Goal: Information Seeking & Learning: Find specific page/section

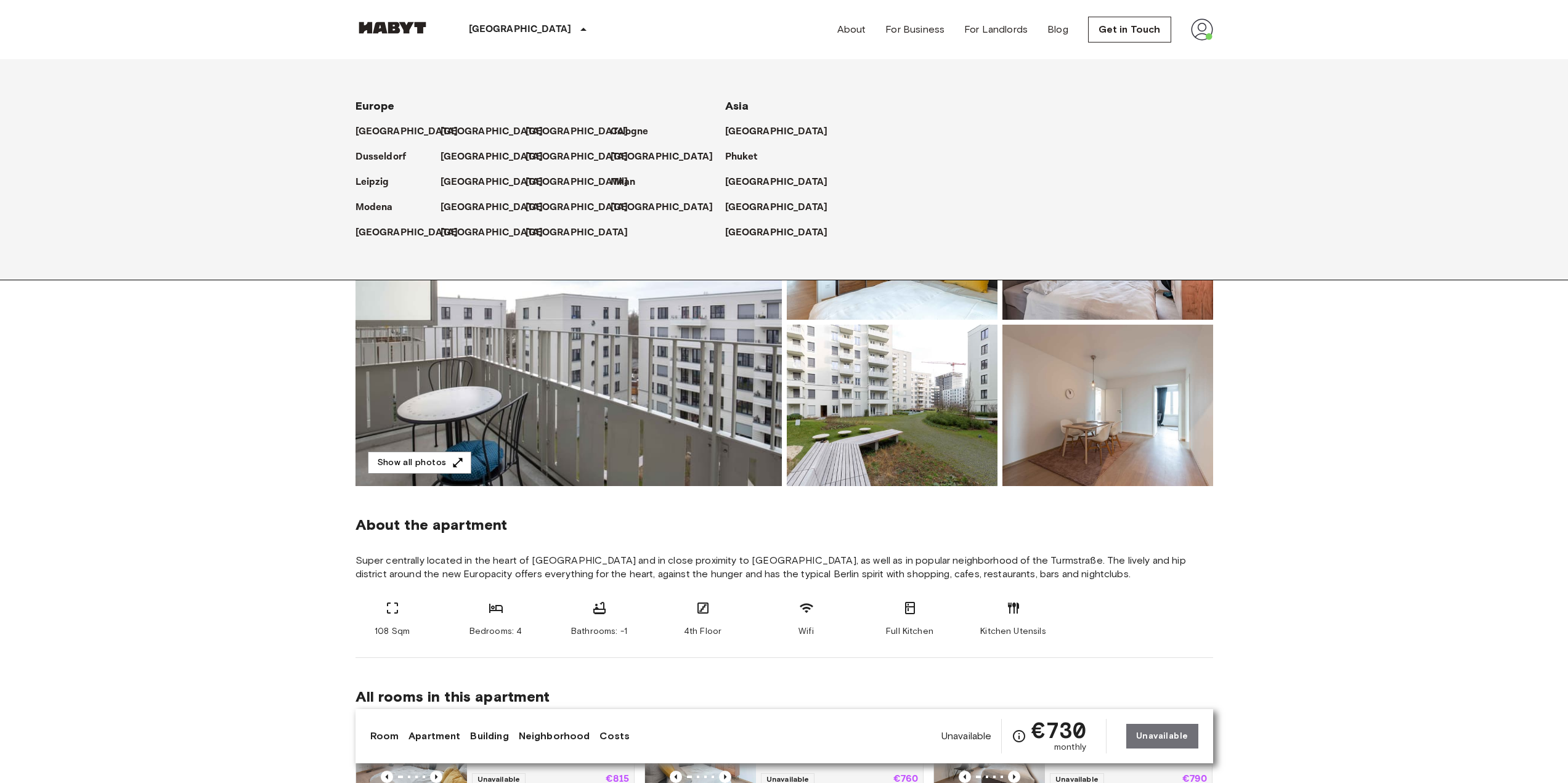
click at [482, 23] on p "[GEOGRAPHIC_DATA]" at bounding box center [520, 29] width 103 height 15
click at [446, 129] on p "[GEOGRAPHIC_DATA]" at bounding box center [495, 132] width 103 height 15
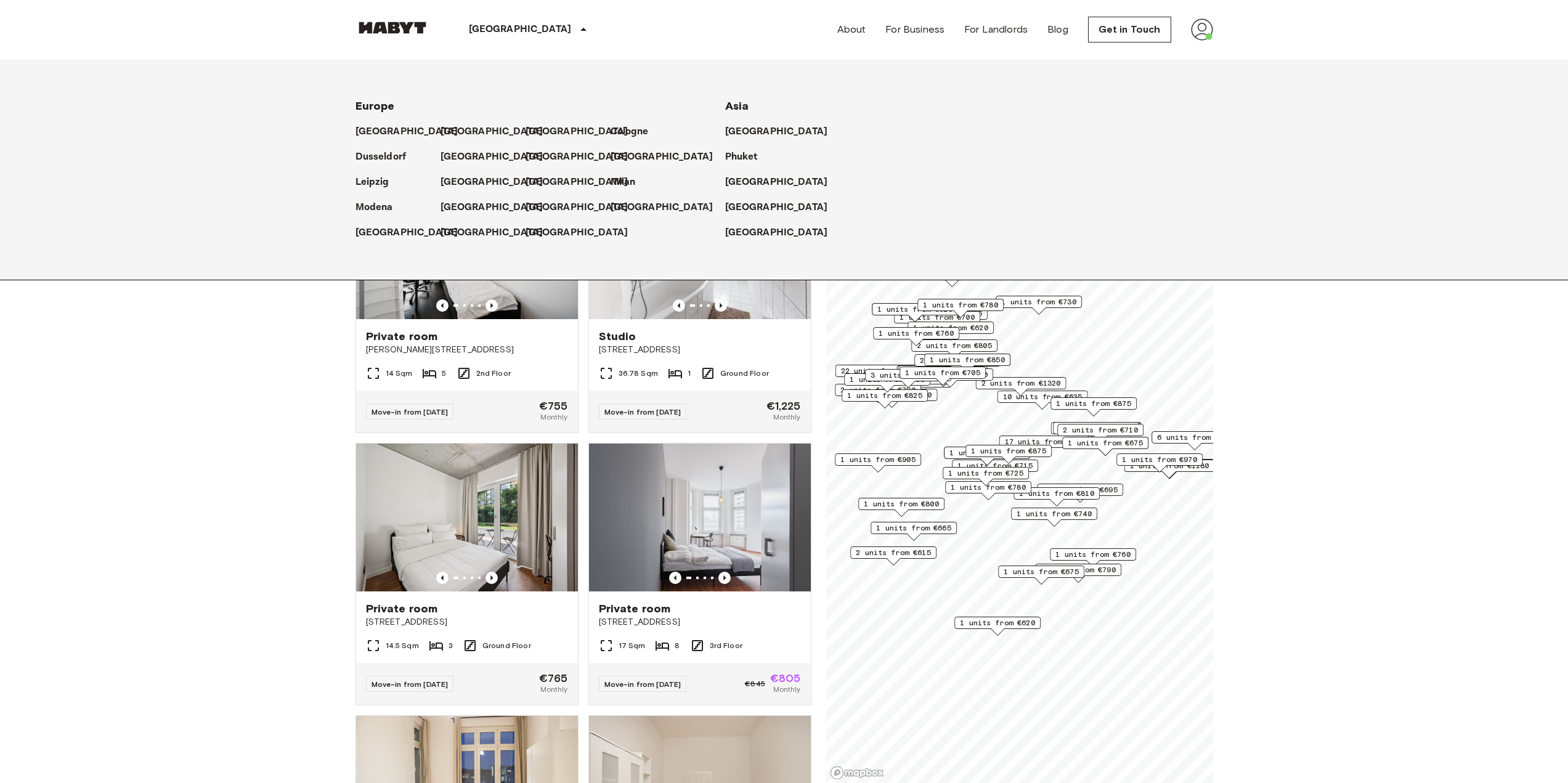
click at [451, 125] on p "[GEOGRAPHIC_DATA]" at bounding box center [495, 132] width 103 height 15
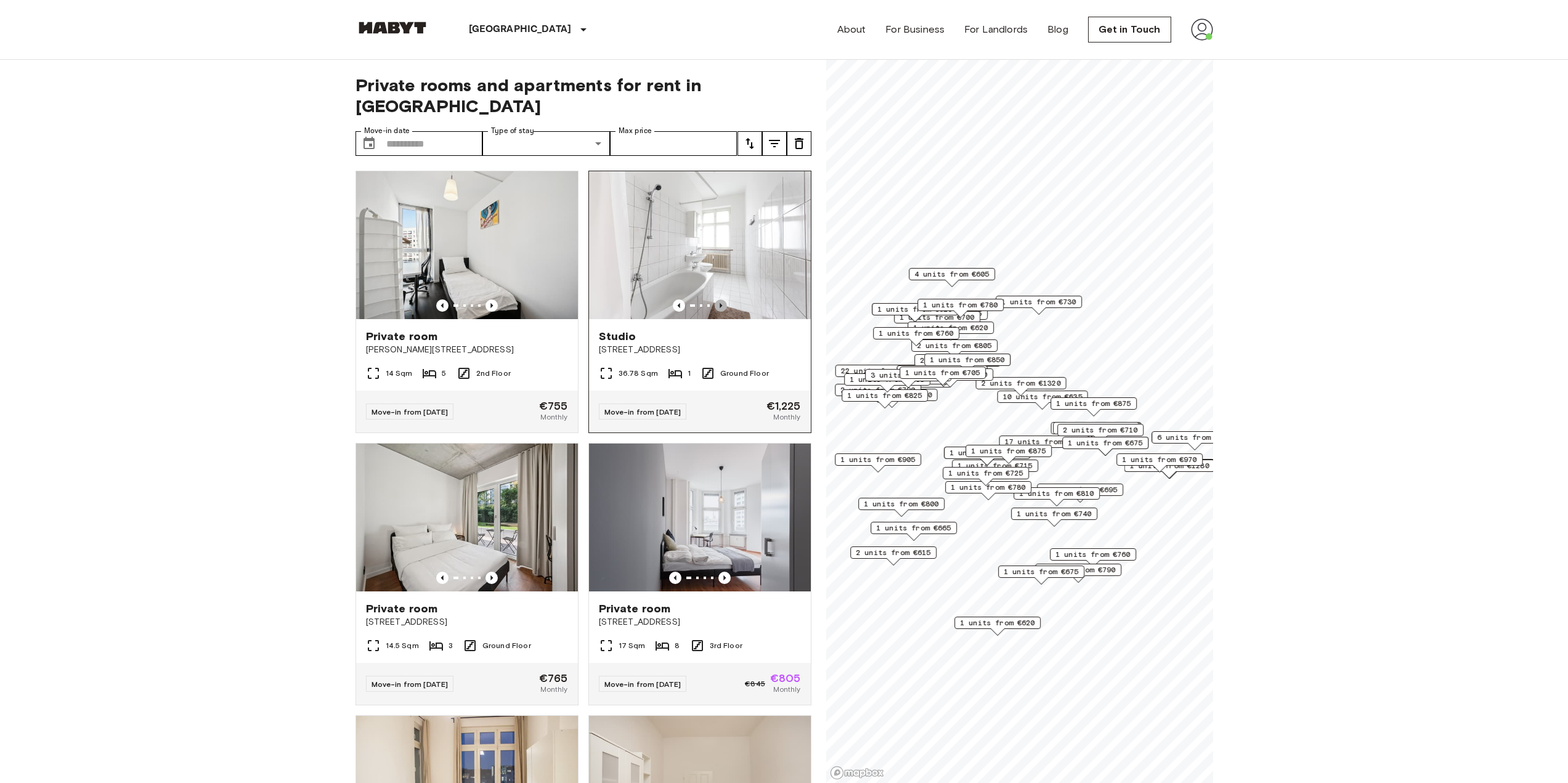
click at [715, 300] on icon "Previous image" at bounding box center [720, 305] width 12 height 12
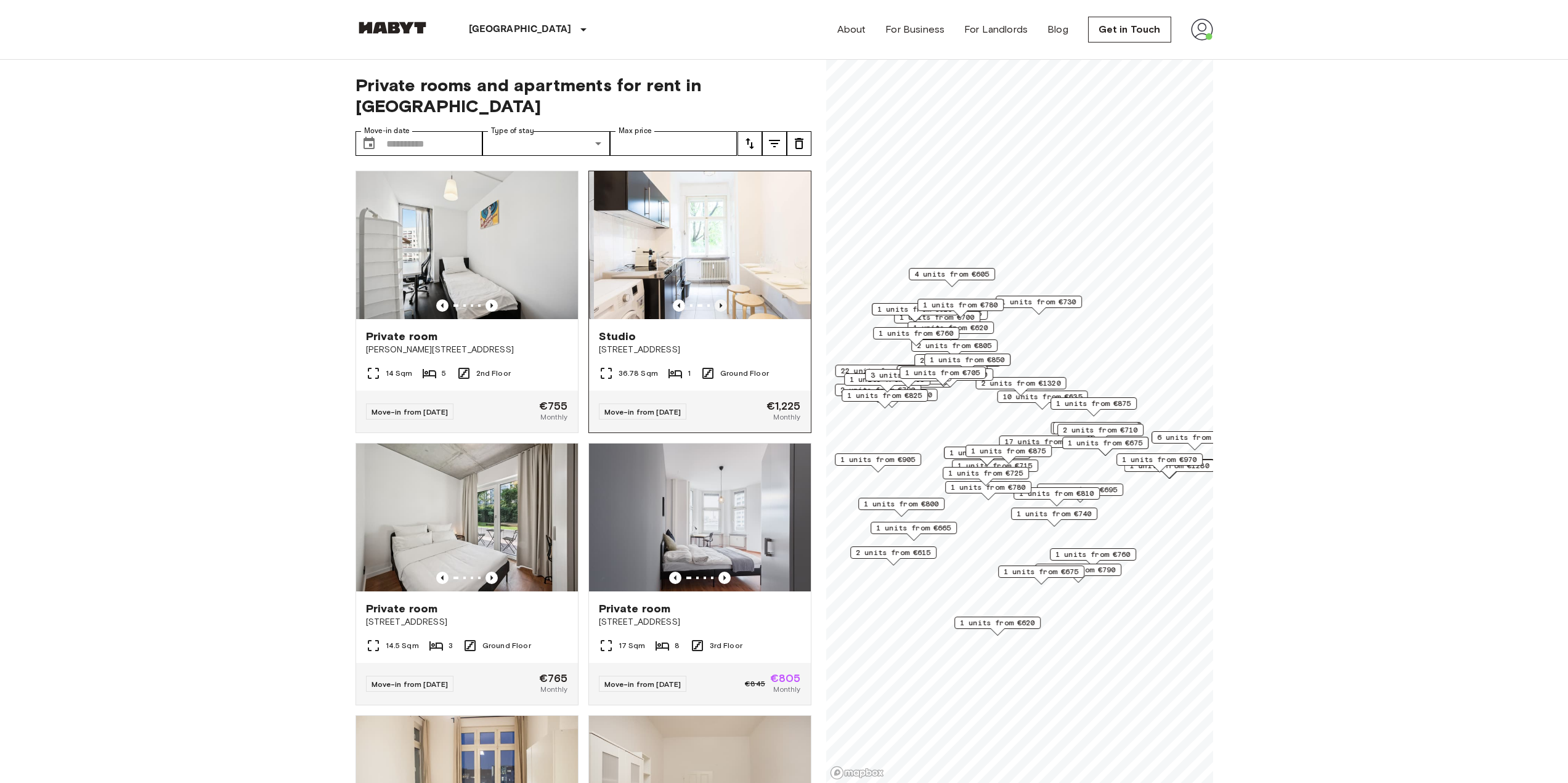
click at [715, 300] on icon "Previous image" at bounding box center [720, 305] width 12 height 12
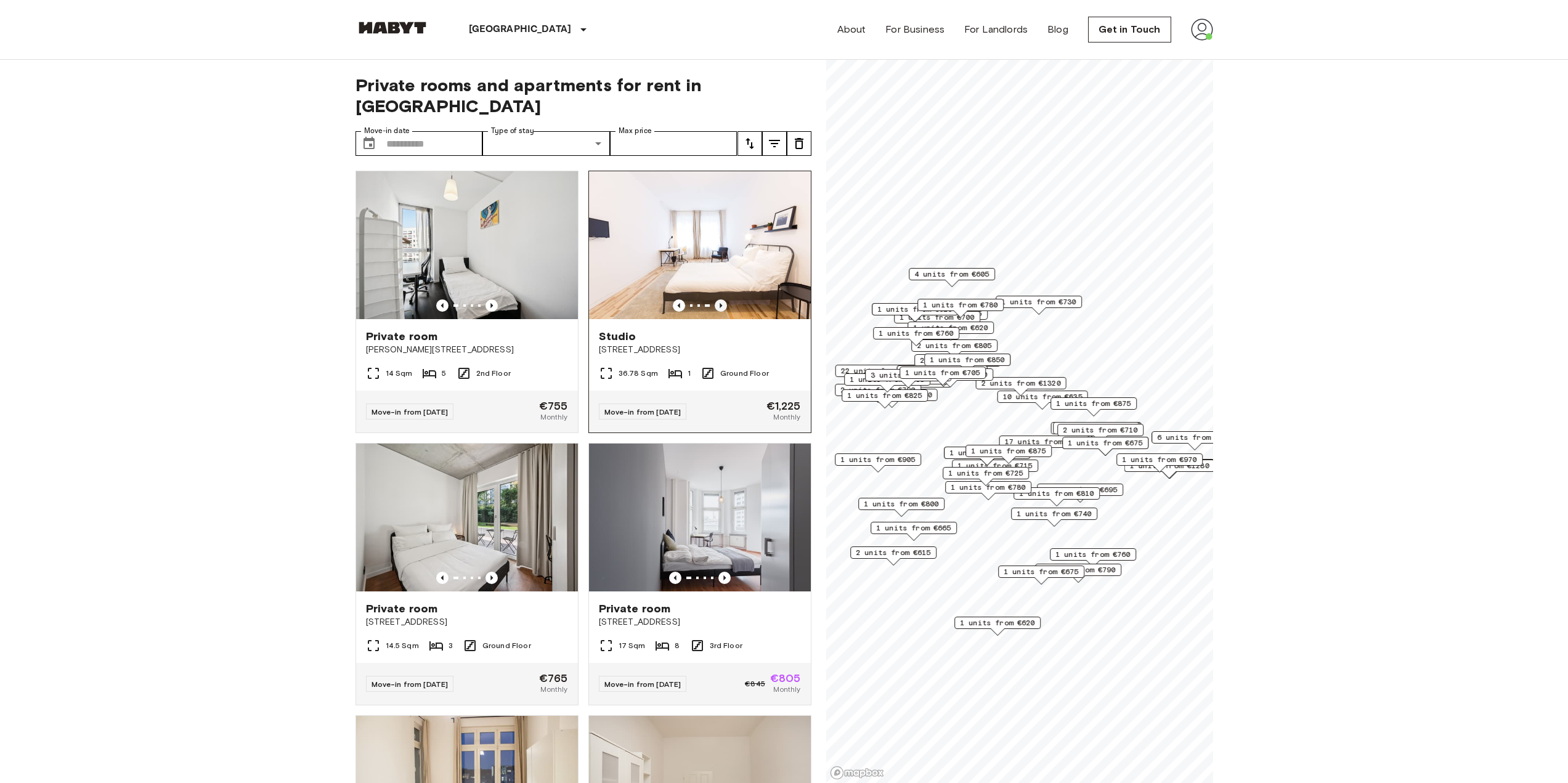
click at [715, 300] on icon "Previous image" at bounding box center [720, 305] width 12 height 12
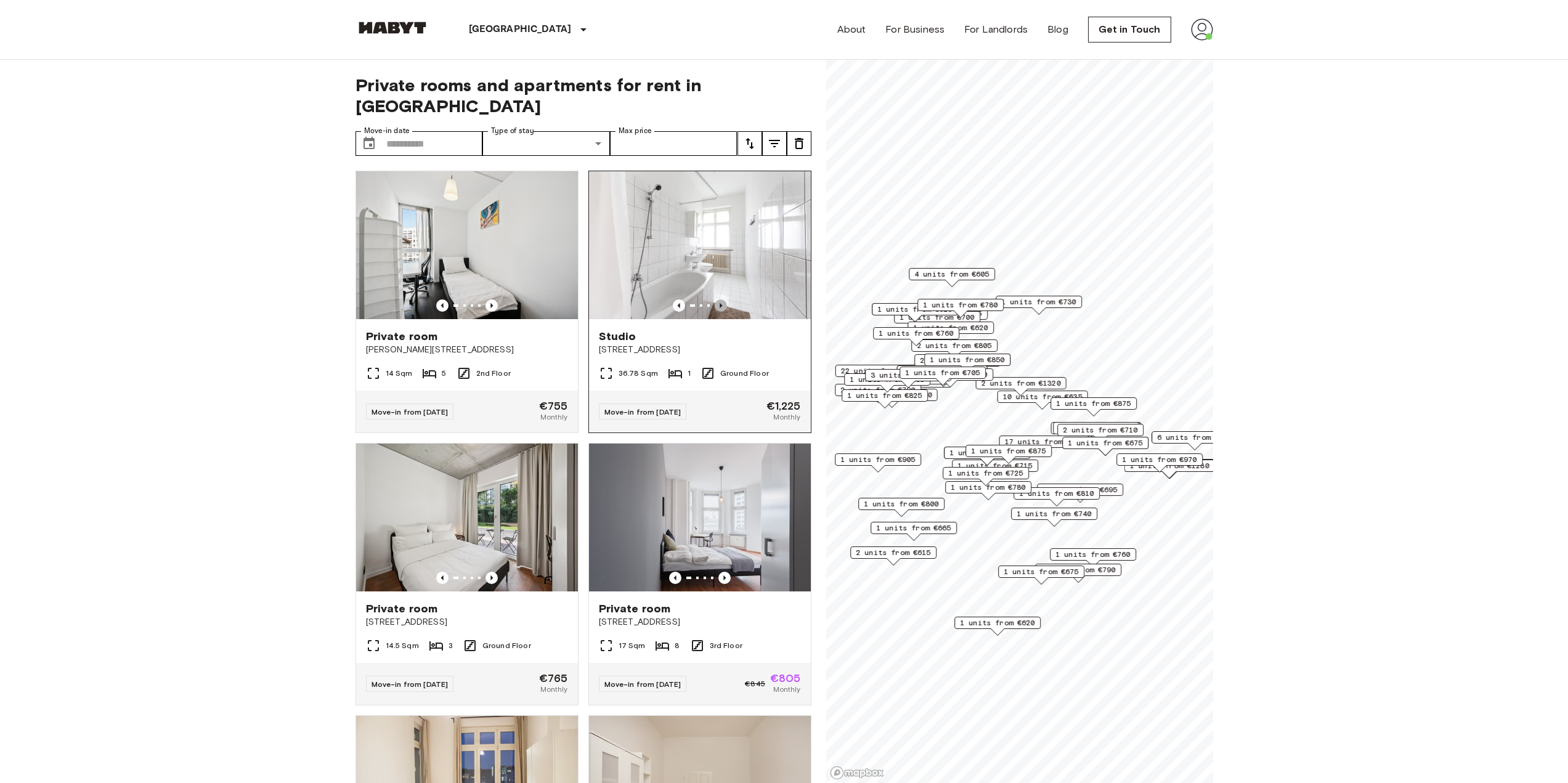
click at [715, 300] on icon "Previous image" at bounding box center [720, 305] width 12 height 12
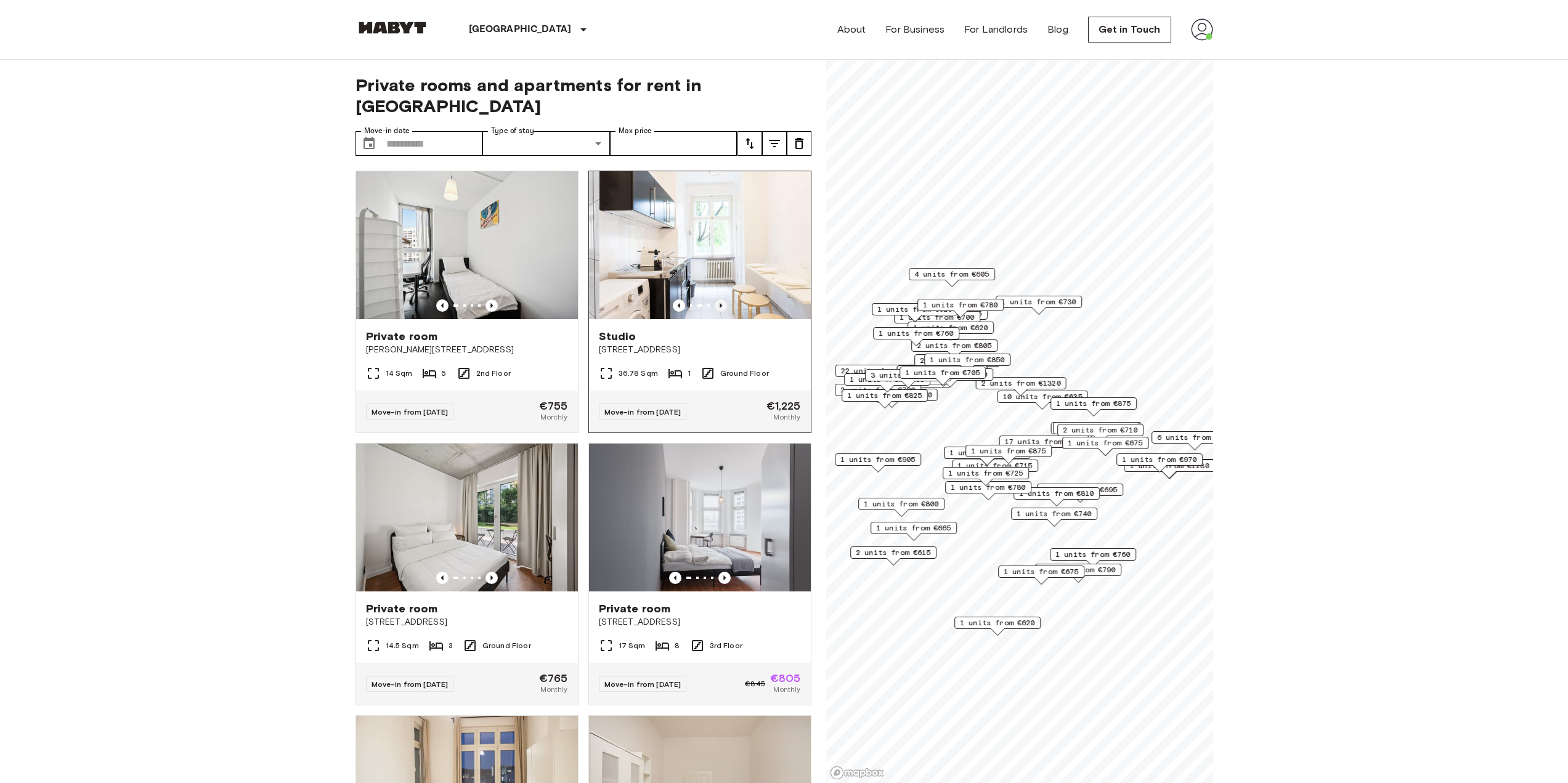
click at [715, 300] on icon "Previous image" at bounding box center [720, 305] width 12 height 12
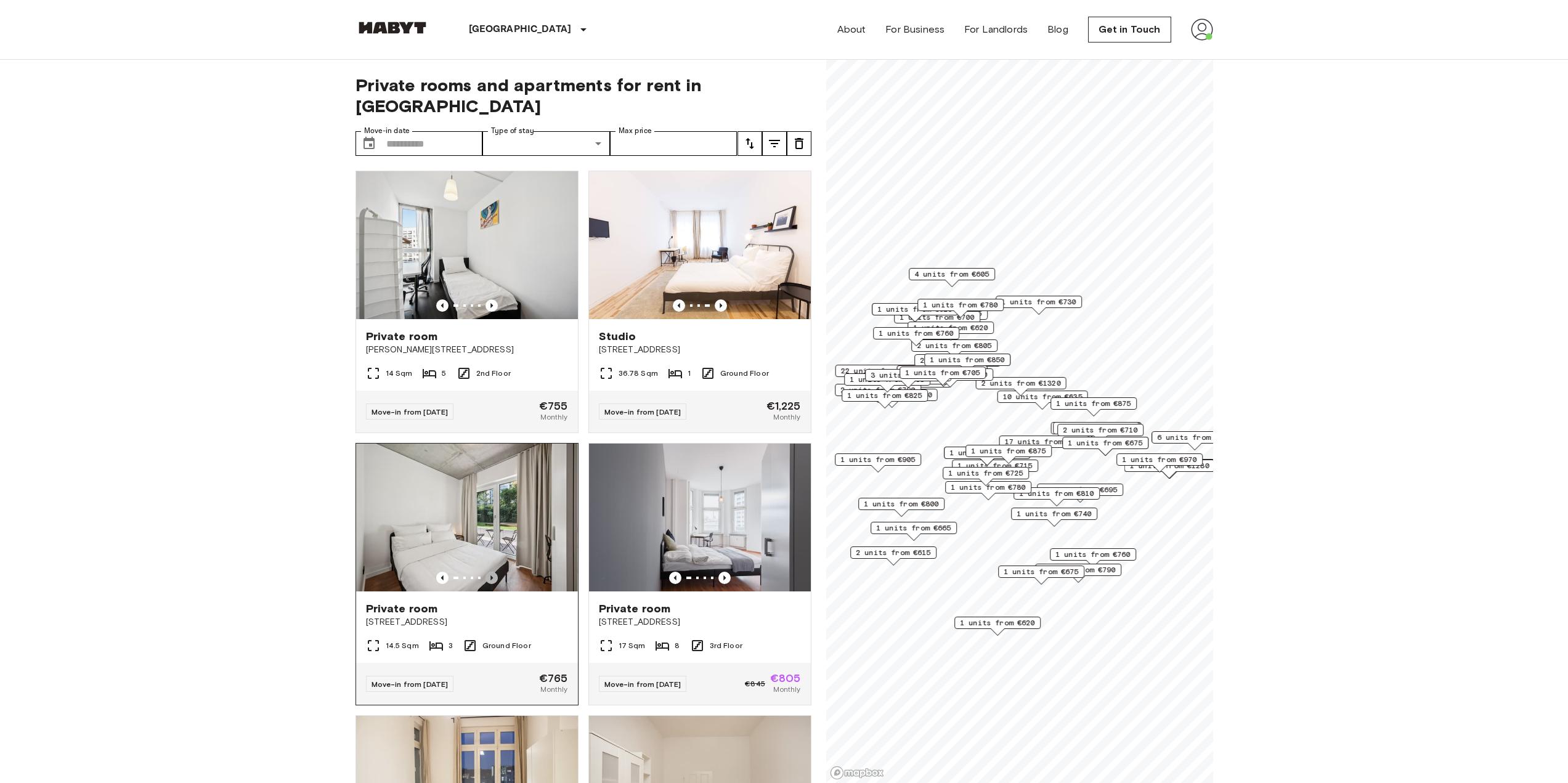
click at [489, 572] on icon "Previous image" at bounding box center [491, 577] width 12 height 12
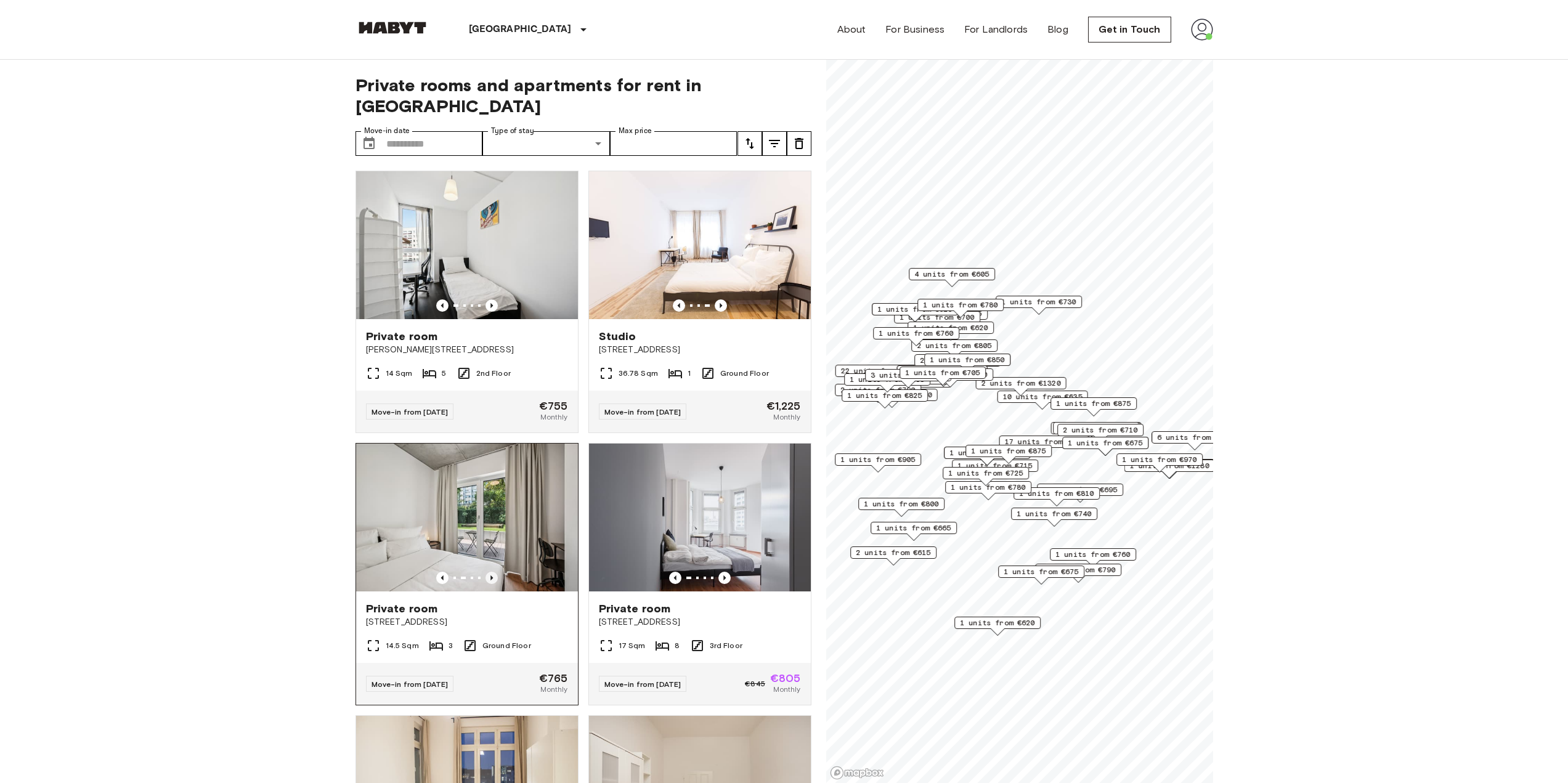
click at [489, 572] on icon "Previous image" at bounding box center [491, 577] width 12 height 12
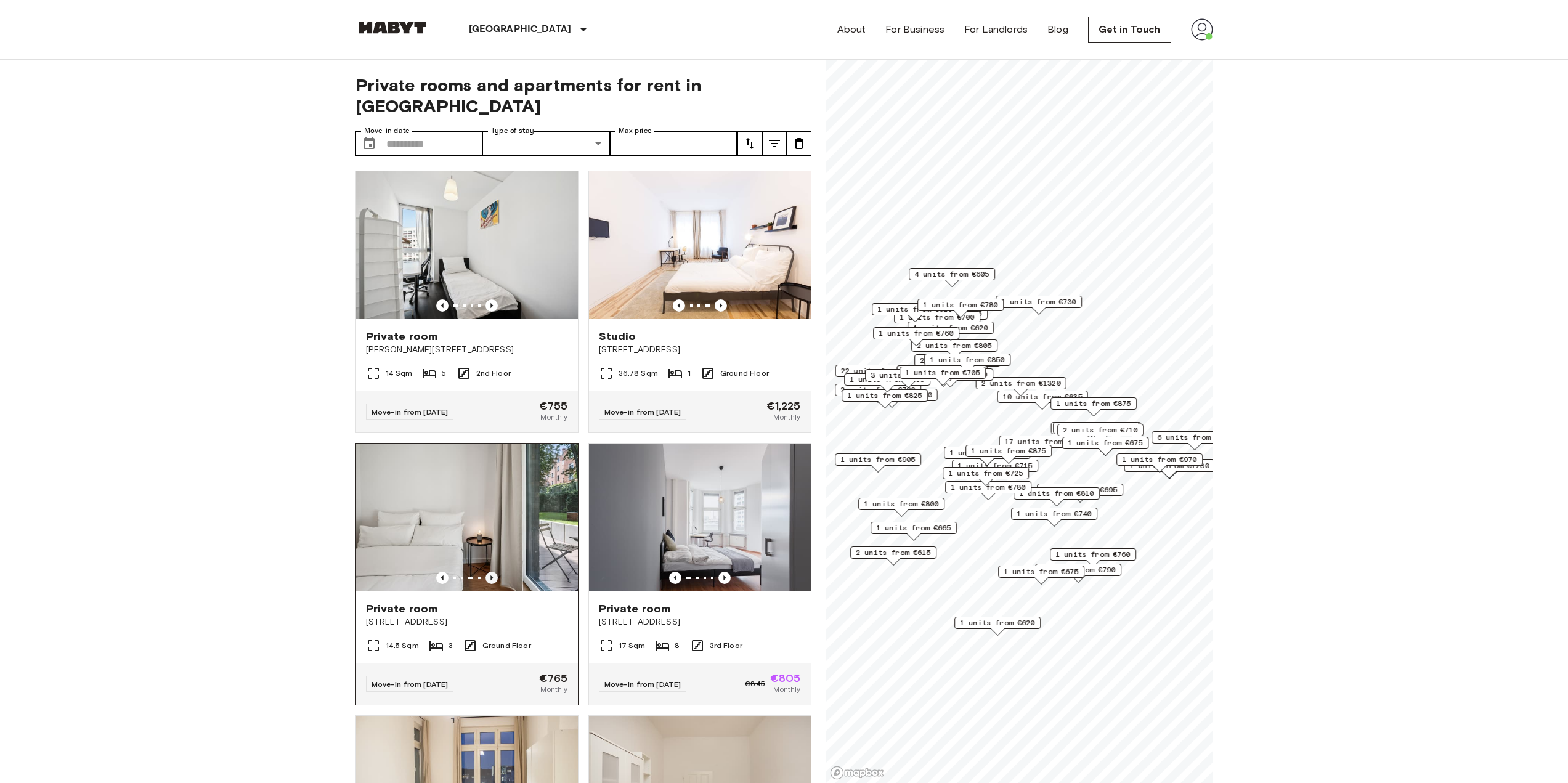
click at [488, 572] on icon "Previous image" at bounding box center [491, 577] width 12 height 12
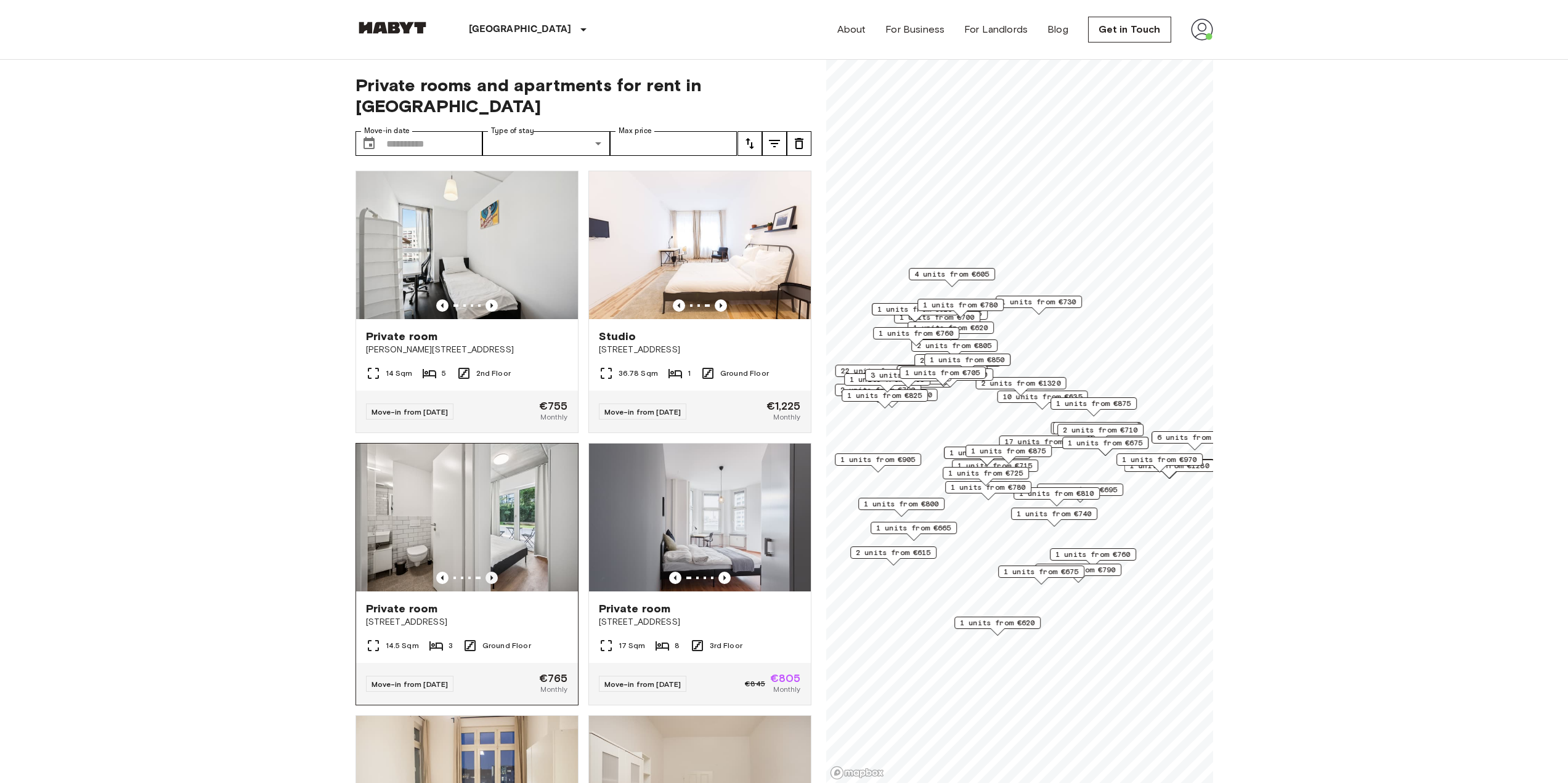
click at [487, 572] on icon "Previous image" at bounding box center [491, 577] width 12 height 12
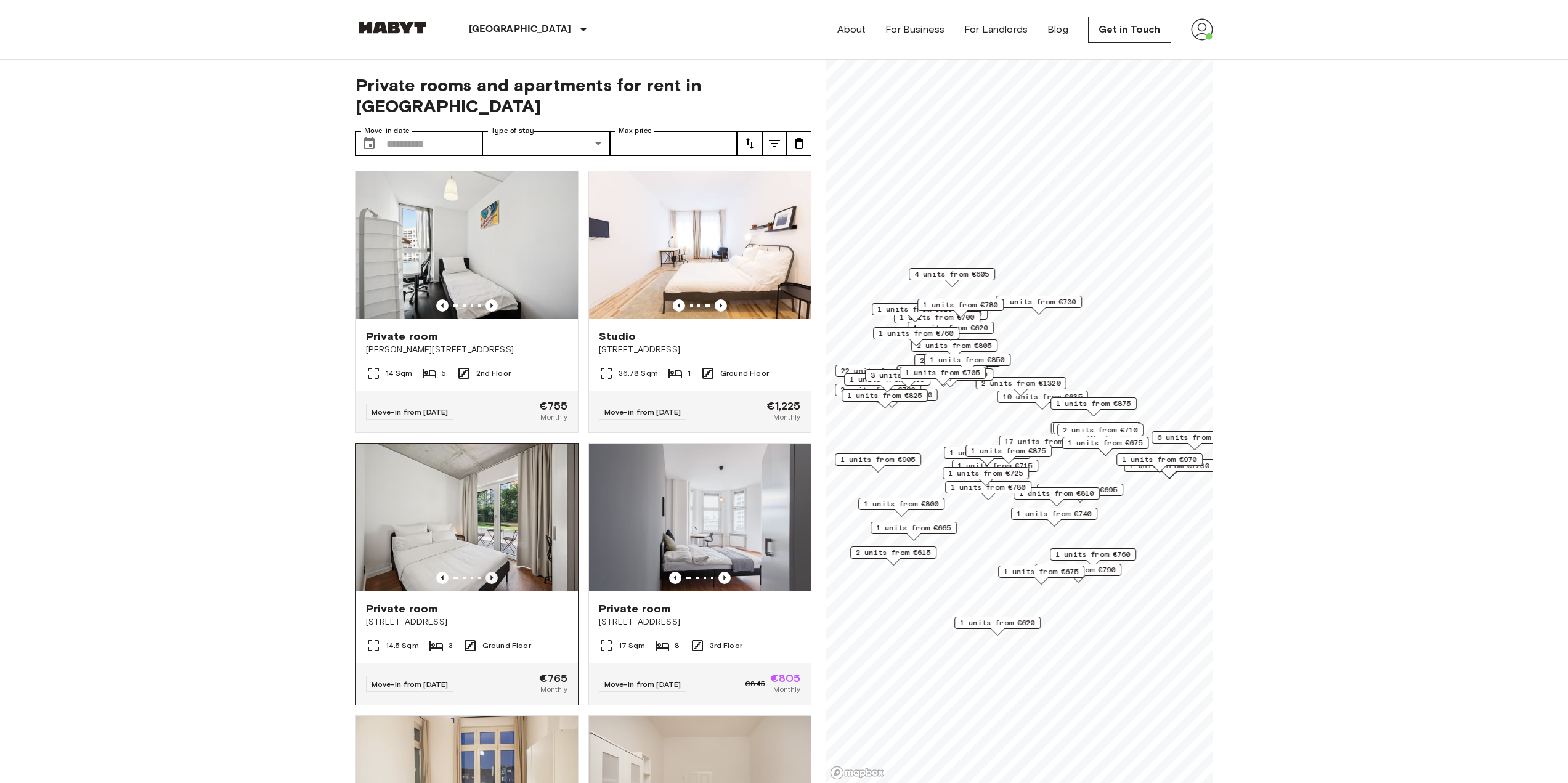
click at [487, 572] on icon "Previous image" at bounding box center [491, 577] width 12 height 12
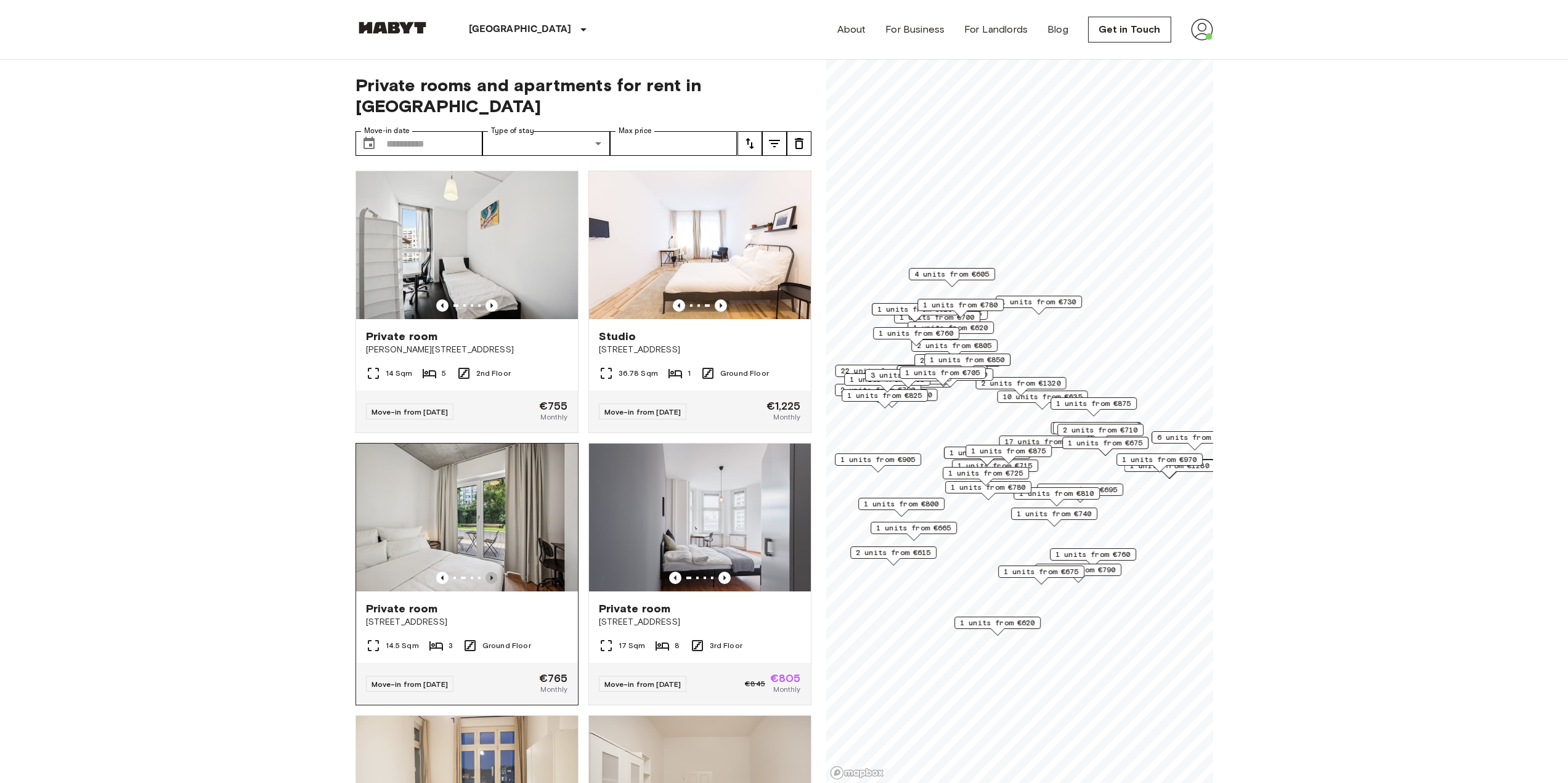
click at [487, 572] on icon "Previous image" at bounding box center [491, 577] width 12 height 12
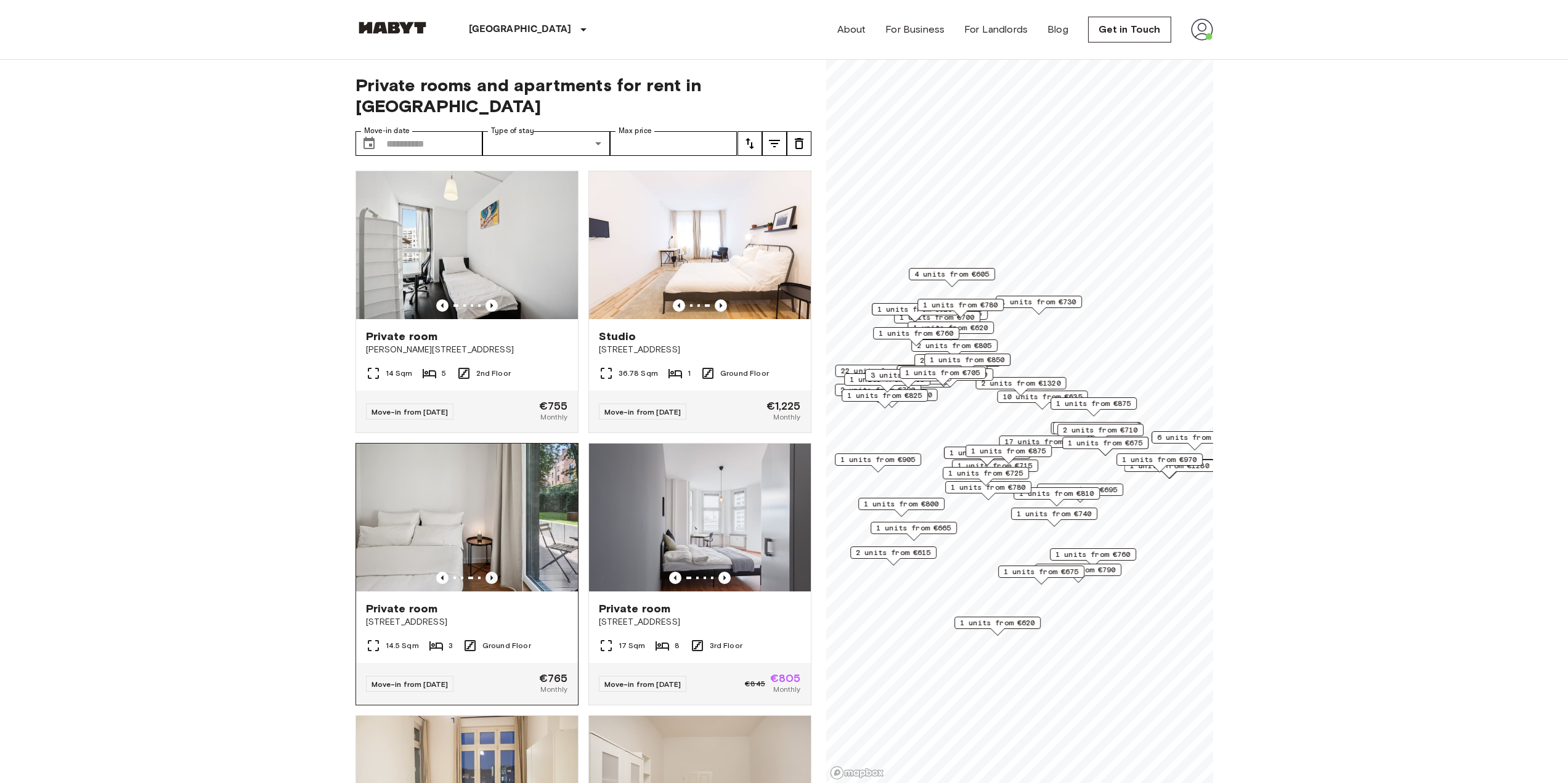
click at [487, 572] on icon "Previous image" at bounding box center [491, 577] width 12 height 12
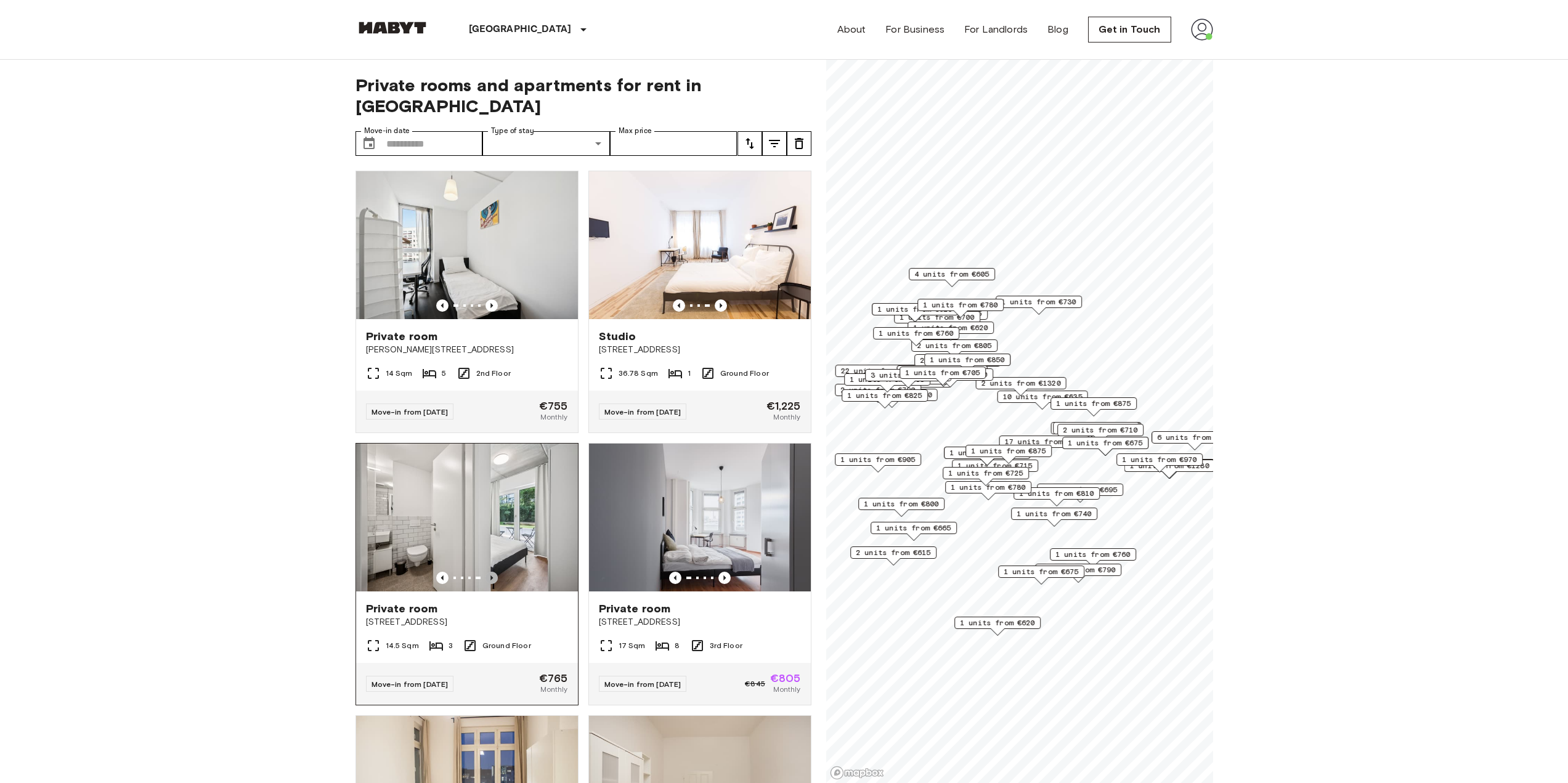
click at [487, 572] on icon "Previous image" at bounding box center [491, 577] width 12 height 12
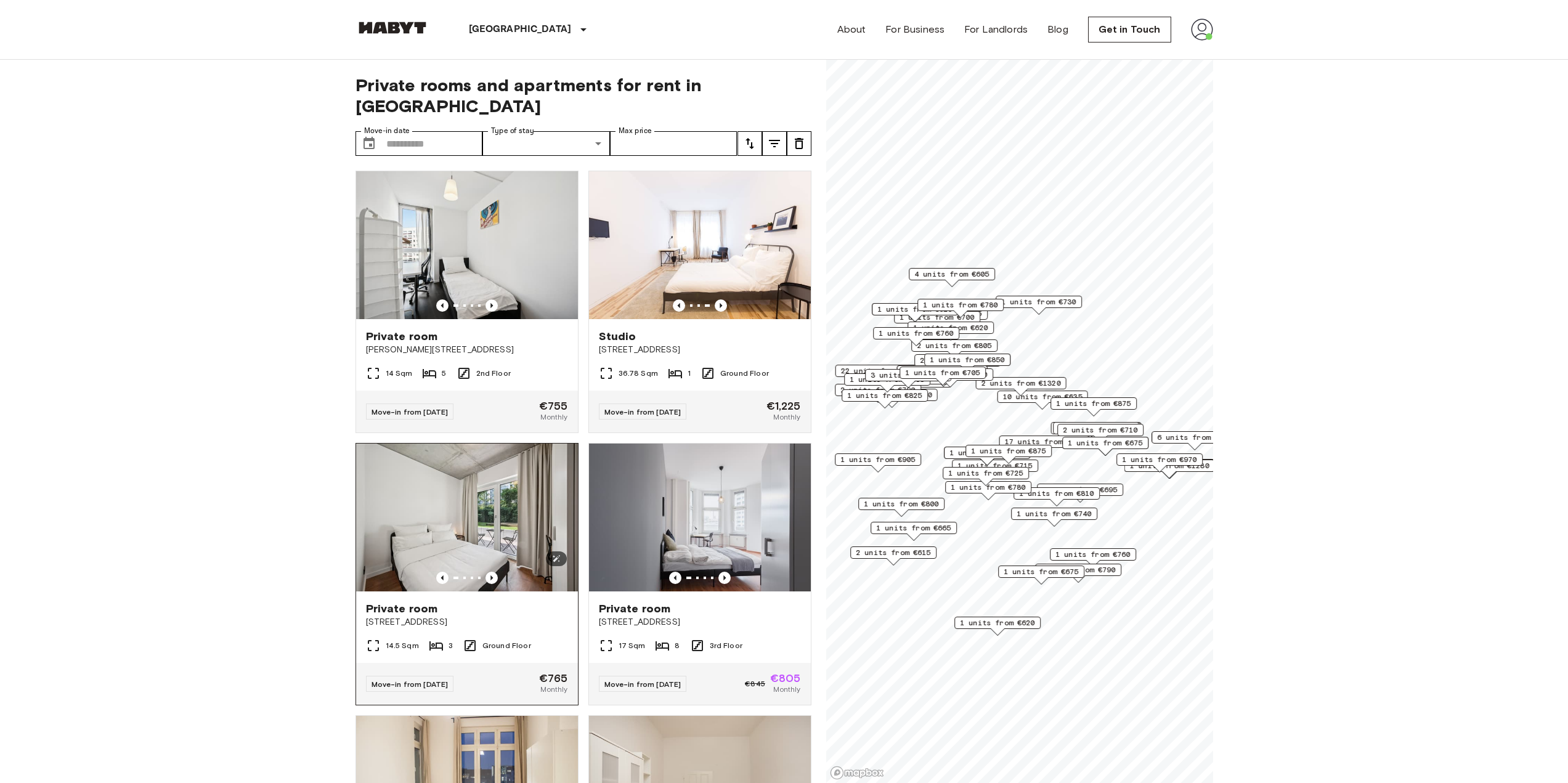
click at [449, 494] on img at bounding box center [467, 518] width 222 height 148
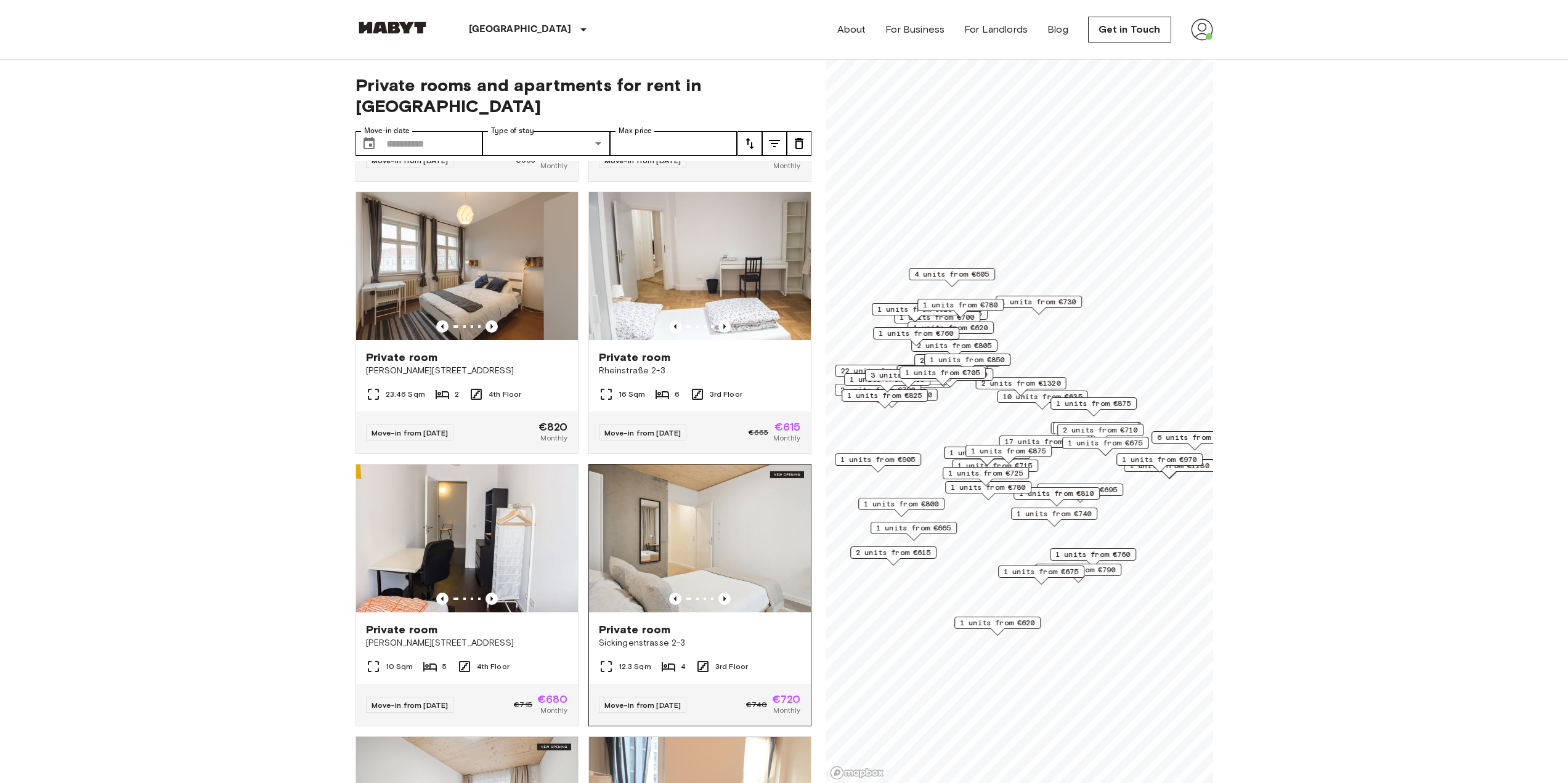
scroll to position [800, 0]
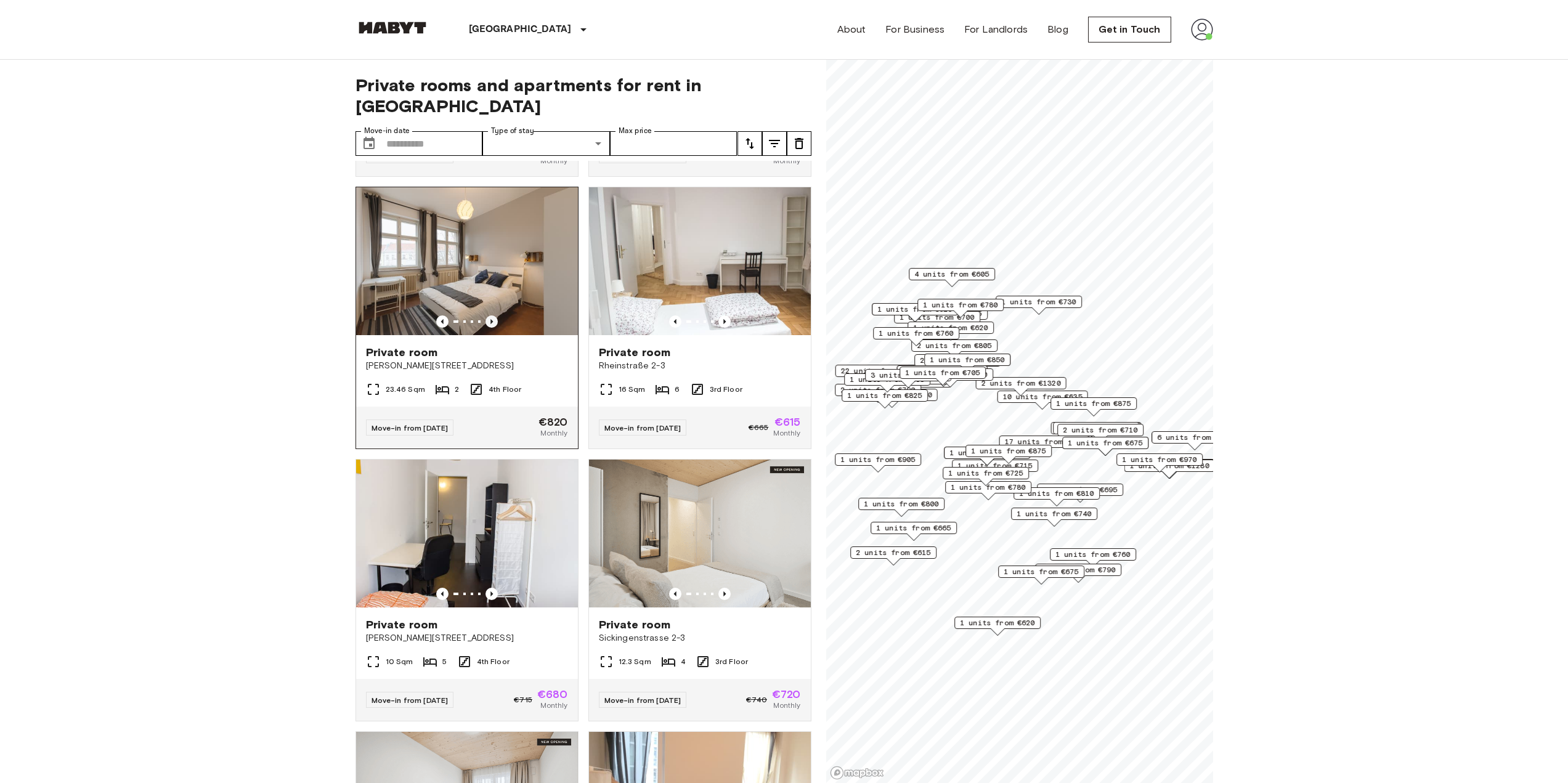
click at [493, 315] on icon "Previous image" at bounding box center [491, 321] width 12 height 12
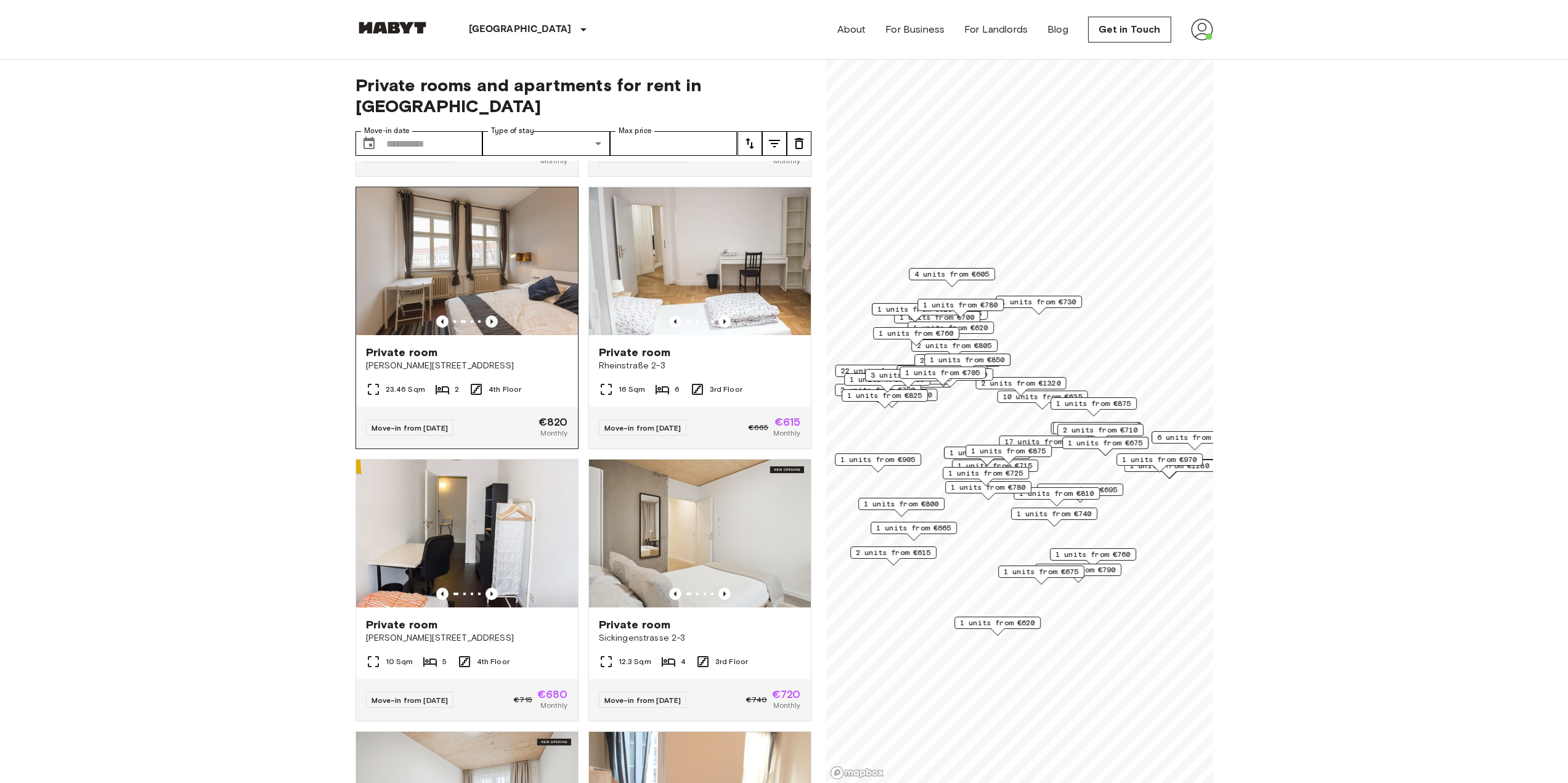
click at [493, 315] on icon "Previous image" at bounding box center [491, 321] width 12 height 12
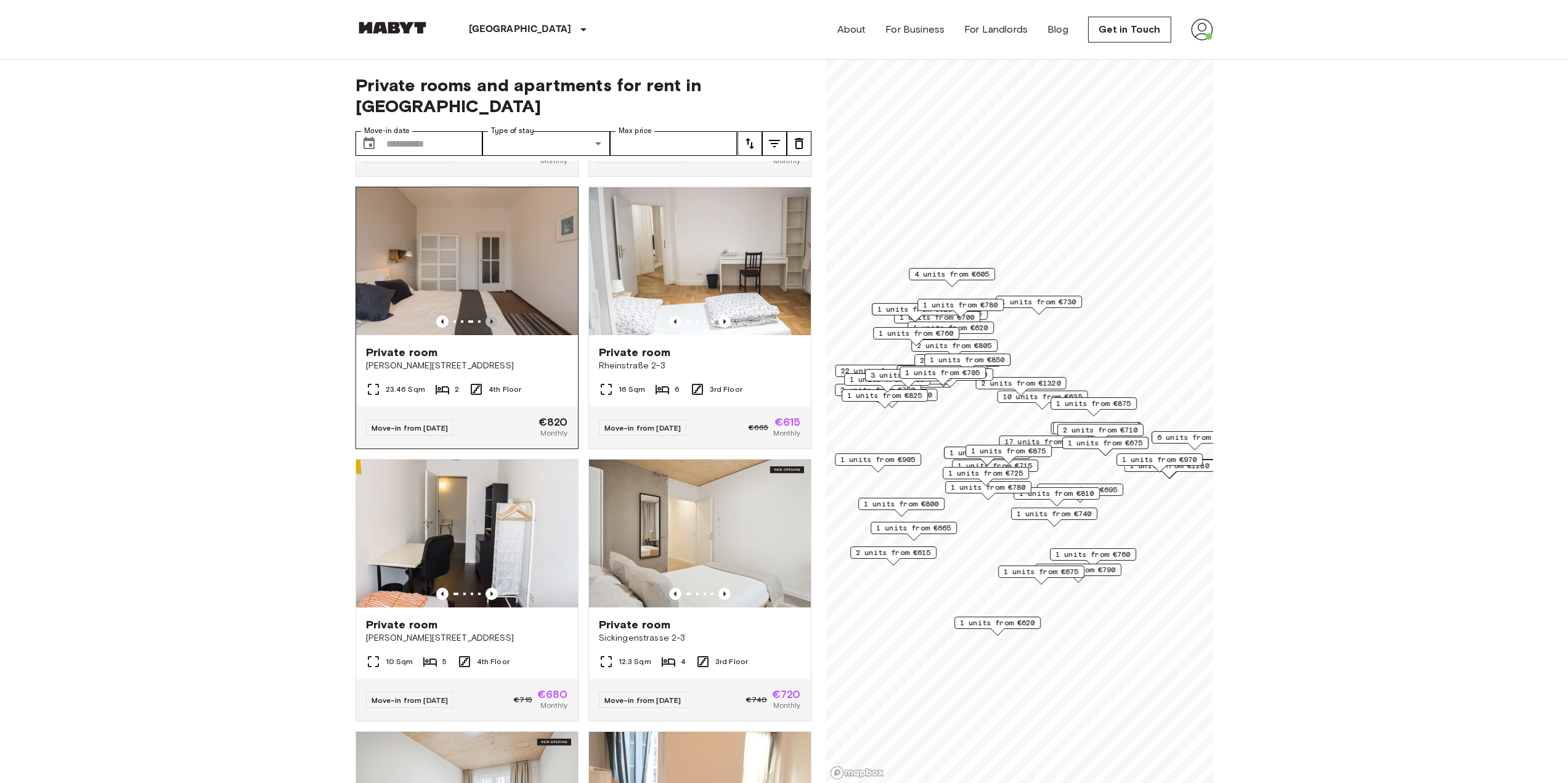
click at [493, 315] on icon "Previous image" at bounding box center [491, 321] width 12 height 12
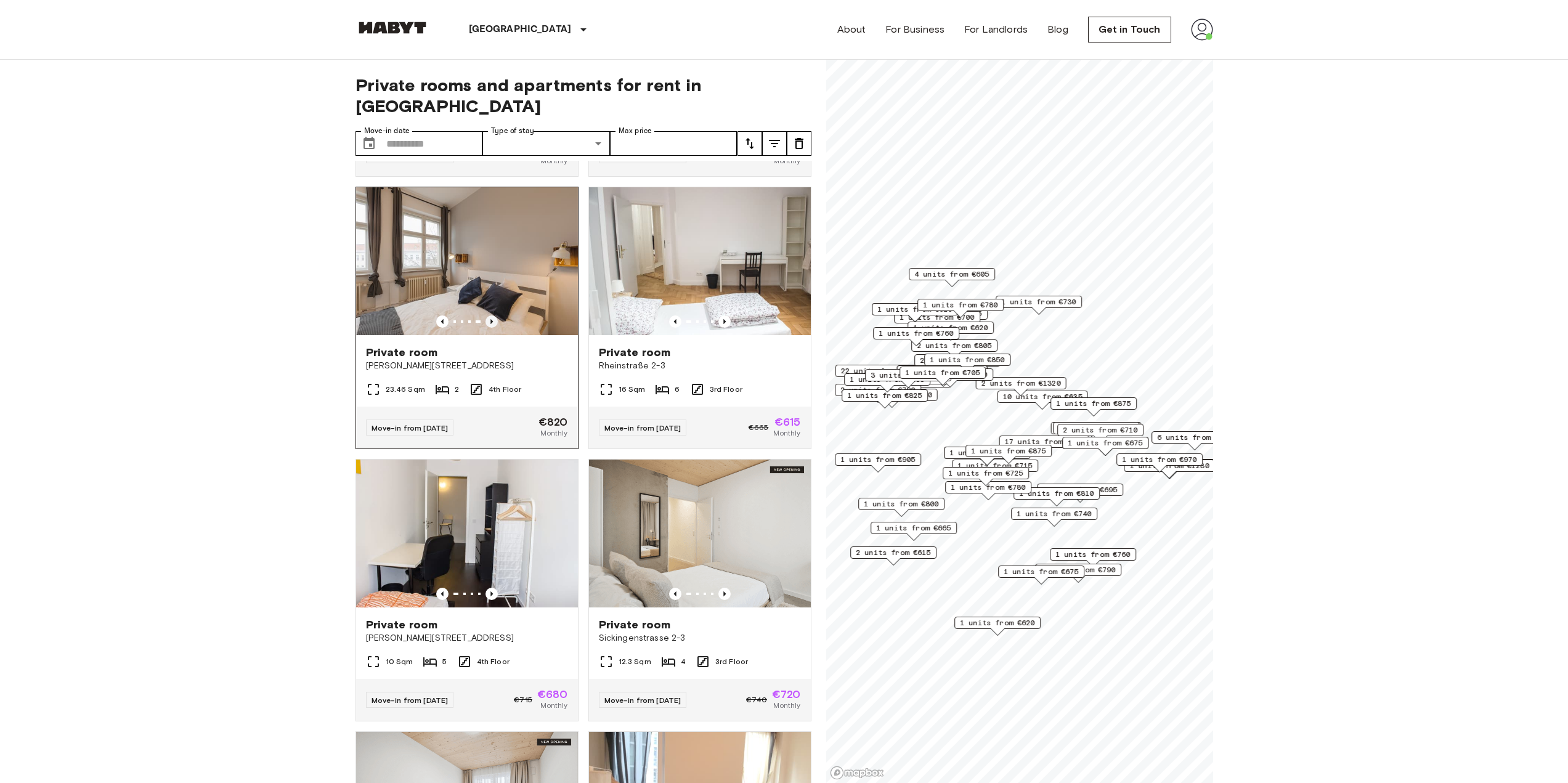
click at [493, 315] on icon "Previous image" at bounding box center [491, 321] width 12 height 12
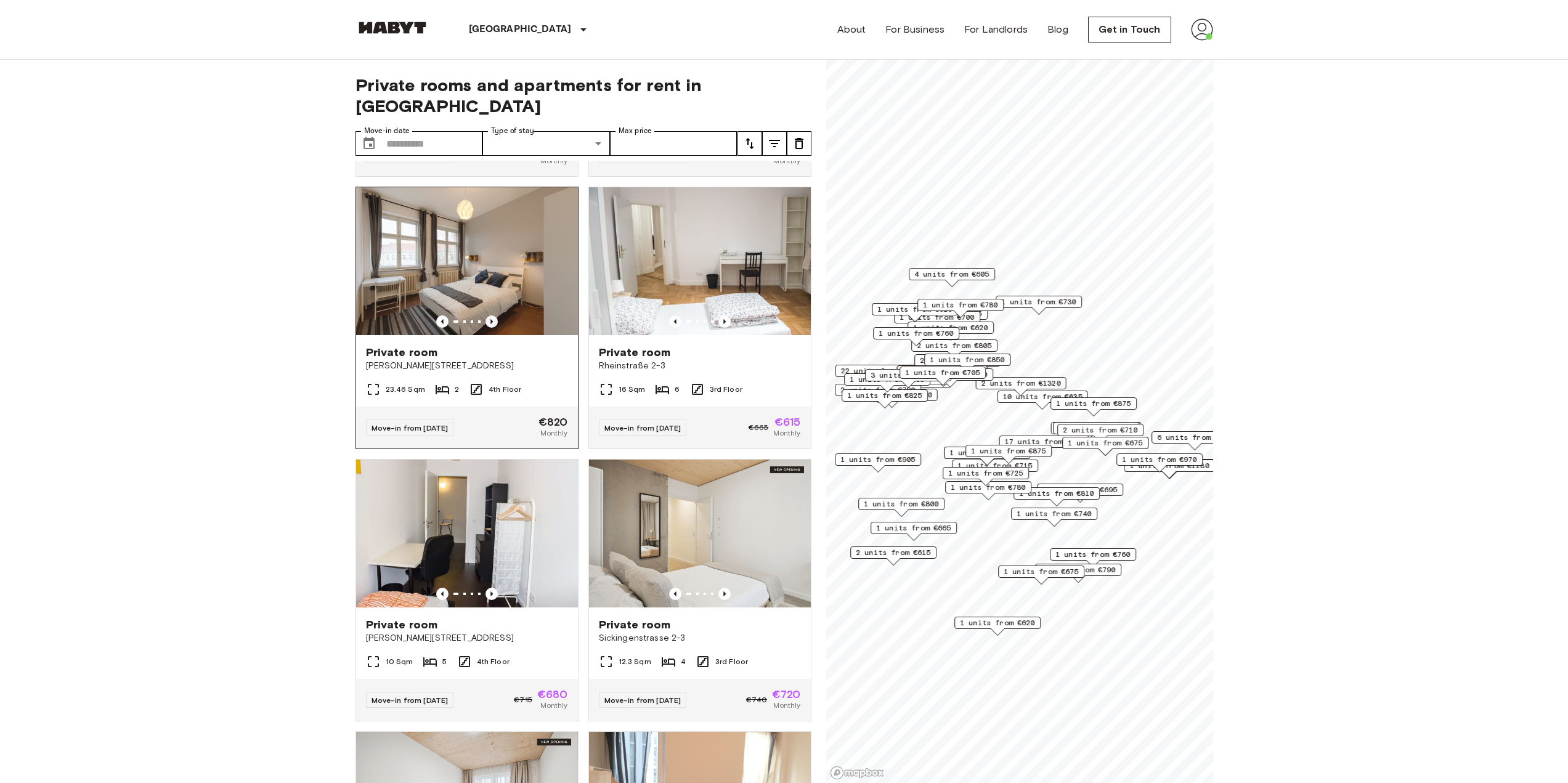
click at [493, 315] on icon "Previous image" at bounding box center [491, 321] width 12 height 12
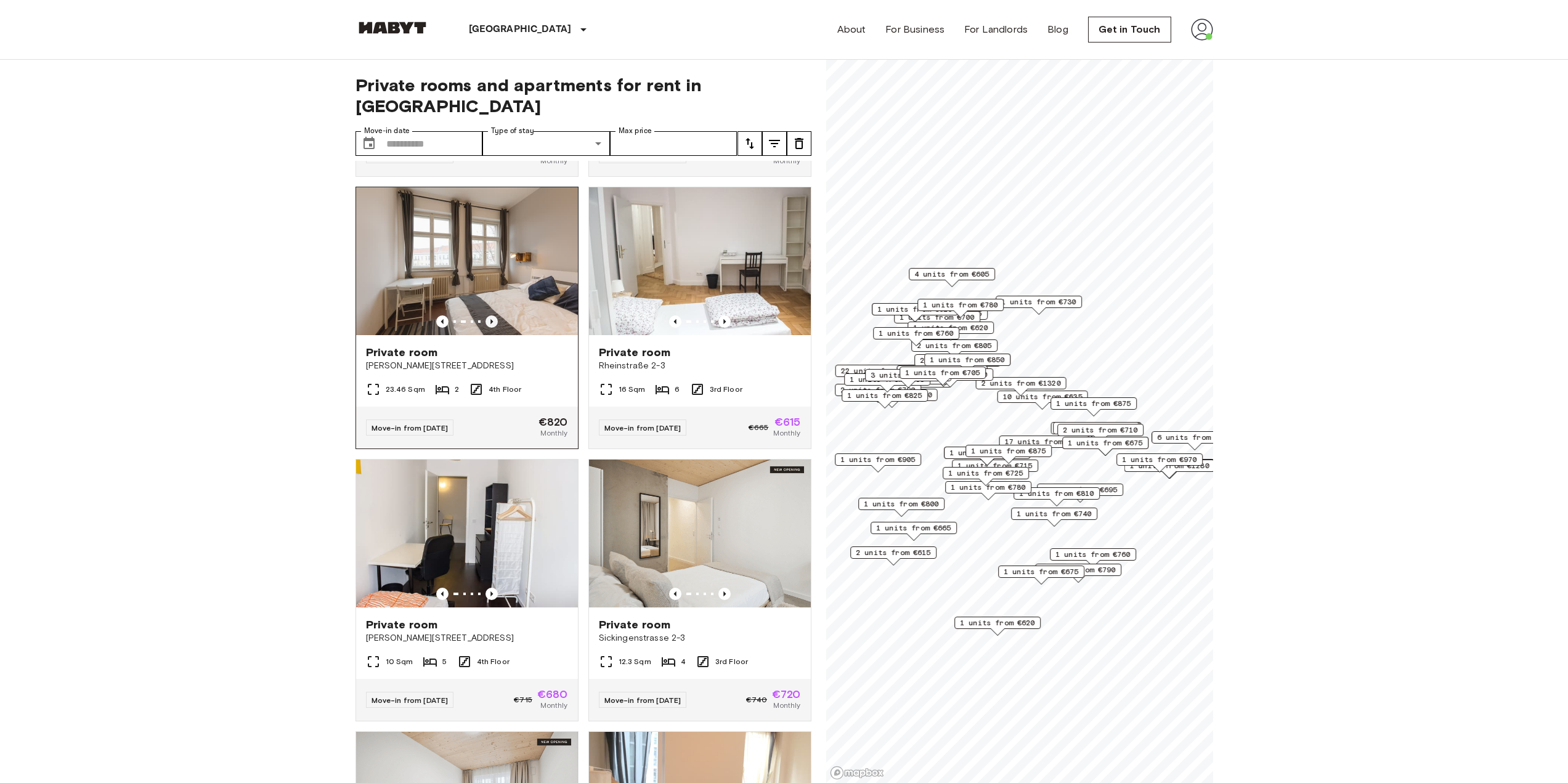
click at [493, 315] on icon "Previous image" at bounding box center [491, 321] width 12 height 12
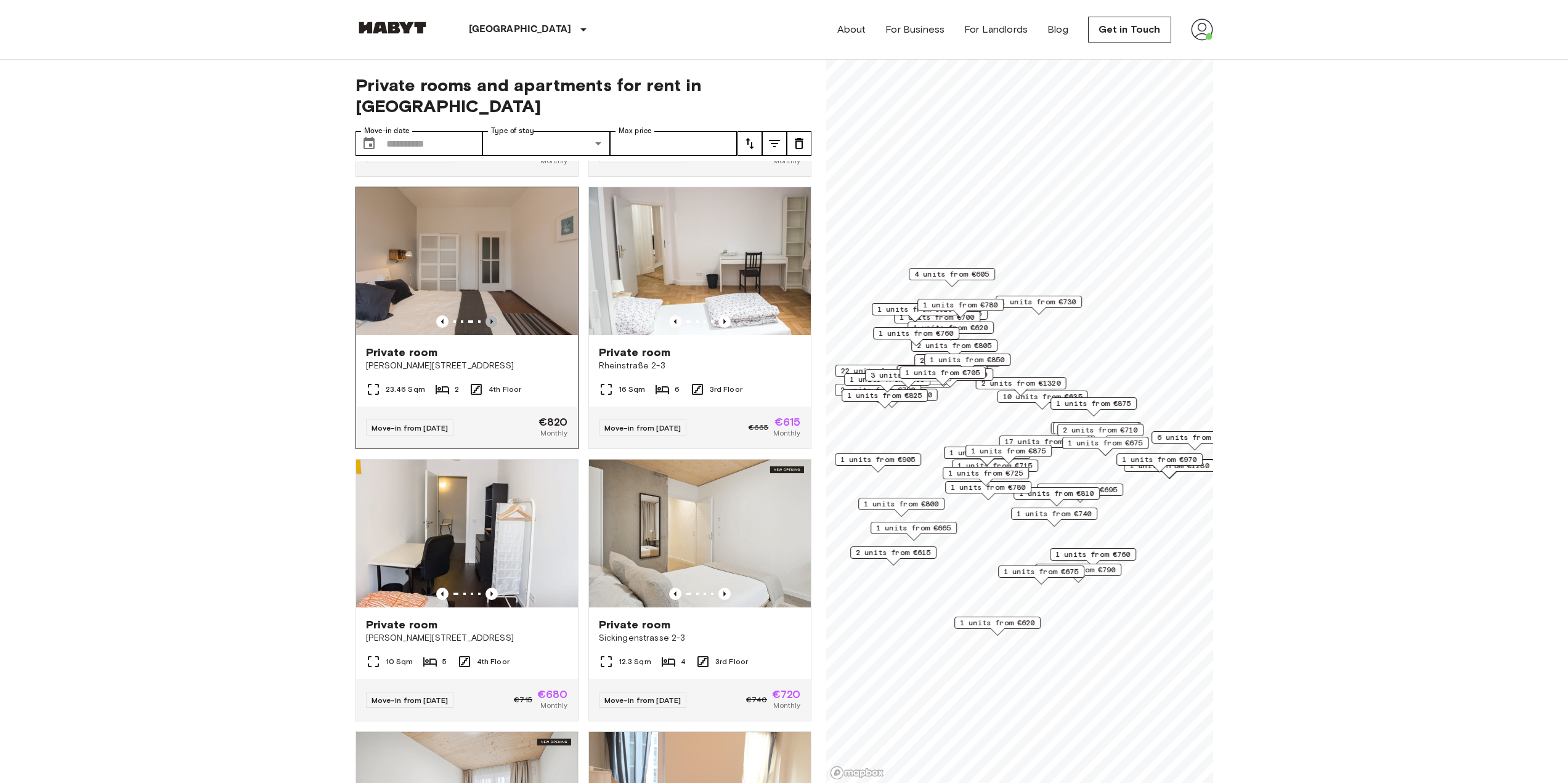
click at [493, 315] on icon "Previous image" at bounding box center [491, 321] width 12 height 12
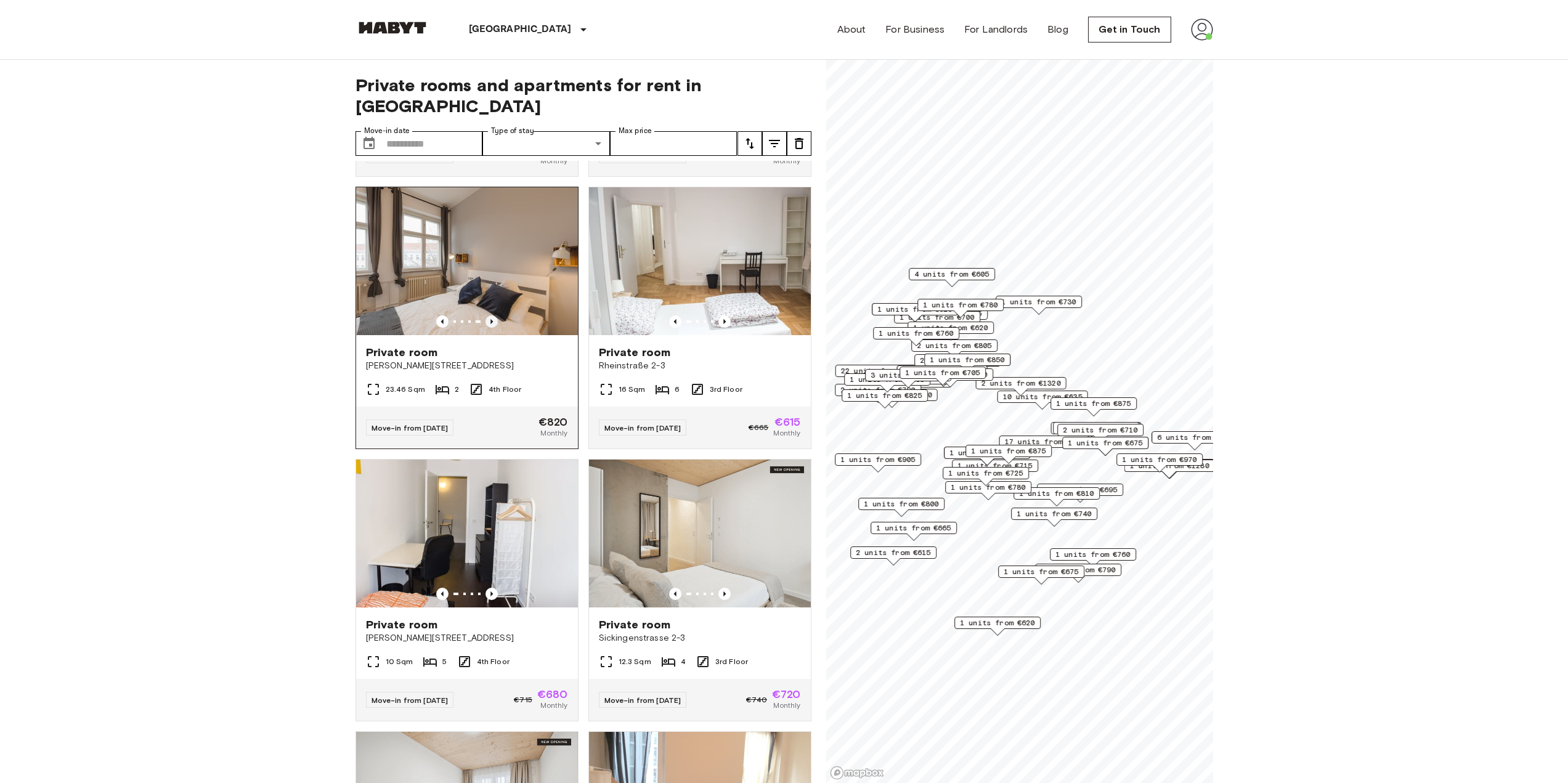
click at [493, 315] on icon "Previous image" at bounding box center [491, 321] width 12 height 12
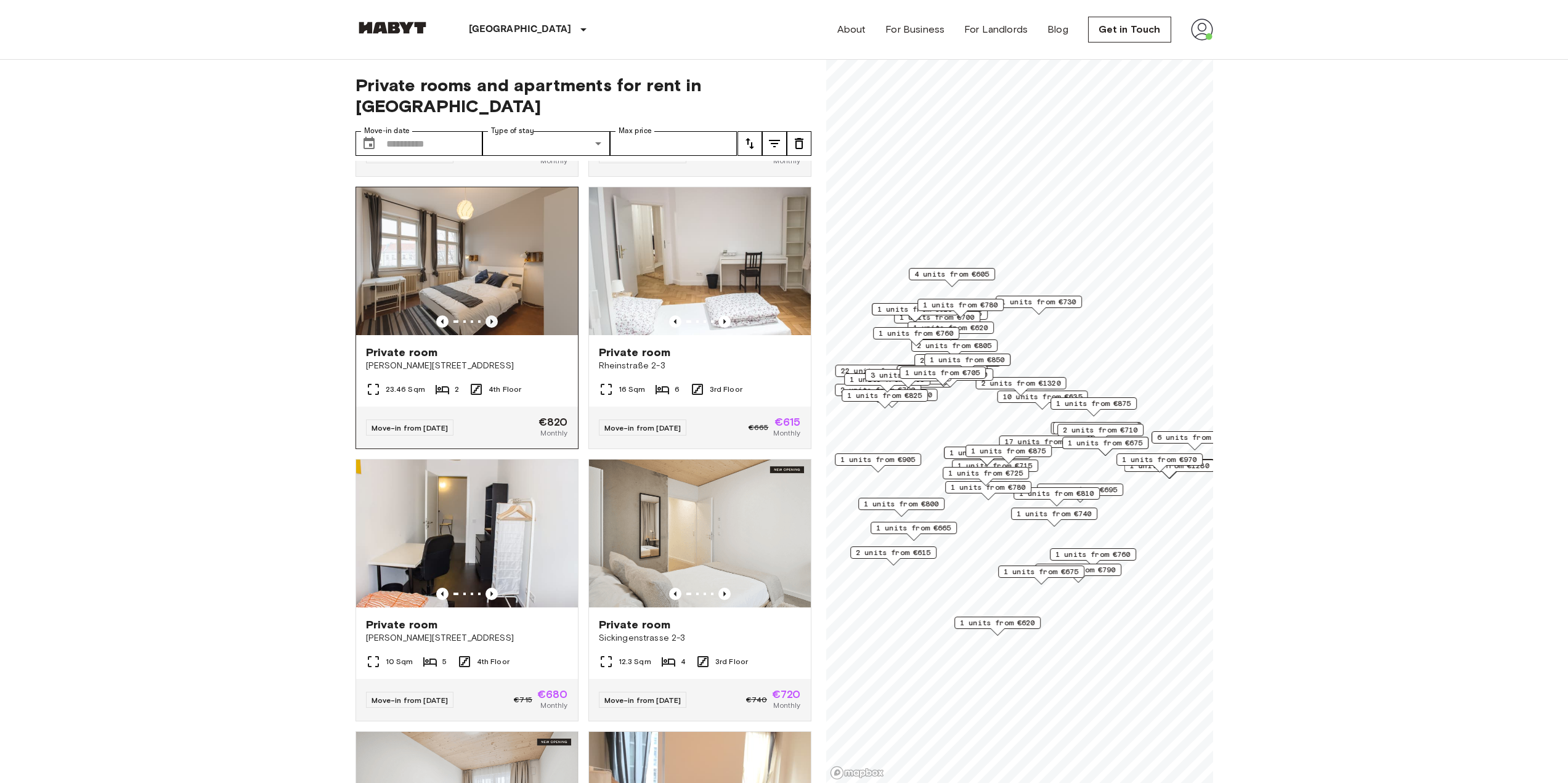
click at [493, 315] on icon "Previous image" at bounding box center [491, 321] width 12 height 12
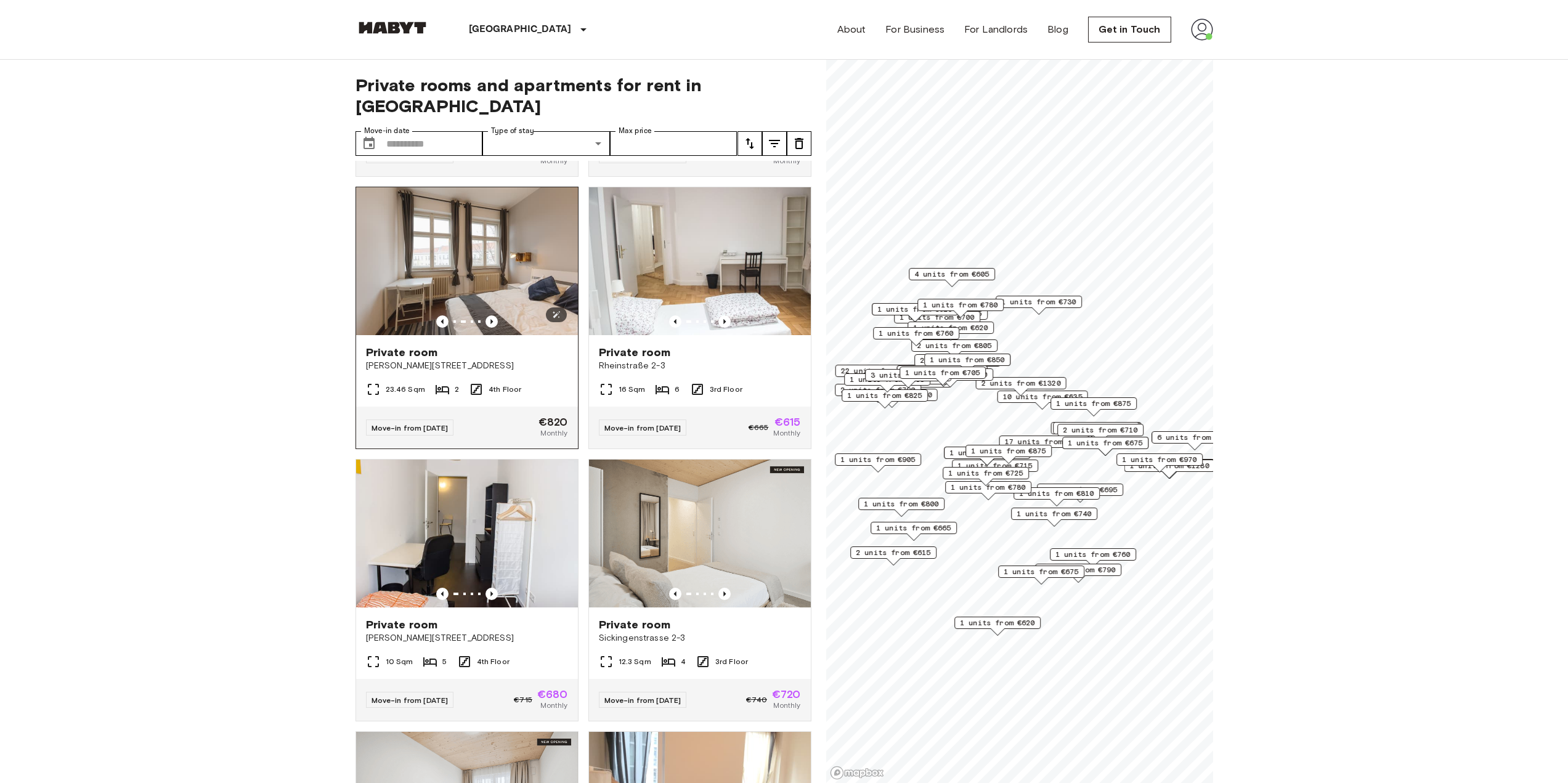
click at [538, 285] on img at bounding box center [467, 261] width 222 height 148
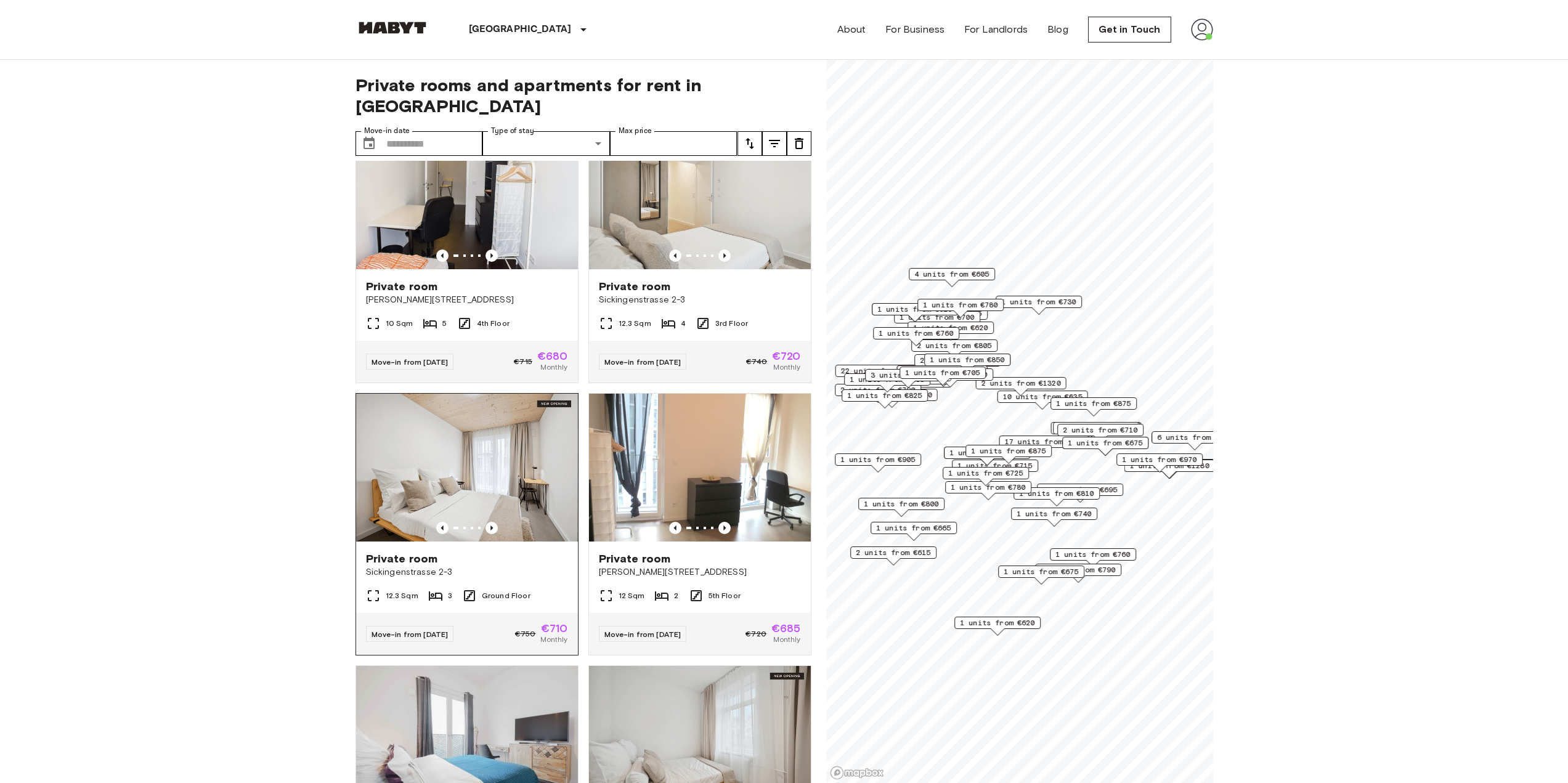
scroll to position [1232, 0]
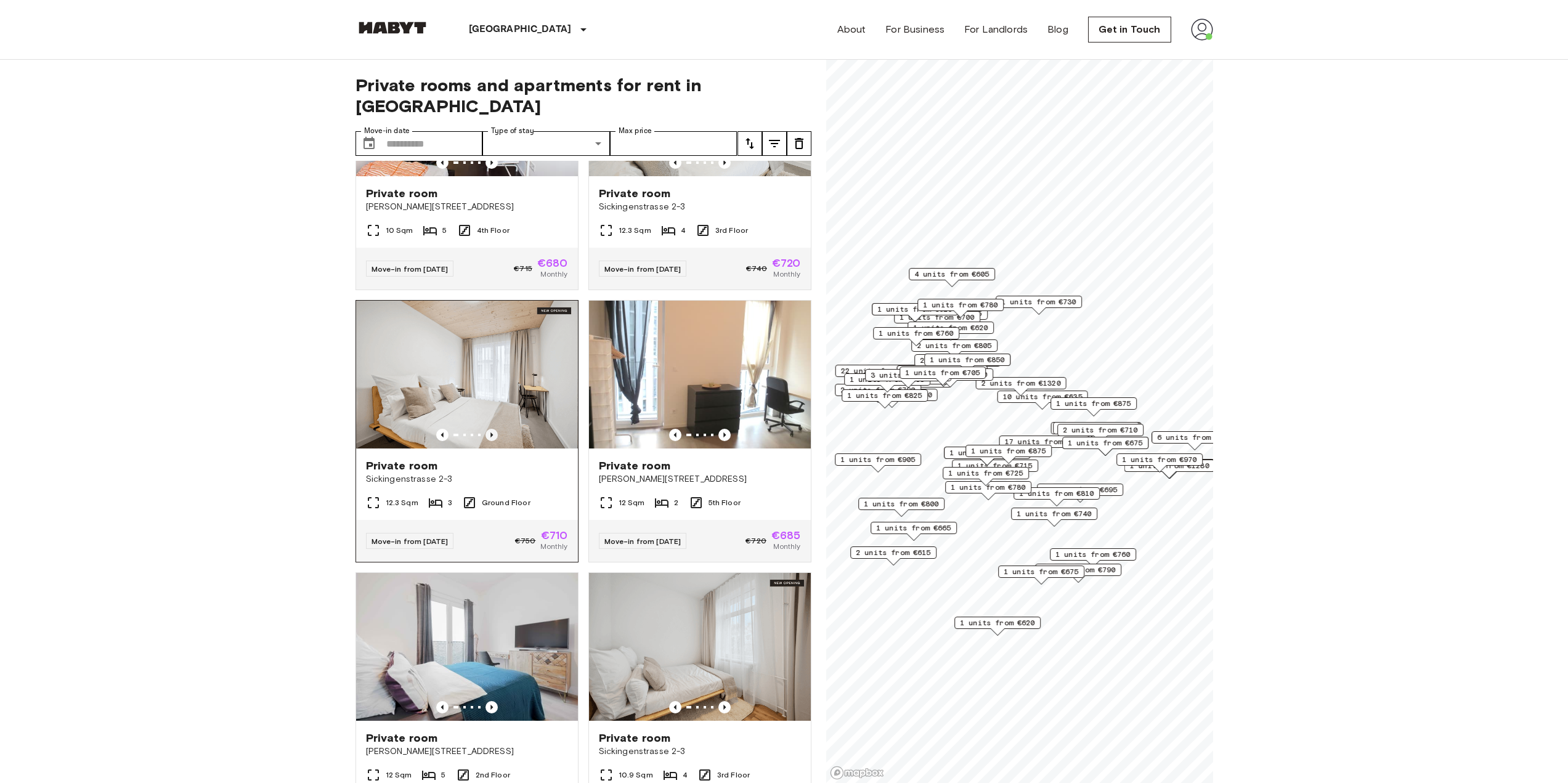
click at [486, 441] on icon "Previous image" at bounding box center [491, 435] width 12 height 12
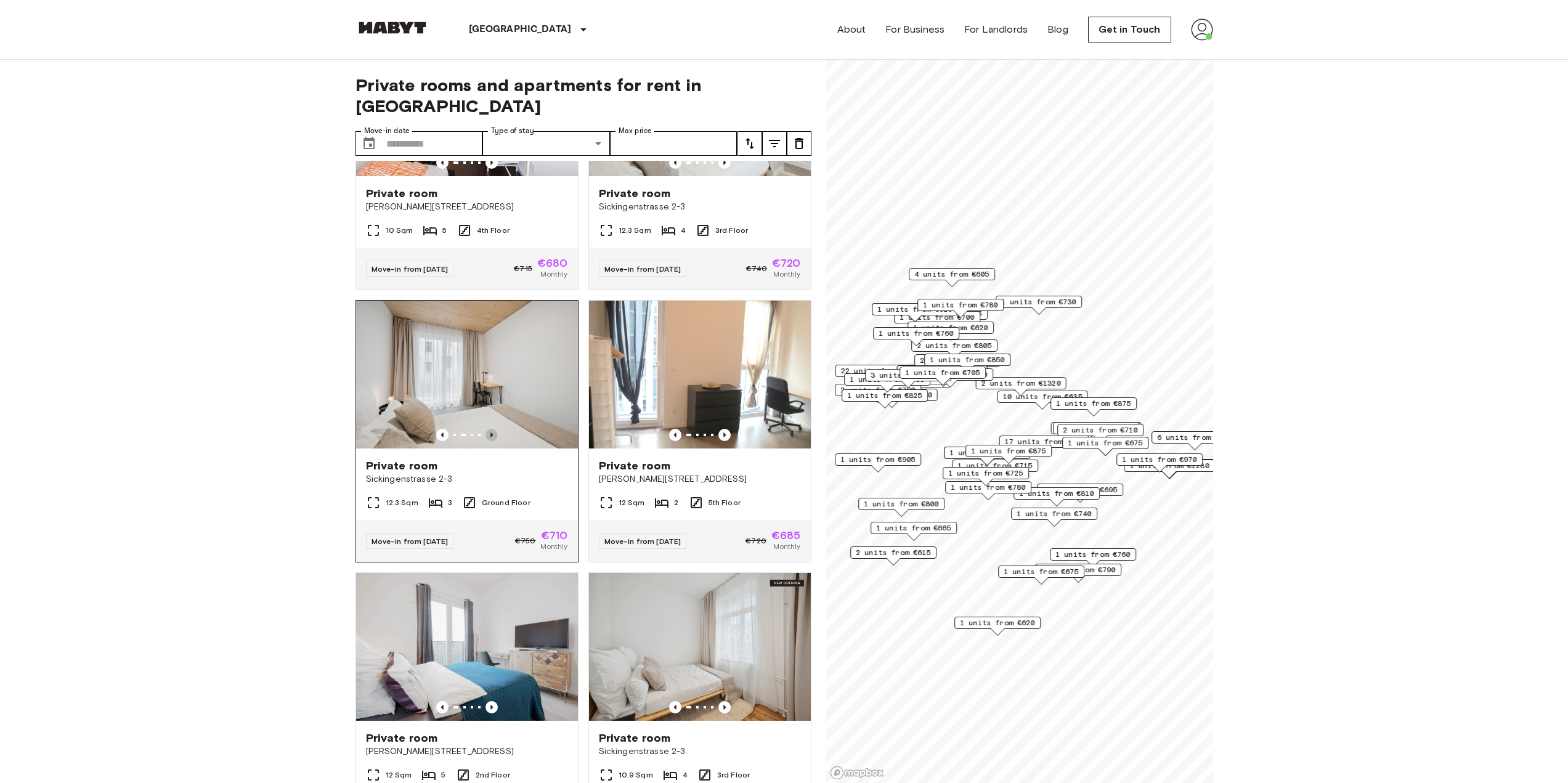
click at [486, 441] on icon "Previous image" at bounding box center [491, 435] width 12 height 12
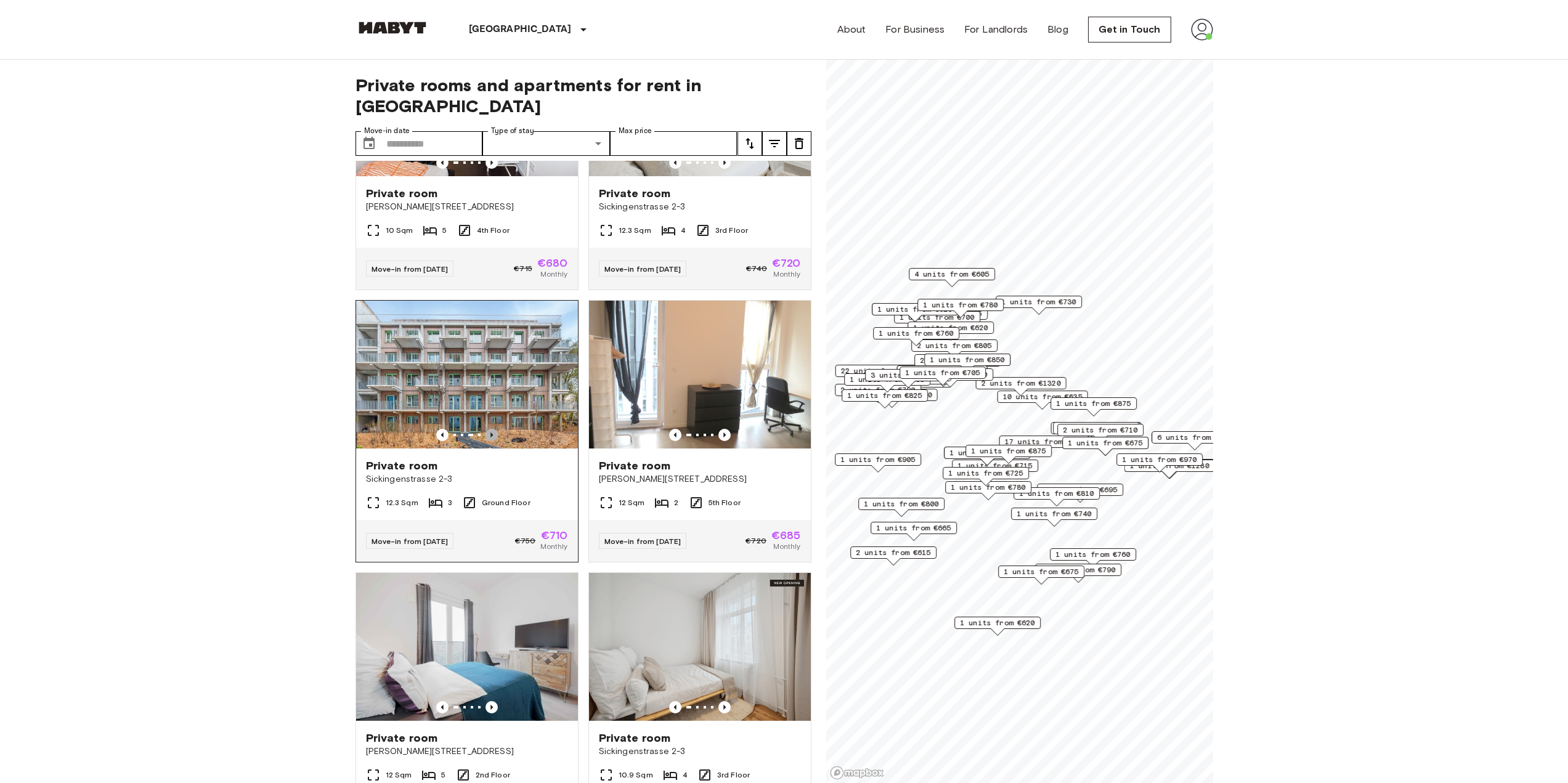
click at [486, 441] on icon "Previous image" at bounding box center [491, 435] width 12 height 12
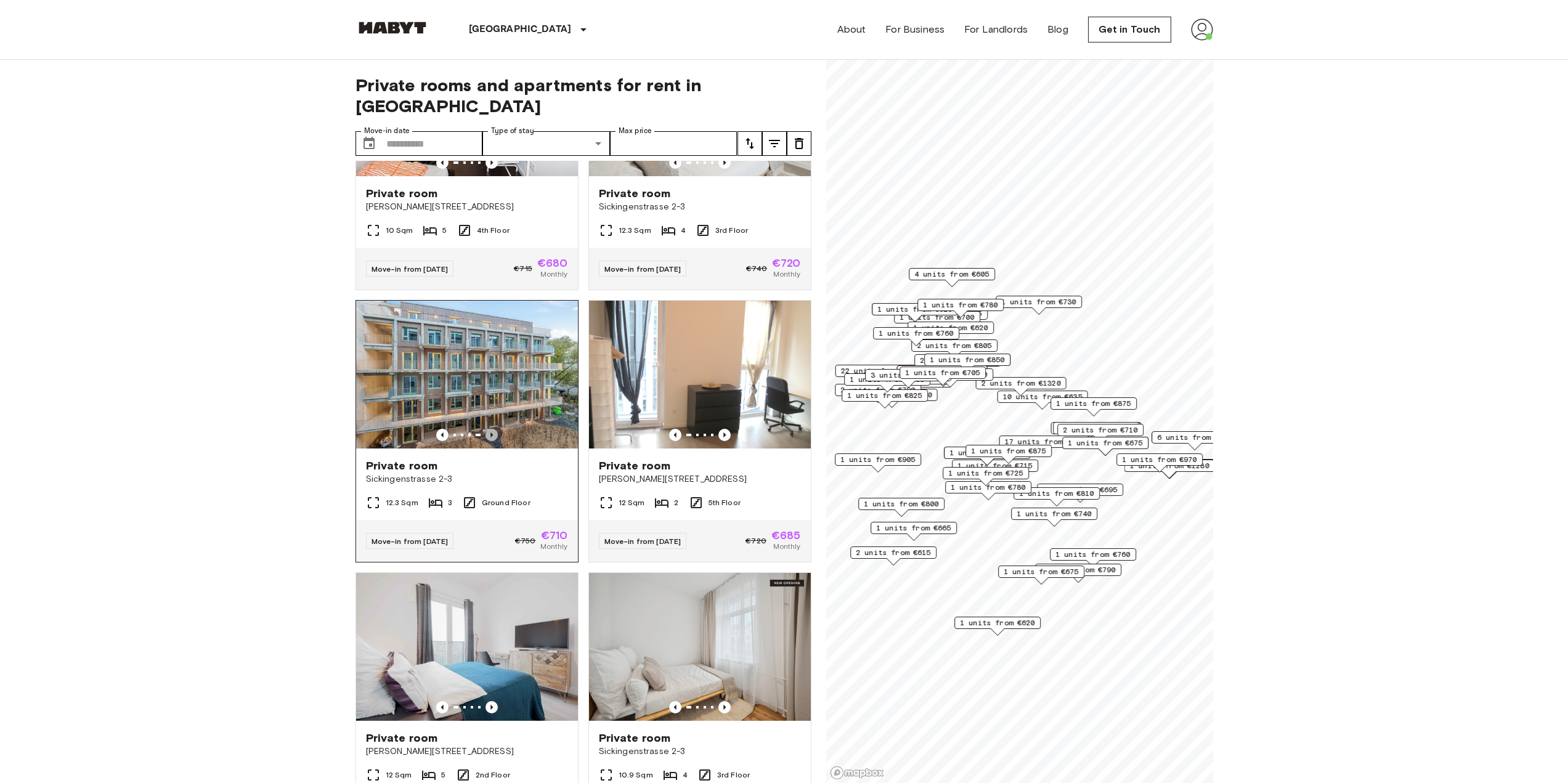
click at [486, 441] on icon "Previous image" at bounding box center [491, 435] width 12 height 12
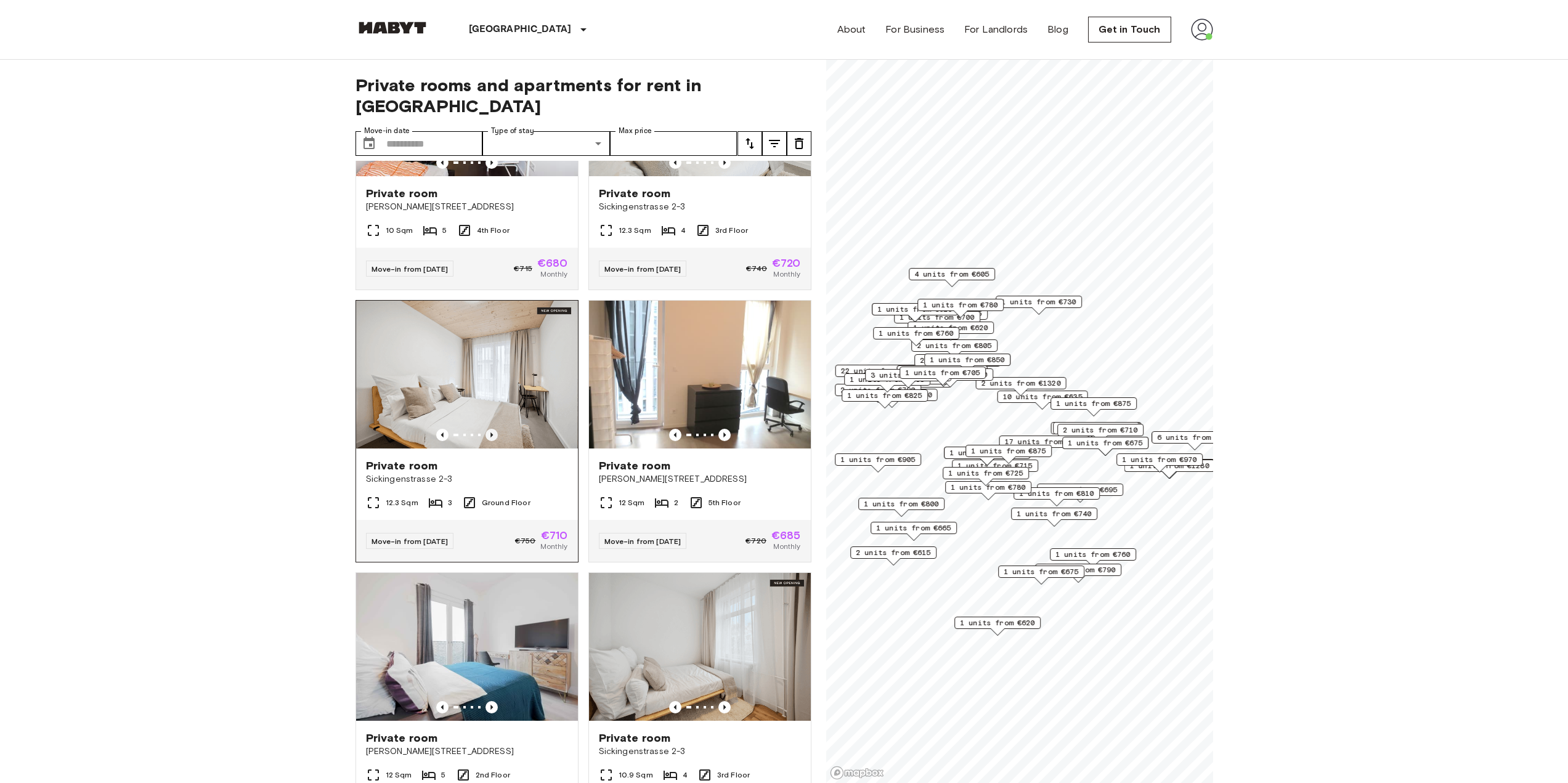
click at [486, 441] on icon "Previous image" at bounding box center [491, 435] width 12 height 12
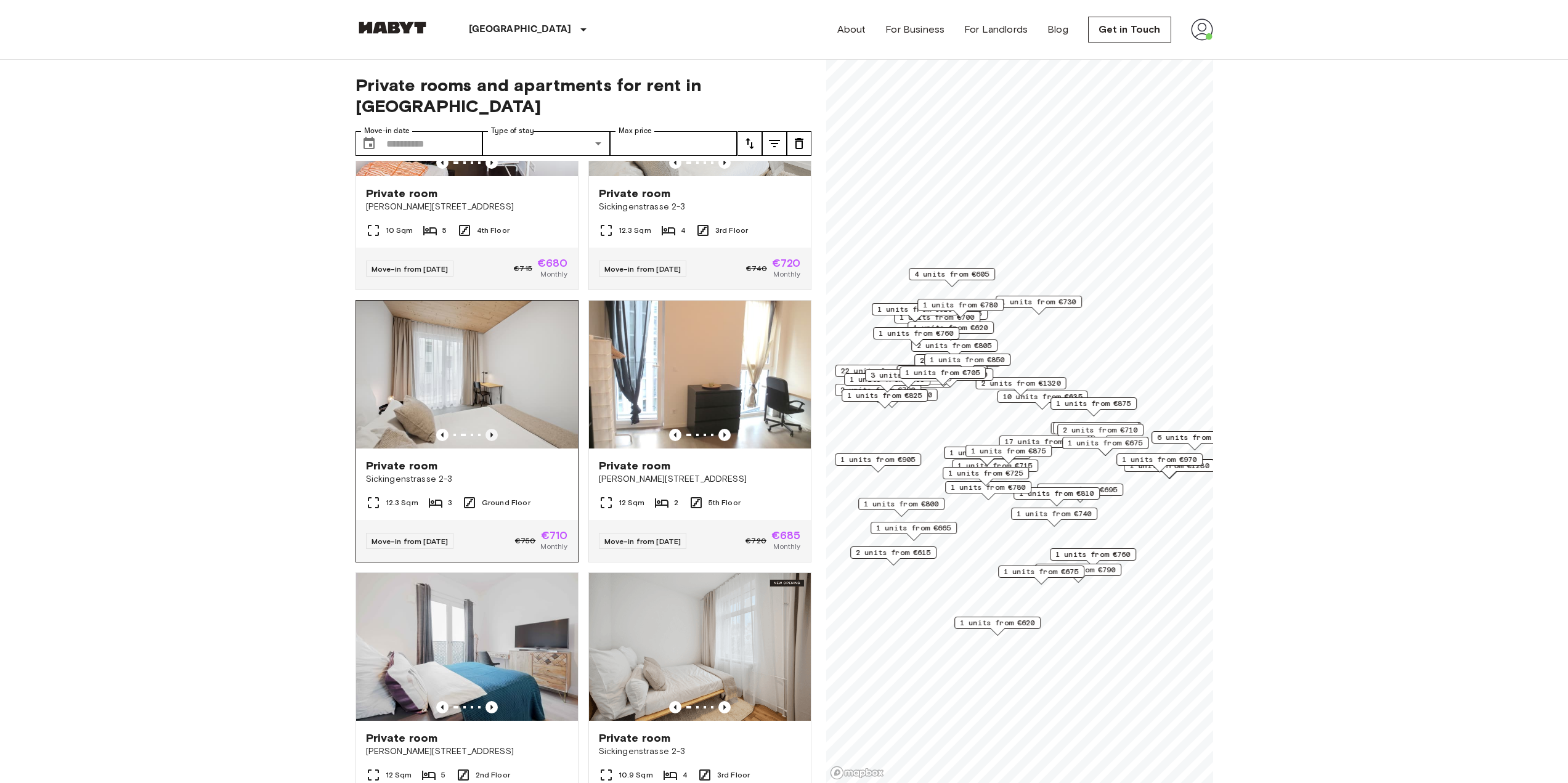
click at [486, 441] on icon "Previous image" at bounding box center [491, 435] width 12 height 12
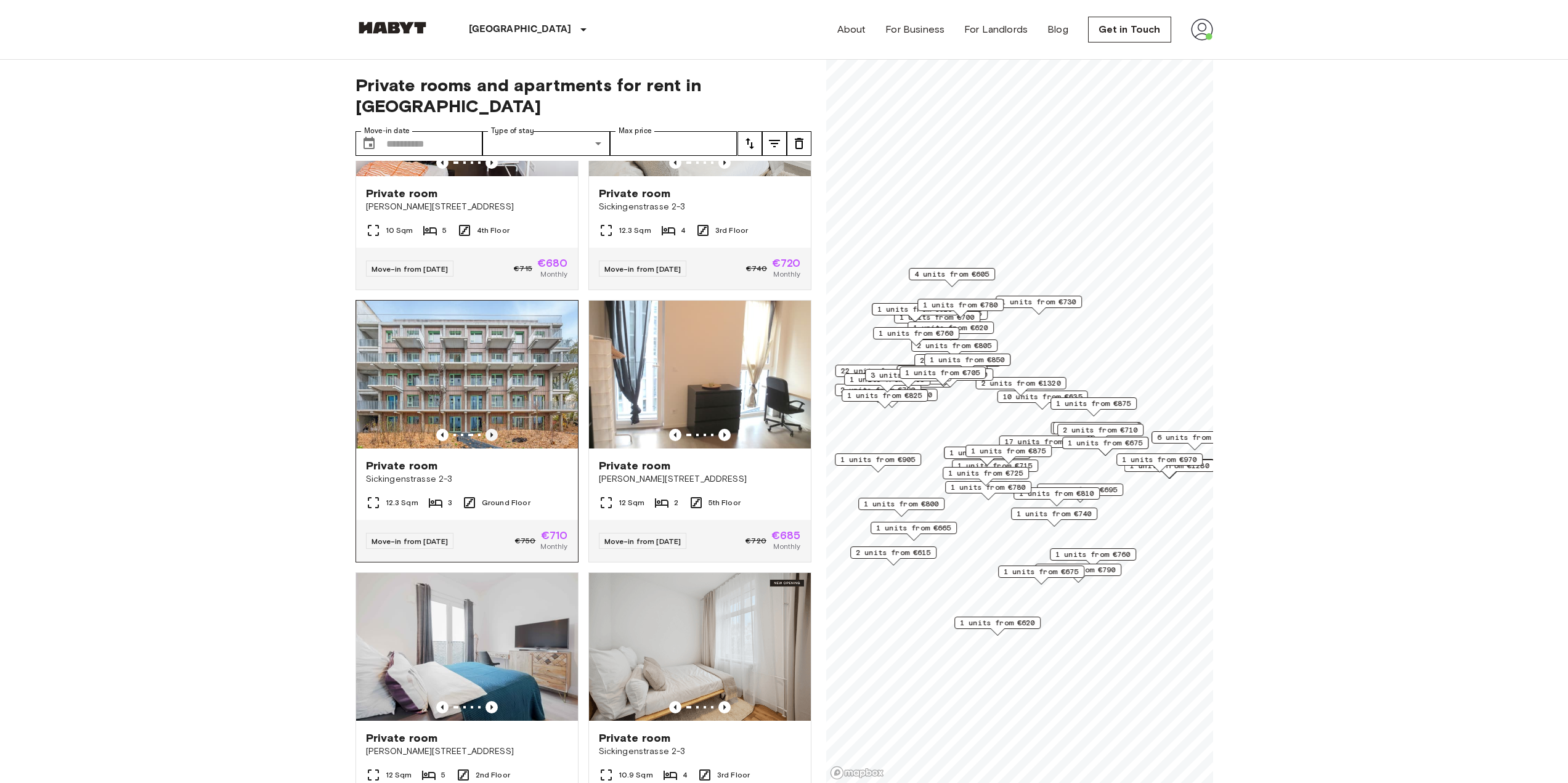
click at [486, 441] on icon "Previous image" at bounding box center [491, 435] width 12 height 12
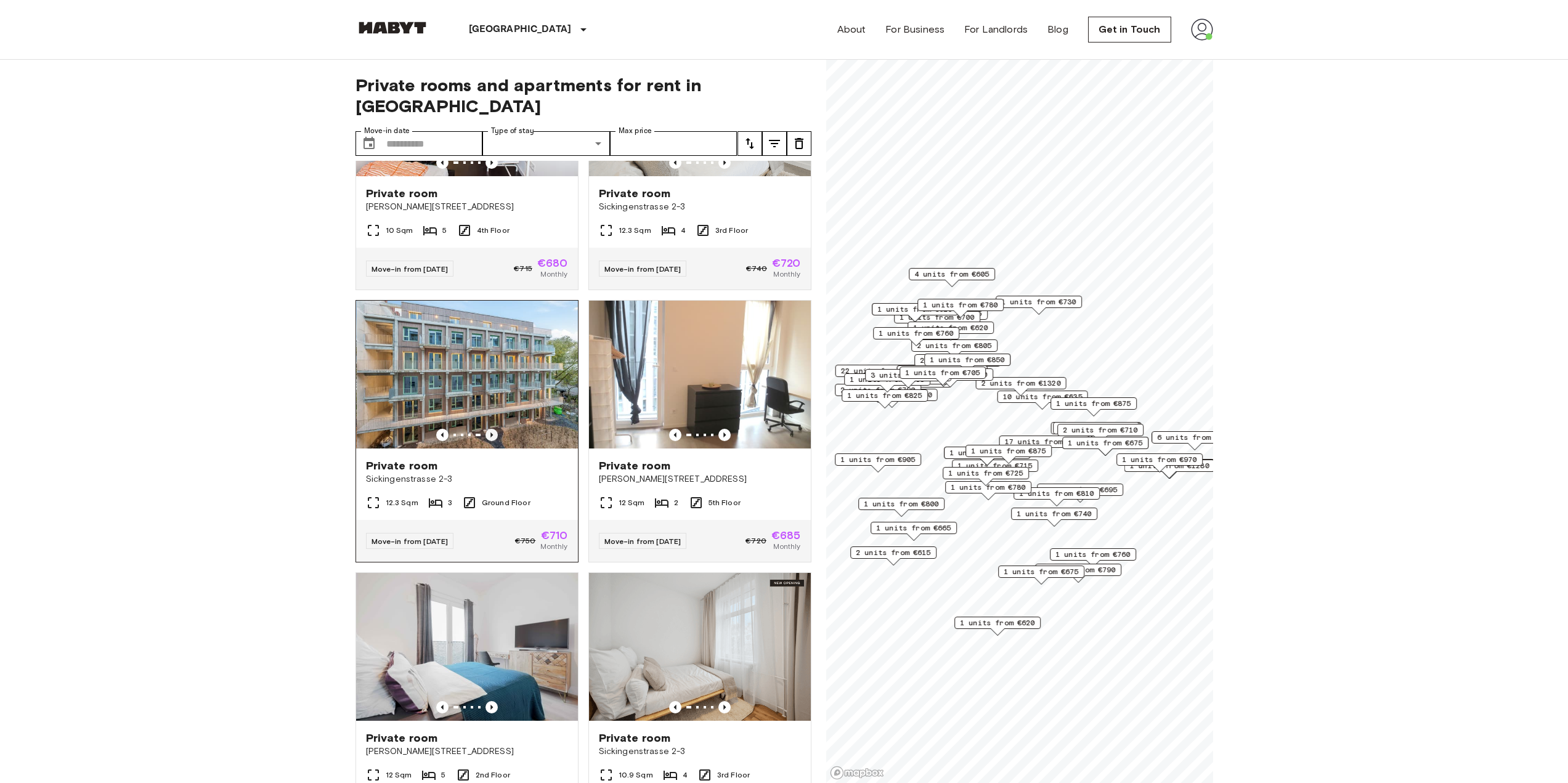
click at [486, 441] on icon "Previous image" at bounding box center [491, 435] width 12 height 12
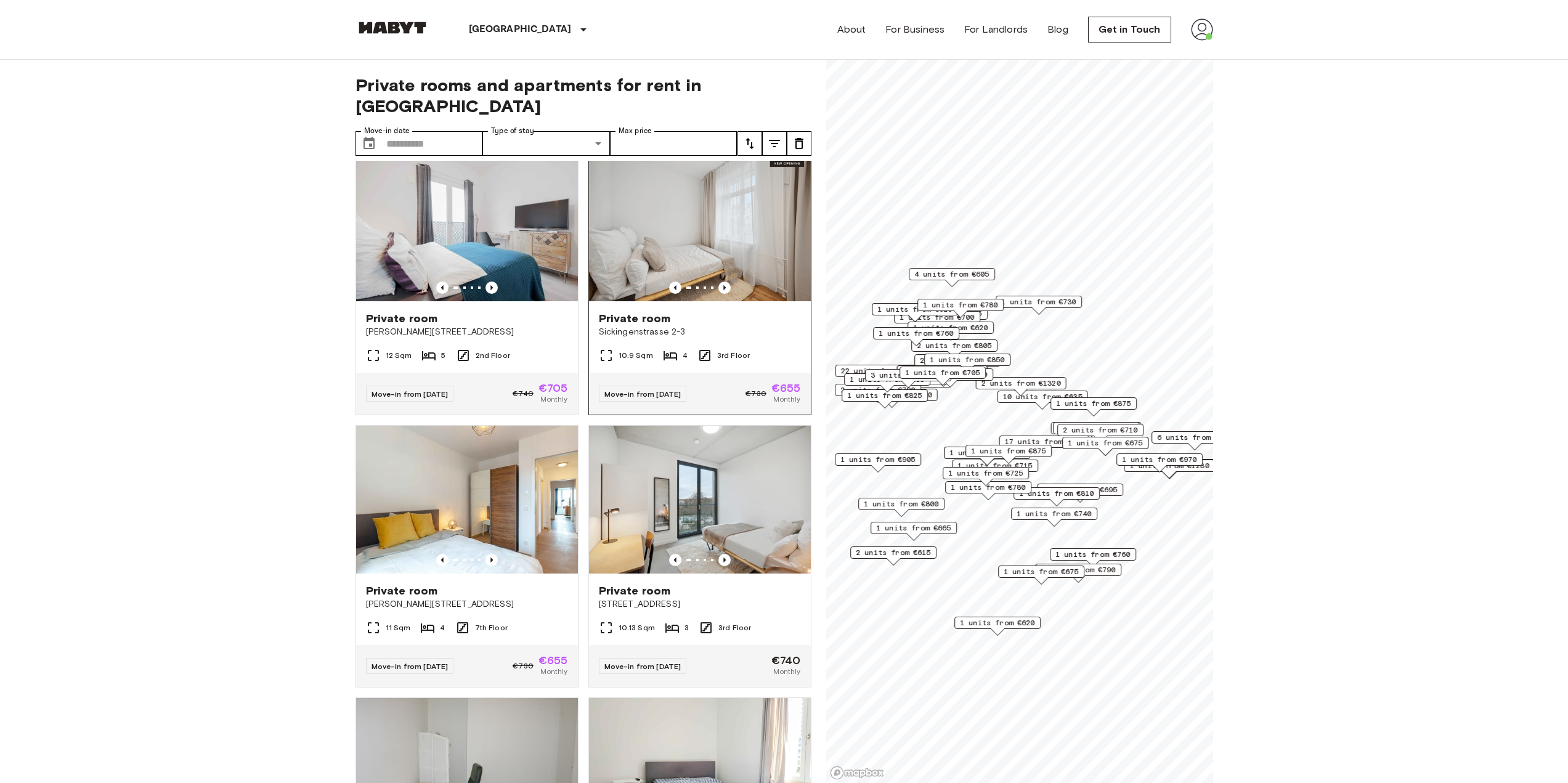
scroll to position [1663, 0]
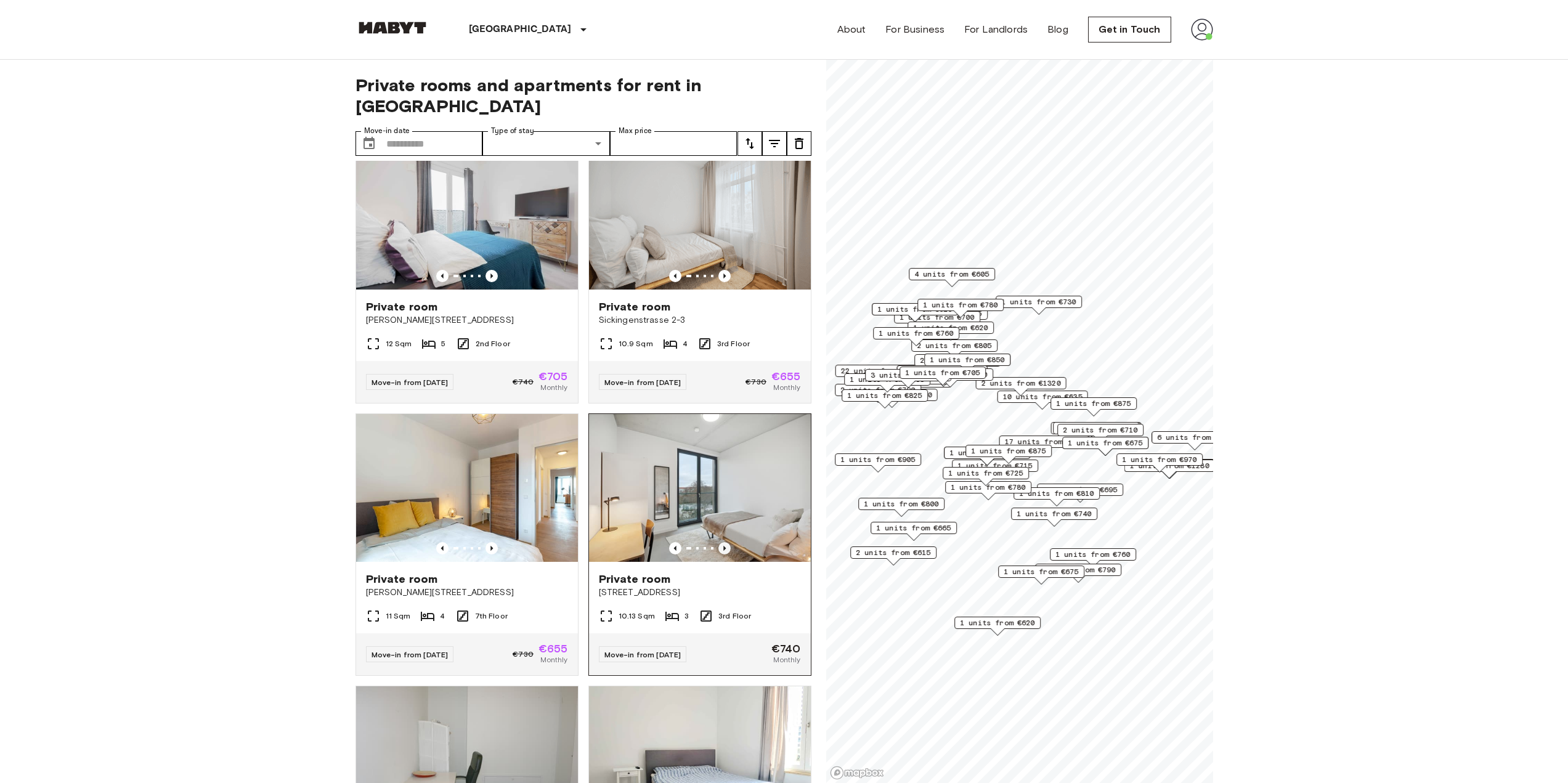
click at [718, 554] on icon "Previous image" at bounding box center [724, 548] width 12 height 12
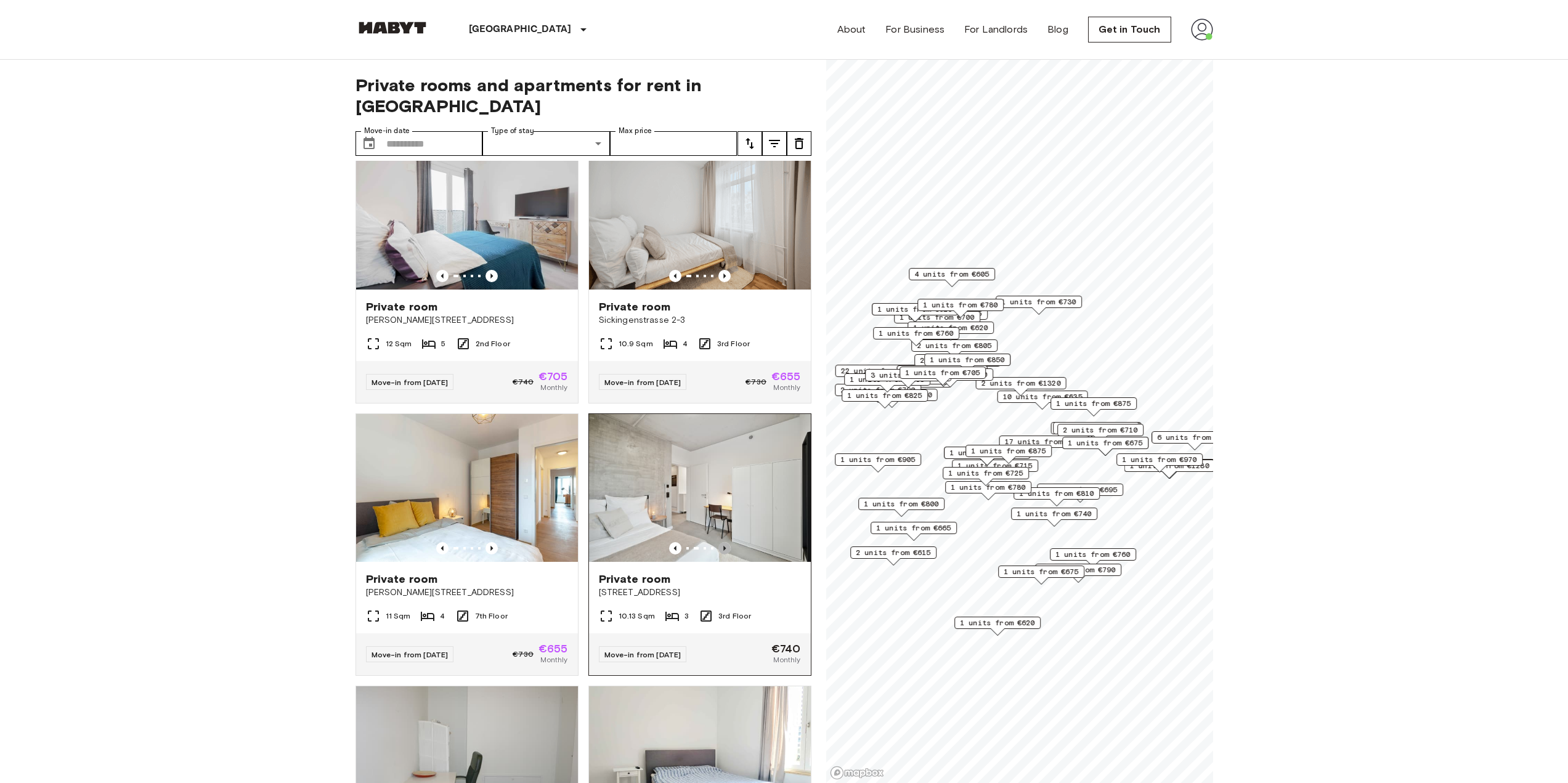
click at [718, 554] on icon "Previous image" at bounding box center [724, 548] width 12 height 12
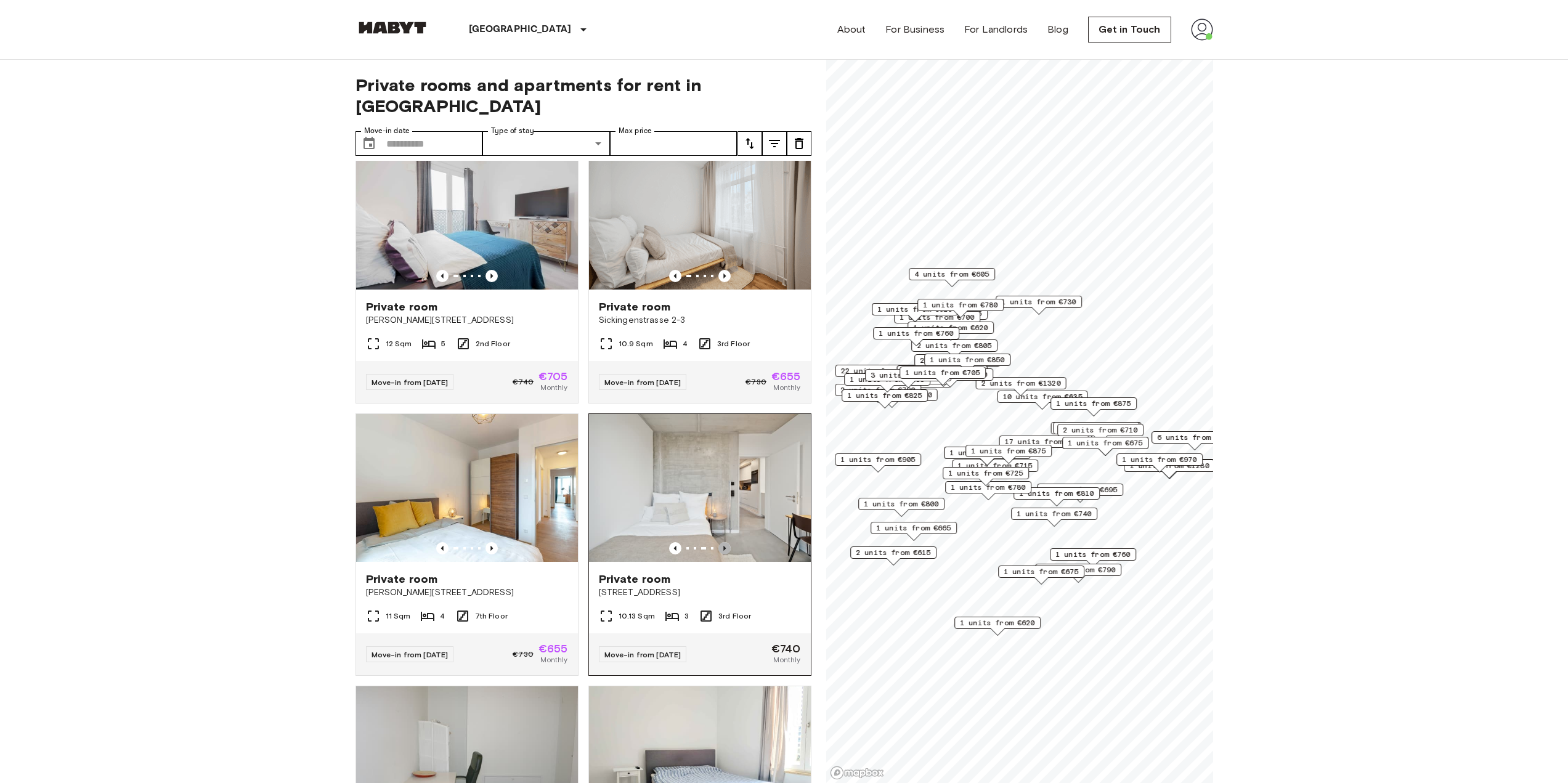
click at [718, 554] on icon "Previous image" at bounding box center [724, 548] width 12 height 12
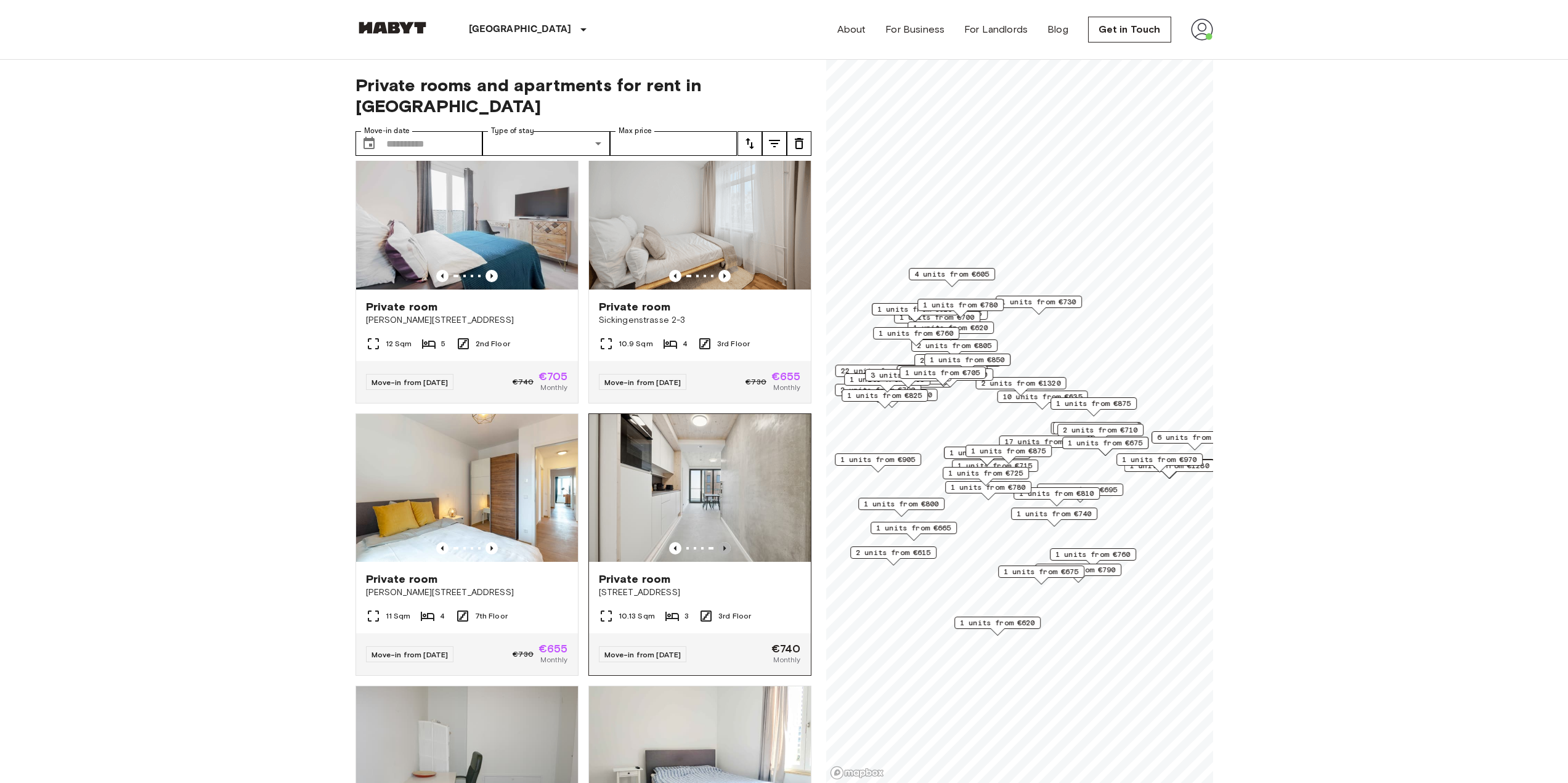
click at [718, 554] on icon "Previous image" at bounding box center [724, 548] width 12 height 12
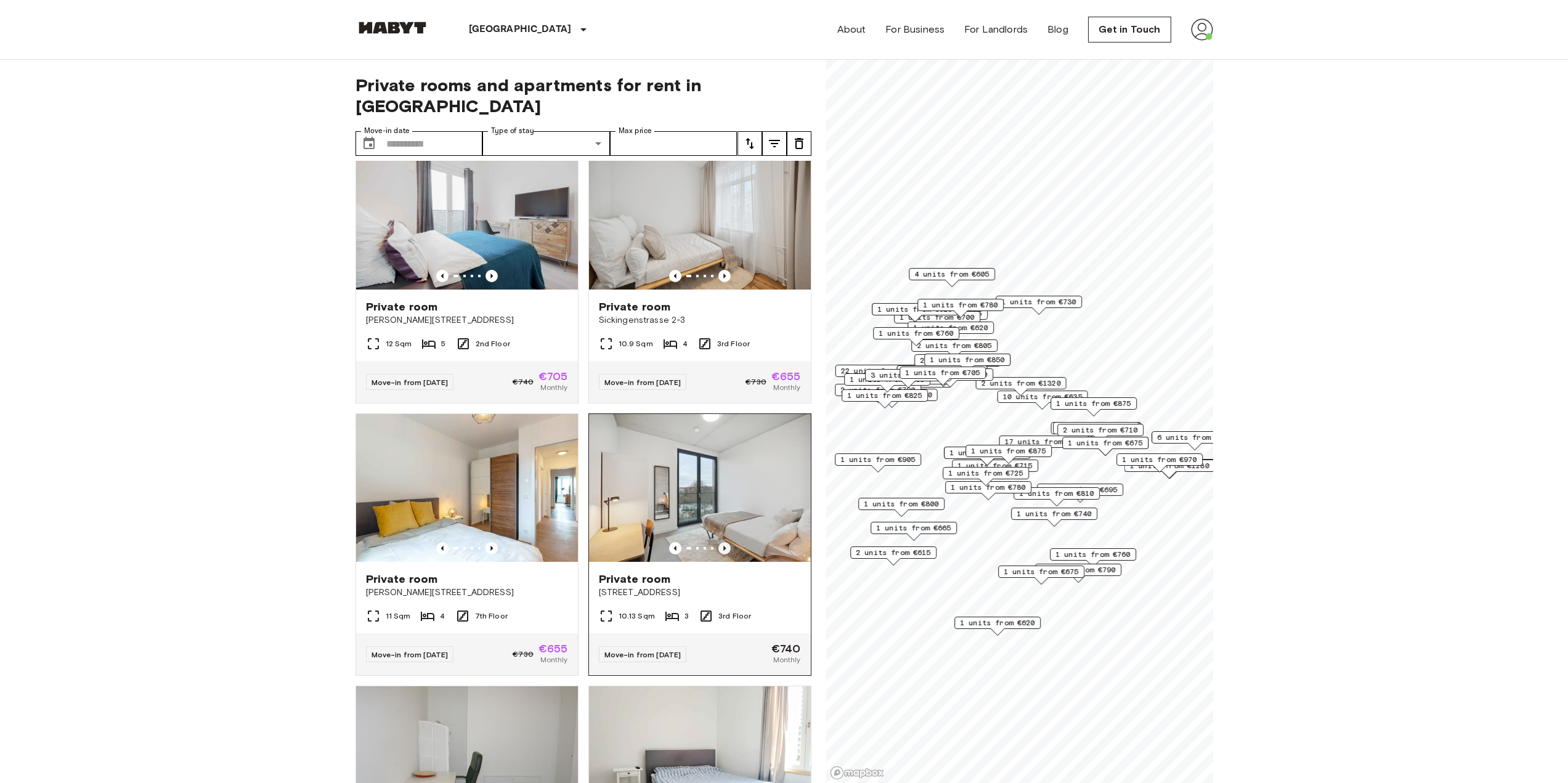
click at [718, 554] on icon "Previous image" at bounding box center [724, 548] width 12 height 12
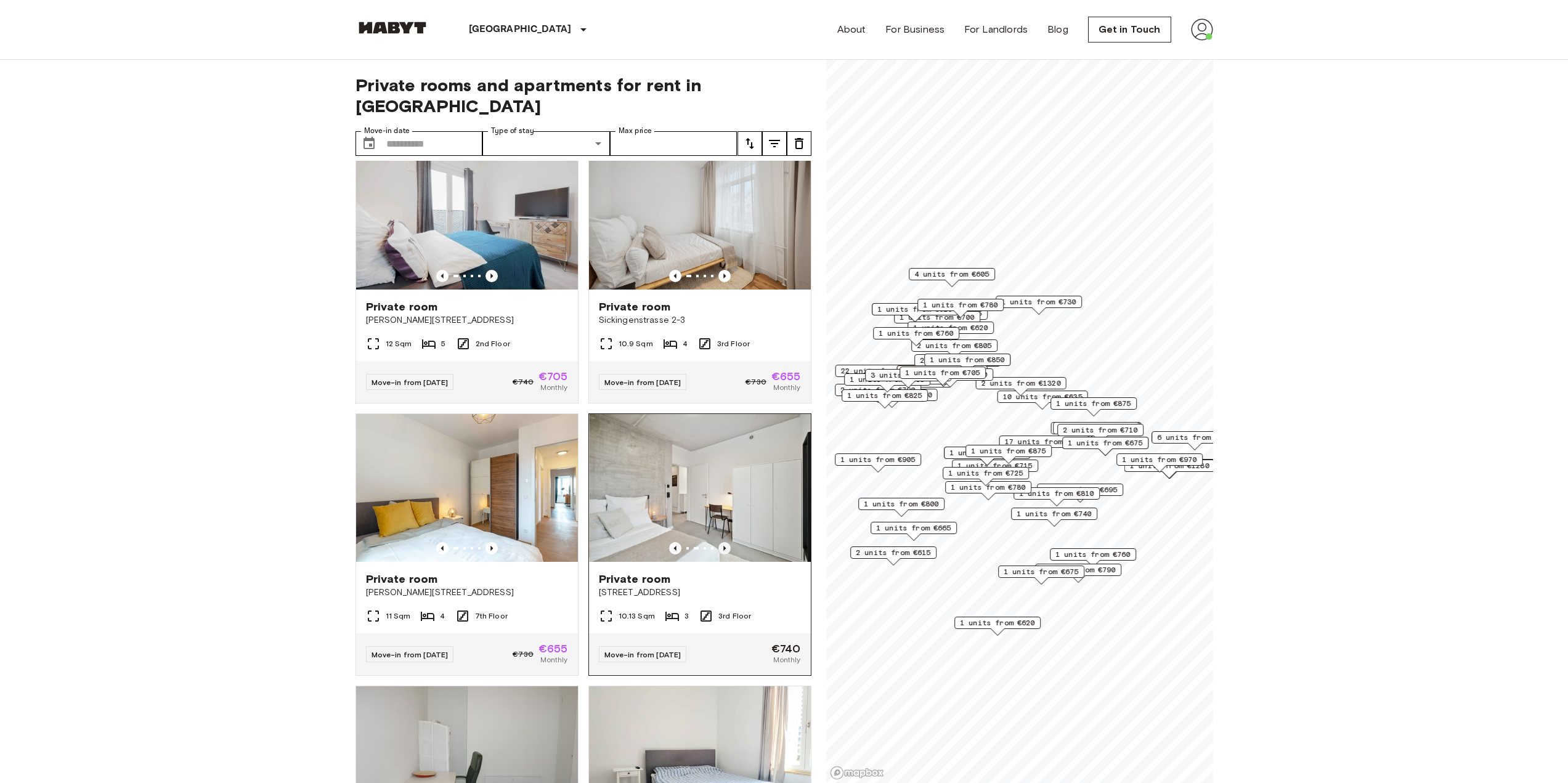
click at [718, 554] on icon "Previous image" at bounding box center [724, 548] width 12 height 12
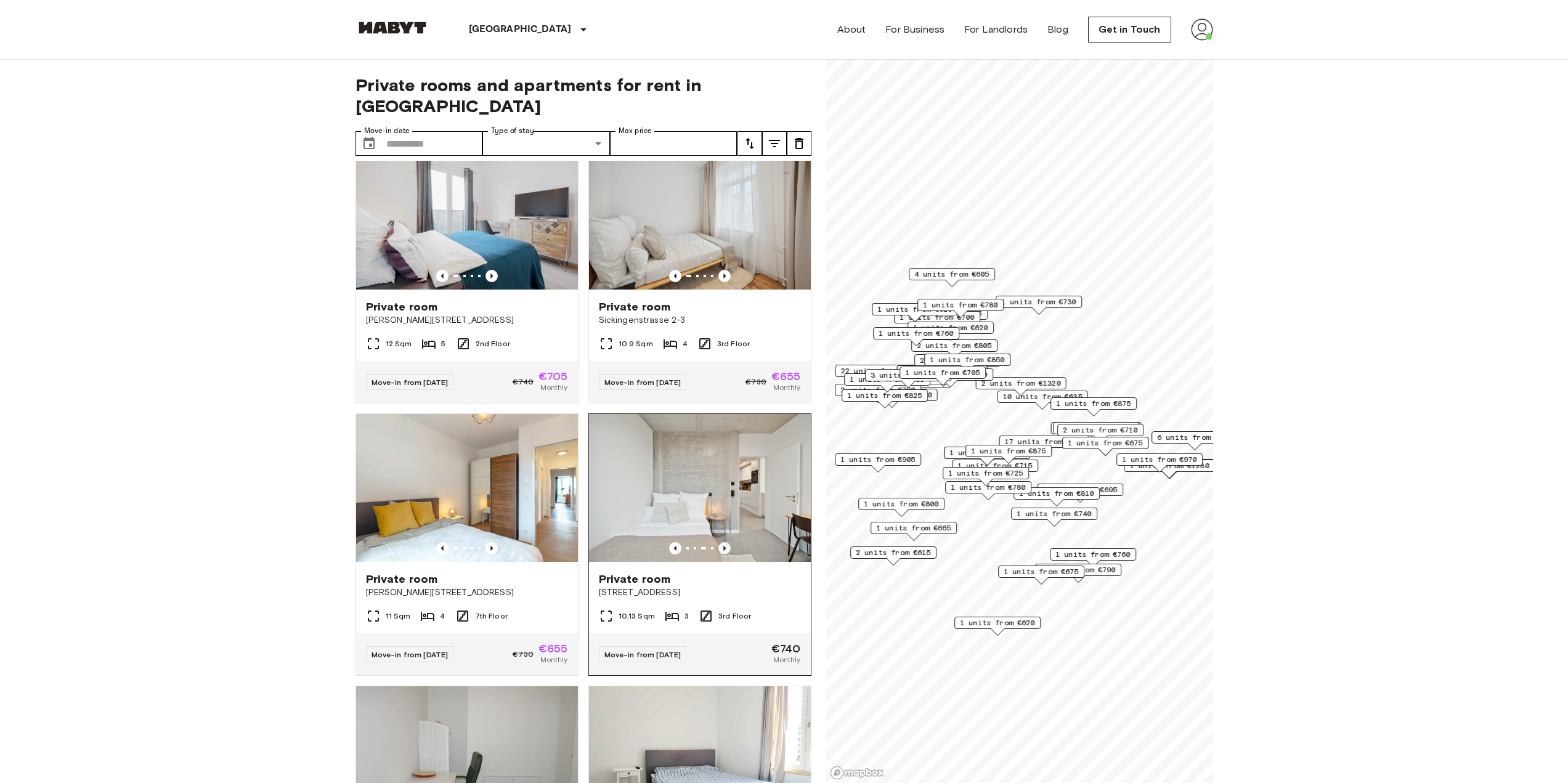
click at [718, 554] on icon "Previous image" at bounding box center [724, 548] width 12 height 12
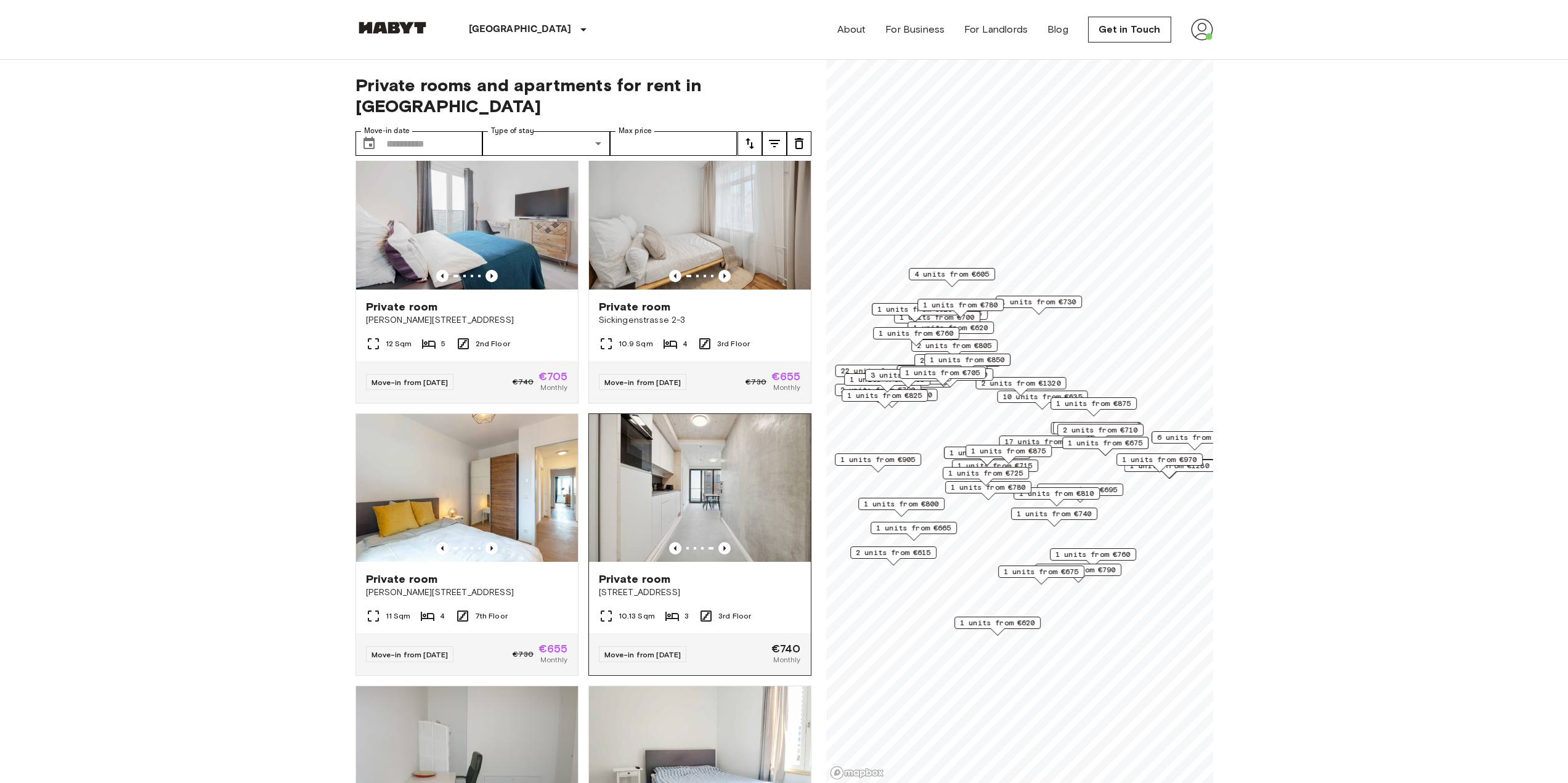
click at [763, 581] on div "Private room Hermannstraße 14" at bounding box center [700, 585] width 222 height 47
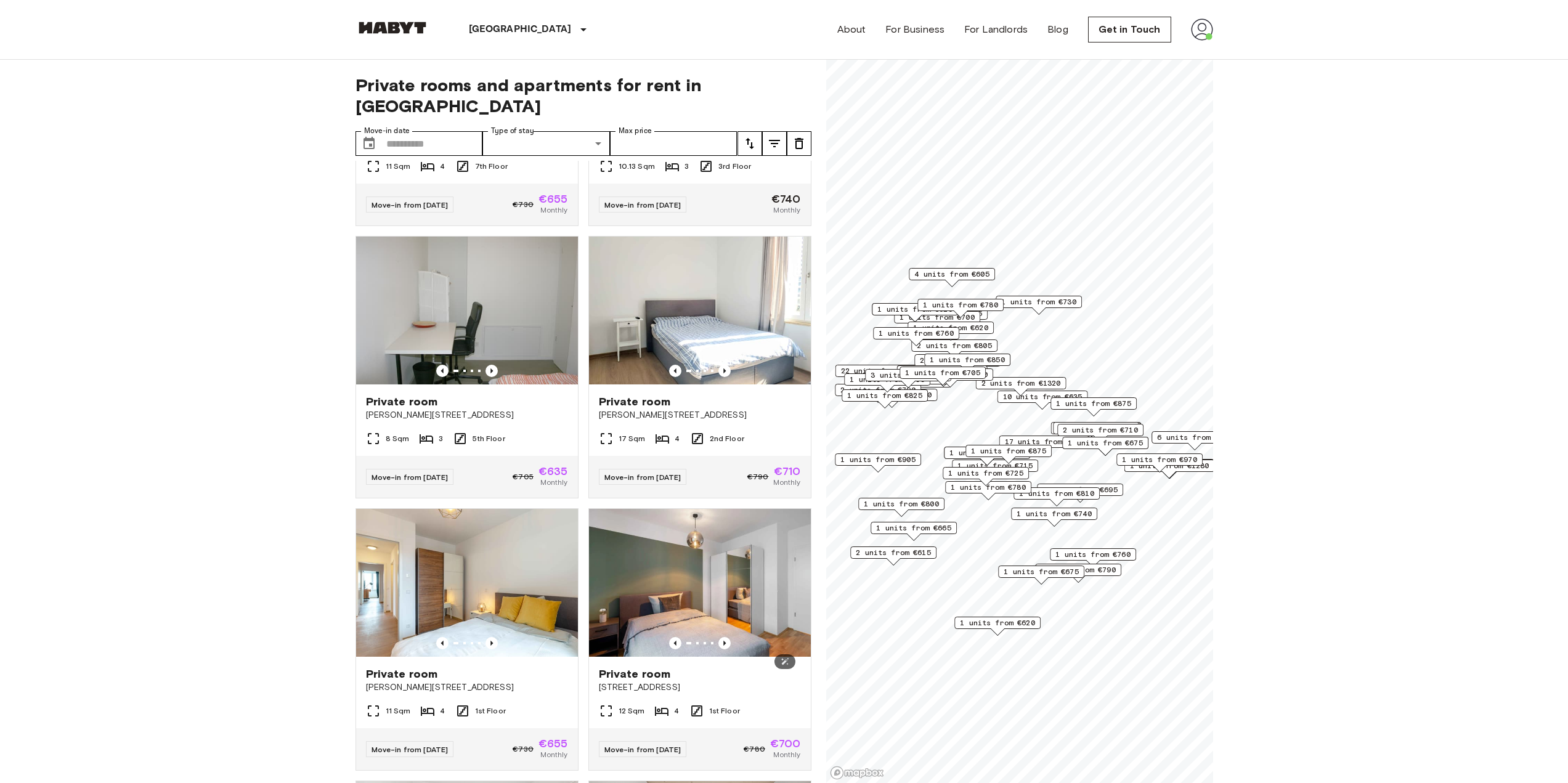
scroll to position [1805, 0]
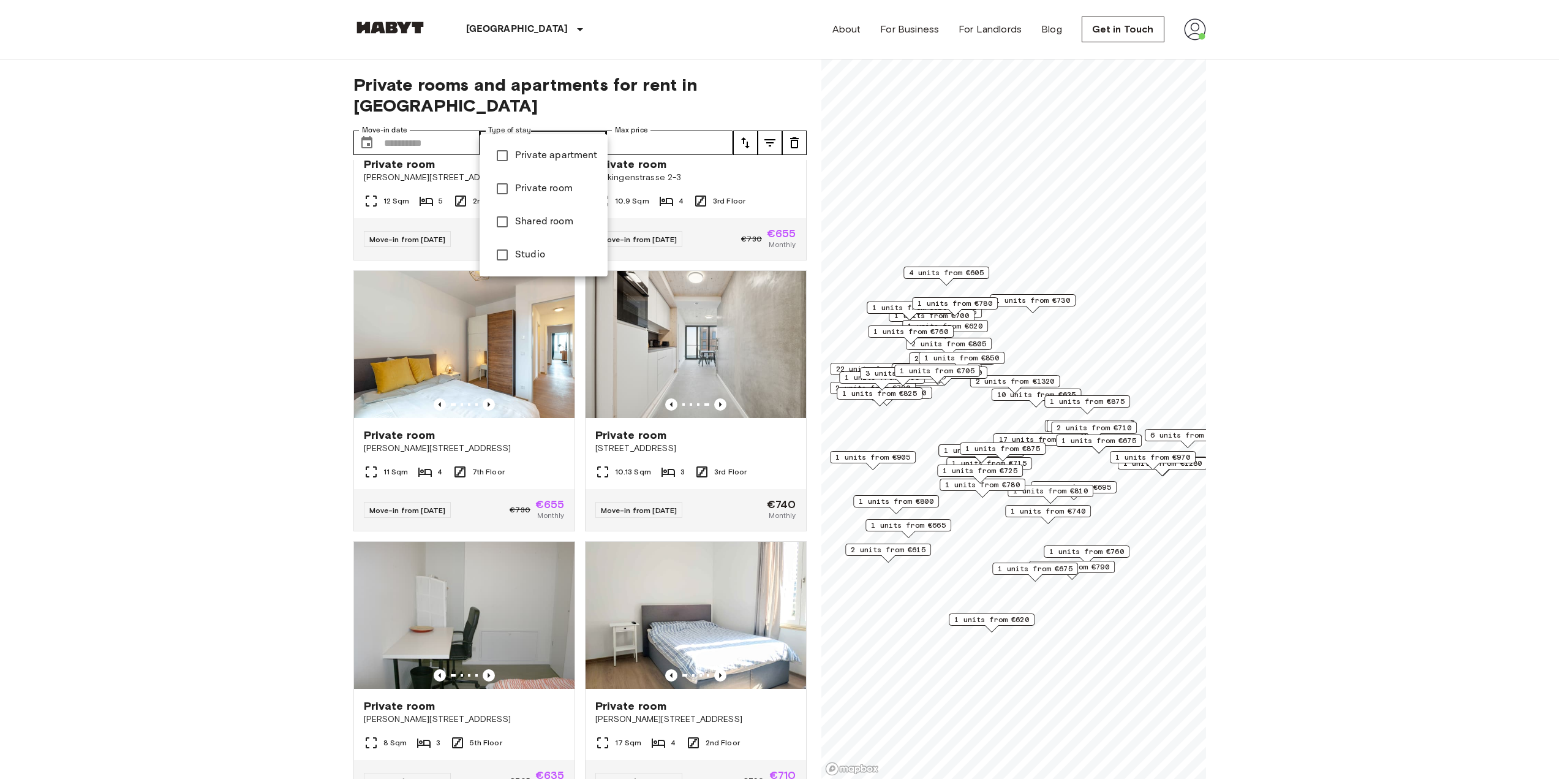
click at [641, 118] on div at bounding box center [784, 390] width 1568 height 779
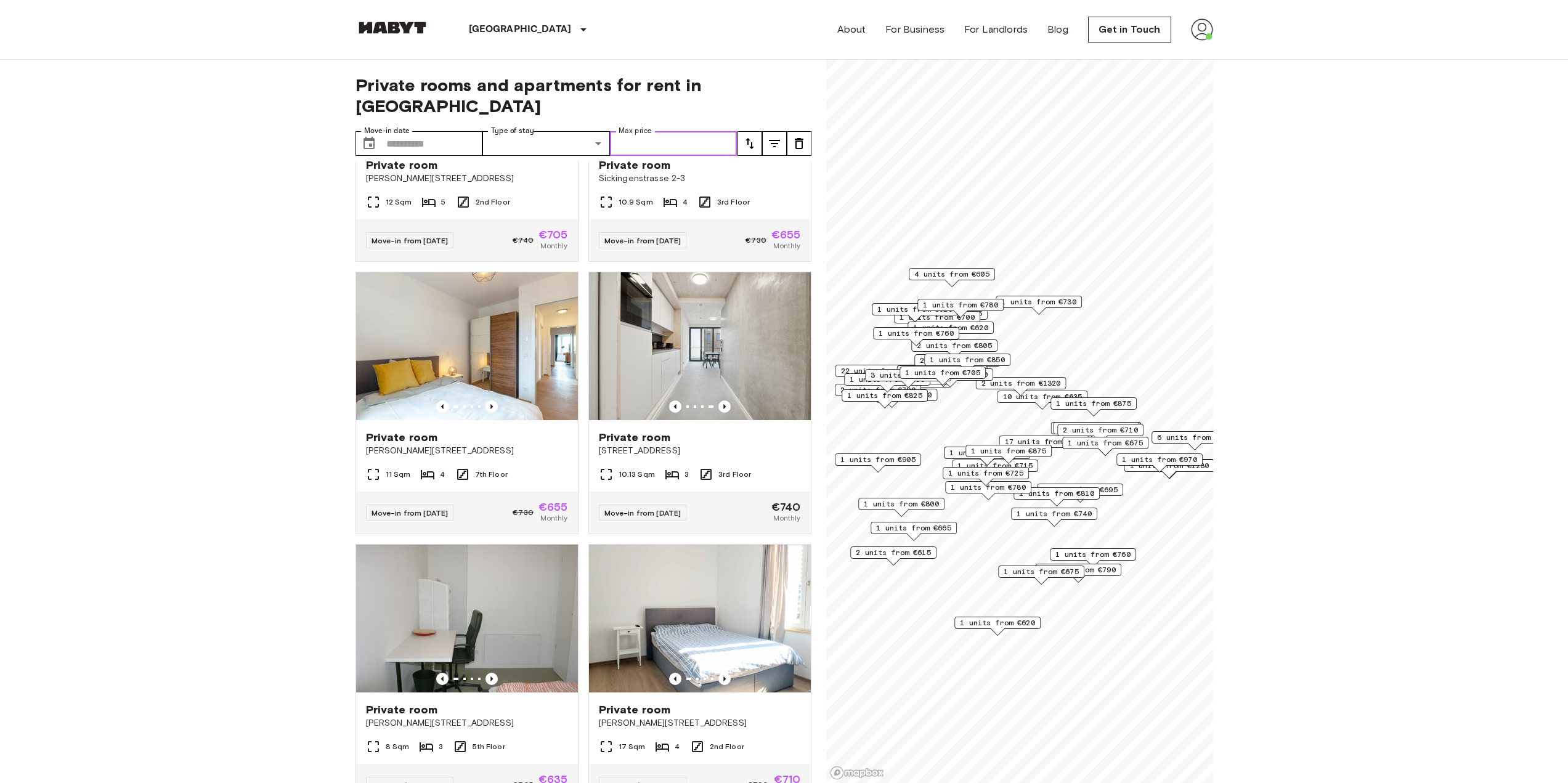
click at [692, 131] on input "Max price" at bounding box center [673, 143] width 127 height 24
click at [749, 136] on icon "tune" at bounding box center [749, 143] width 15 height 15
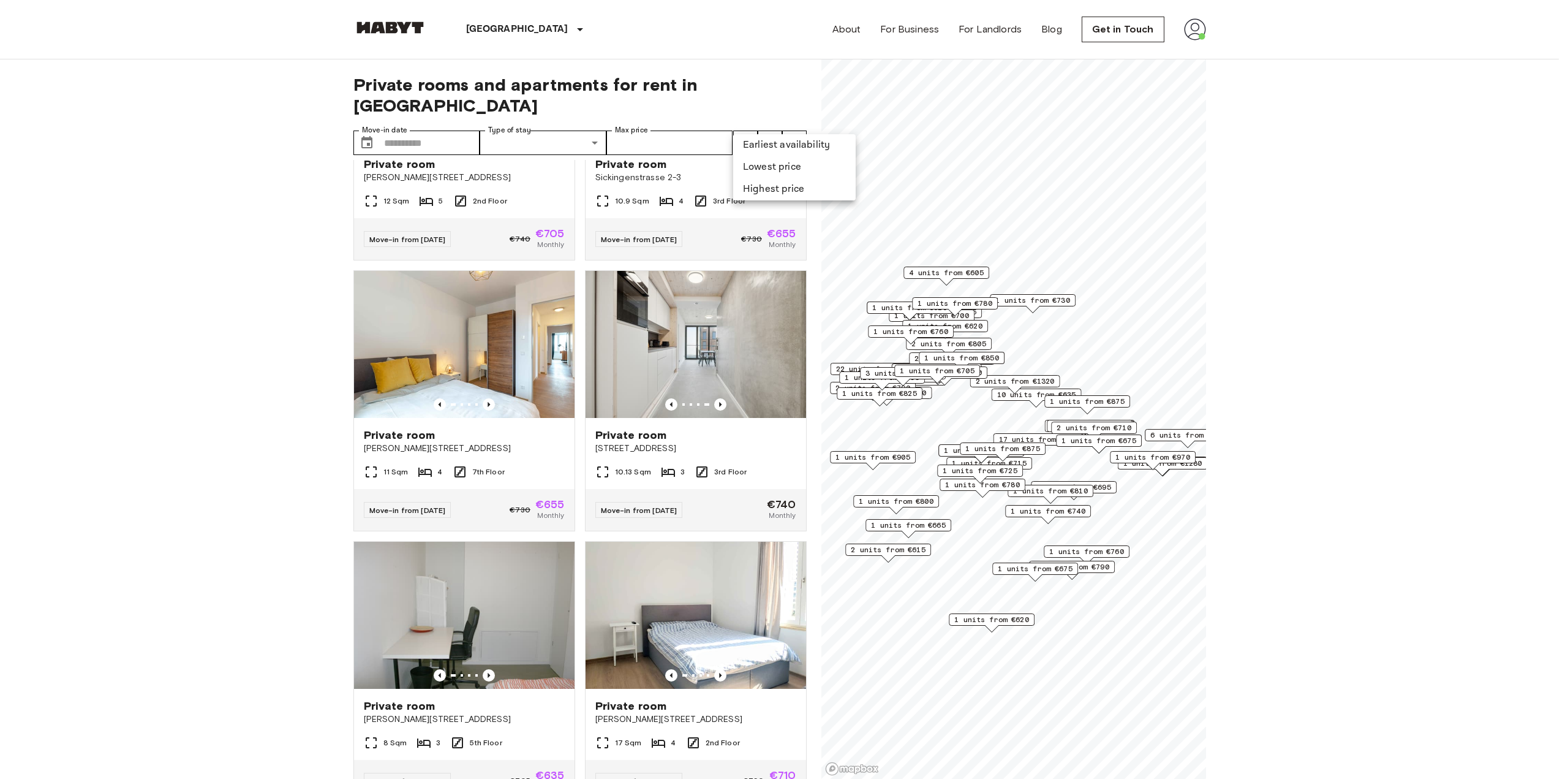
click at [777, 125] on div at bounding box center [784, 390] width 1568 height 779
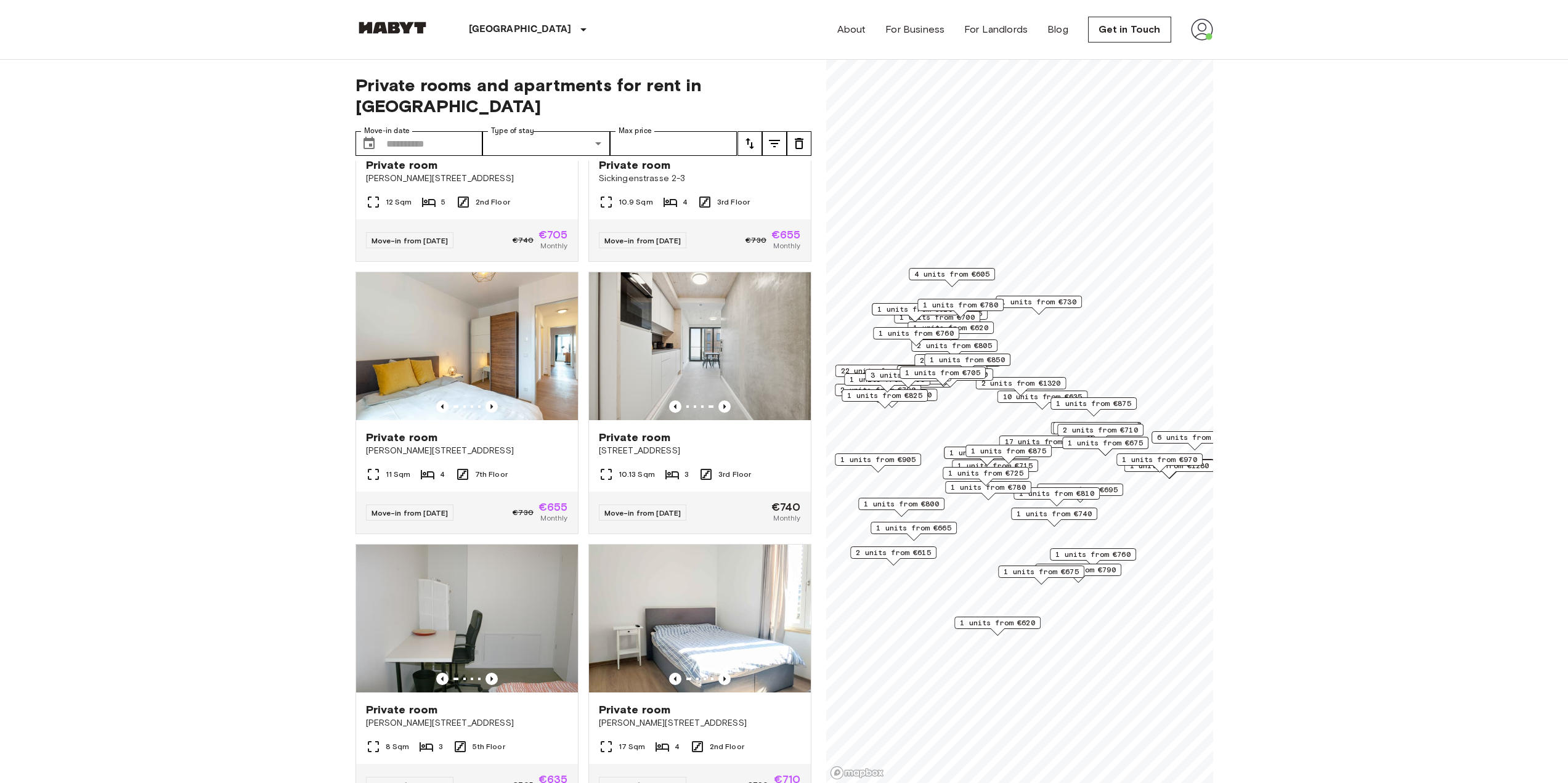
click at [780, 136] on icon "tune" at bounding box center [774, 143] width 15 height 15
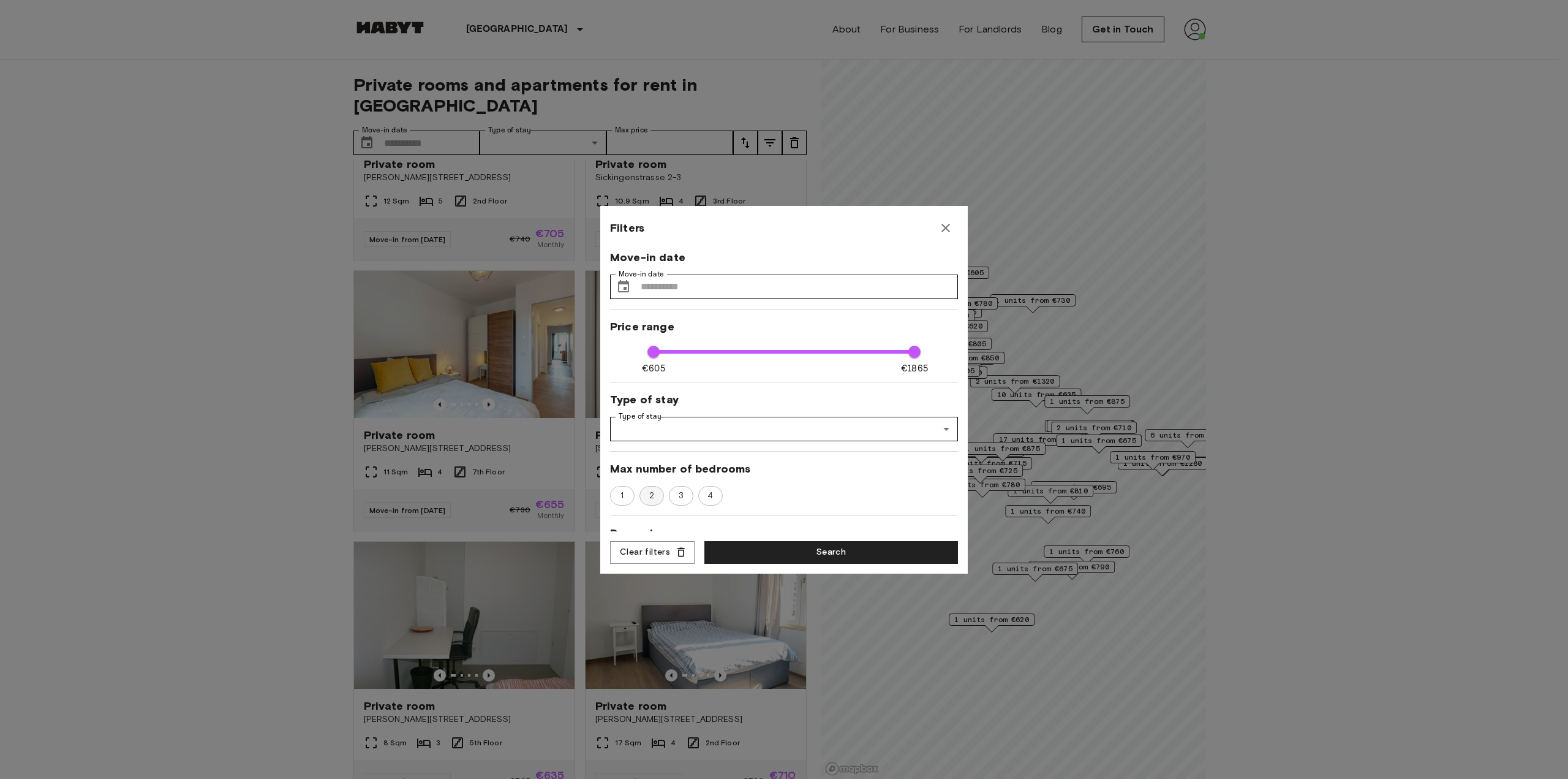
click at [652, 493] on span "2" at bounding box center [652, 495] width 19 height 12
type input "**"
click at [780, 554] on button "Search" at bounding box center [831, 552] width 254 height 22
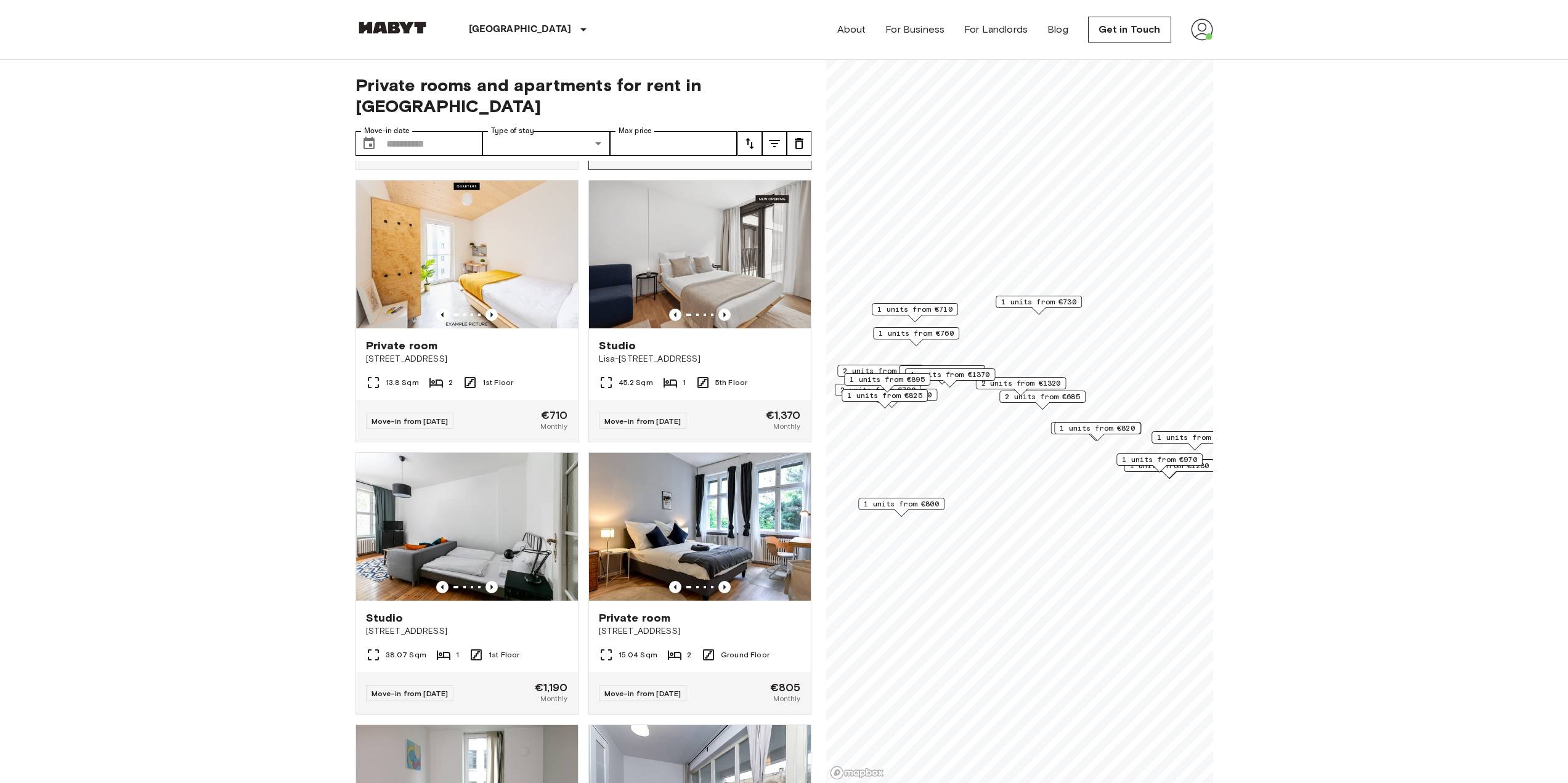
scroll to position [2235, 0]
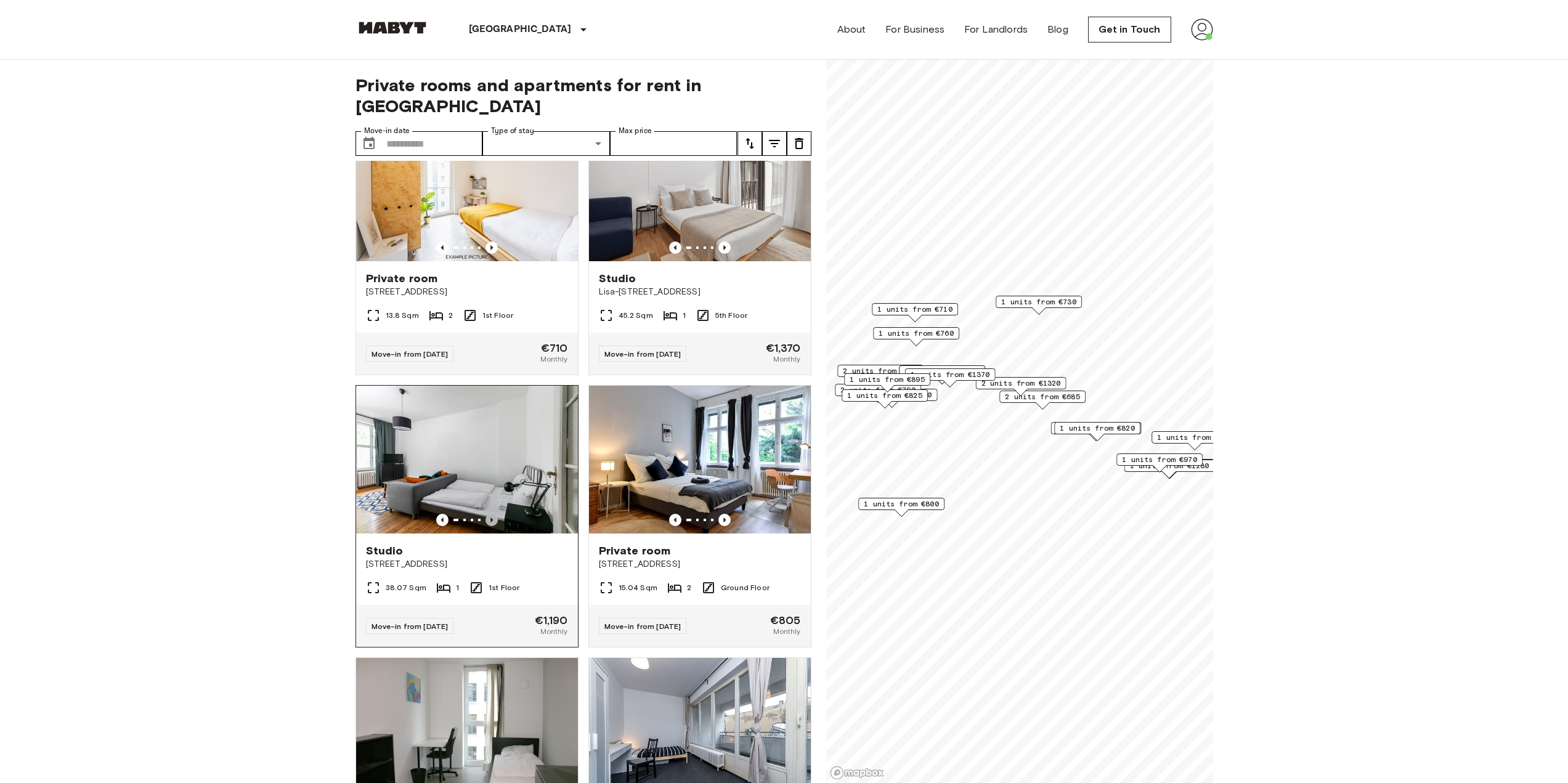
click at [487, 526] on icon "Previous image" at bounding box center [491, 519] width 12 height 12
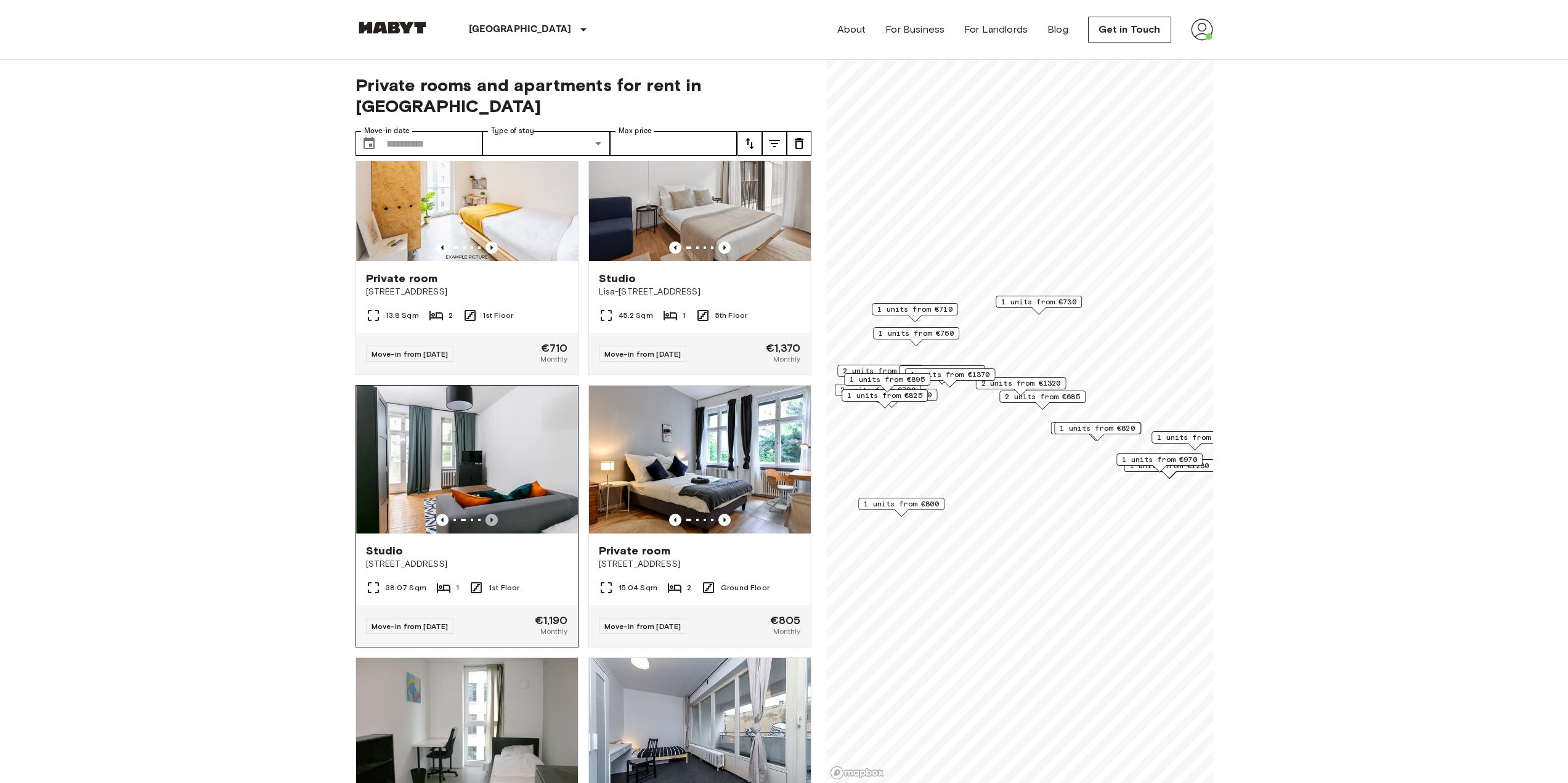
click at [487, 526] on icon "Previous image" at bounding box center [491, 519] width 12 height 12
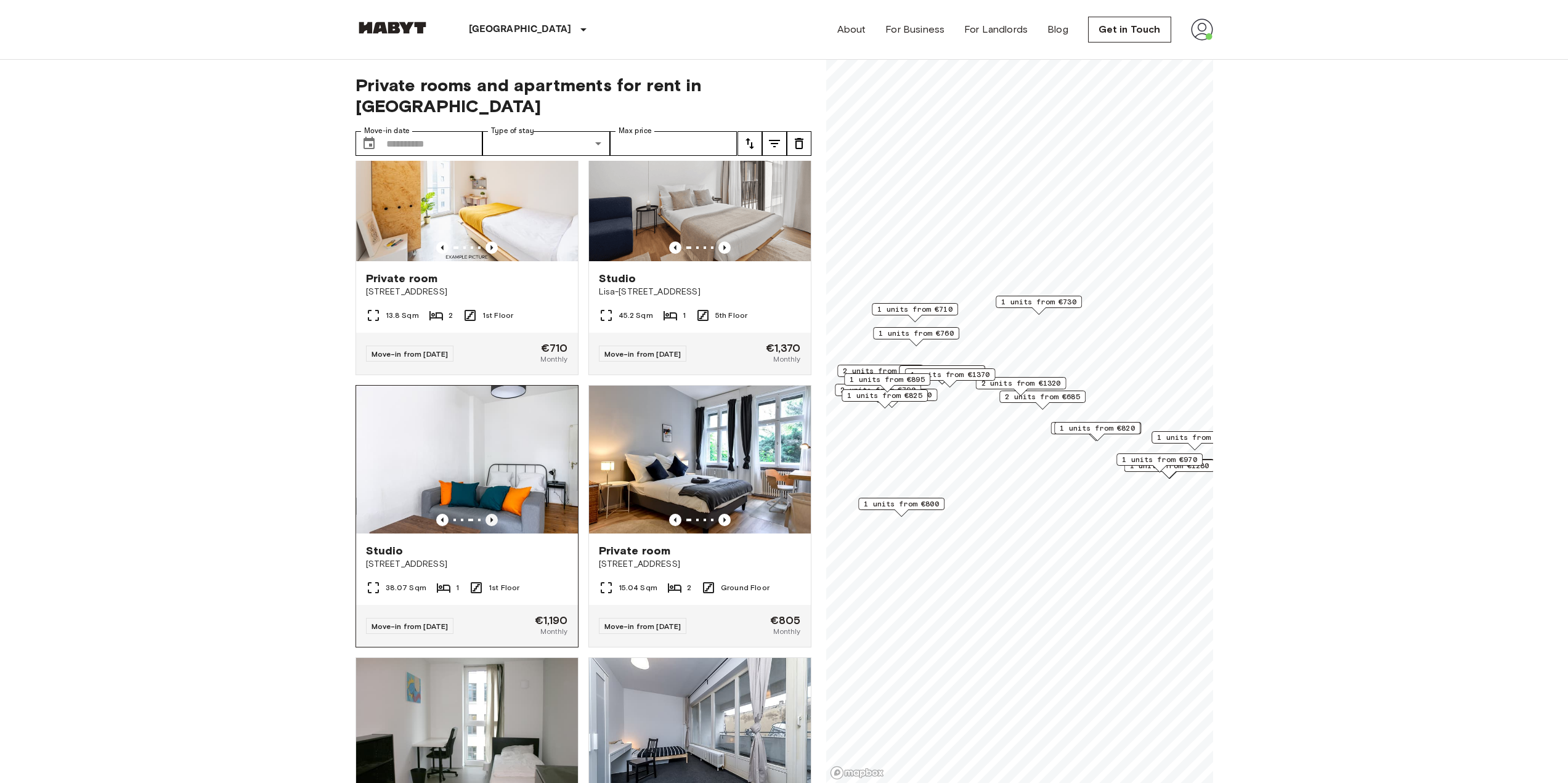
click at [487, 526] on icon "Previous image" at bounding box center [491, 519] width 12 height 12
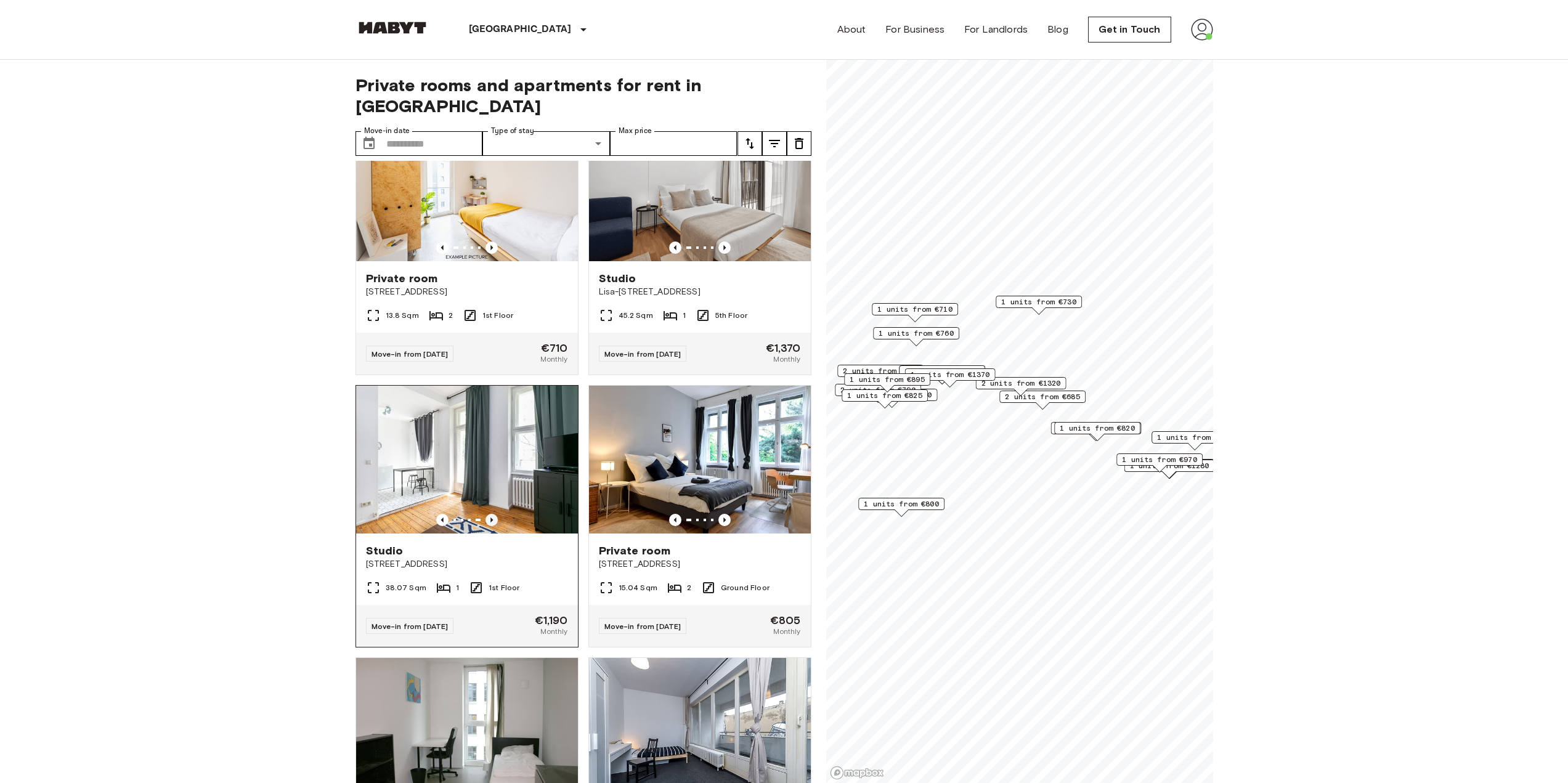
click at [487, 526] on icon "Previous image" at bounding box center [491, 519] width 12 height 12
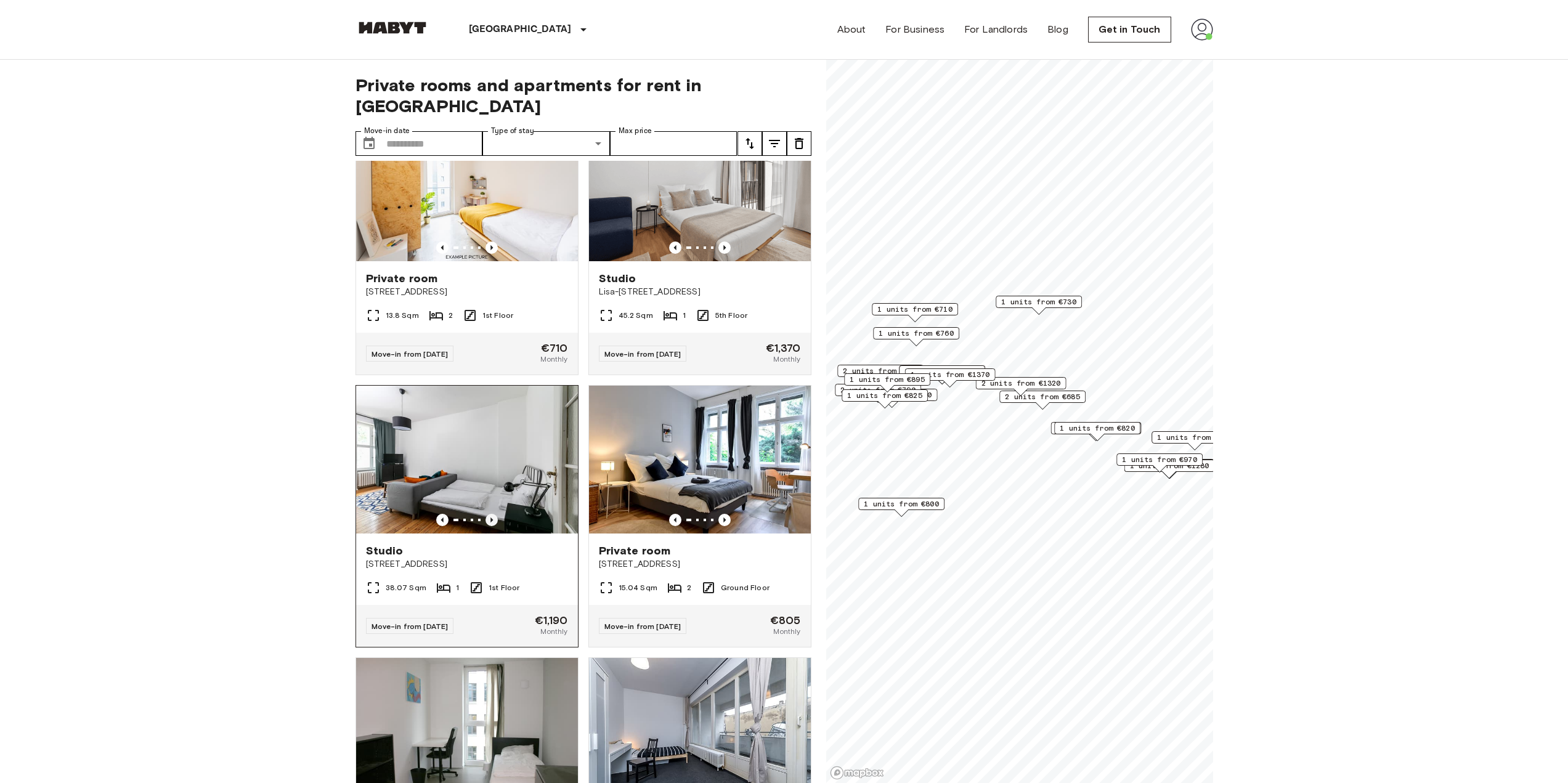
click at [487, 526] on icon "Previous image" at bounding box center [491, 519] width 12 height 12
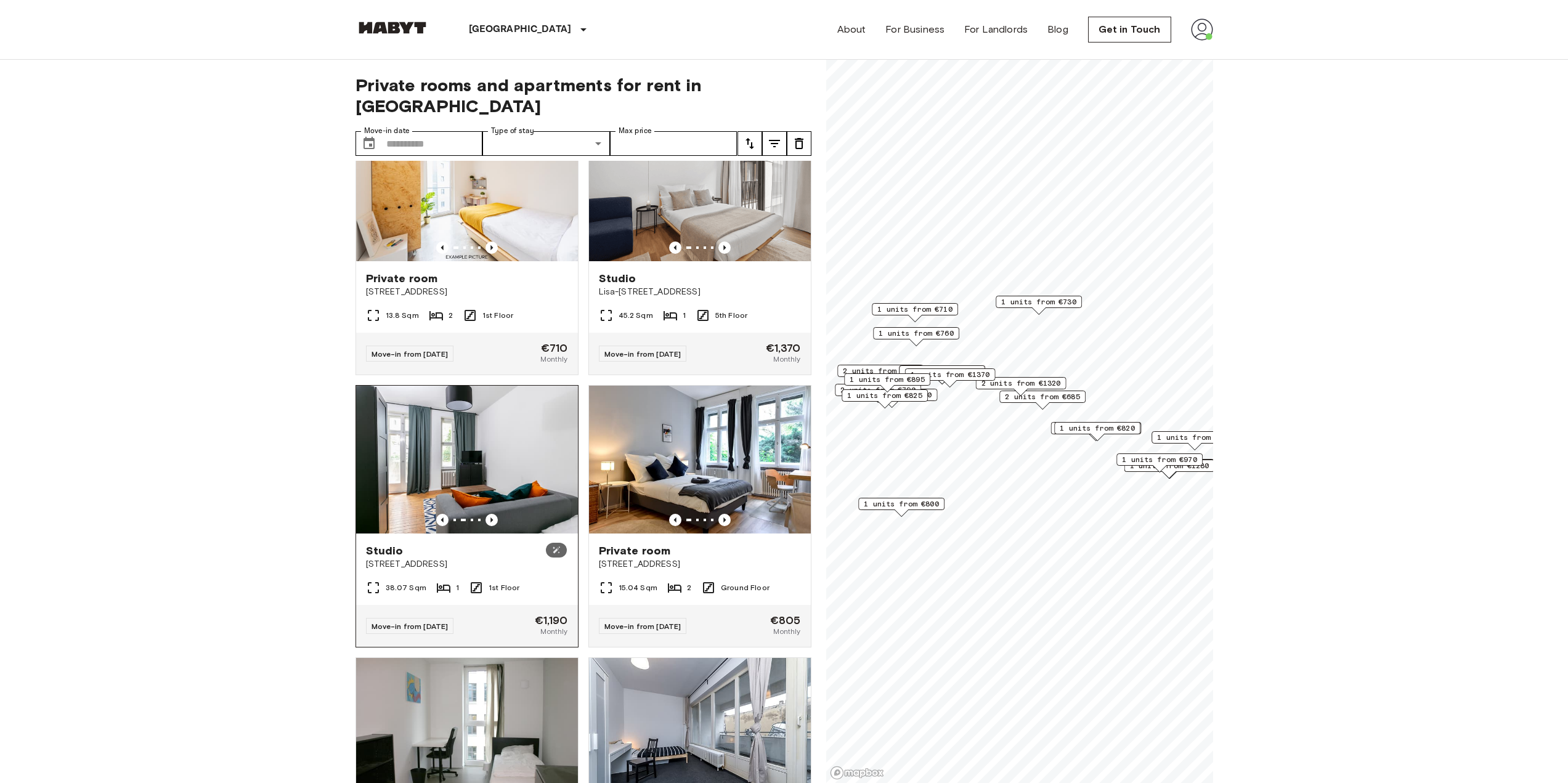
click at [520, 498] on img at bounding box center [467, 460] width 222 height 148
click at [718, 526] on icon "Previous image" at bounding box center [724, 519] width 12 height 12
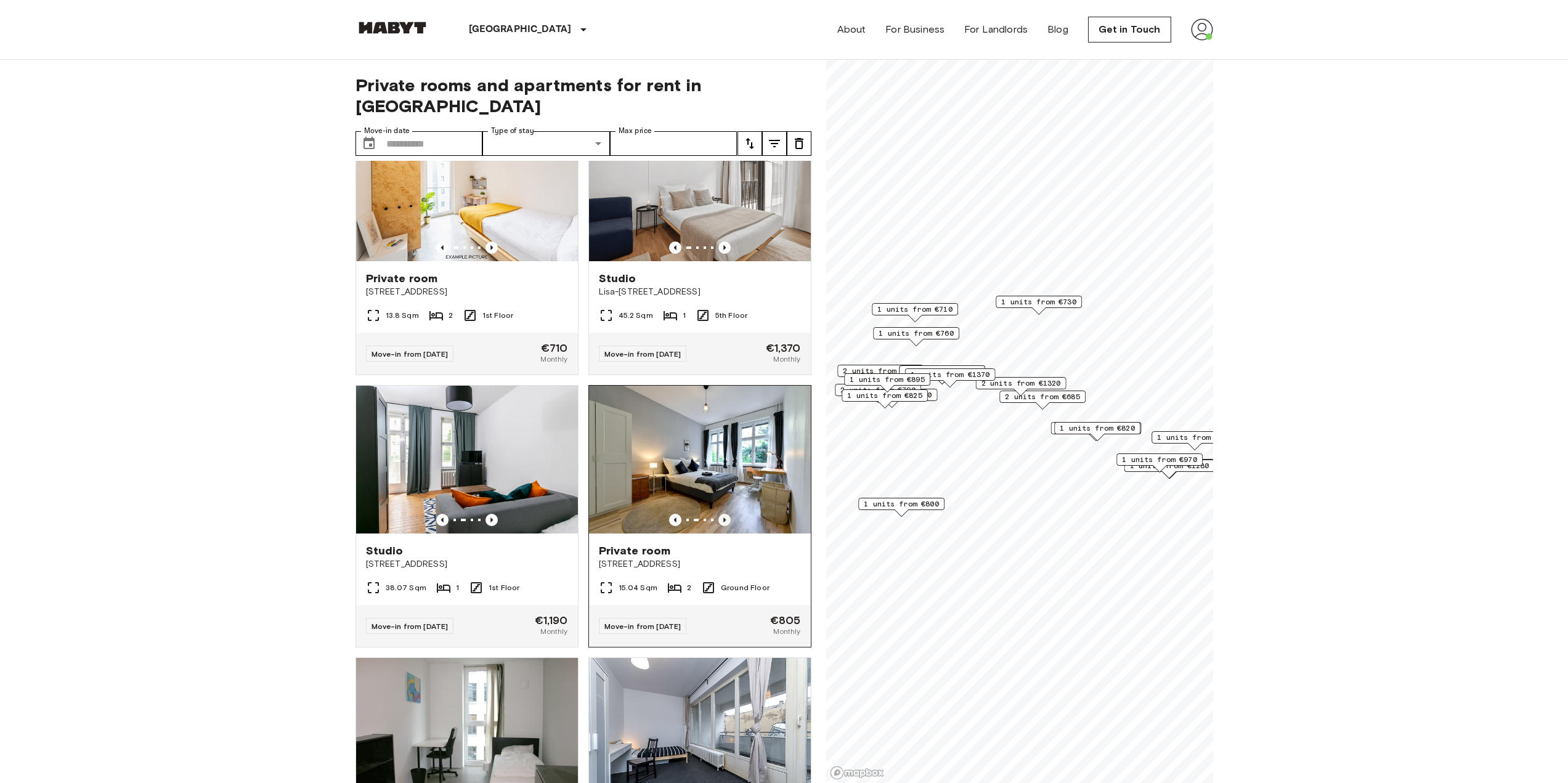
click at [718, 526] on icon "Previous image" at bounding box center [724, 519] width 12 height 12
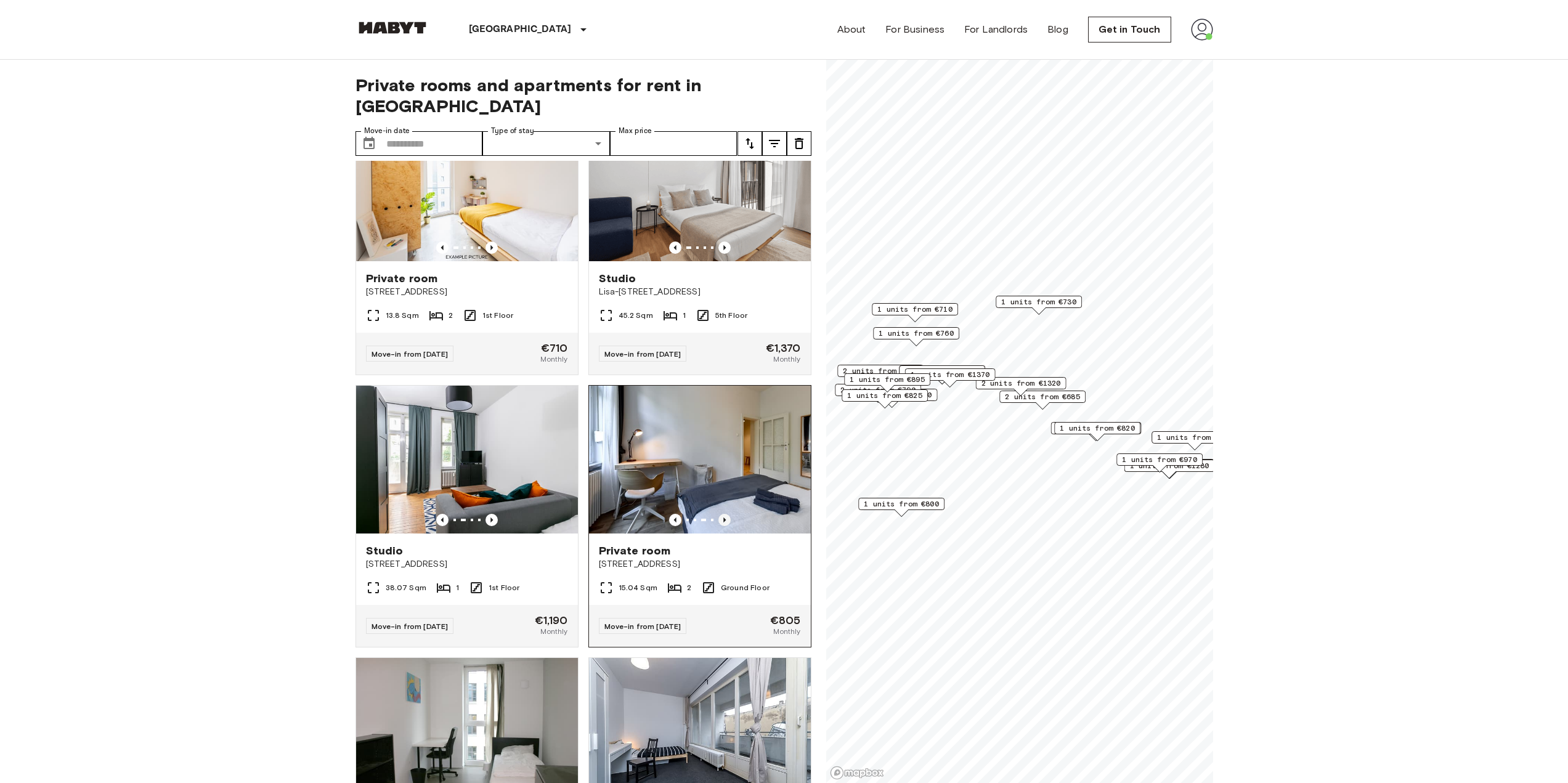
click at [718, 526] on icon "Previous image" at bounding box center [724, 519] width 12 height 12
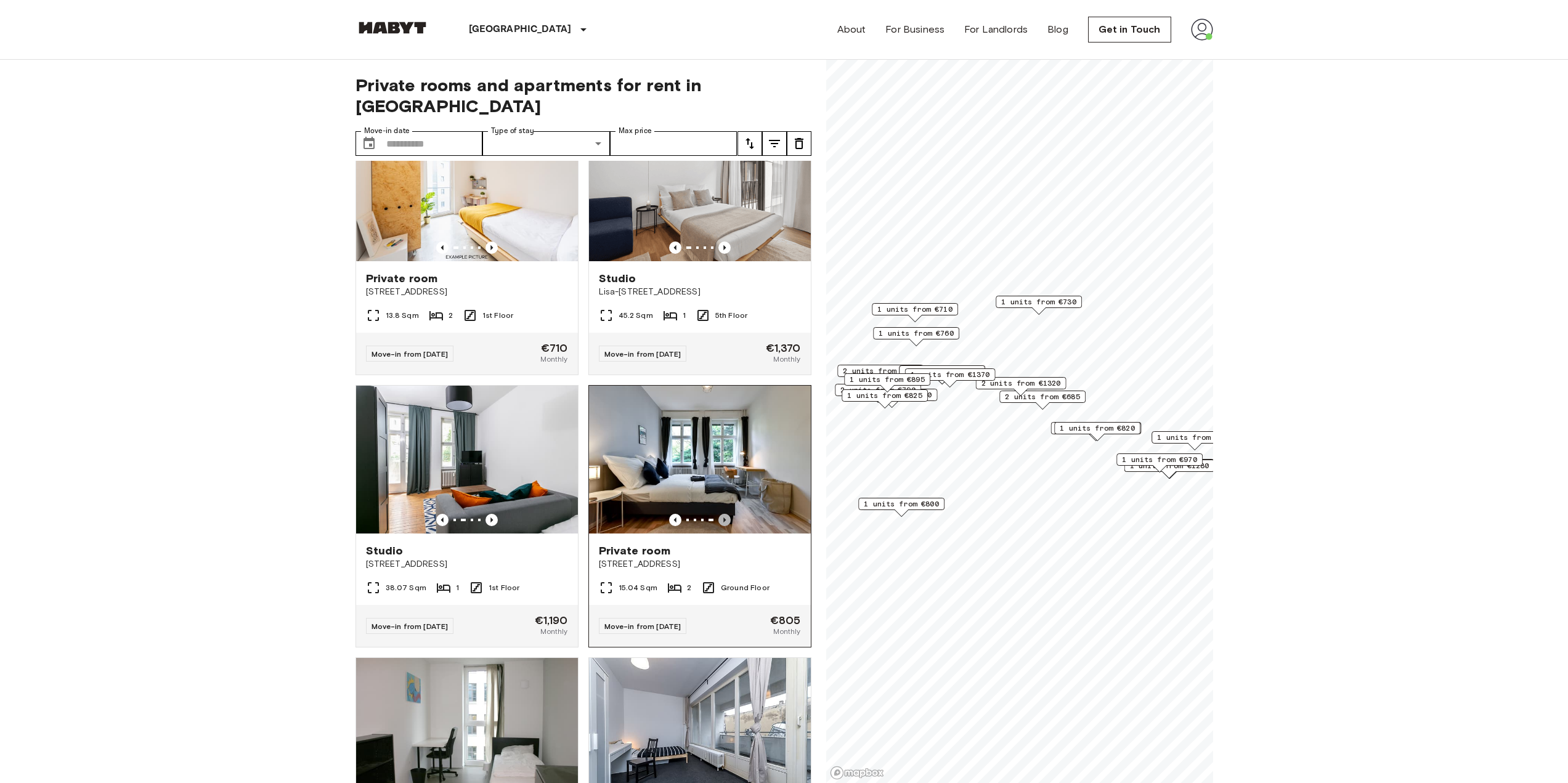
click at [718, 526] on icon "Previous image" at bounding box center [724, 519] width 12 height 12
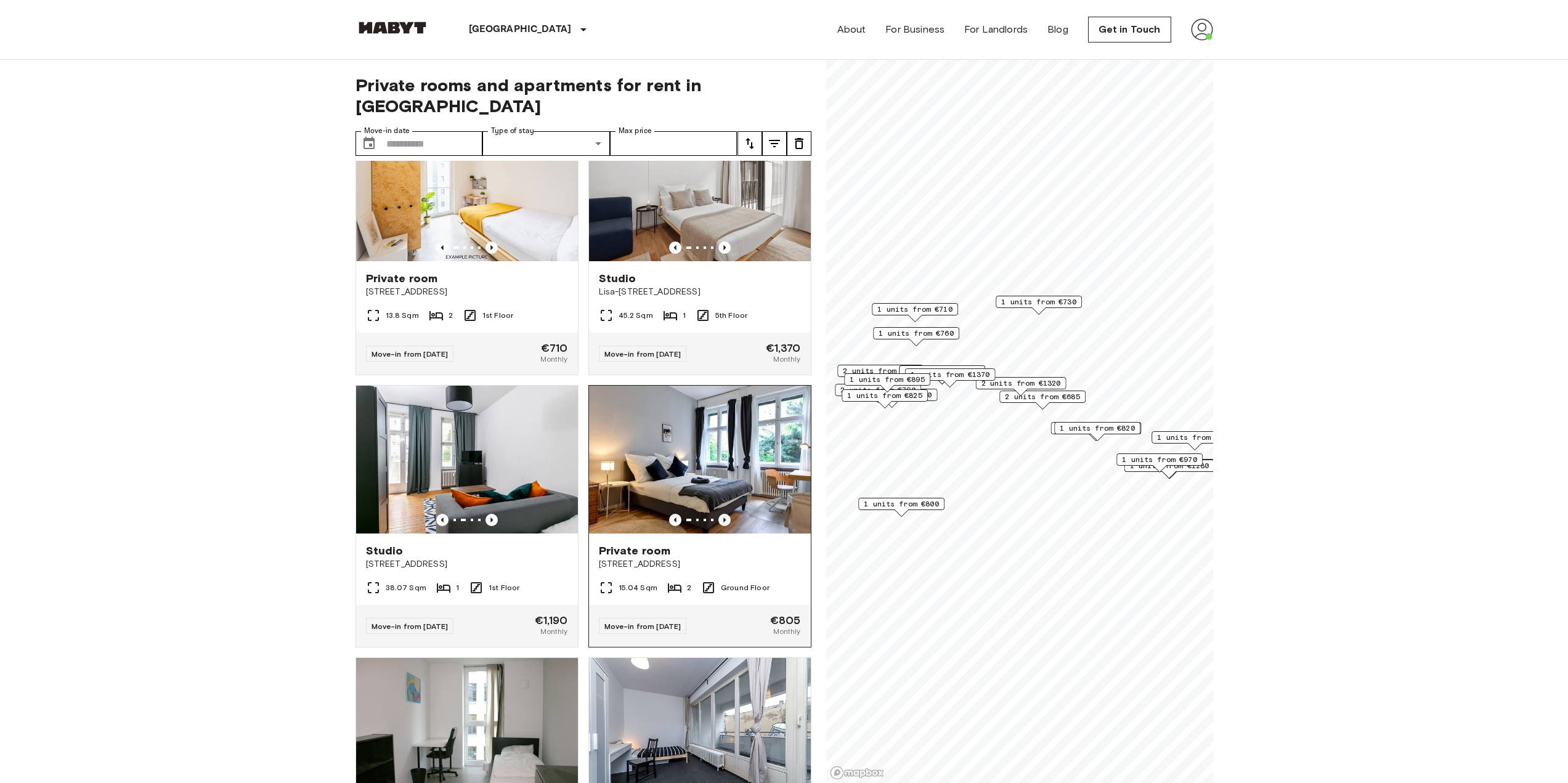
click at [718, 526] on icon "Previous image" at bounding box center [724, 519] width 12 height 12
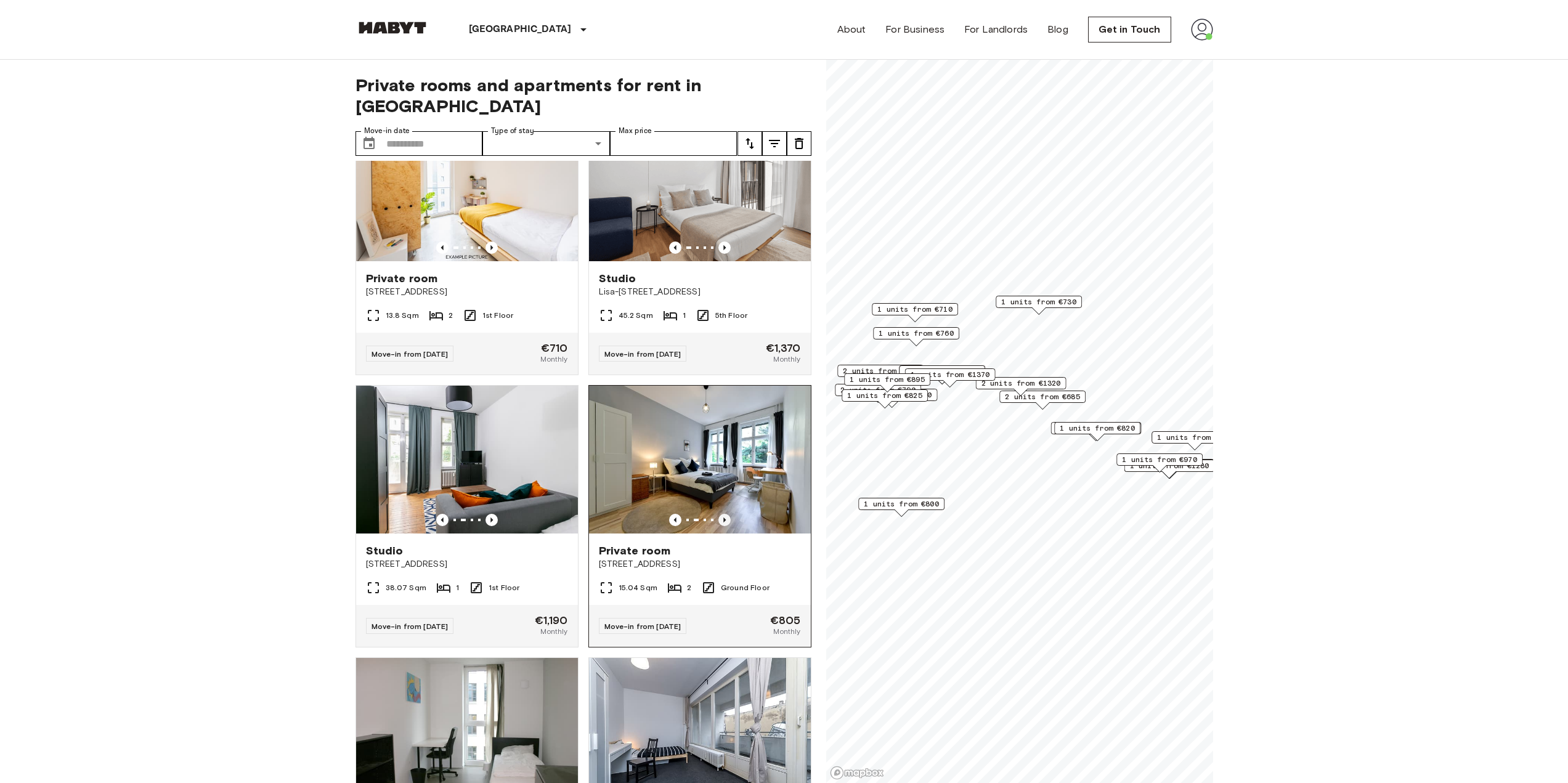
click at [718, 526] on icon "Previous image" at bounding box center [724, 519] width 12 height 12
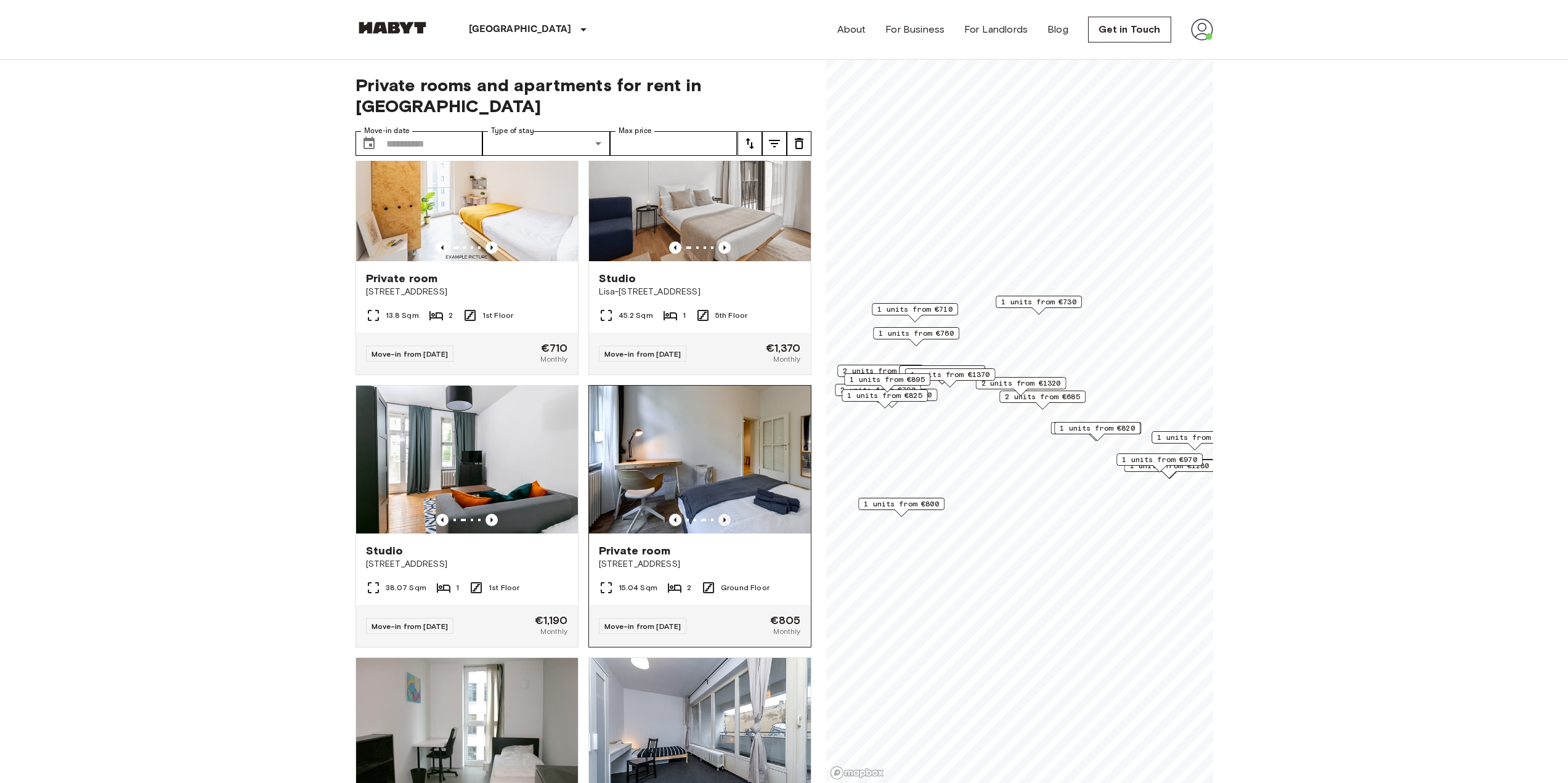
click at [718, 526] on icon "Previous image" at bounding box center [724, 519] width 12 height 12
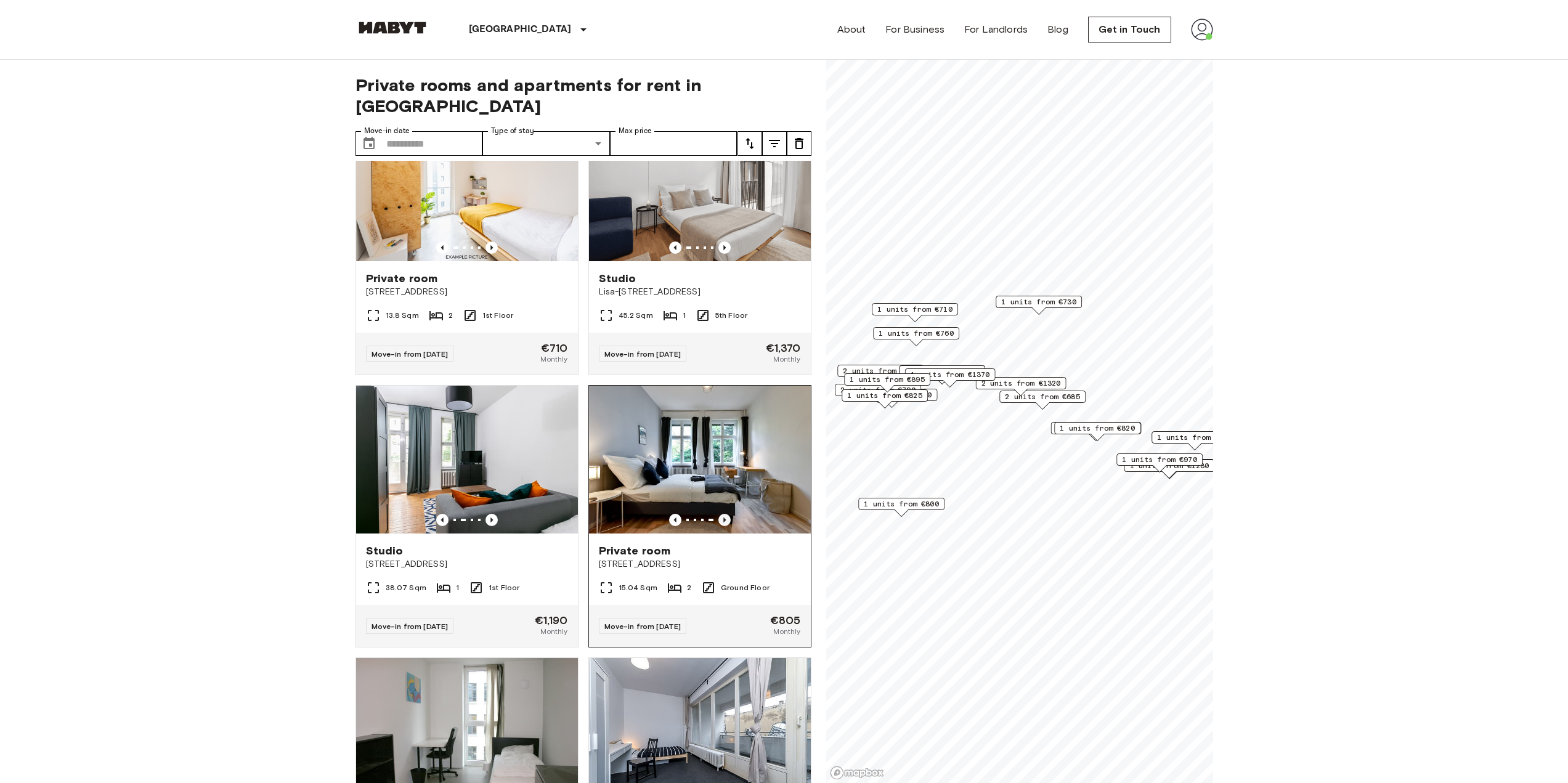
click at [718, 526] on icon "Previous image" at bounding box center [724, 519] width 12 height 12
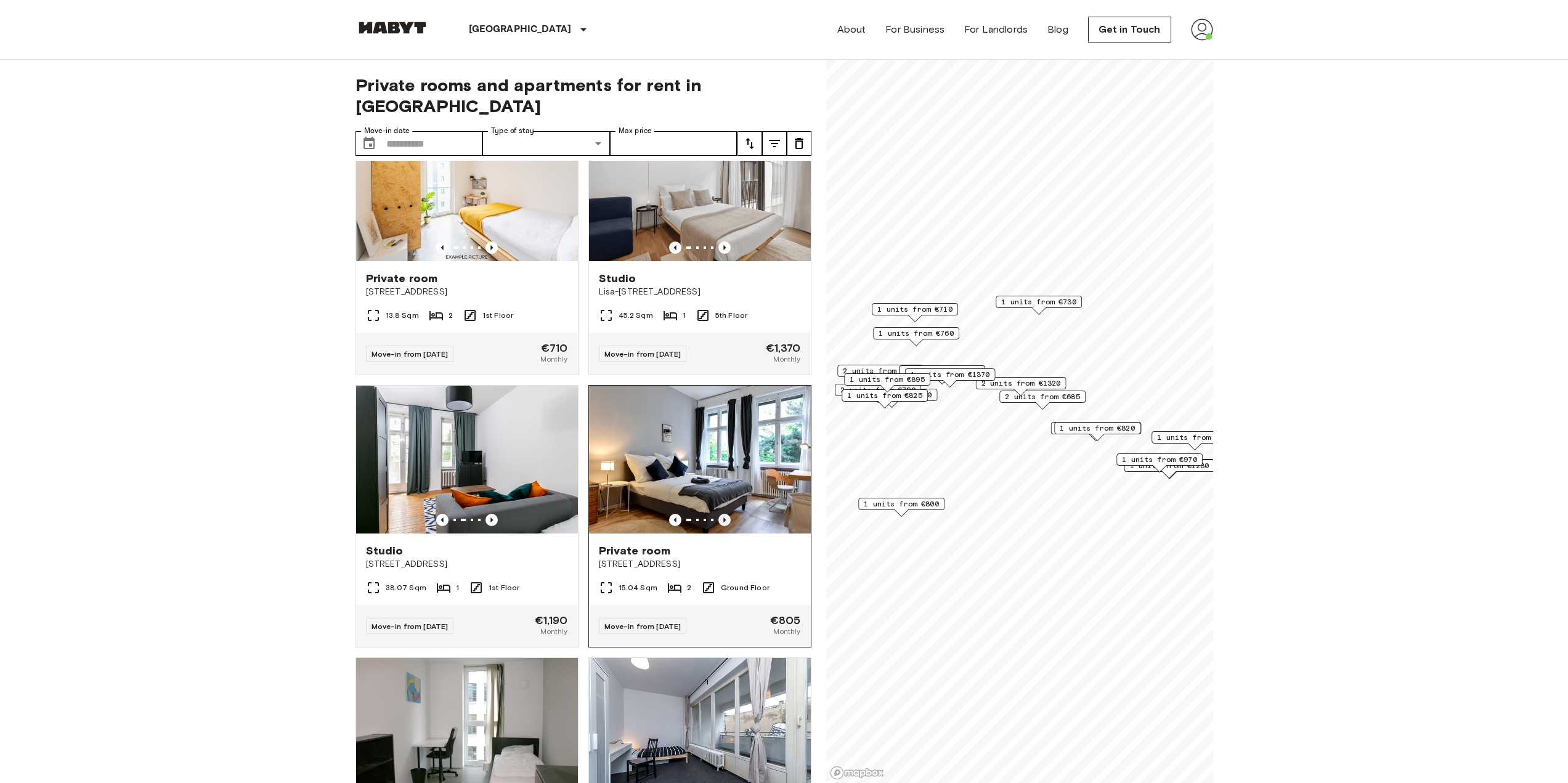
click at [718, 526] on icon "Previous image" at bounding box center [724, 519] width 12 height 12
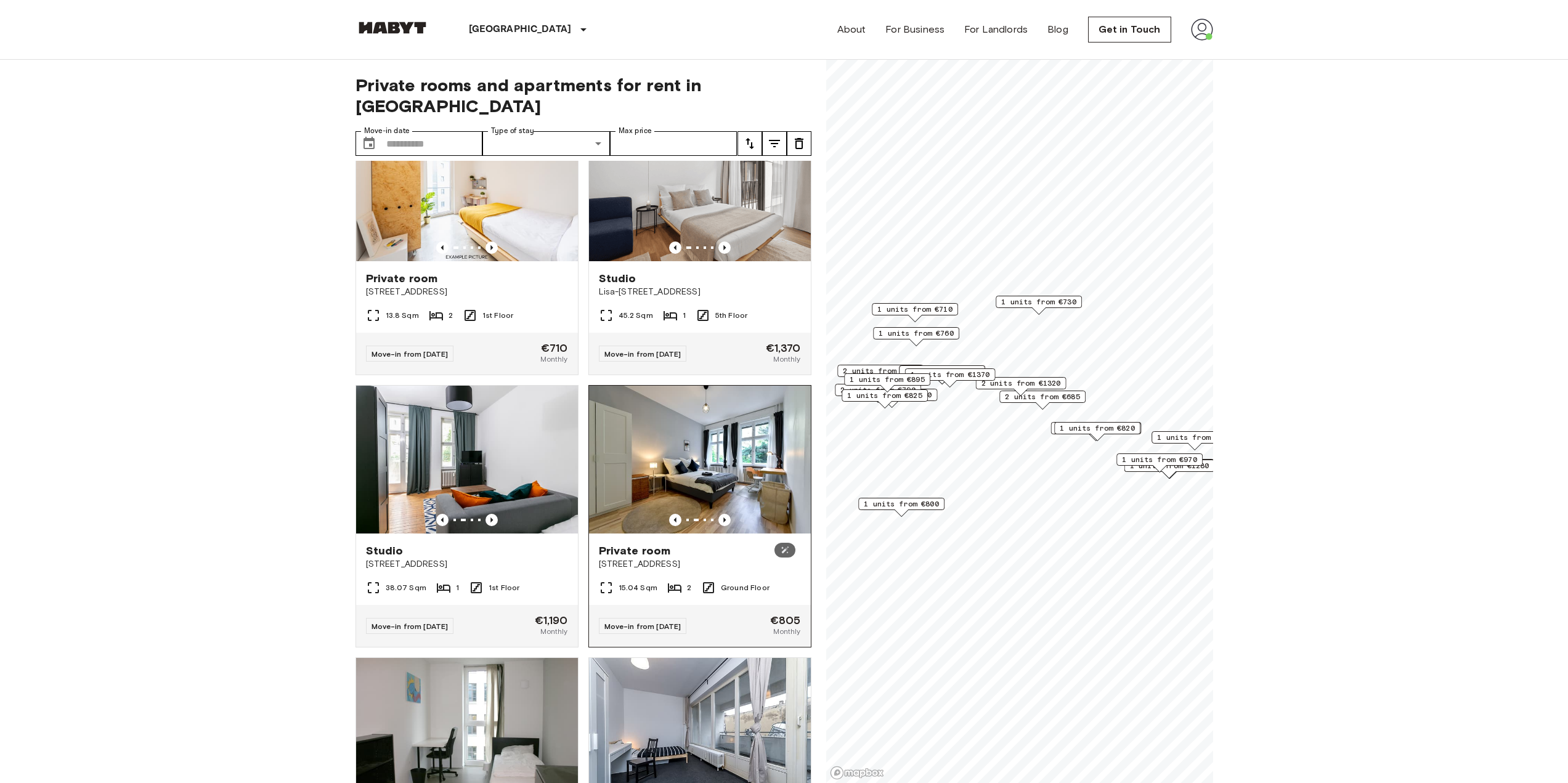
click at [711, 534] on img at bounding box center [700, 460] width 222 height 148
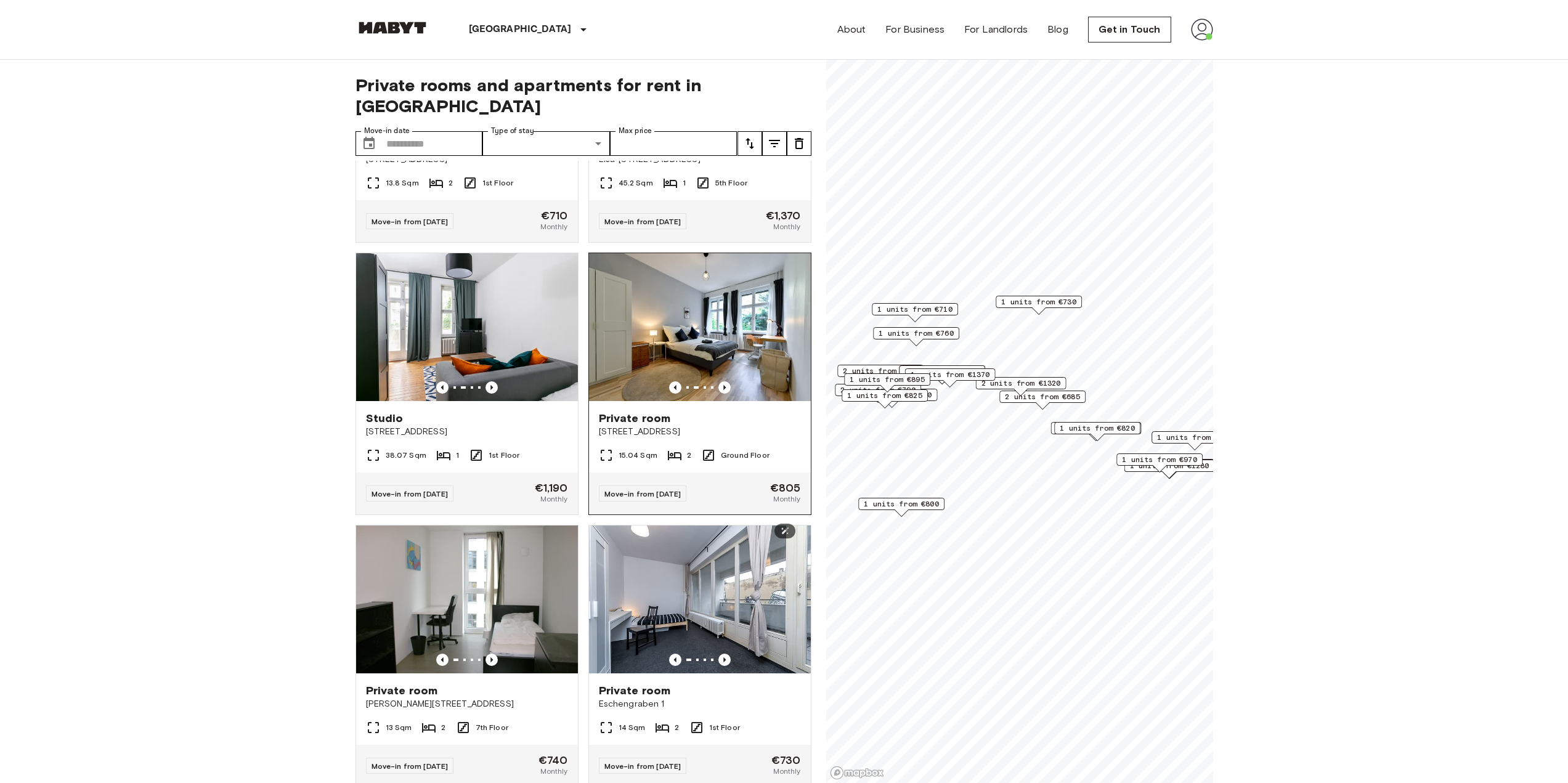
scroll to position [2420, 0]
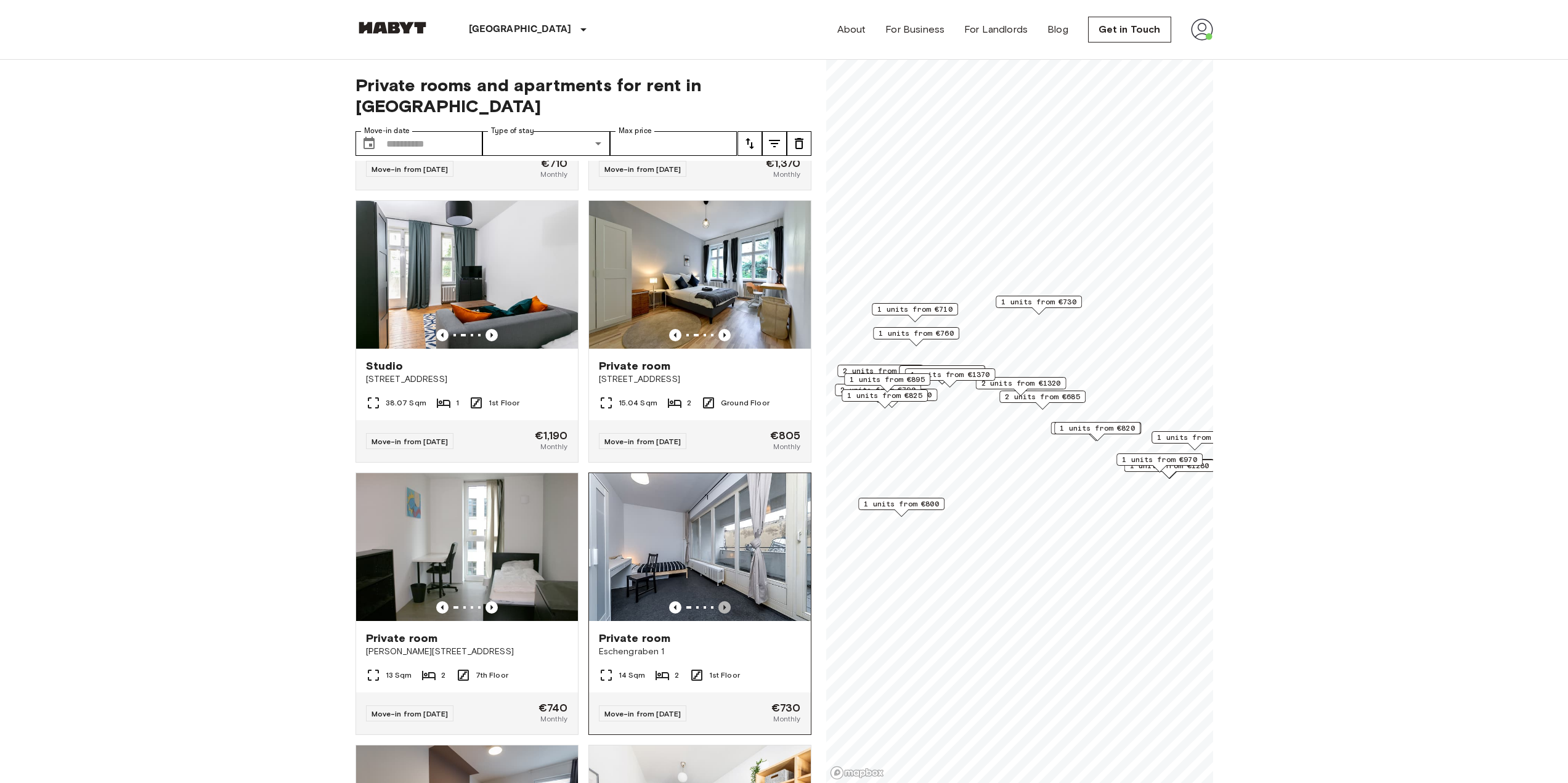
click at [722, 613] on icon "Previous image" at bounding box center [724, 607] width 12 height 12
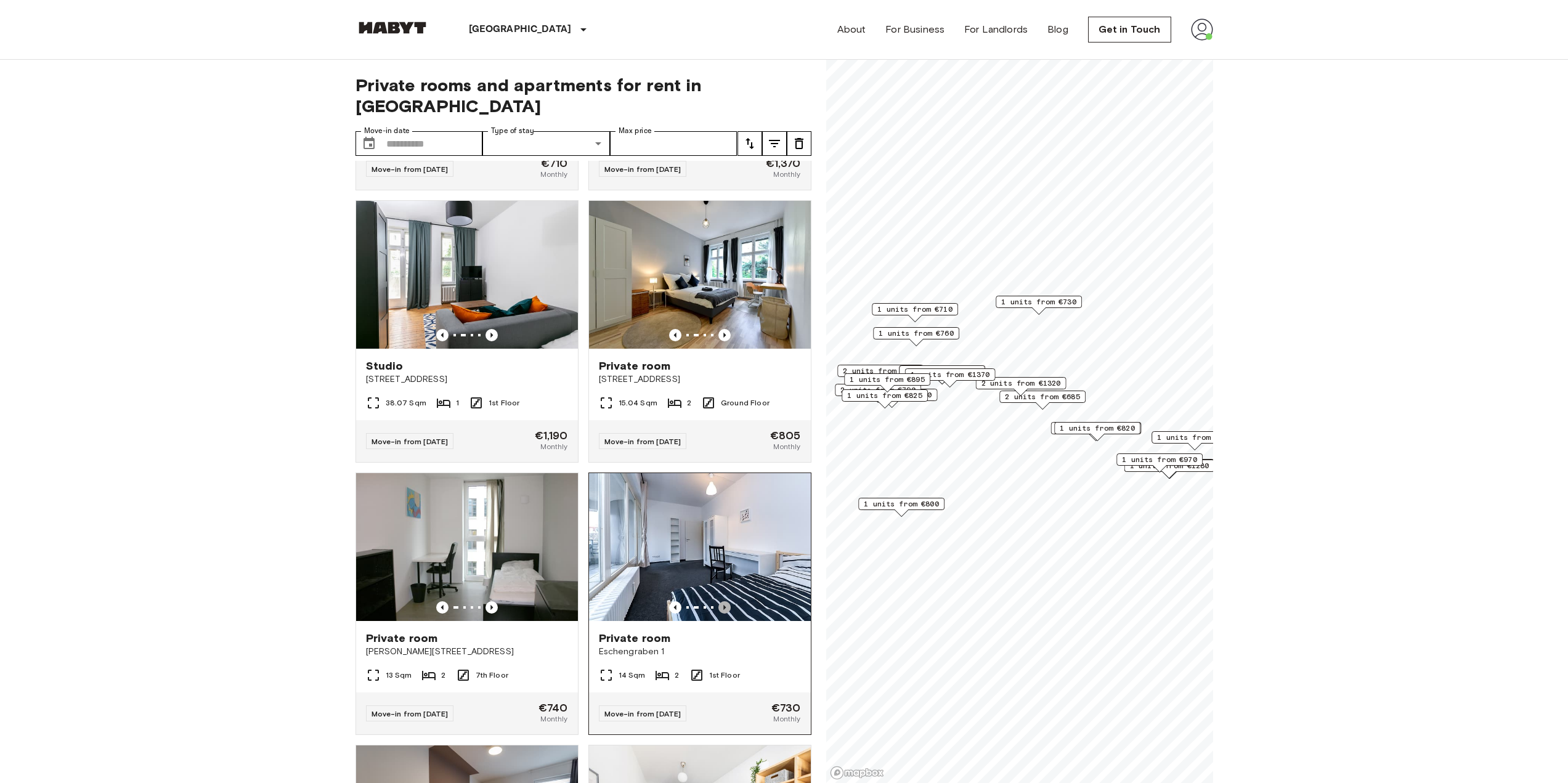
click at [722, 613] on icon "Previous image" at bounding box center [724, 607] width 12 height 12
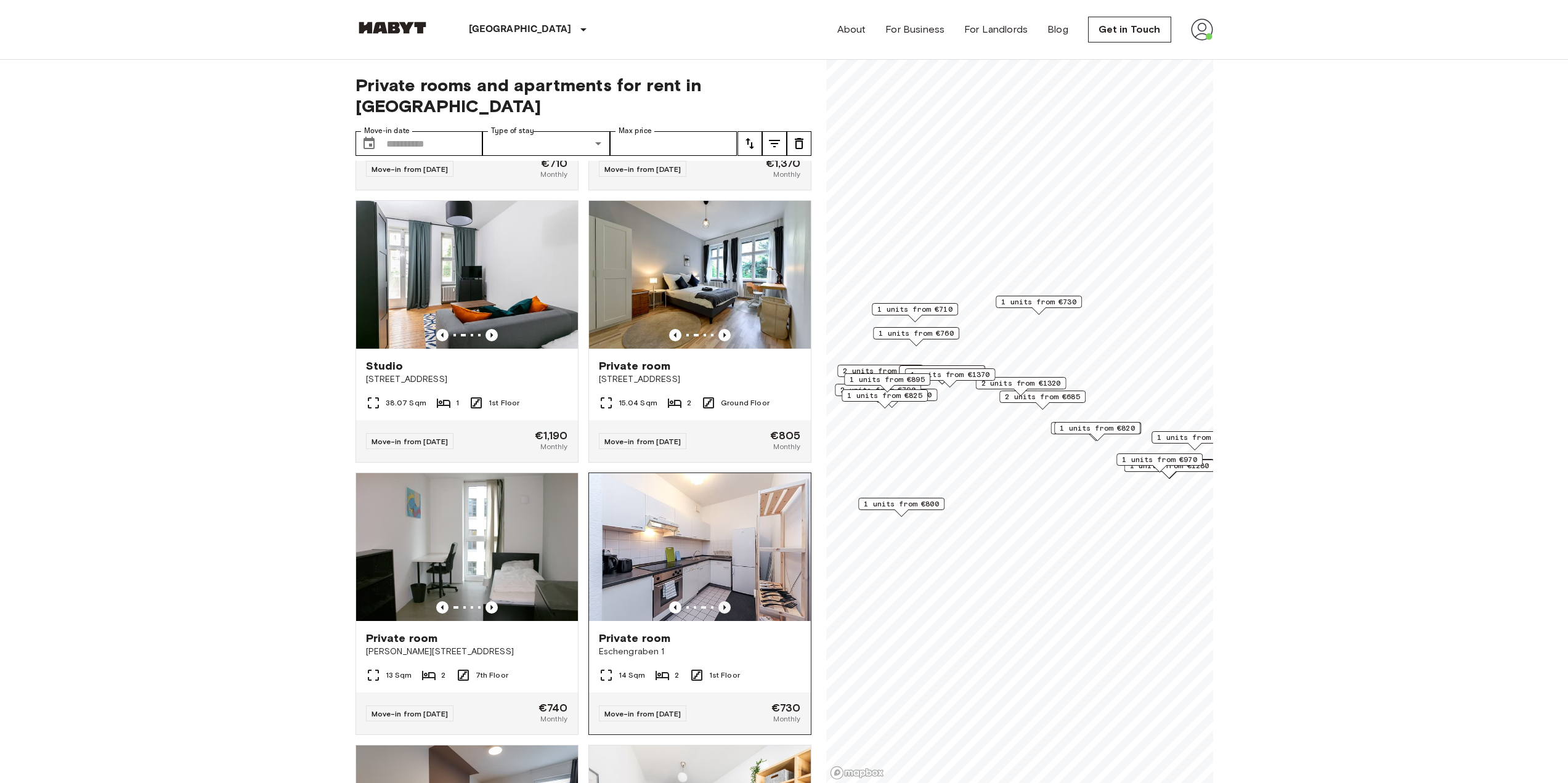
click at [721, 613] on icon "Previous image" at bounding box center [724, 607] width 12 height 12
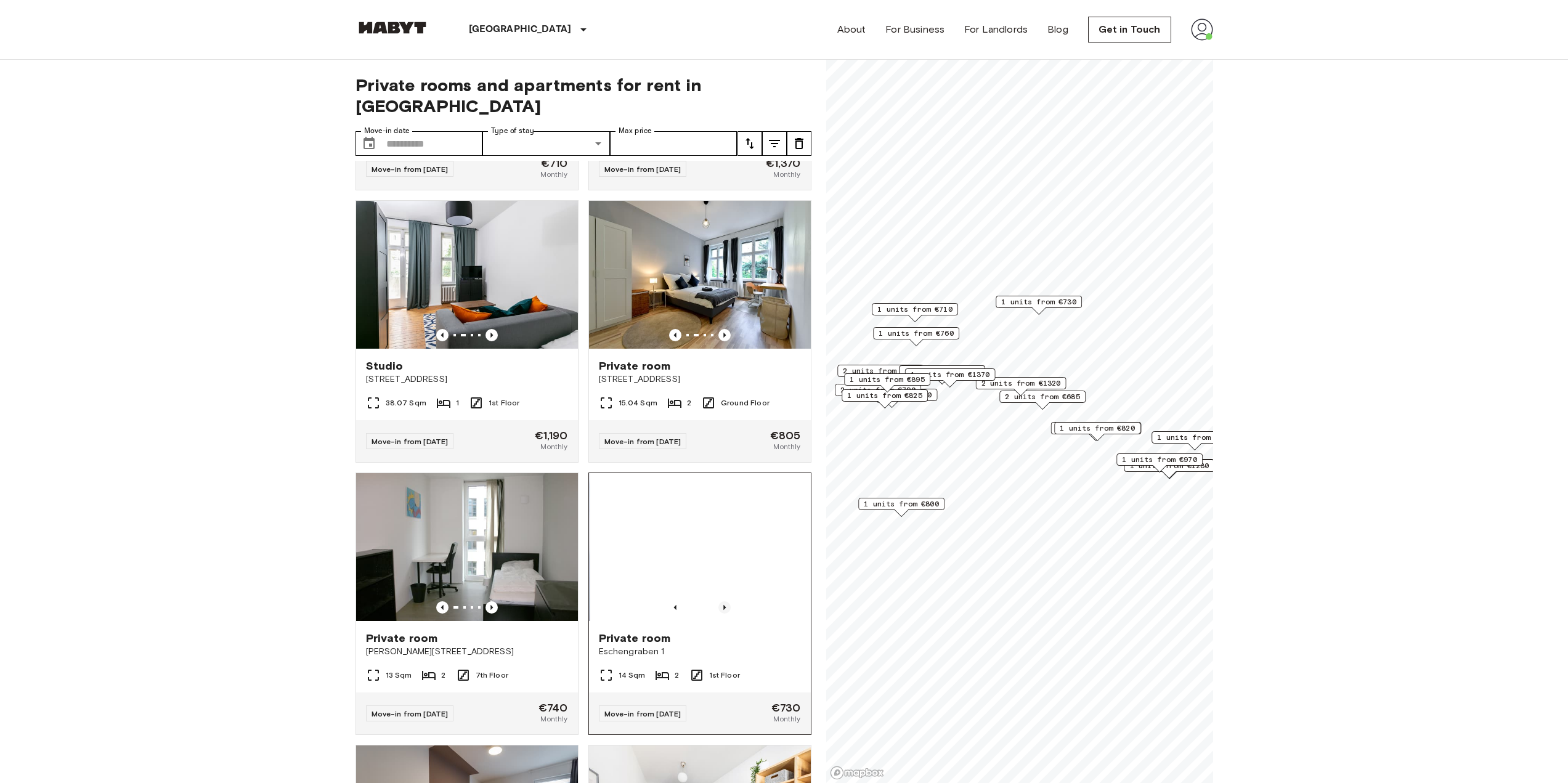
click at [721, 613] on icon "Previous image" at bounding box center [724, 607] width 12 height 12
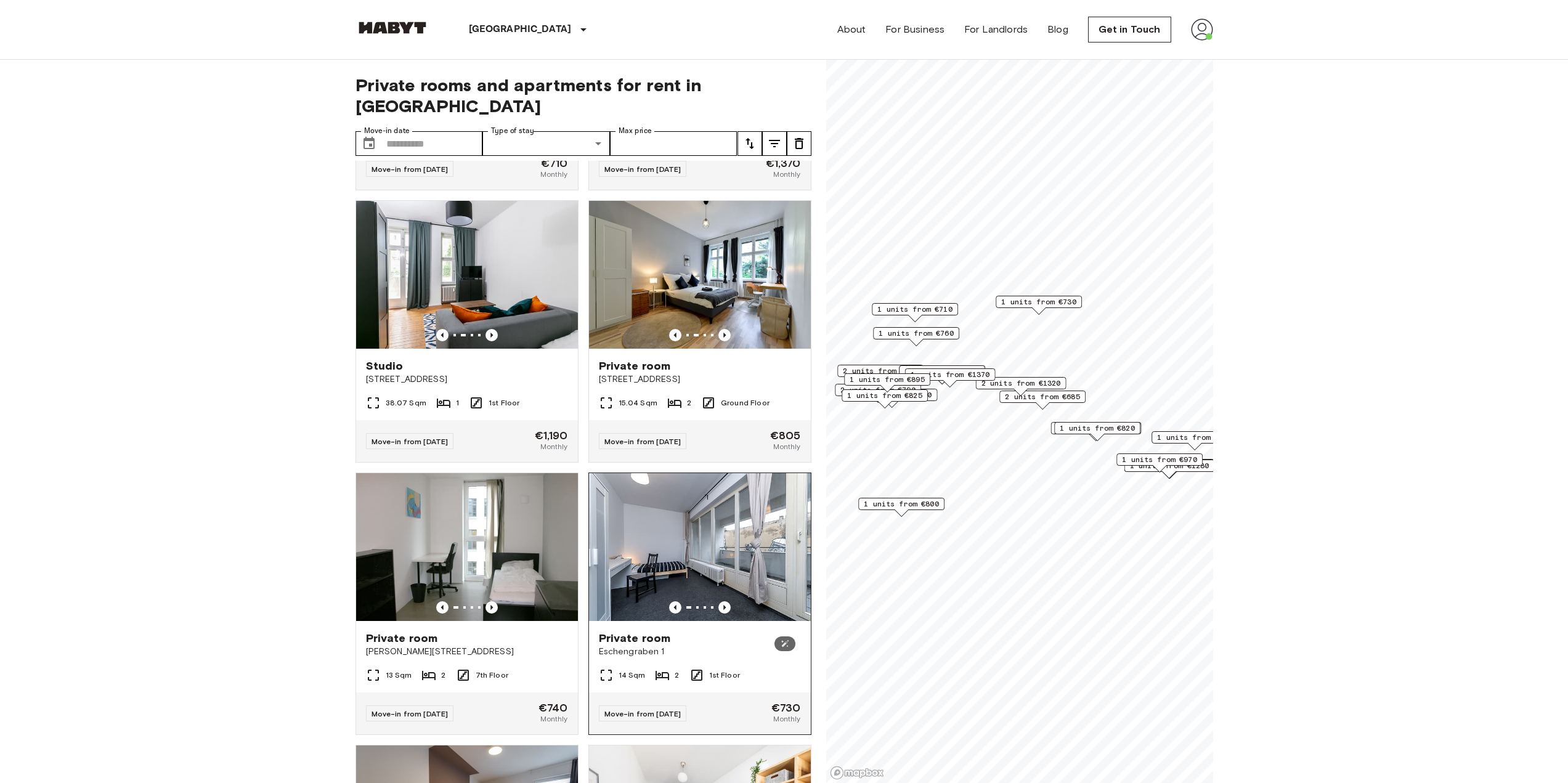
click at [688, 575] on img at bounding box center [700, 547] width 222 height 148
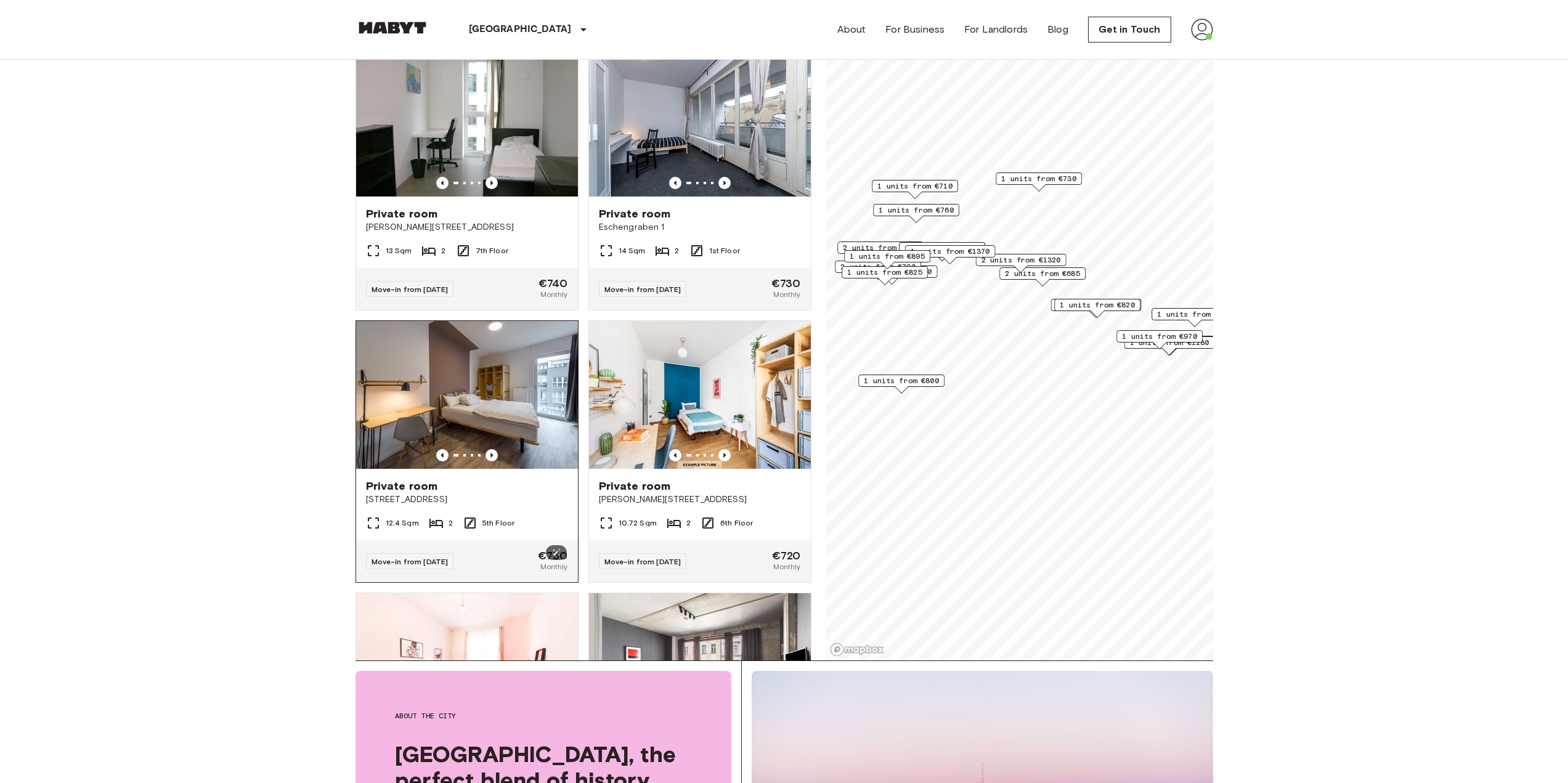
scroll to position [2728, 0]
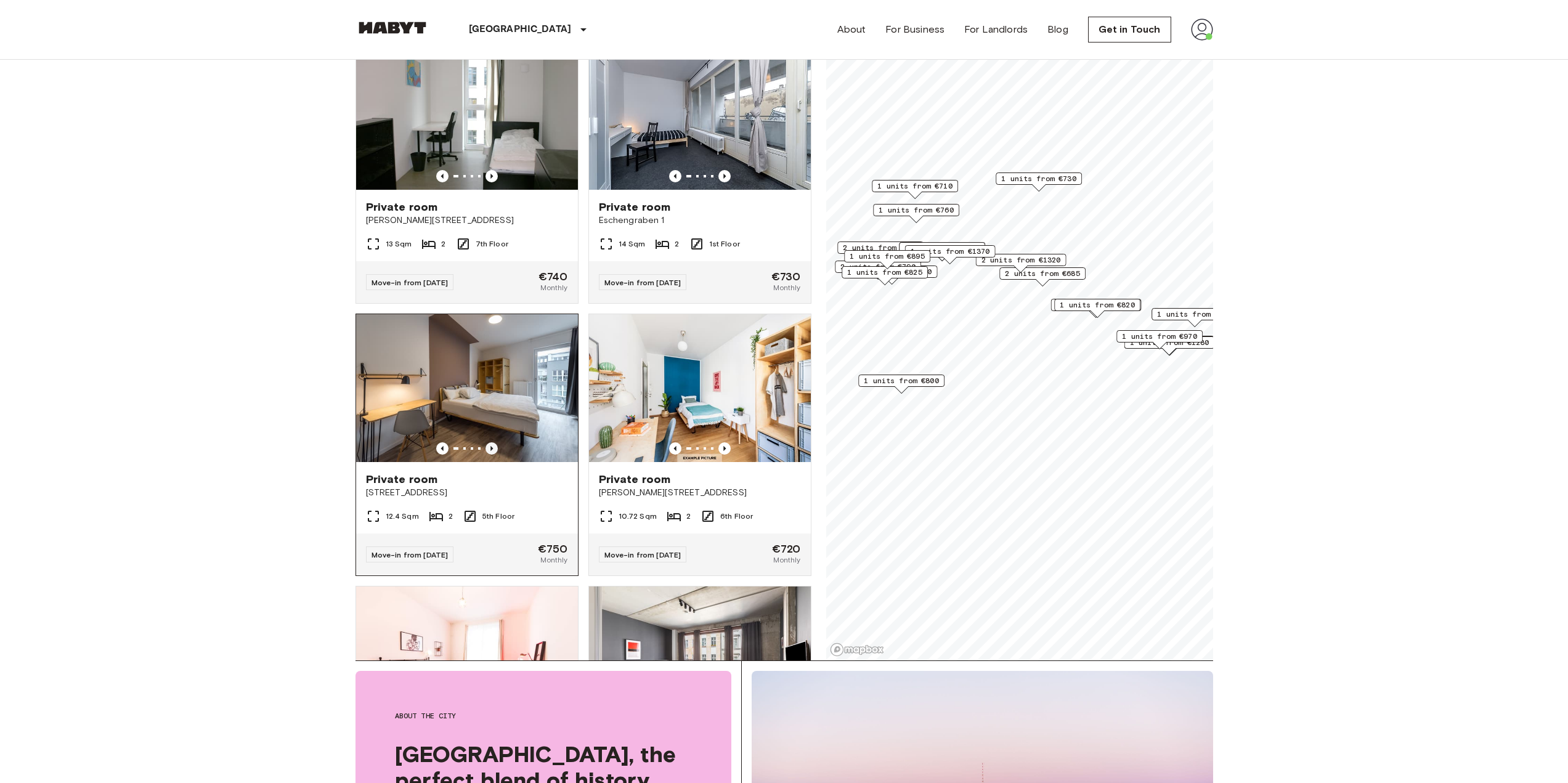
click at [487, 455] on icon "Previous image" at bounding box center [491, 448] width 12 height 12
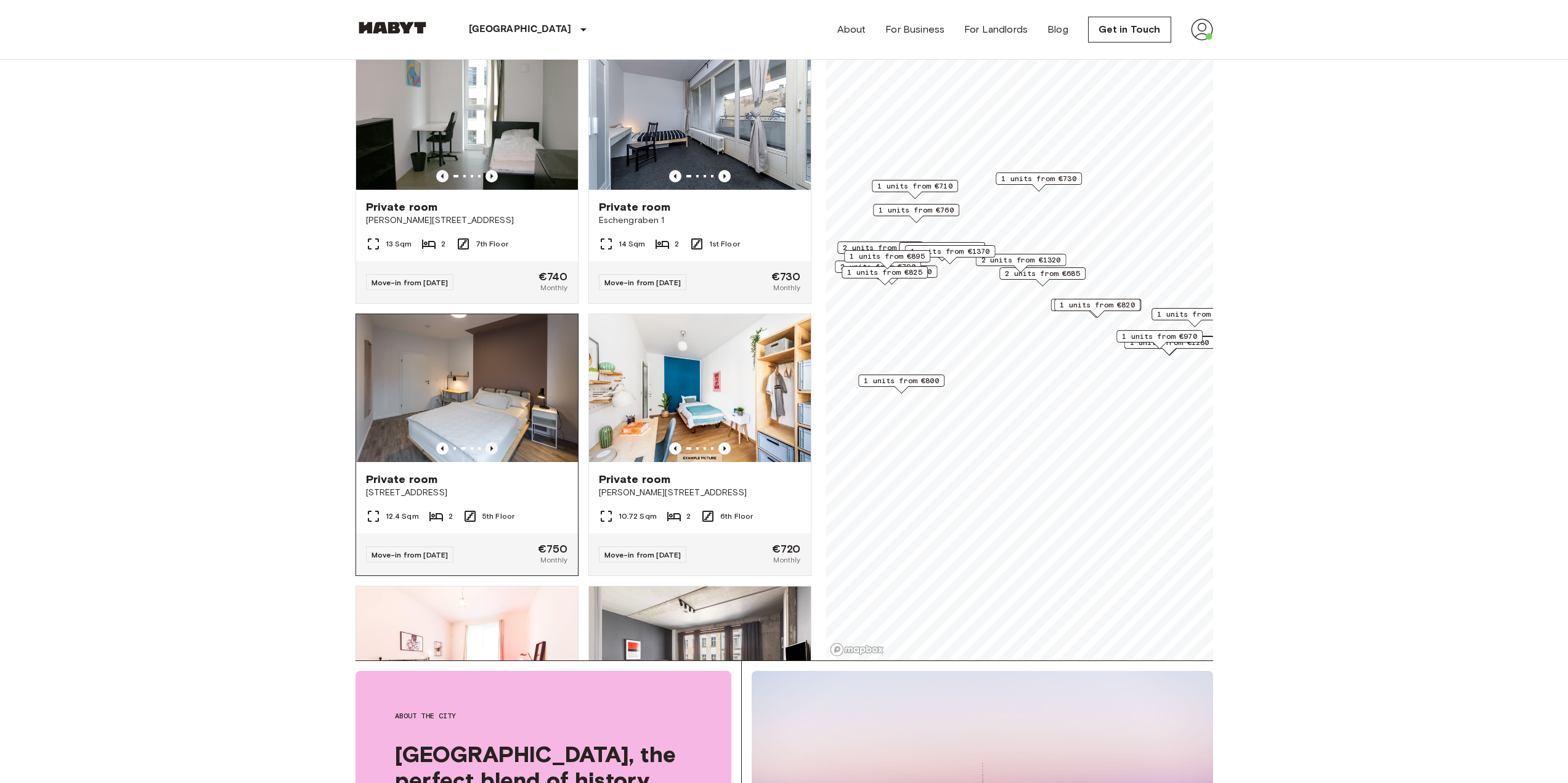
click at [487, 455] on icon "Previous image" at bounding box center [491, 448] width 12 height 12
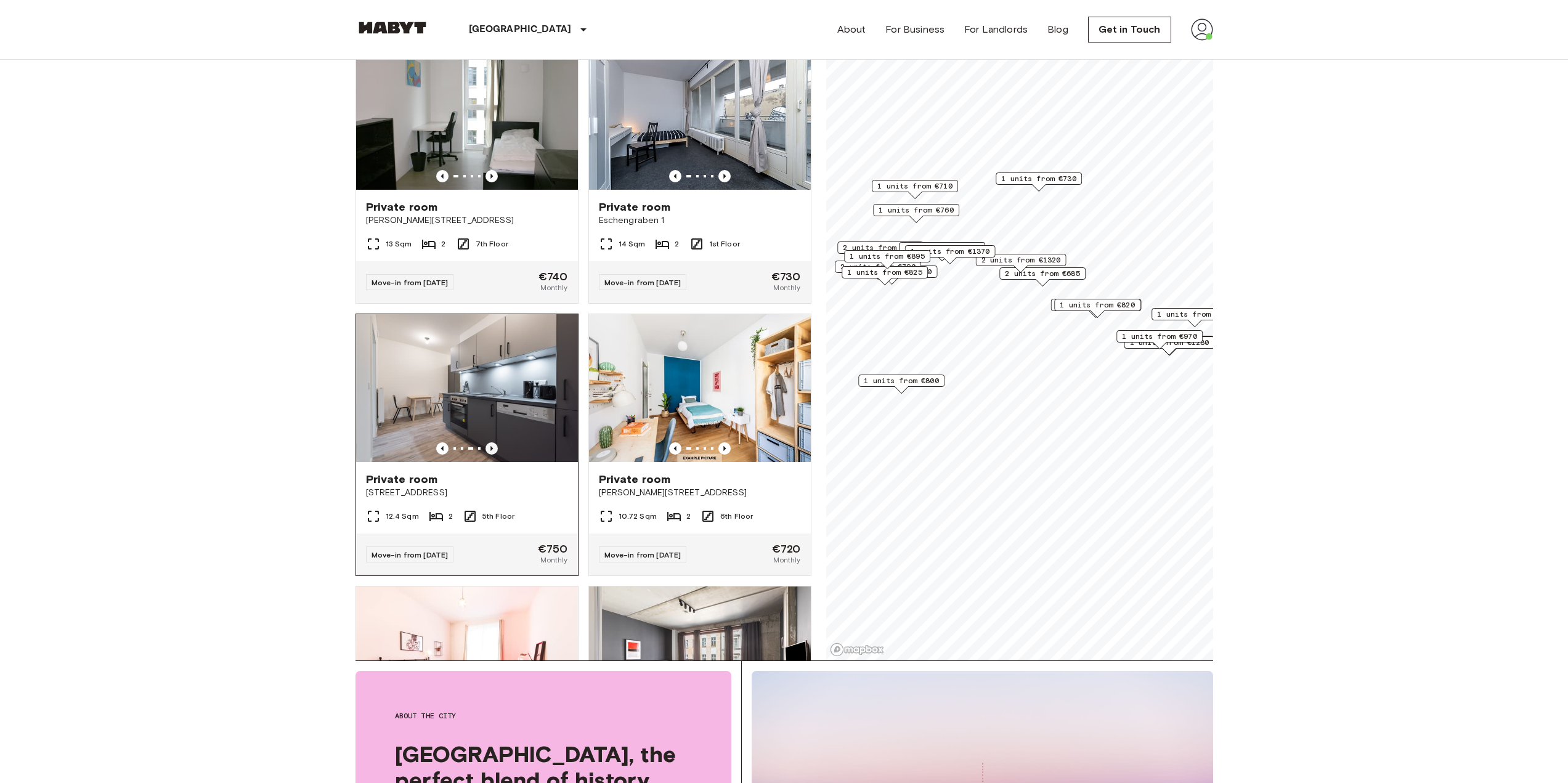
click at [487, 455] on icon "Previous image" at bounding box center [491, 448] width 12 height 12
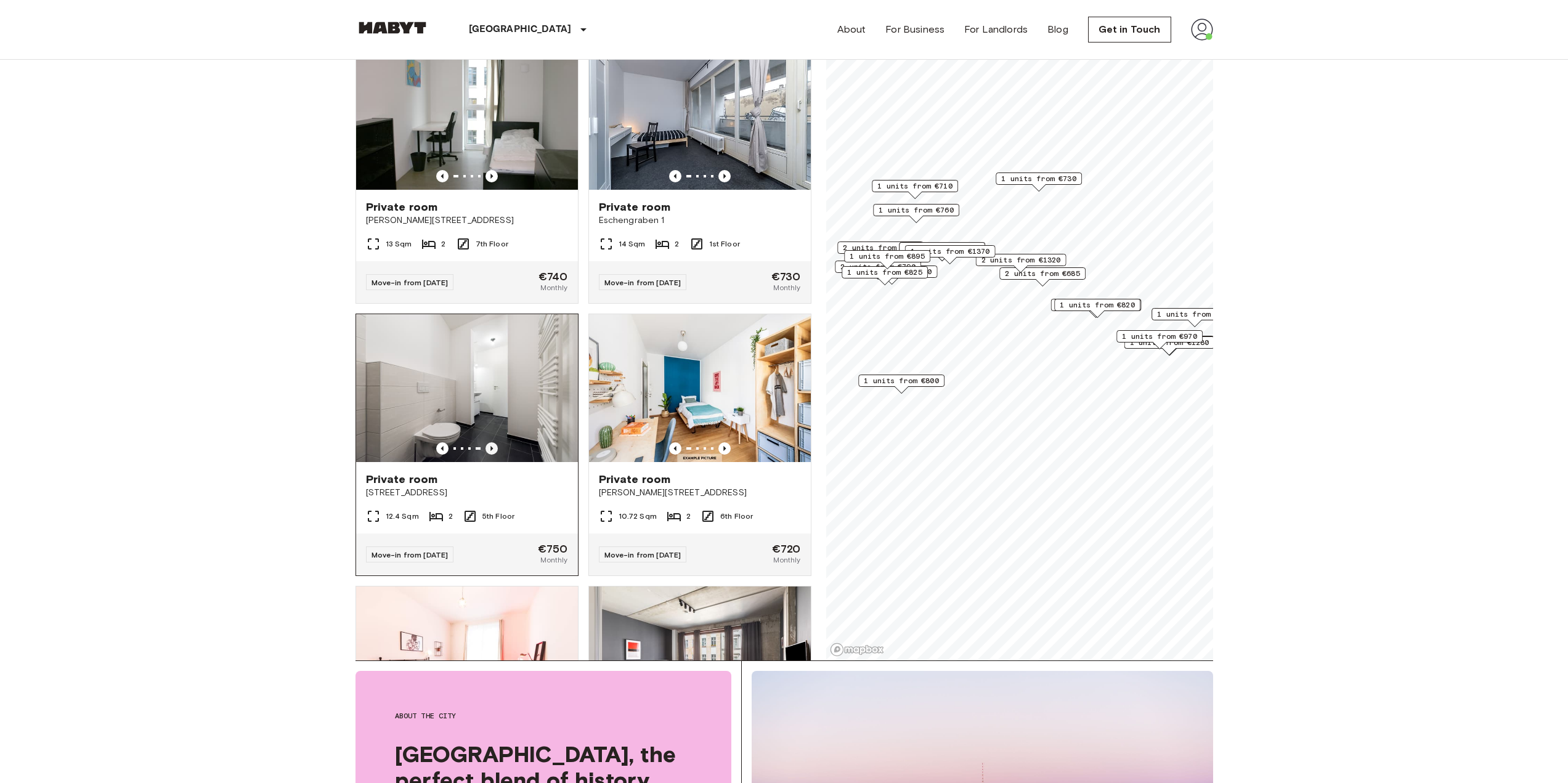
click at [487, 455] on icon "Previous image" at bounding box center [491, 448] width 12 height 12
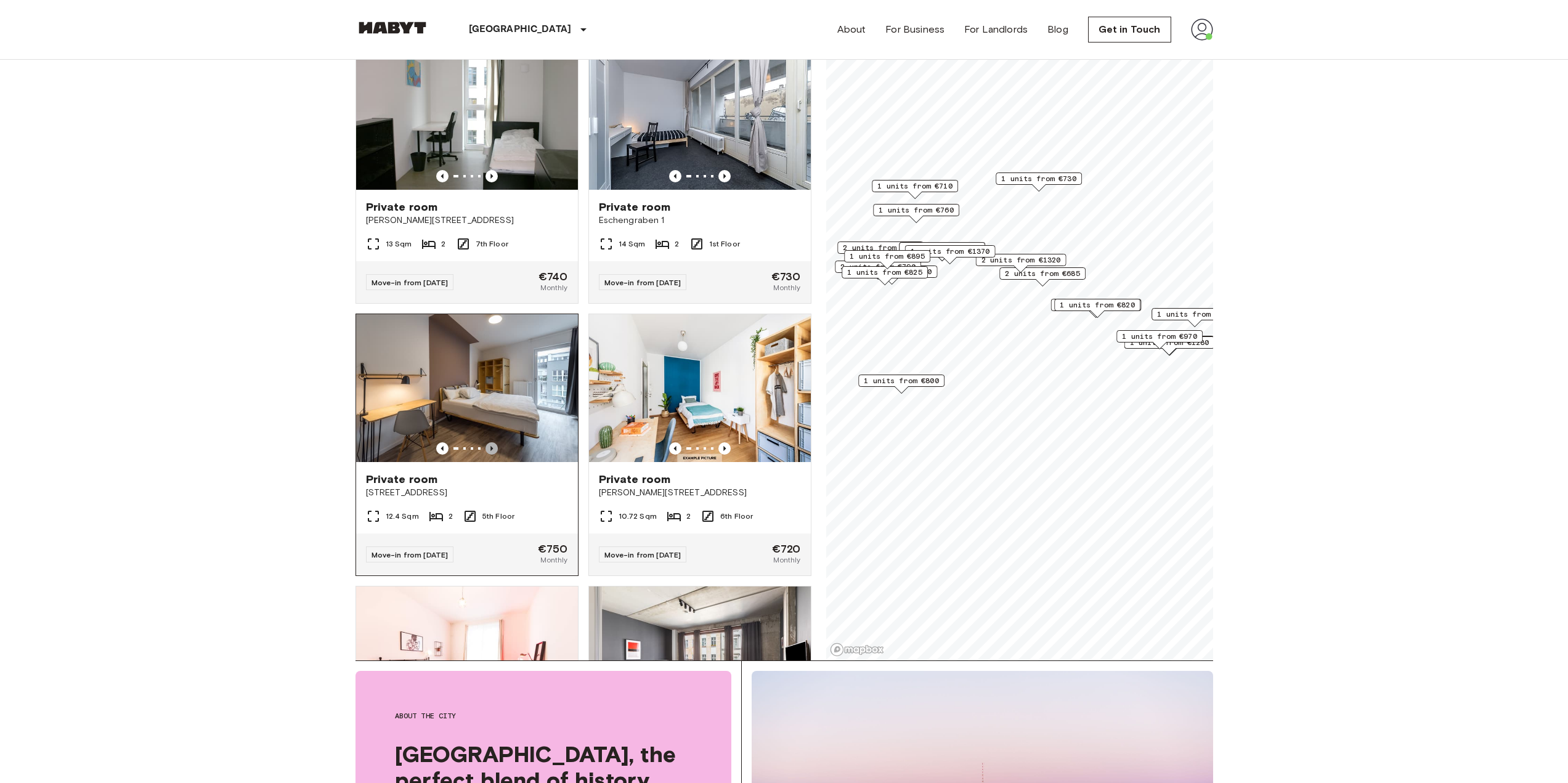
click at [487, 455] on icon "Previous image" at bounding box center [491, 448] width 12 height 12
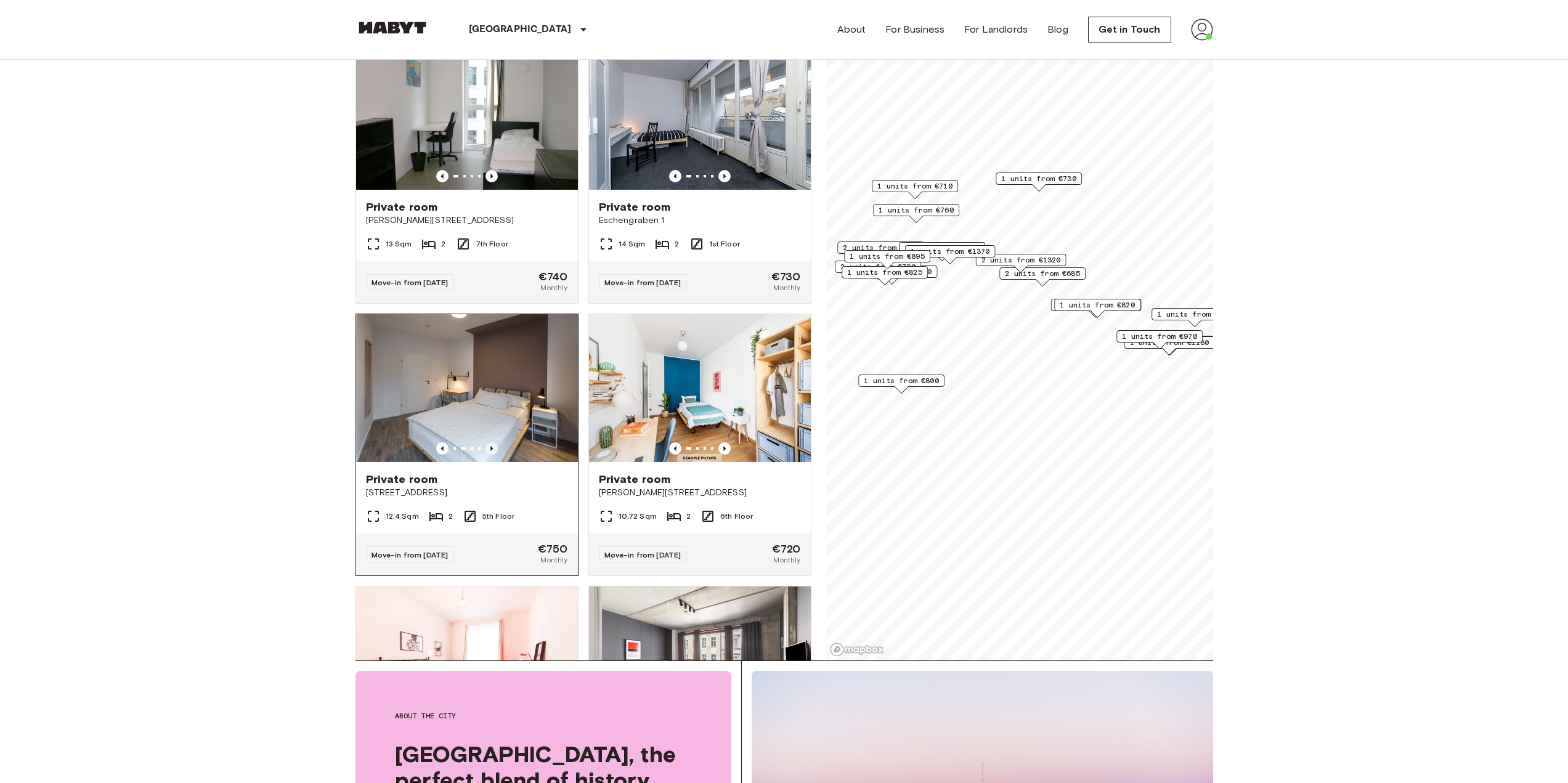
click at [487, 455] on icon "Previous image" at bounding box center [491, 448] width 12 height 12
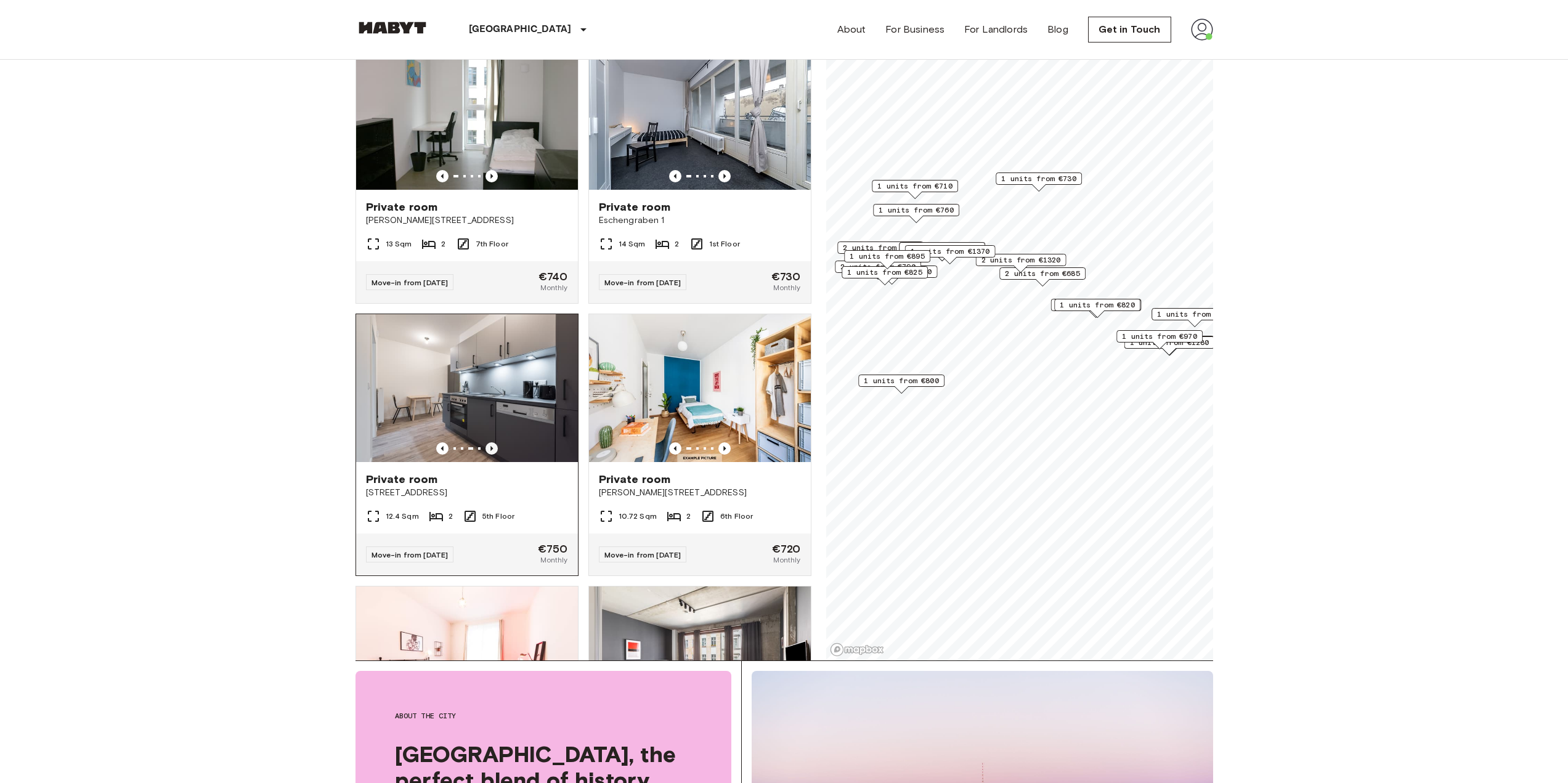
click at [487, 455] on icon "Previous image" at bounding box center [491, 448] width 12 height 12
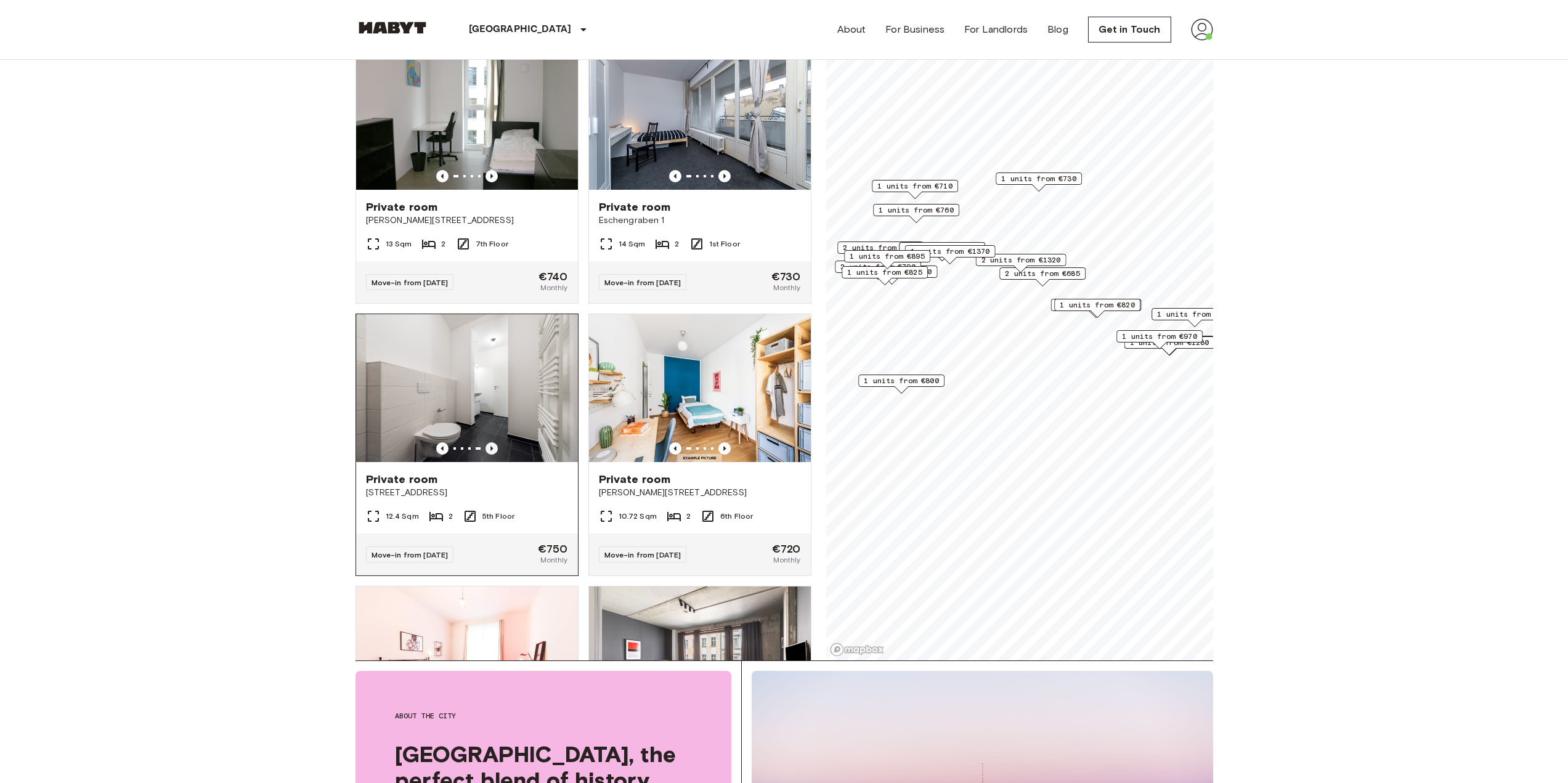
click at [487, 455] on icon "Previous image" at bounding box center [491, 448] width 12 height 12
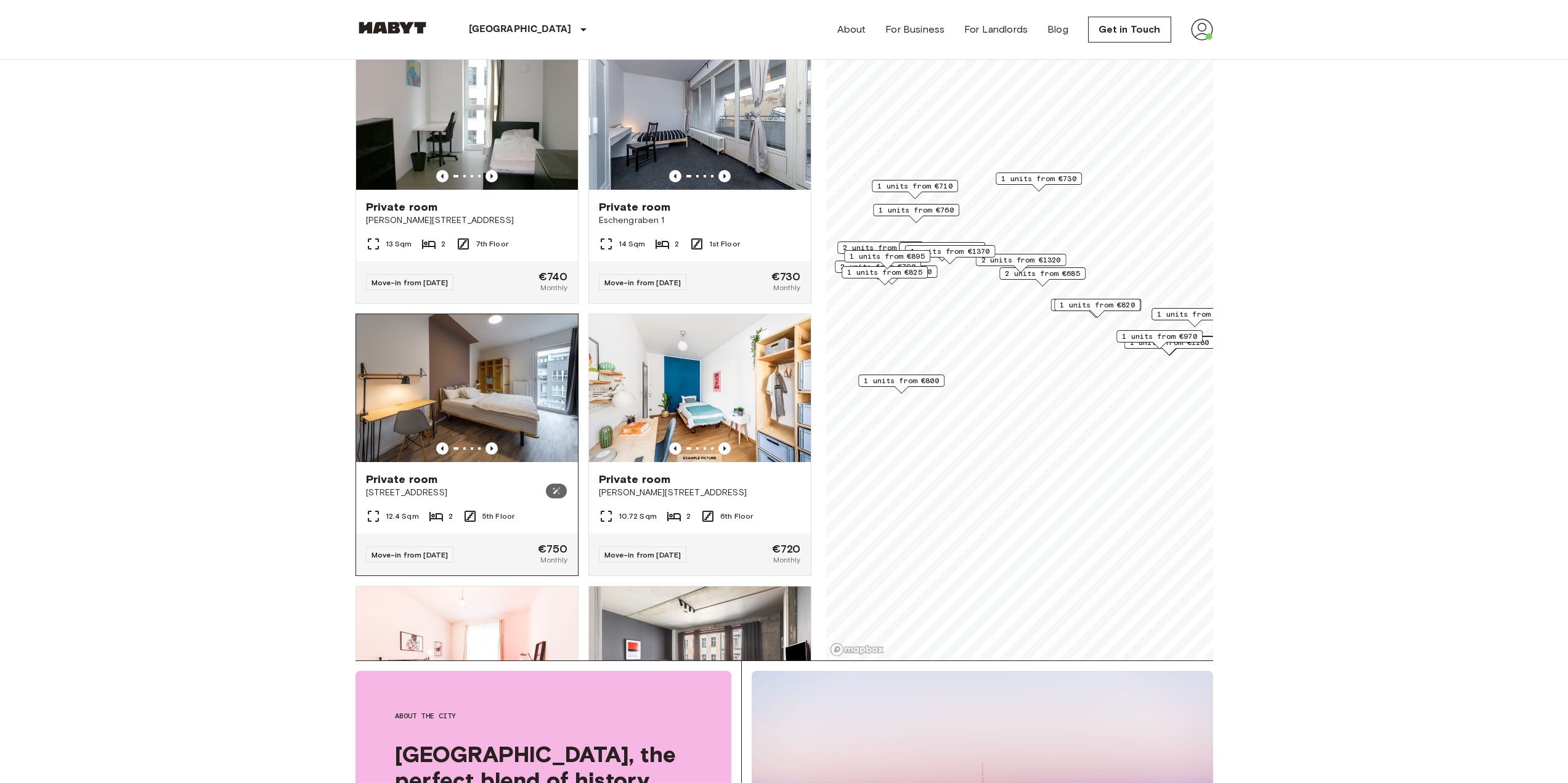
click at [515, 434] on img at bounding box center [467, 388] width 222 height 148
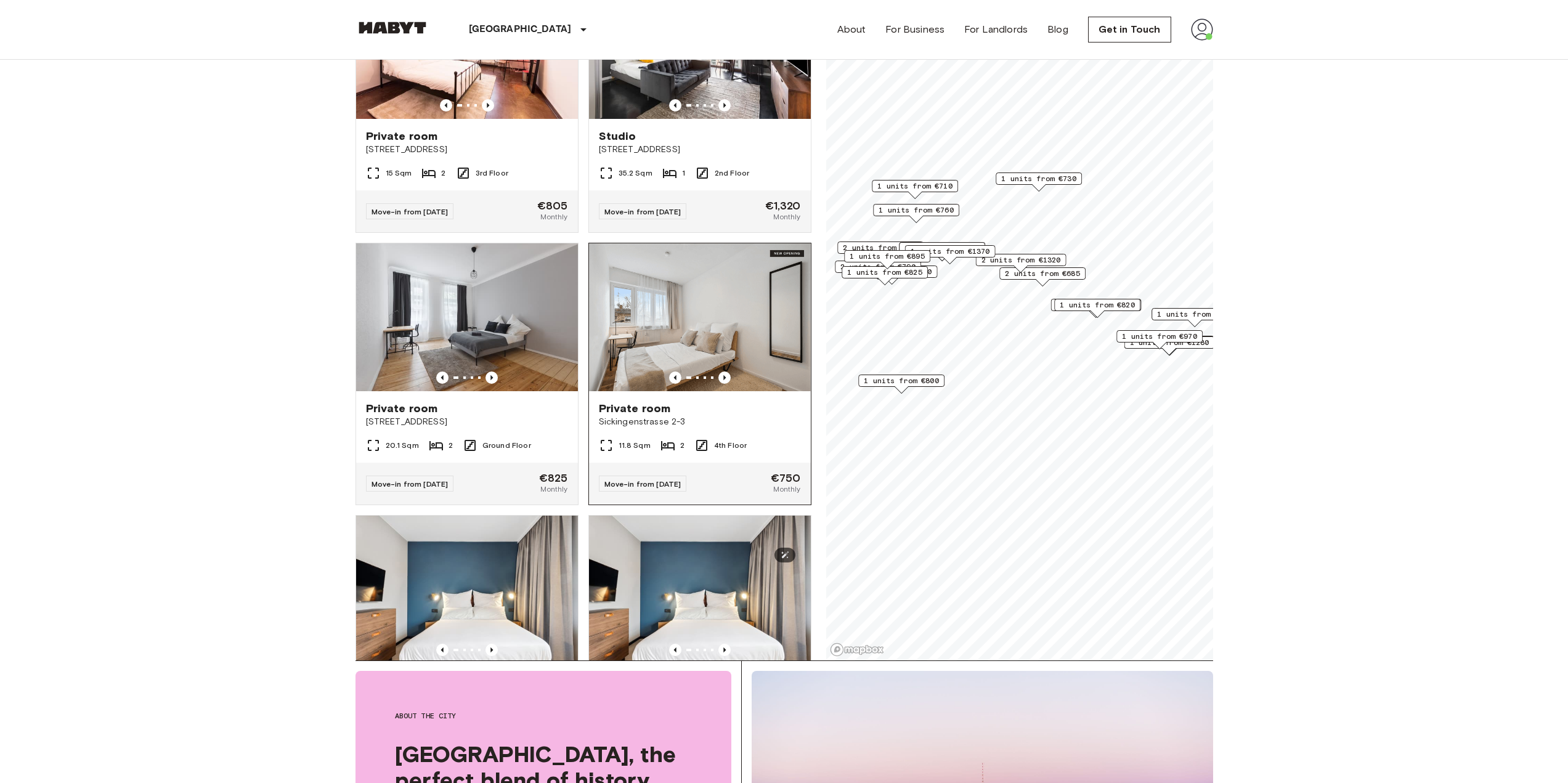
scroll to position [3344, 0]
click at [493, 383] on icon "Previous image" at bounding box center [491, 377] width 12 height 12
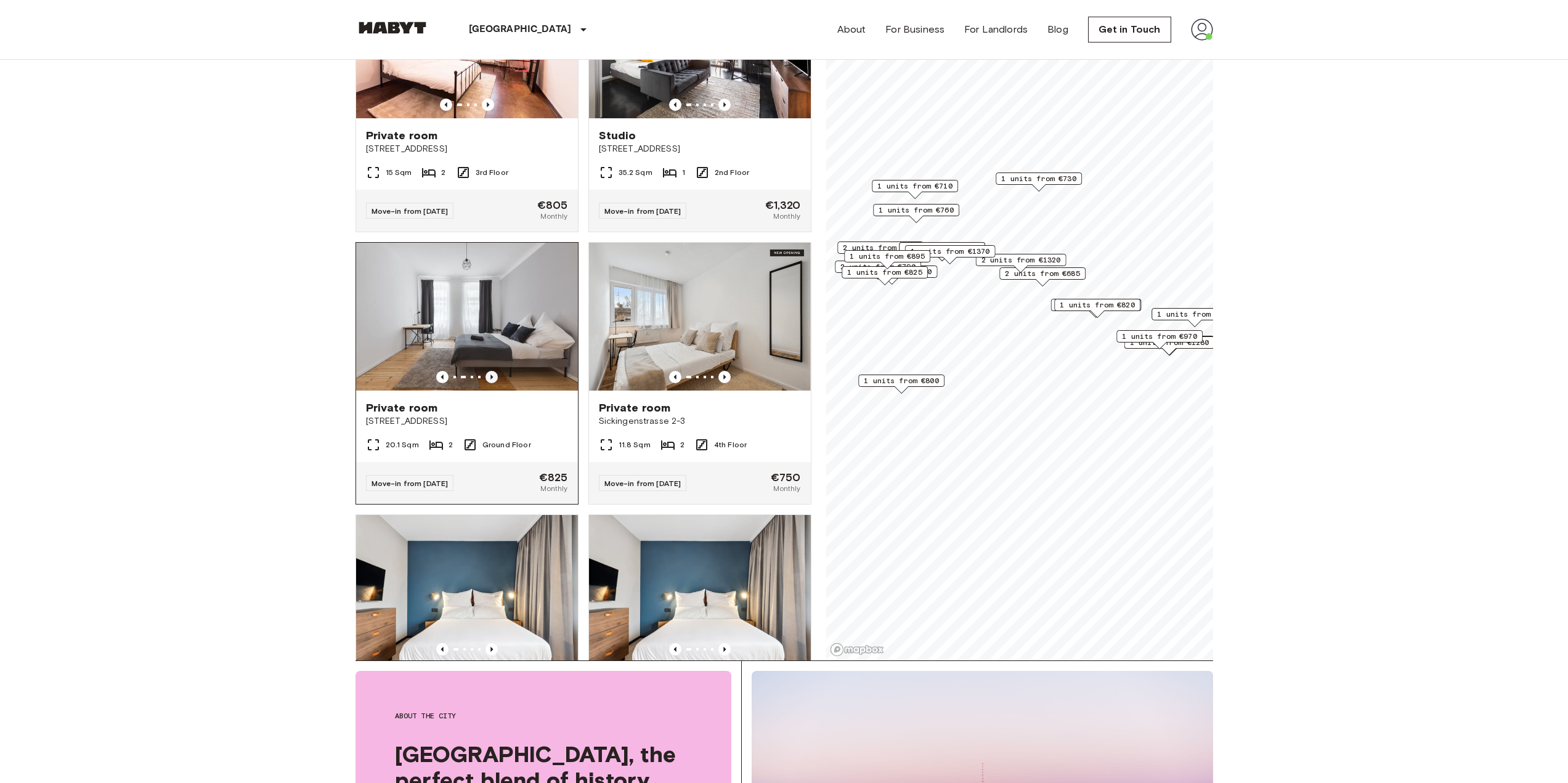
click at [491, 383] on icon "Previous image" at bounding box center [491, 377] width 12 height 12
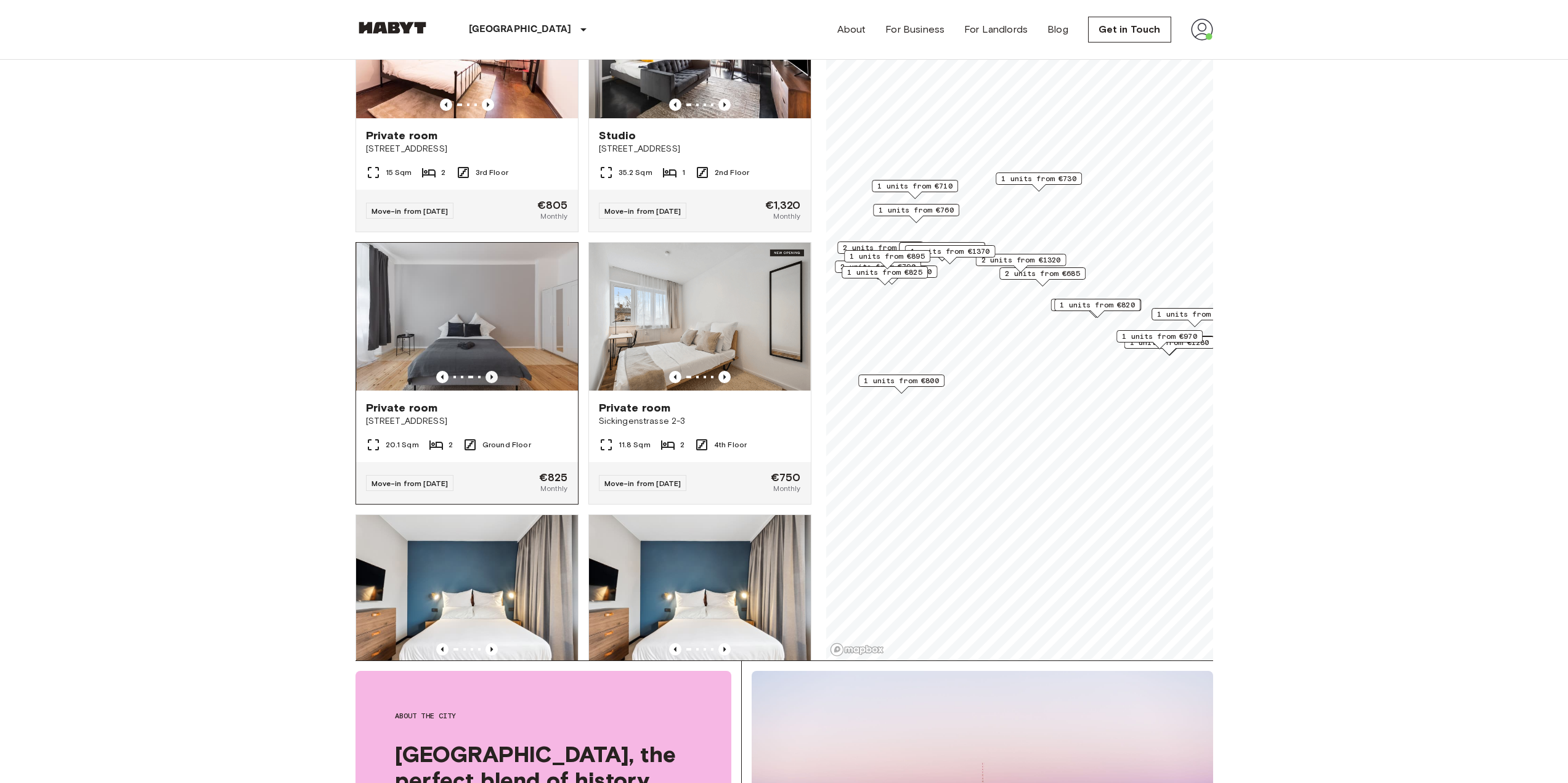
click at [491, 383] on icon "Previous image" at bounding box center [491, 377] width 12 height 12
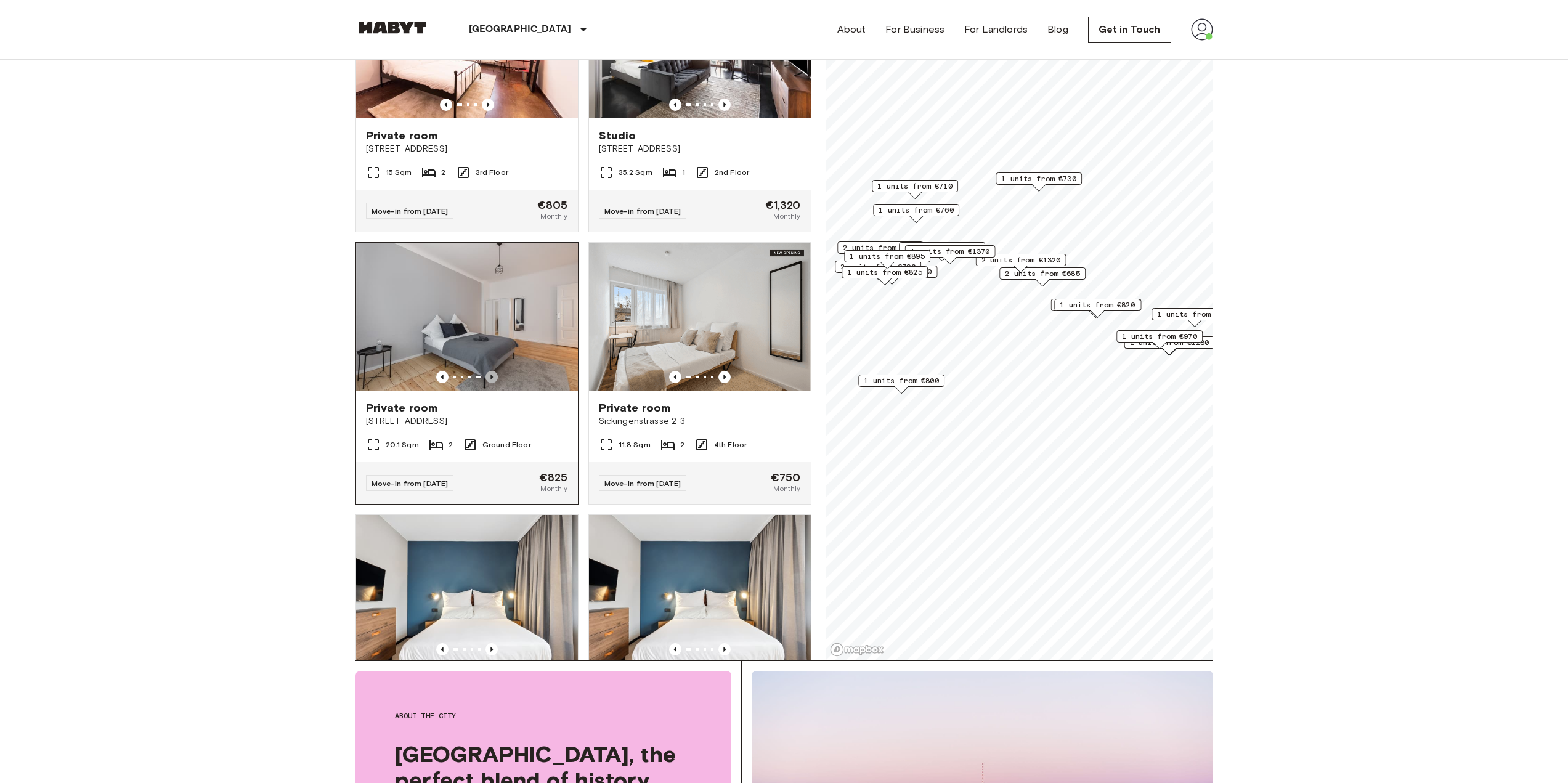
click at [491, 383] on icon "Previous image" at bounding box center [491, 377] width 12 height 12
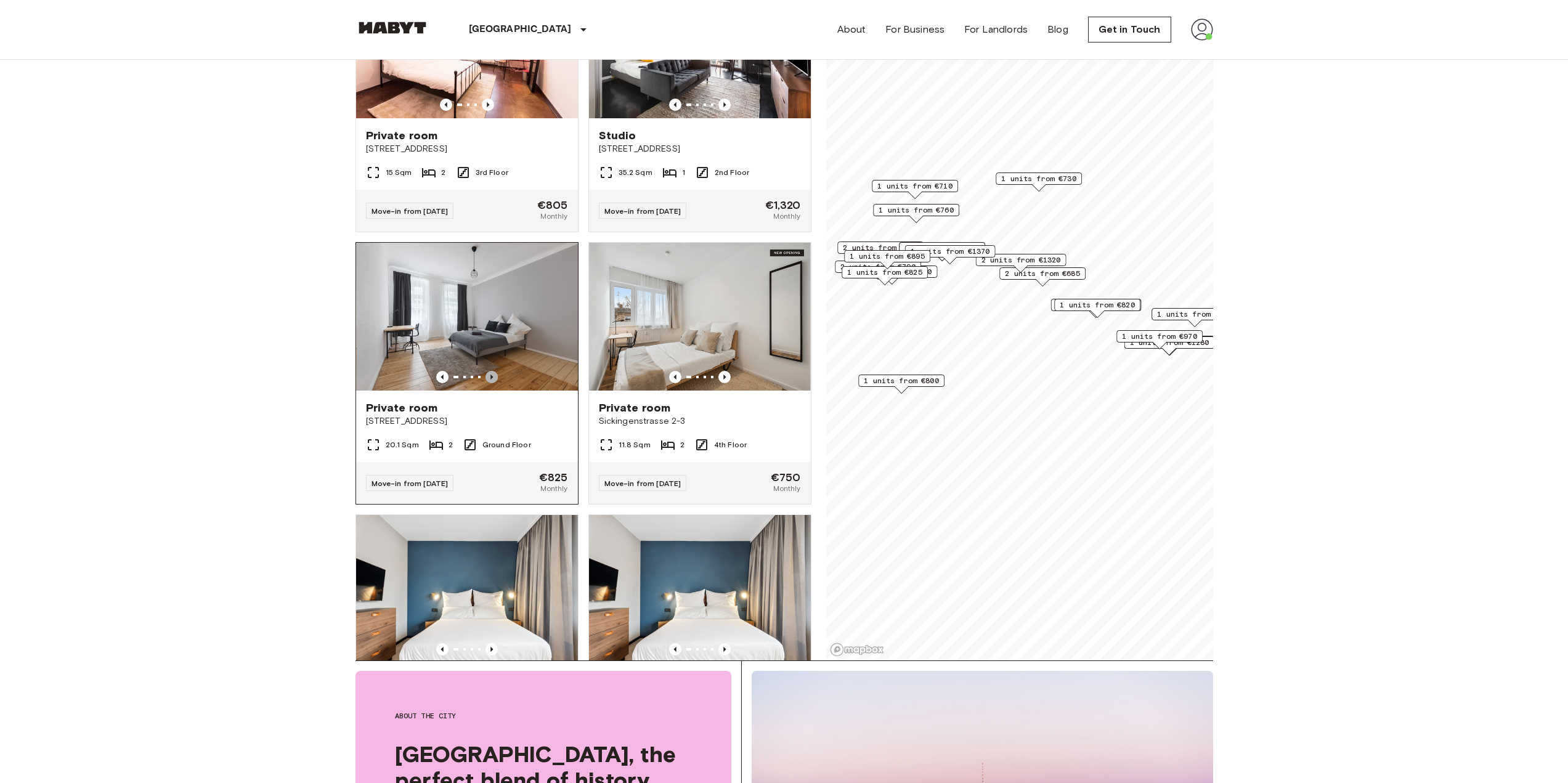
click at [491, 383] on icon "Previous image" at bounding box center [491, 377] width 12 height 12
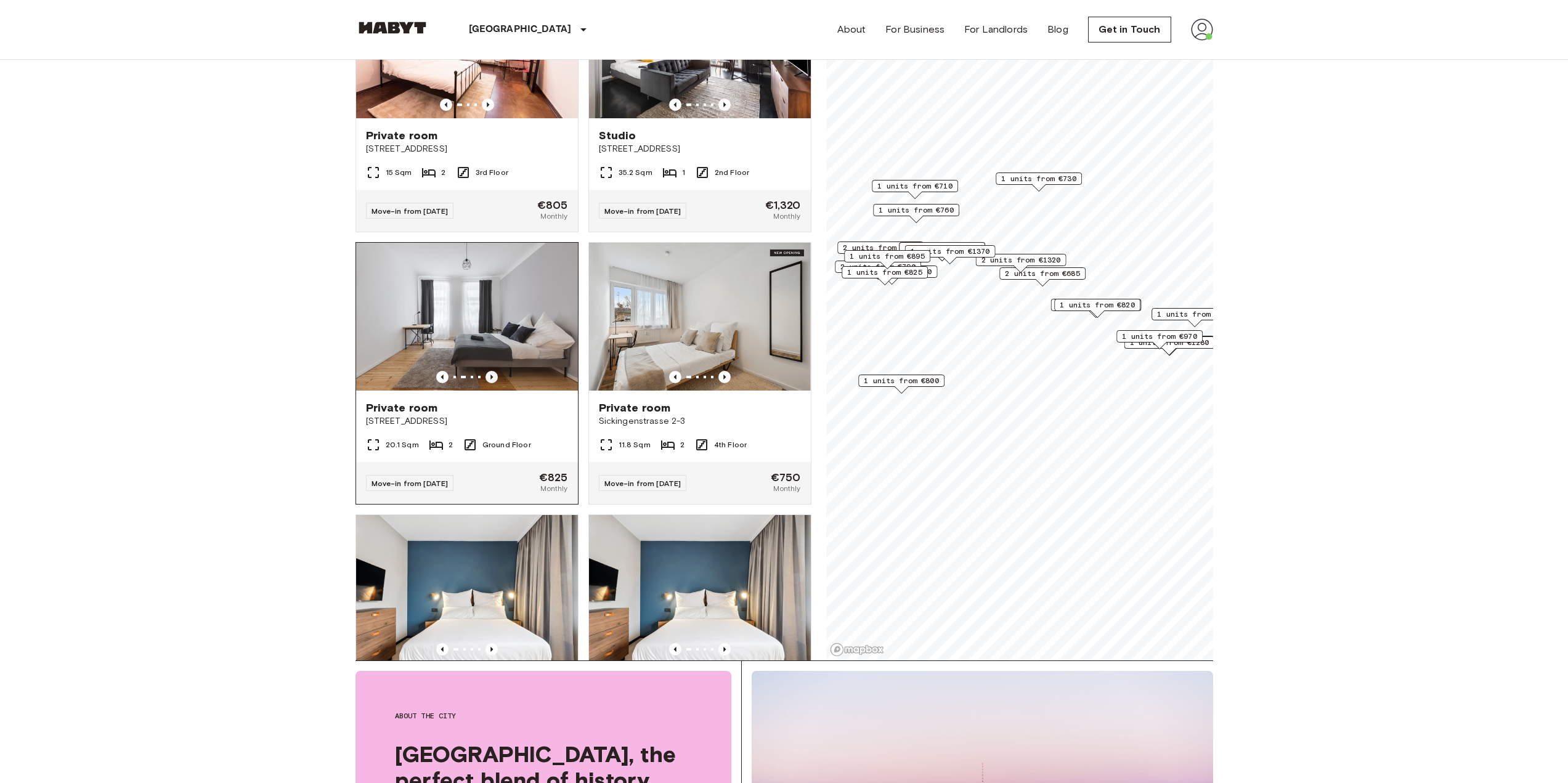
click at [491, 383] on icon "Previous image" at bounding box center [491, 377] width 12 height 12
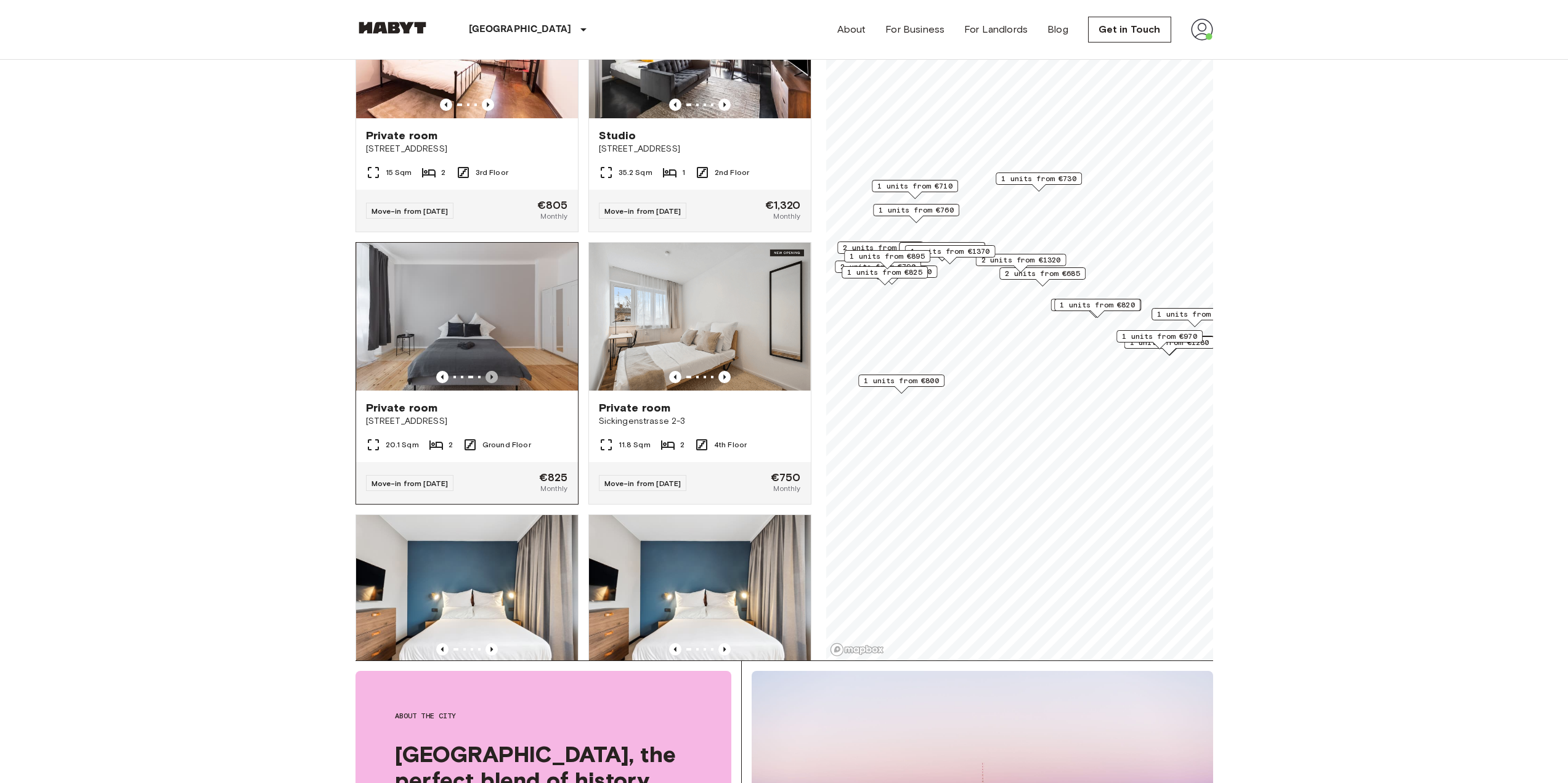
click at [491, 383] on icon "Previous image" at bounding box center [491, 377] width 12 height 12
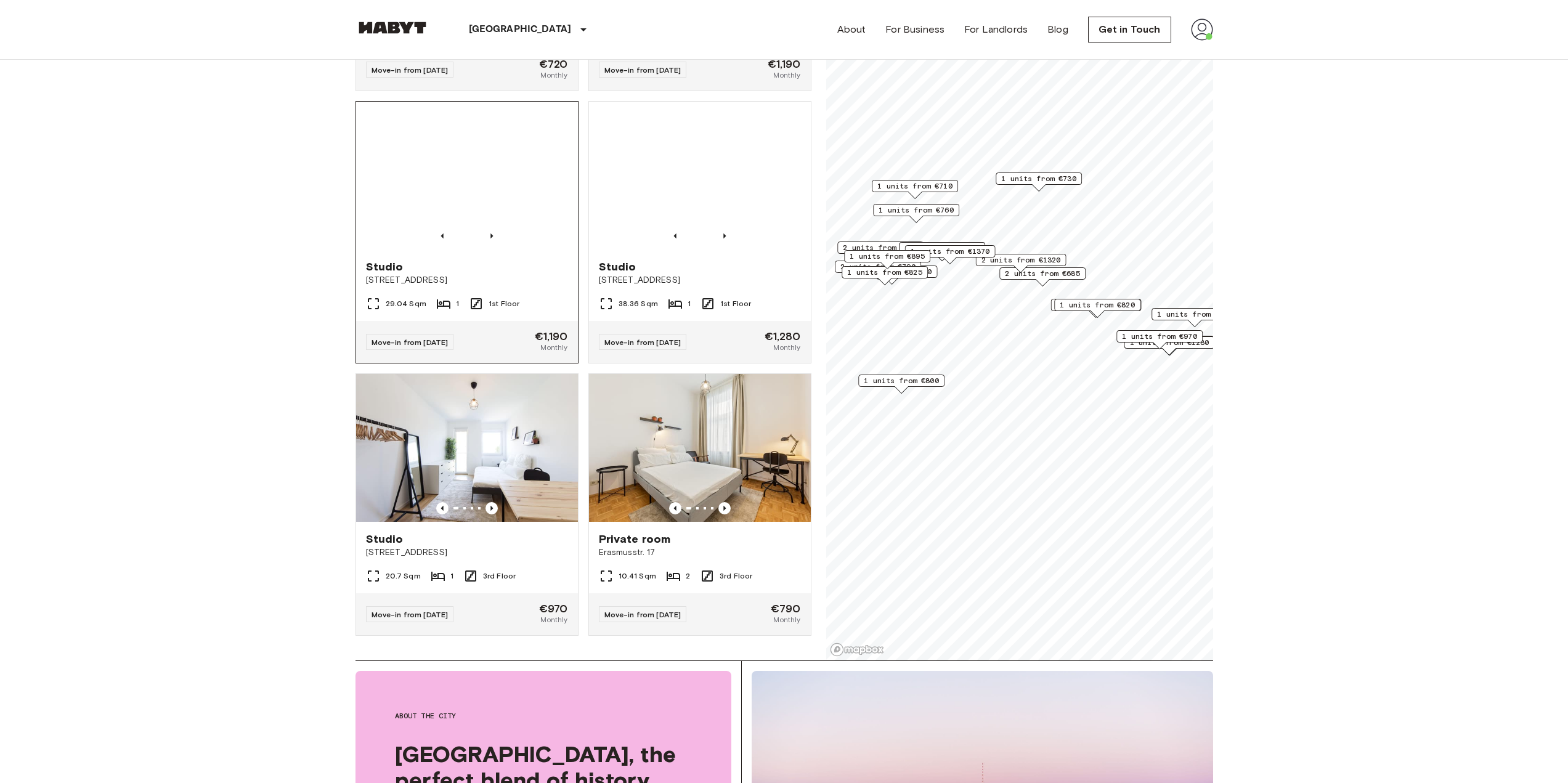
scroll to position [4958, 0]
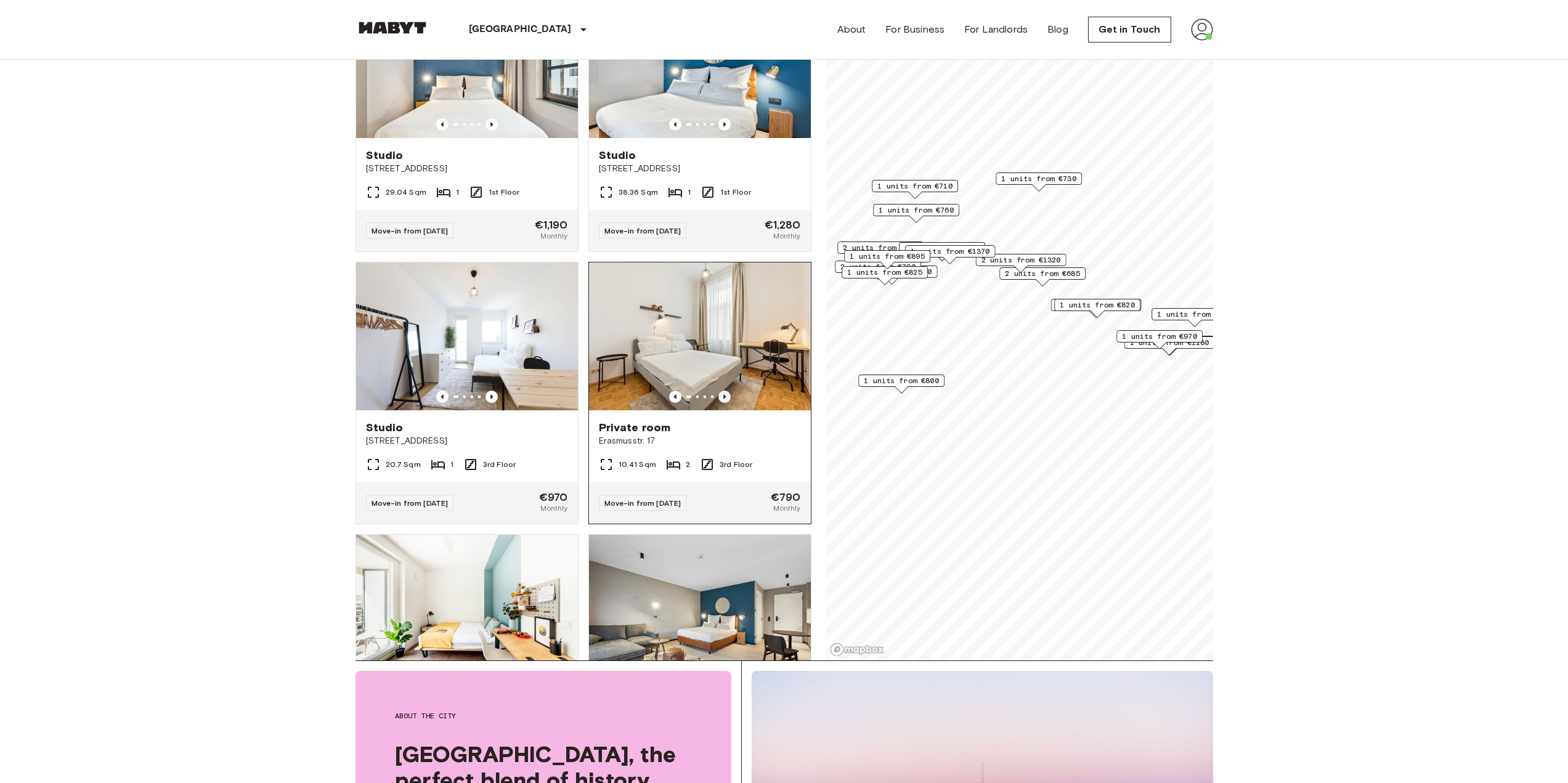
click at [724, 399] on icon "Previous image" at bounding box center [725, 397] width 3 height 5
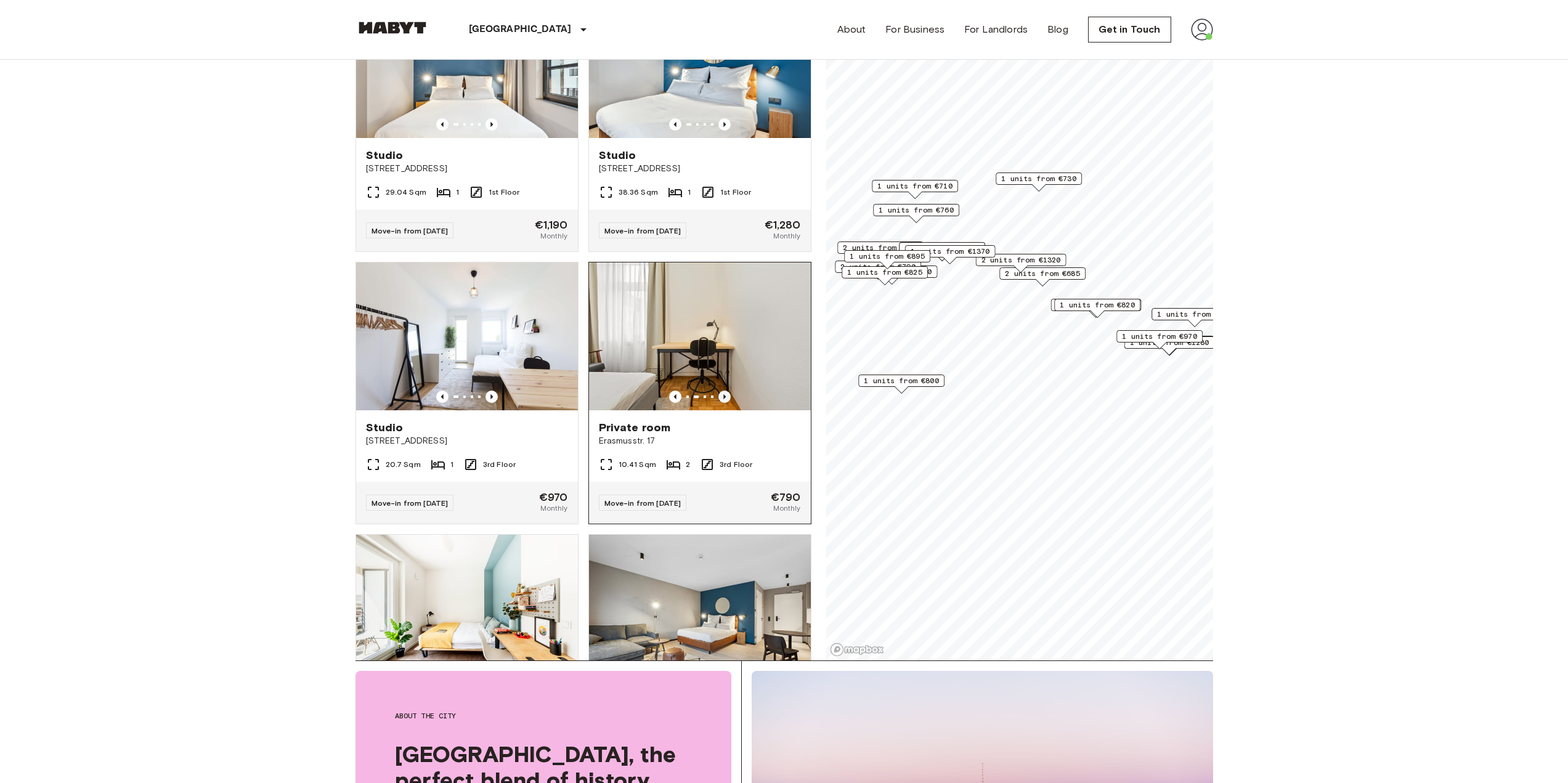
click at [724, 399] on icon "Previous image" at bounding box center [725, 397] width 3 height 5
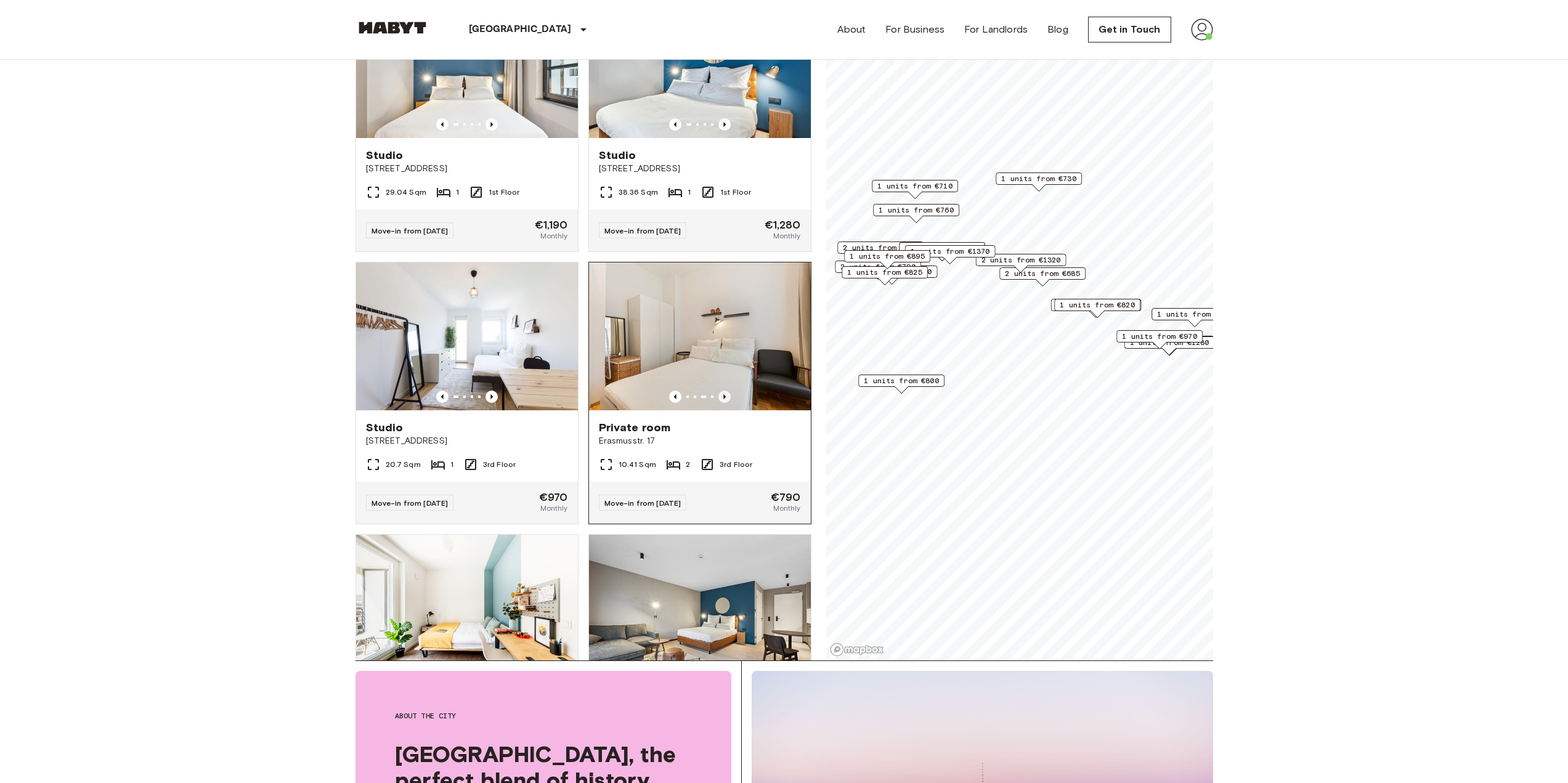
click at [718, 403] on icon "Previous image" at bounding box center [724, 396] width 12 height 12
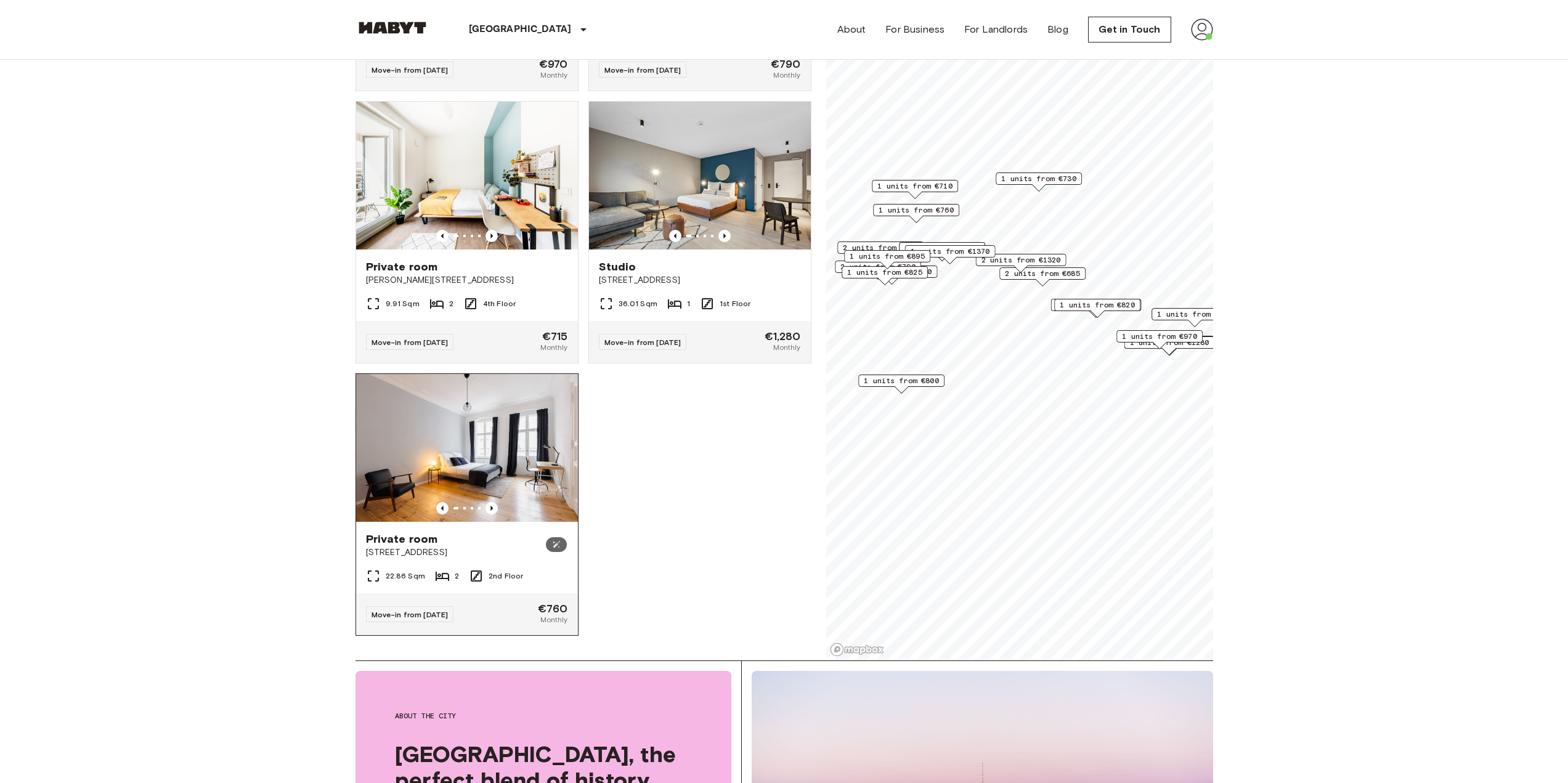
scroll to position [5514, 0]
click at [488, 502] on icon "Previous image" at bounding box center [491, 508] width 12 height 12
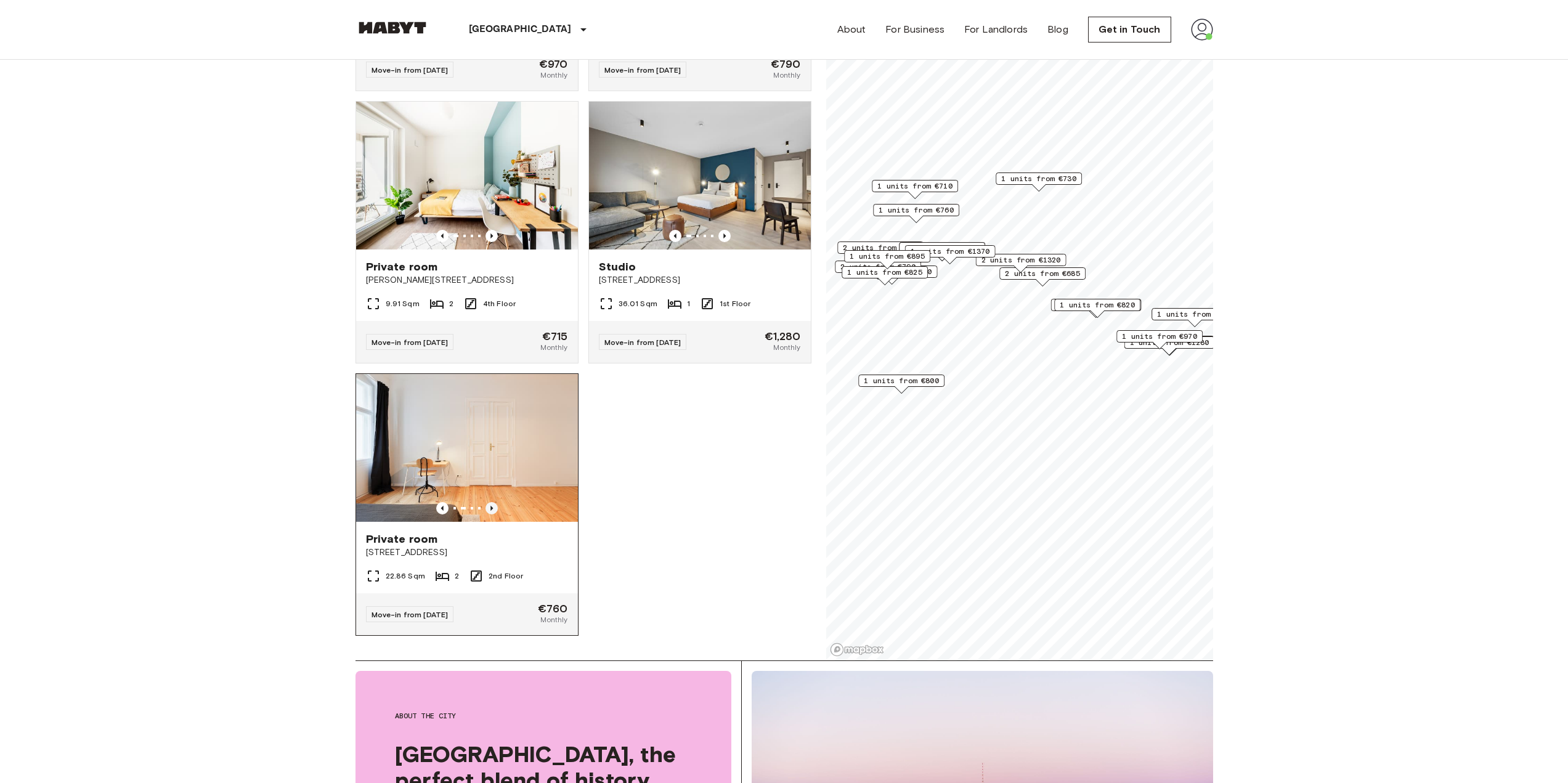
click at [488, 502] on icon "Previous image" at bounding box center [491, 508] width 12 height 12
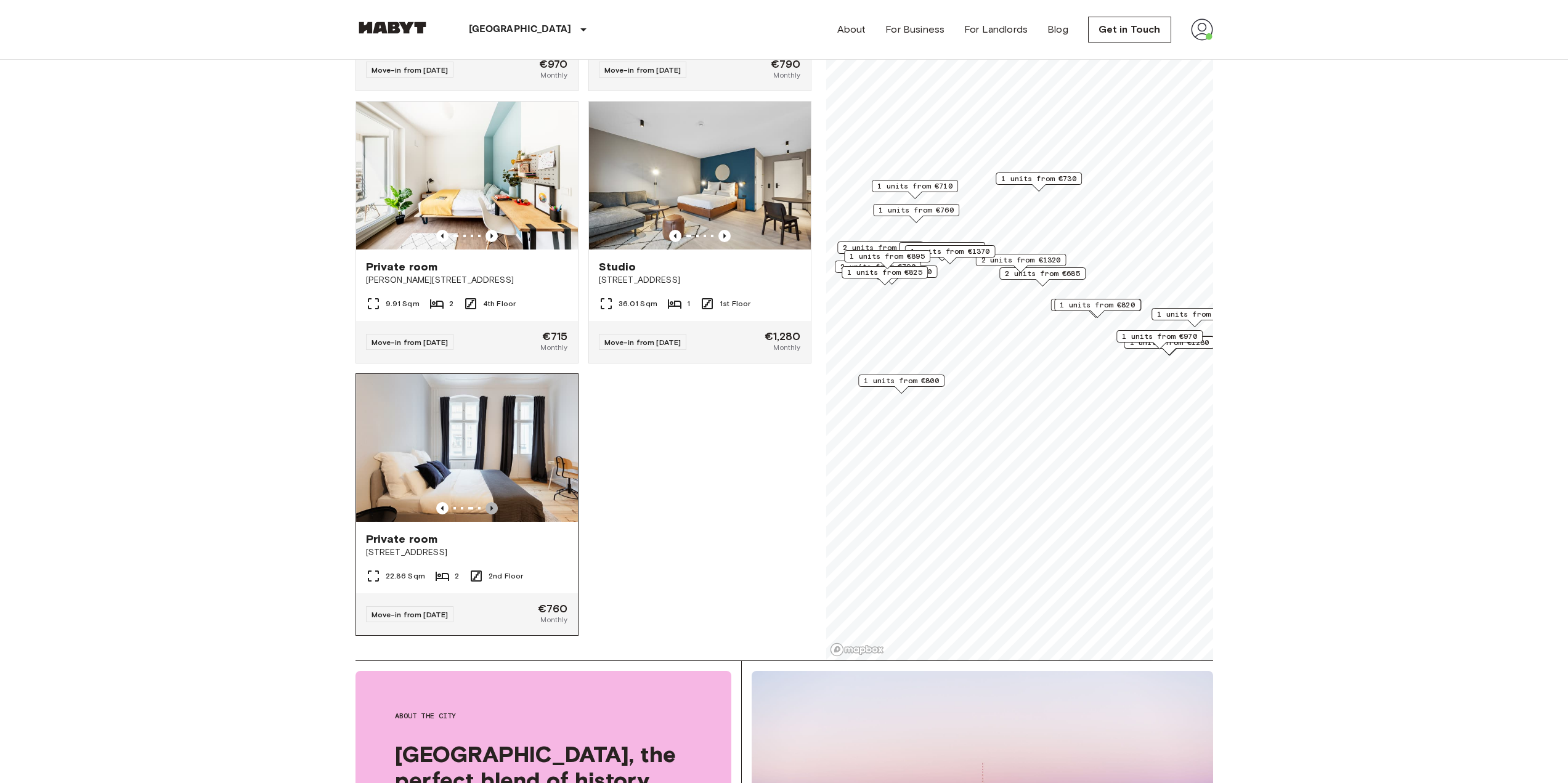
click at [488, 502] on icon "Previous image" at bounding box center [491, 508] width 12 height 12
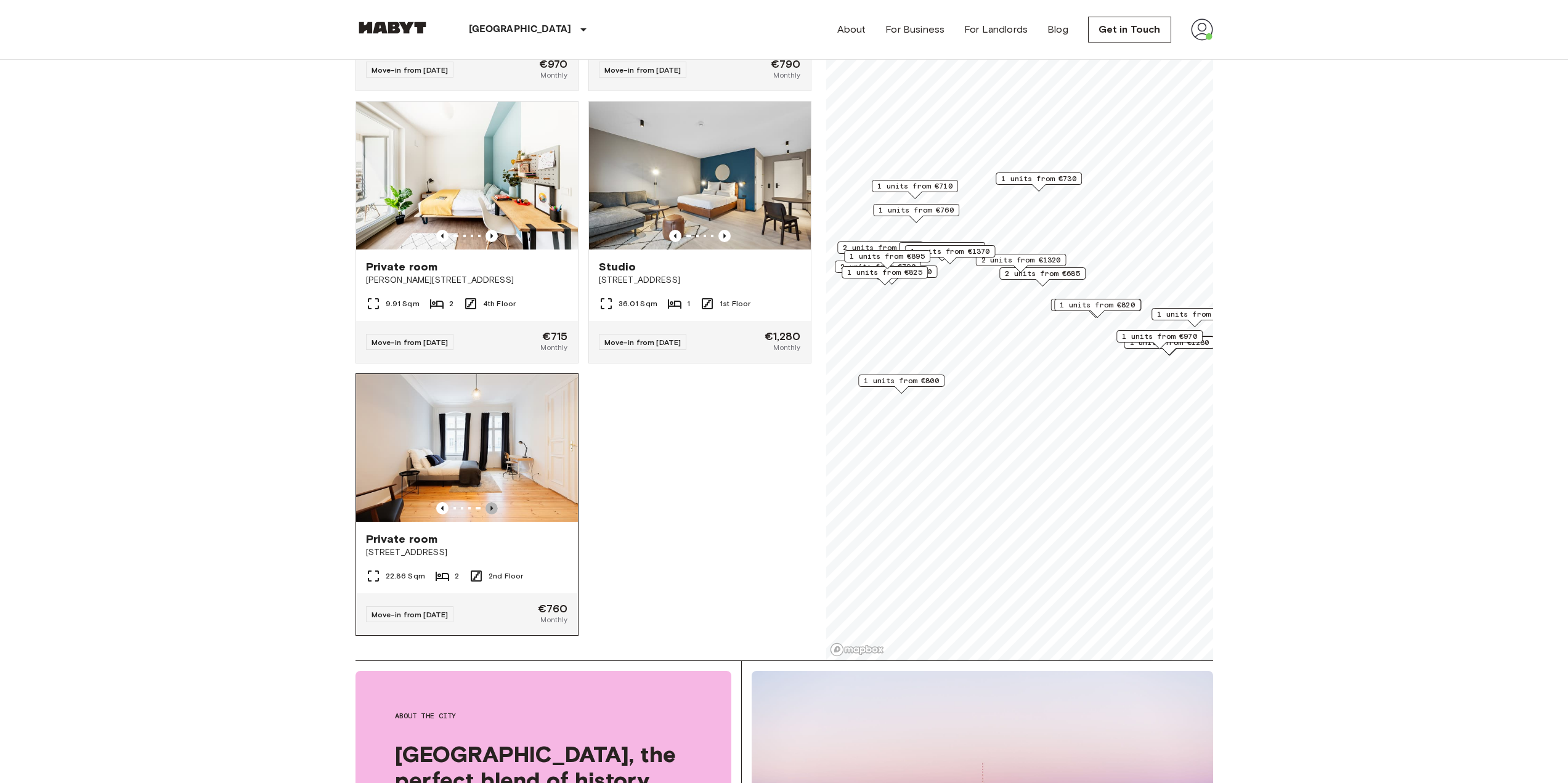
click at [488, 502] on icon "Previous image" at bounding box center [491, 508] width 12 height 12
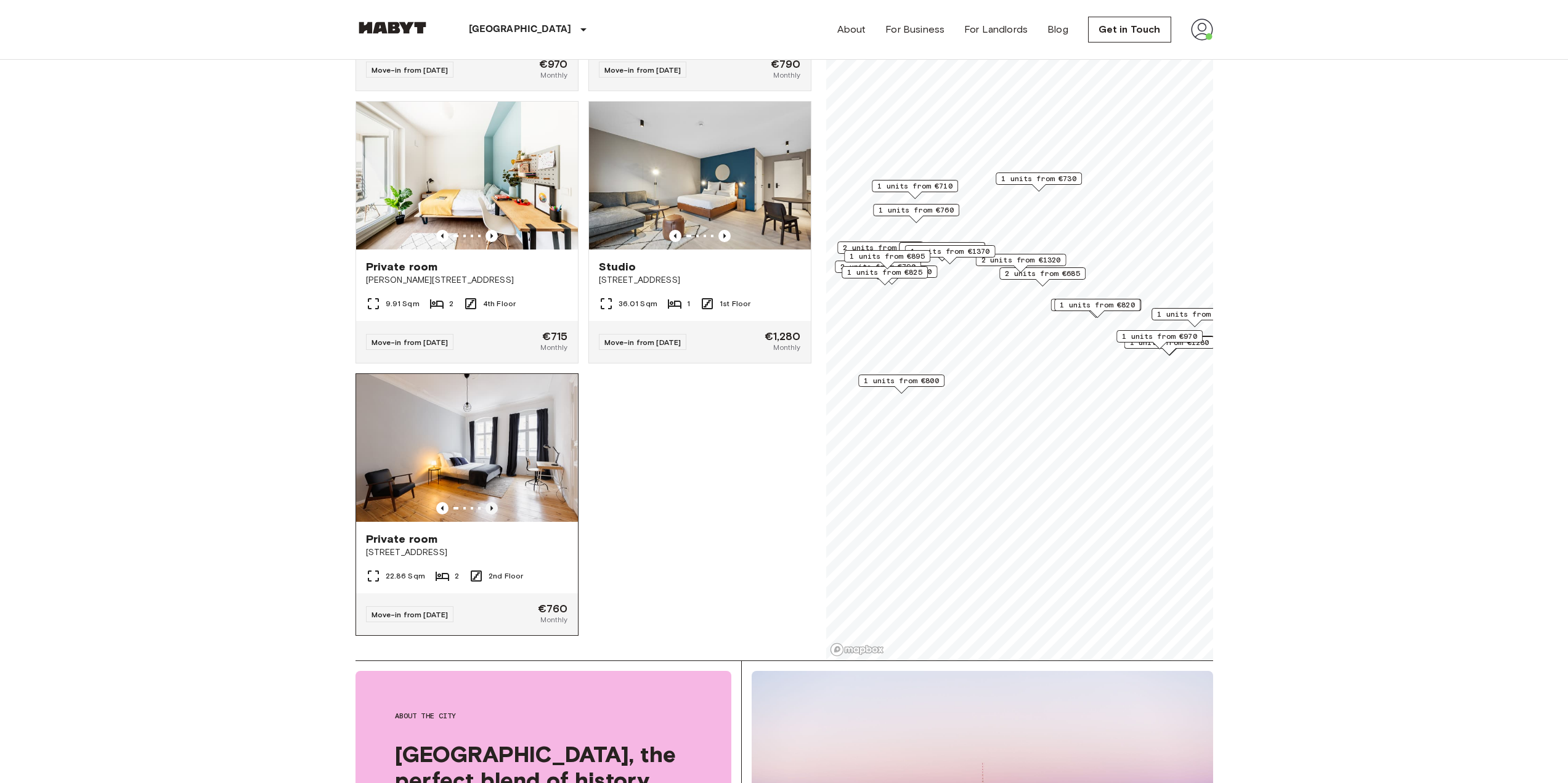
click at [488, 502] on icon "Previous image" at bounding box center [491, 508] width 12 height 12
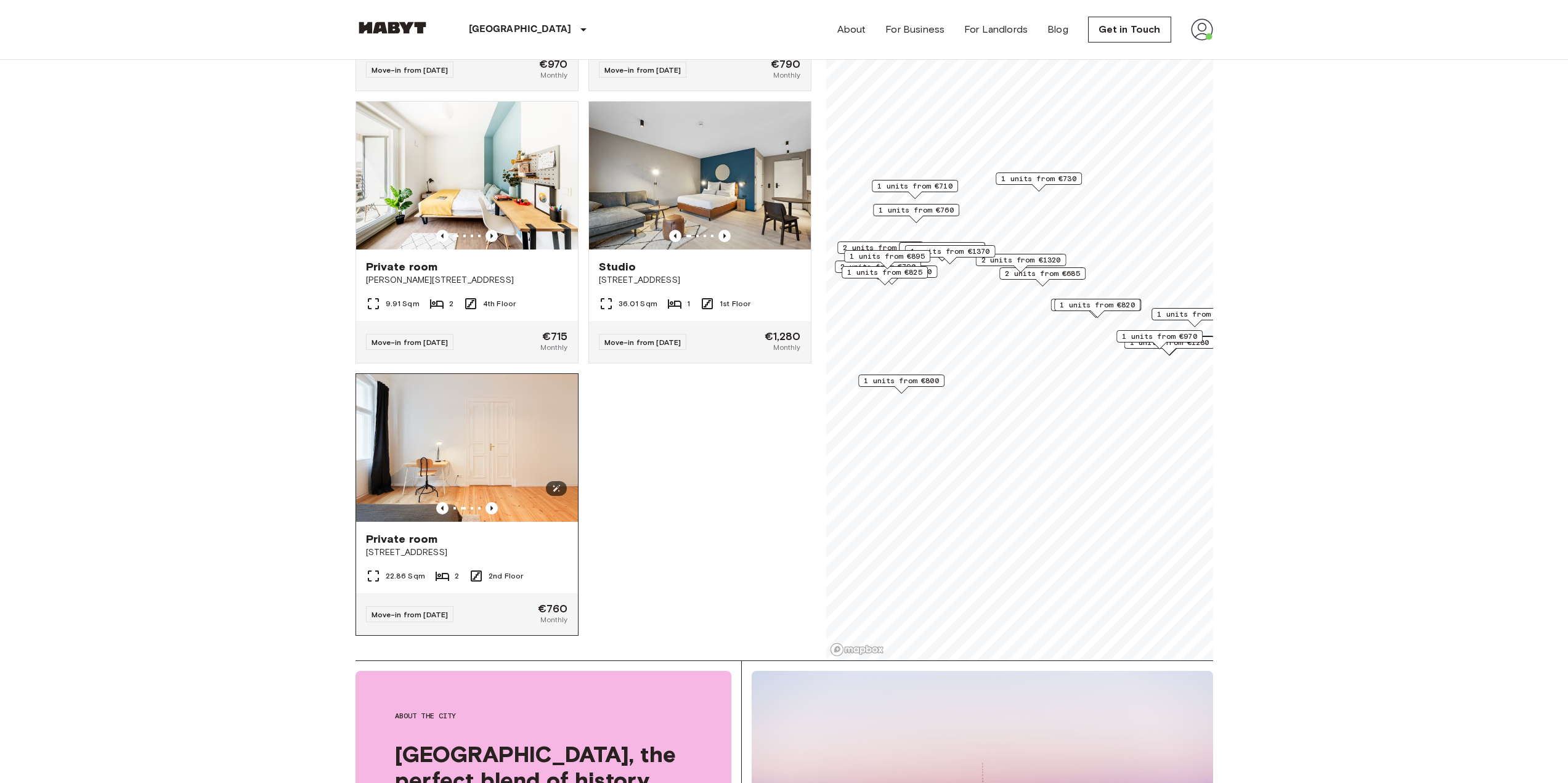
click at [498, 462] on img at bounding box center [467, 447] width 222 height 148
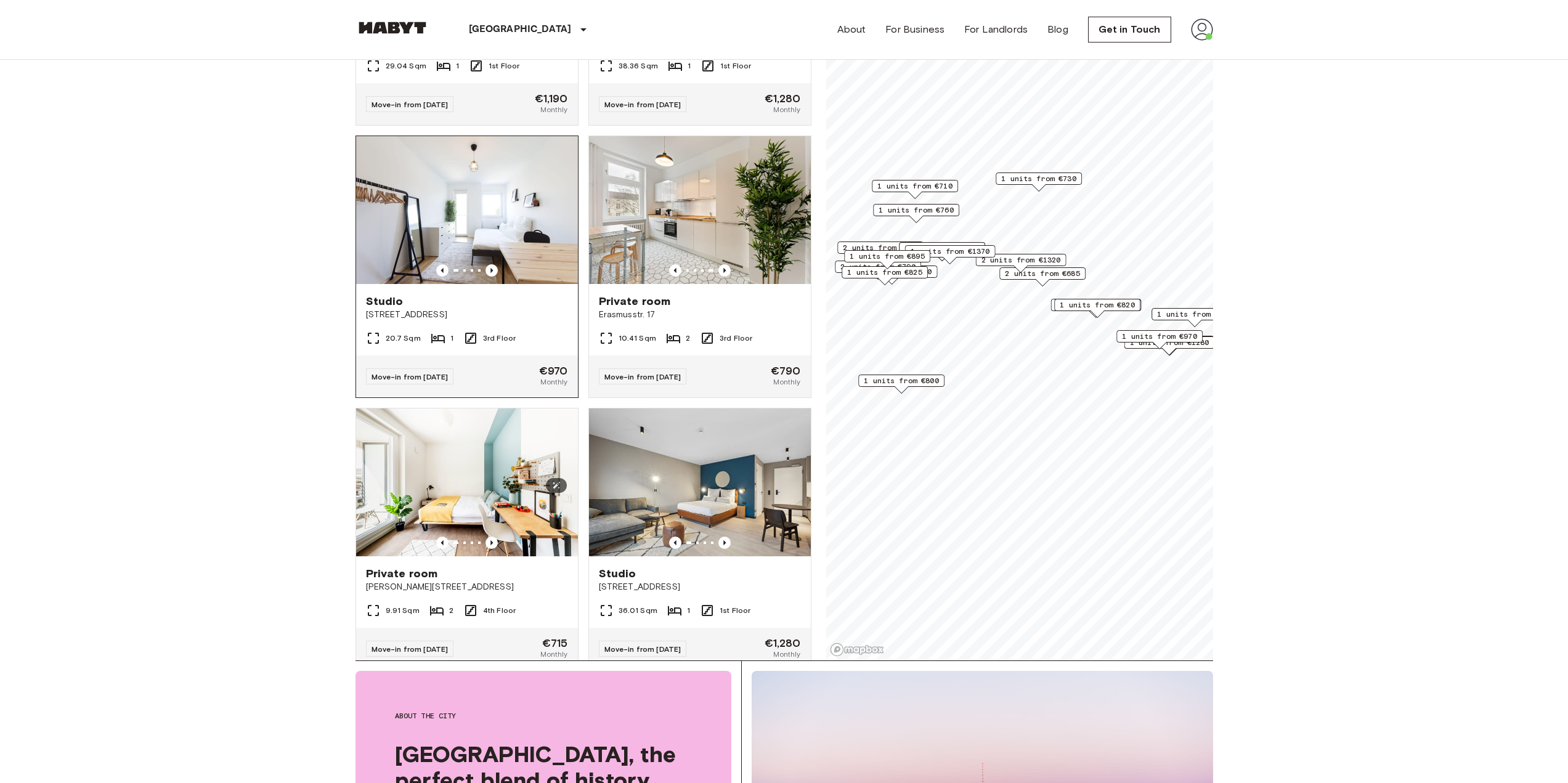
scroll to position [5083, 0]
click at [486, 262] on img at bounding box center [467, 211] width 222 height 148
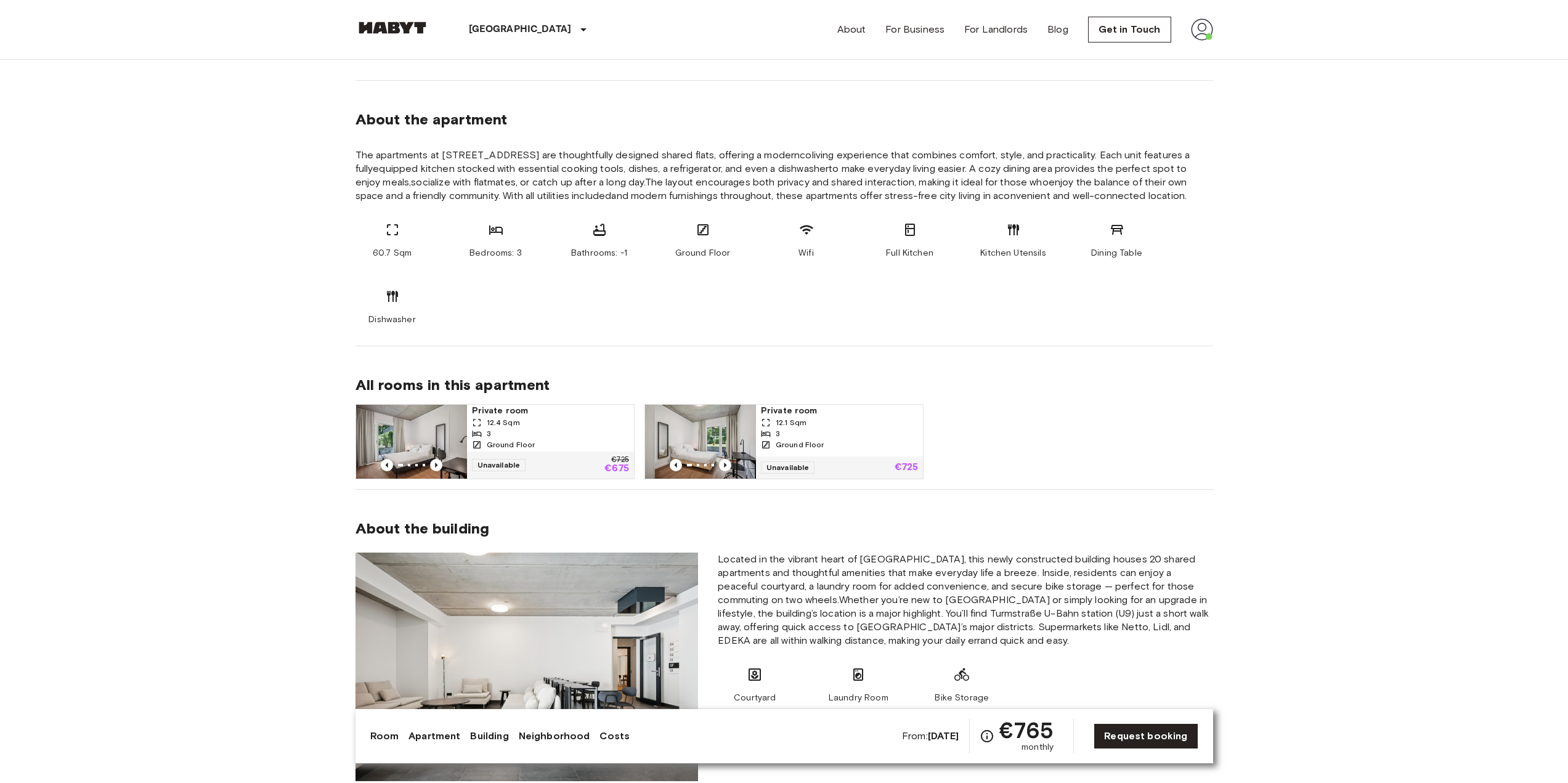
scroll to position [616, 0]
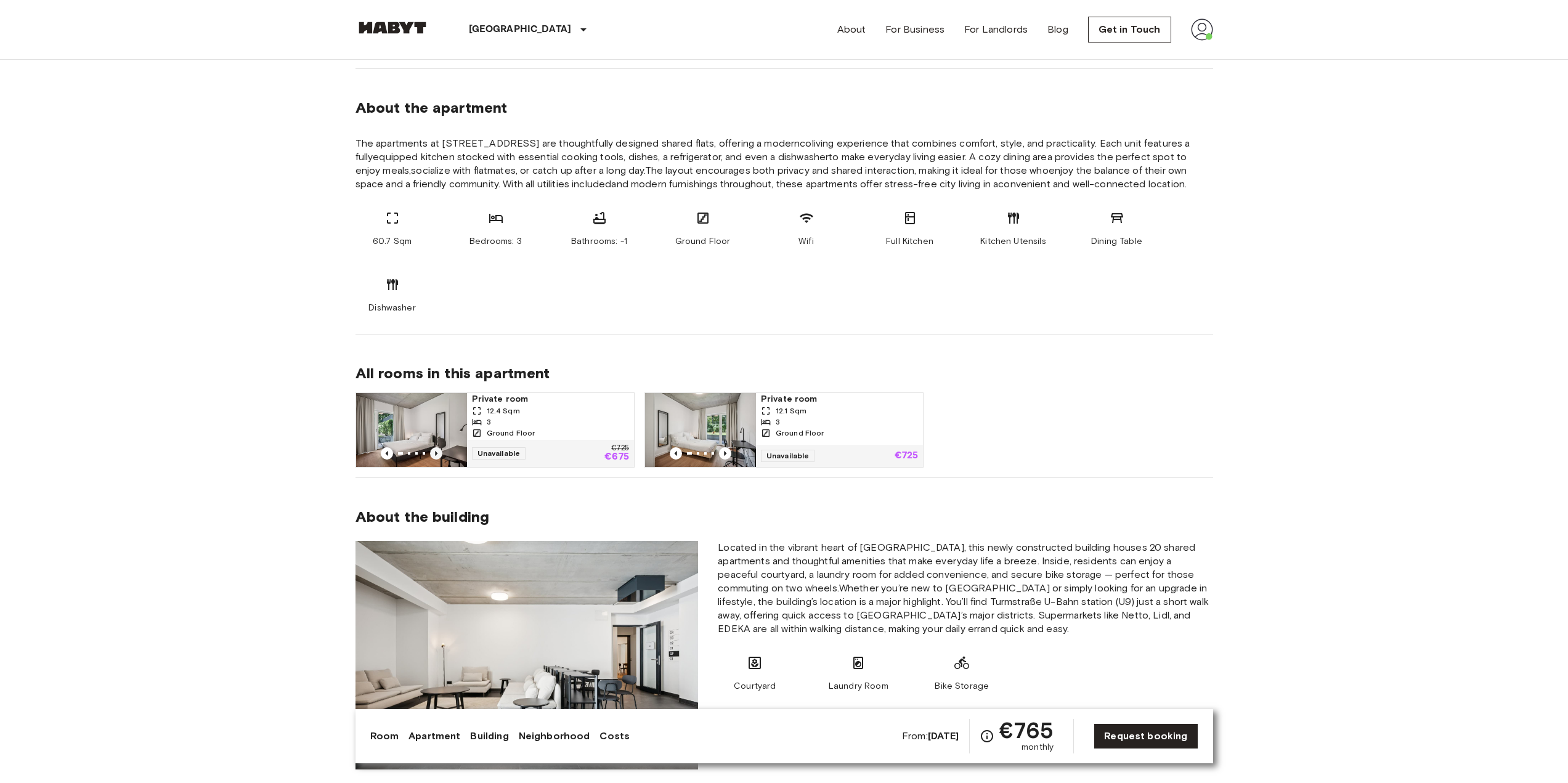
click at [435, 453] on icon "Previous image" at bounding box center [436, 453] width 3 height 5
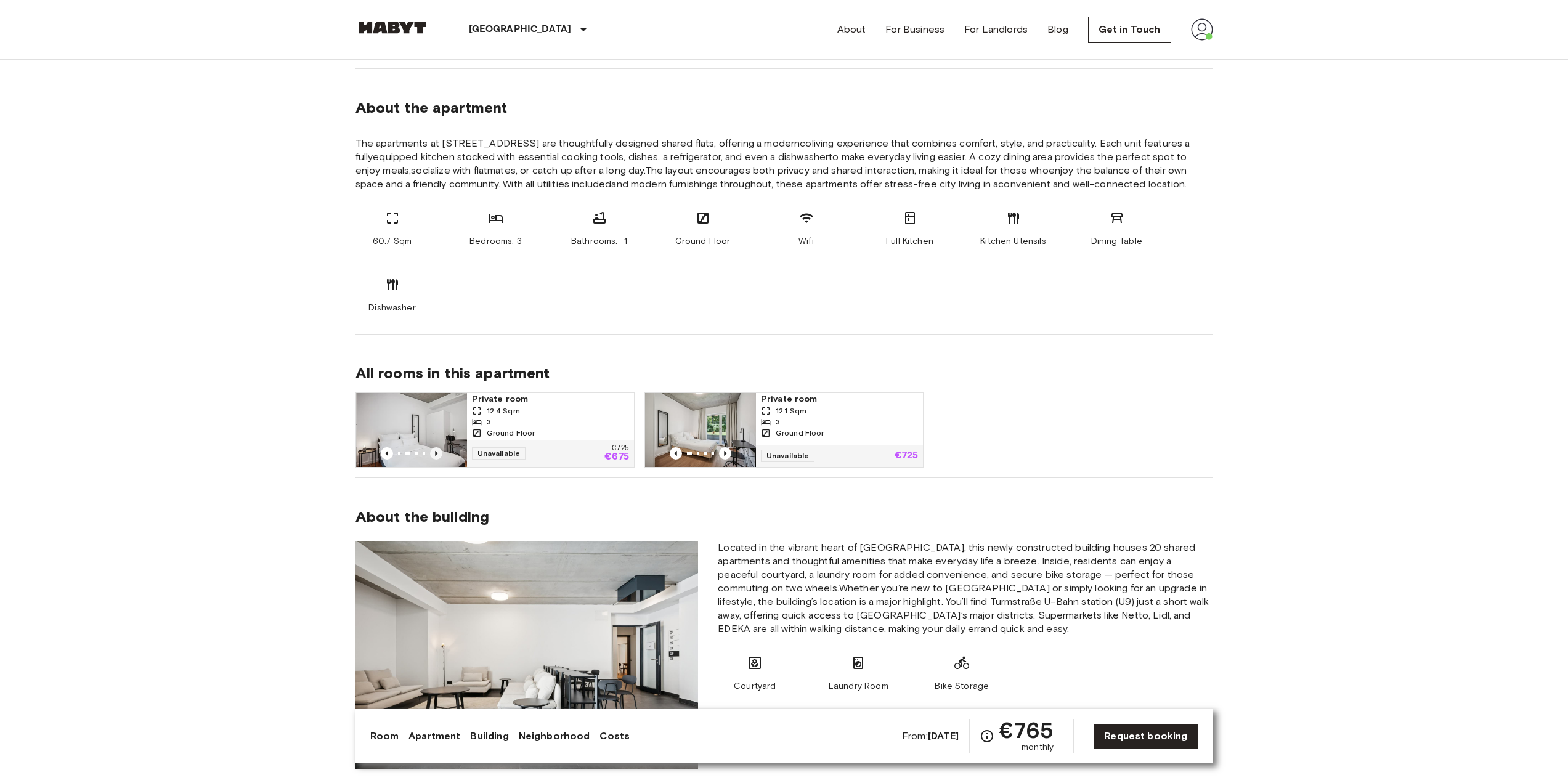
click at [435, 453] on icon "Previous image" at bounding box center [436, 453] width 3 height 5
click at [724, 453] on icon "Previous image" at bounding box center [725, 453] width 12 height 12
click at [723, 453] on icon "Previous image" at bounding box center [725, 453] width 12 height 12
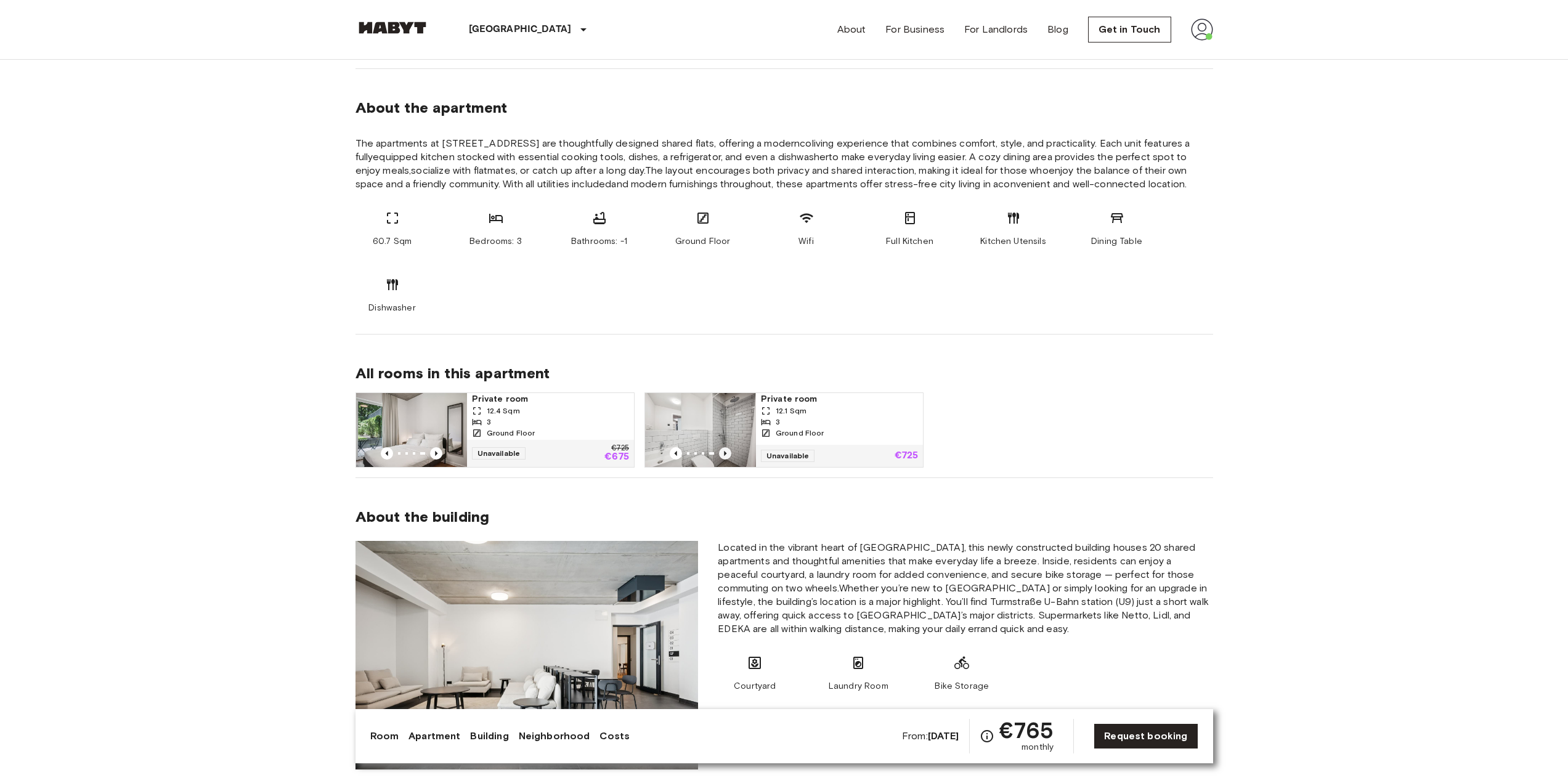
click at [720, 453] on icon "Previous image" at bounding box center [725, 453] width 12 height 12
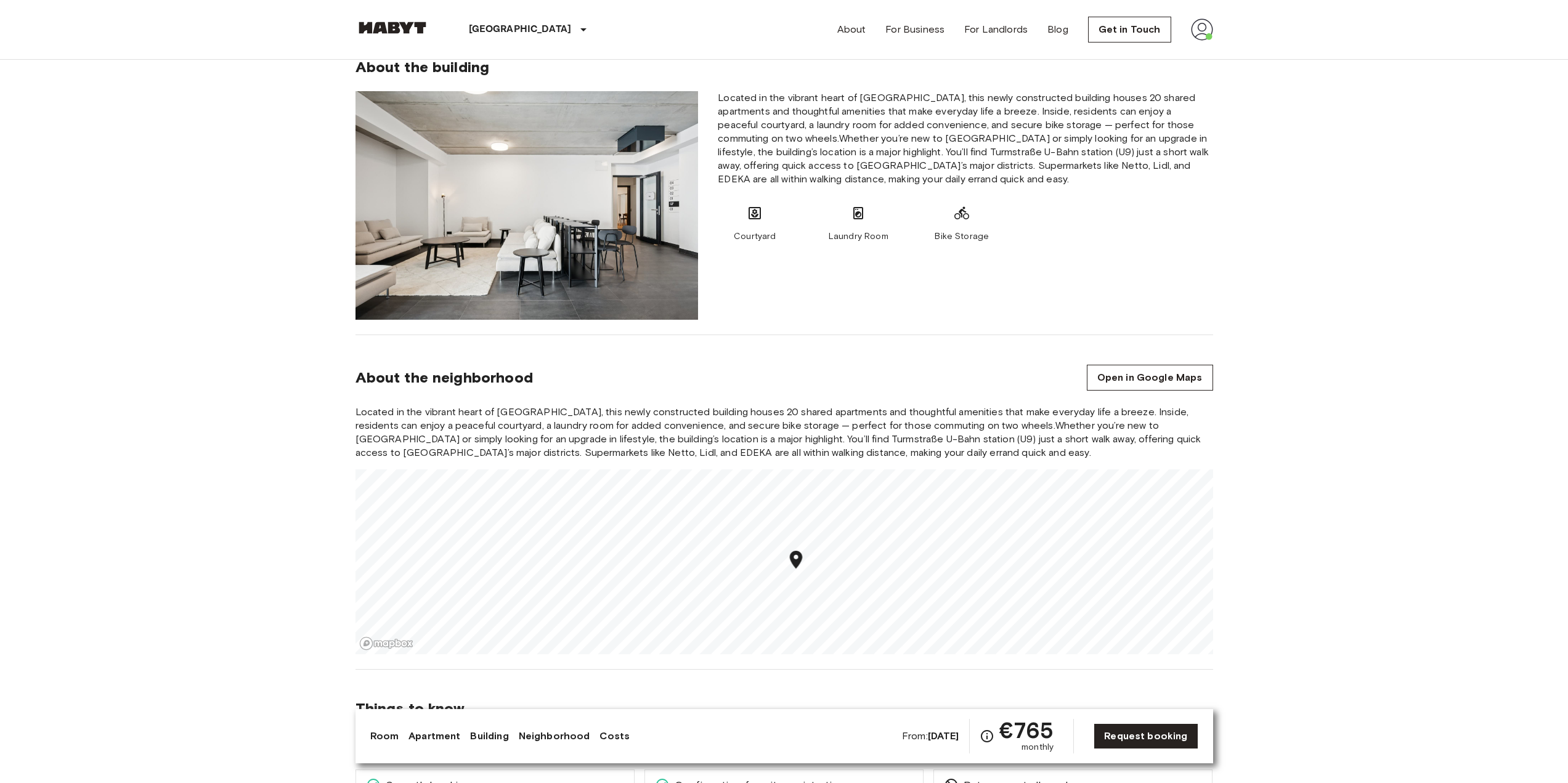
scroll to position [1293, 0]
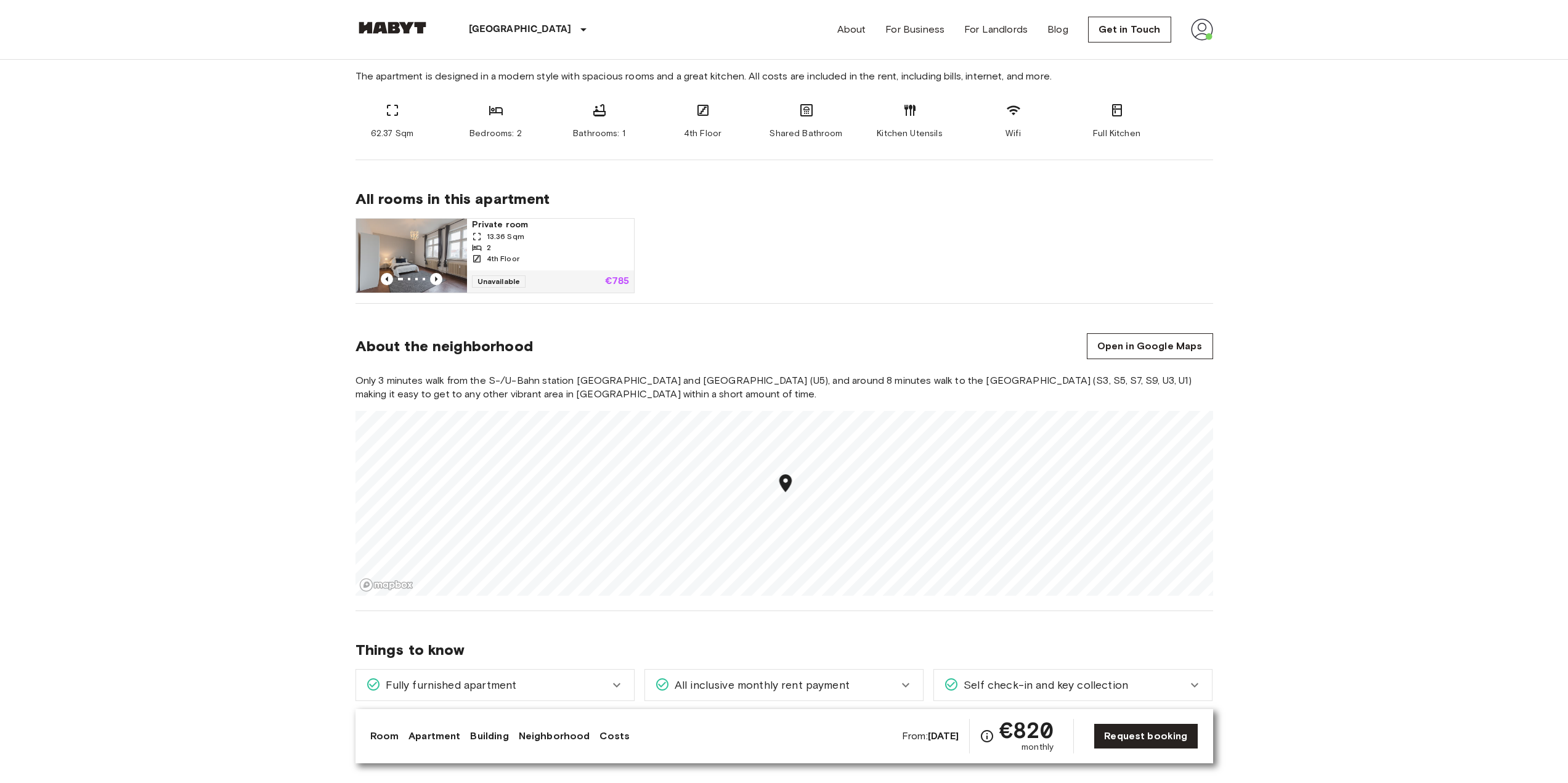
scroll to position [678, 0]
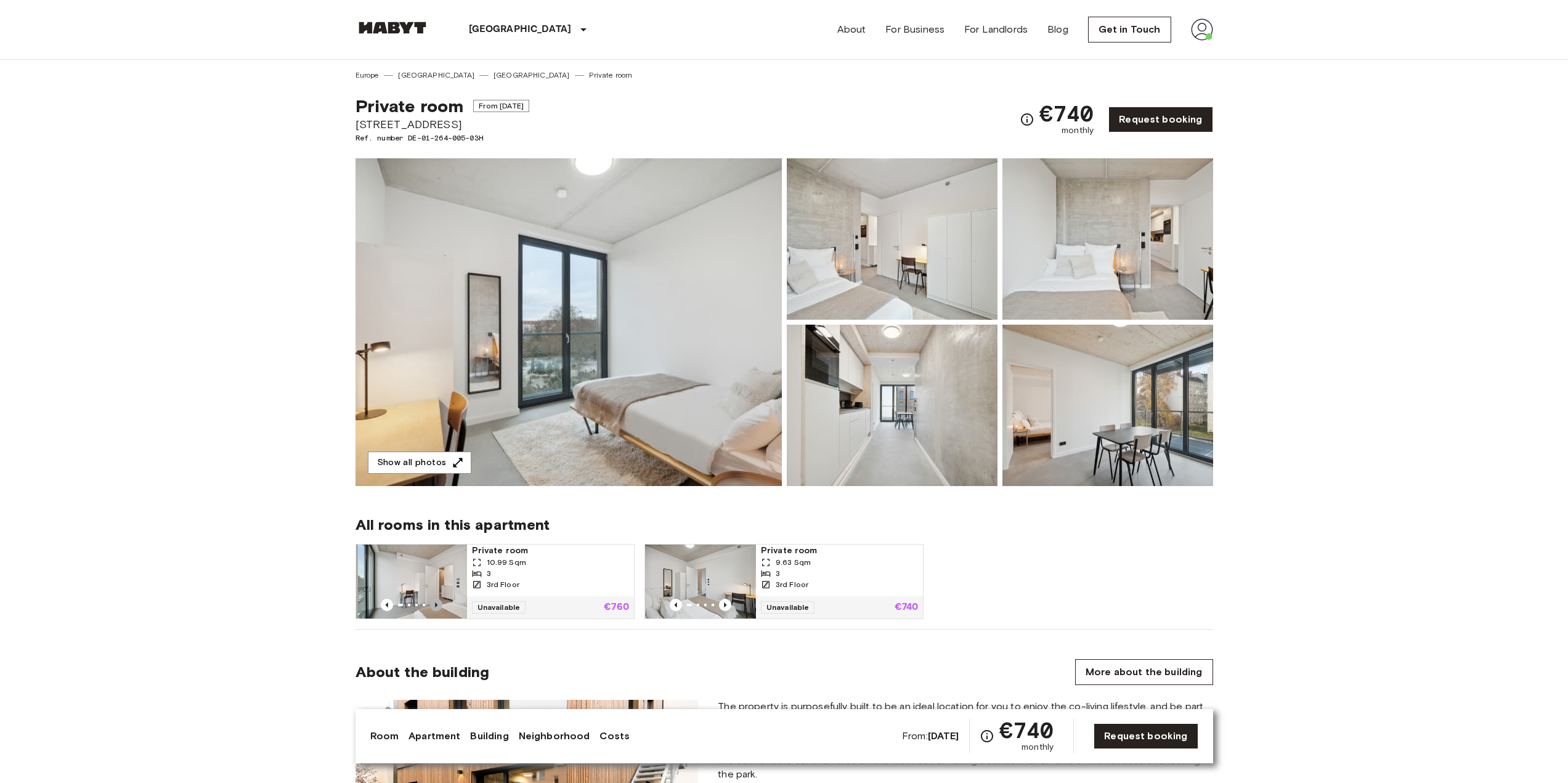
click at [438, 604] on icon "Previous image" at bounding box center [436, 604] width 12 height 12
click at [437, 604] on icon "Previous image" at bounding box center [436, 604] width 12 height 12
click at [435, 602] on icon "Previous image" at bounding box center [436, 604] width 12 height 12
click at [435, 608] on icon "Previous image" at bounding box center [436, 604] width 12 height 12
click at [435, 606] on icon "Previous image" at bounding box center [436, 605] width 3 height 5
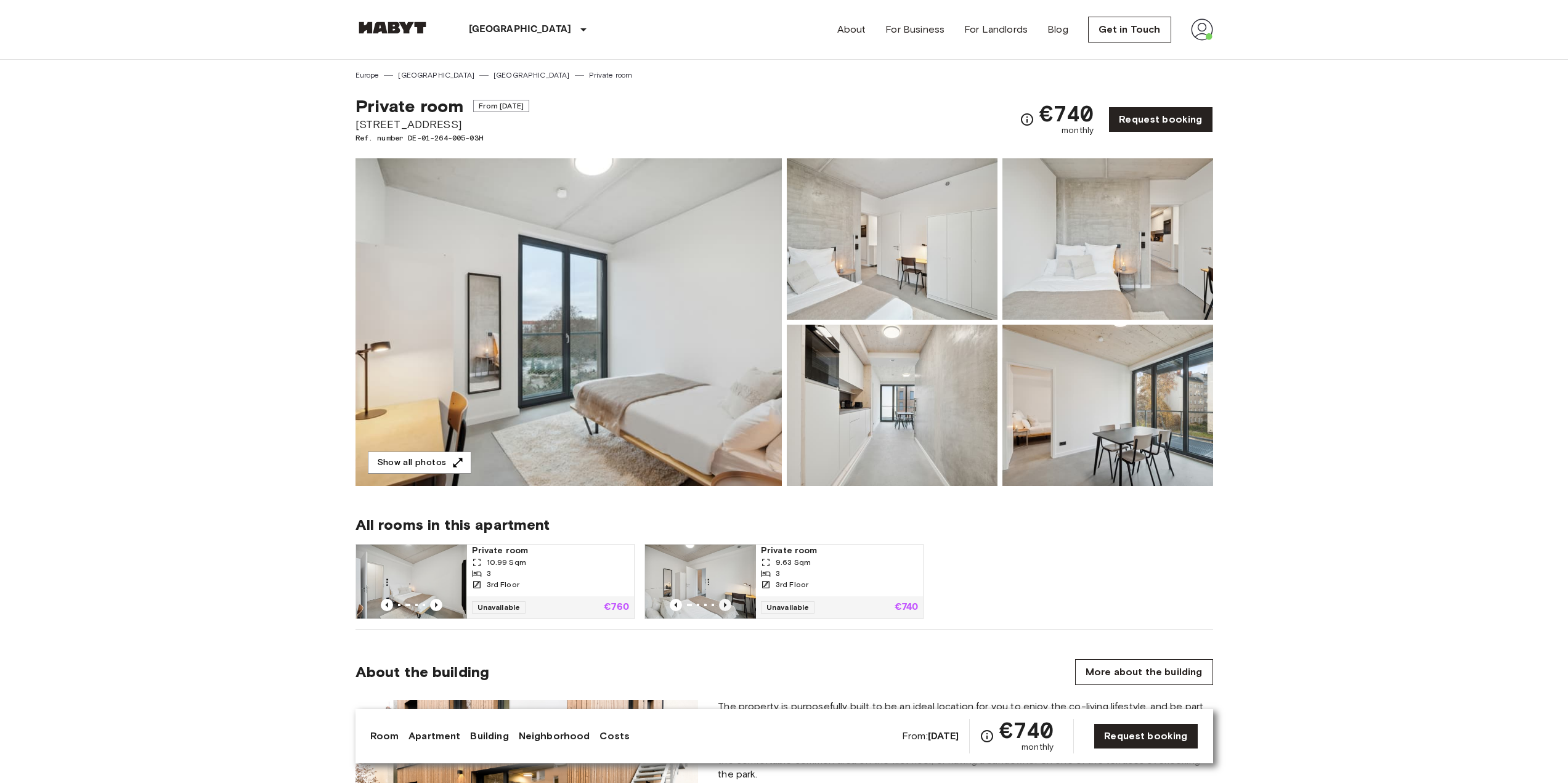
click at [729, 606] on icon "Previous image" at bounding box center [725, 604] width 12 height 12
click at [726, 606] on icon "Previous image" at bounding box center [725, 604] width 12 height 12
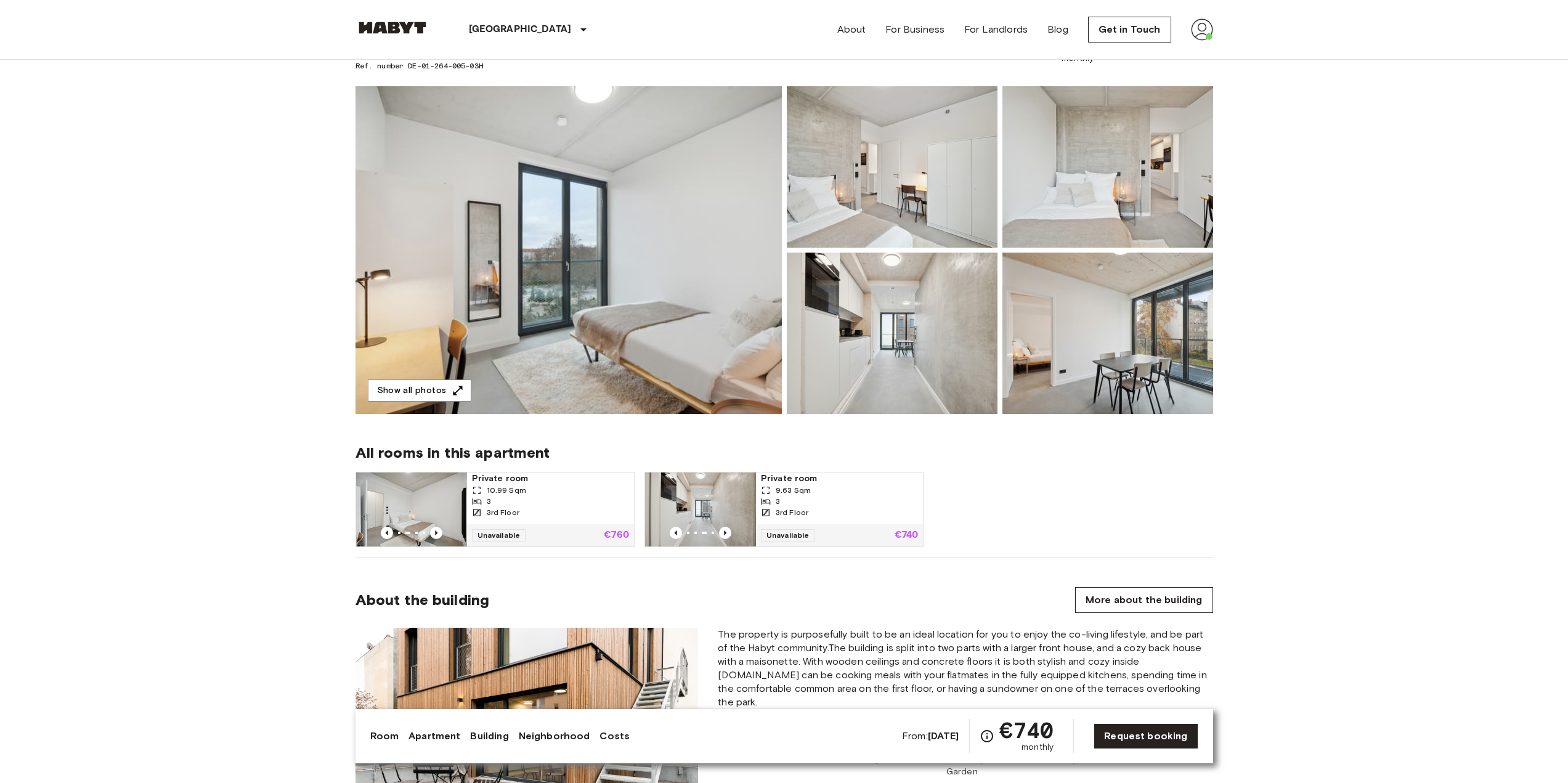
scroll to position [62, 0]
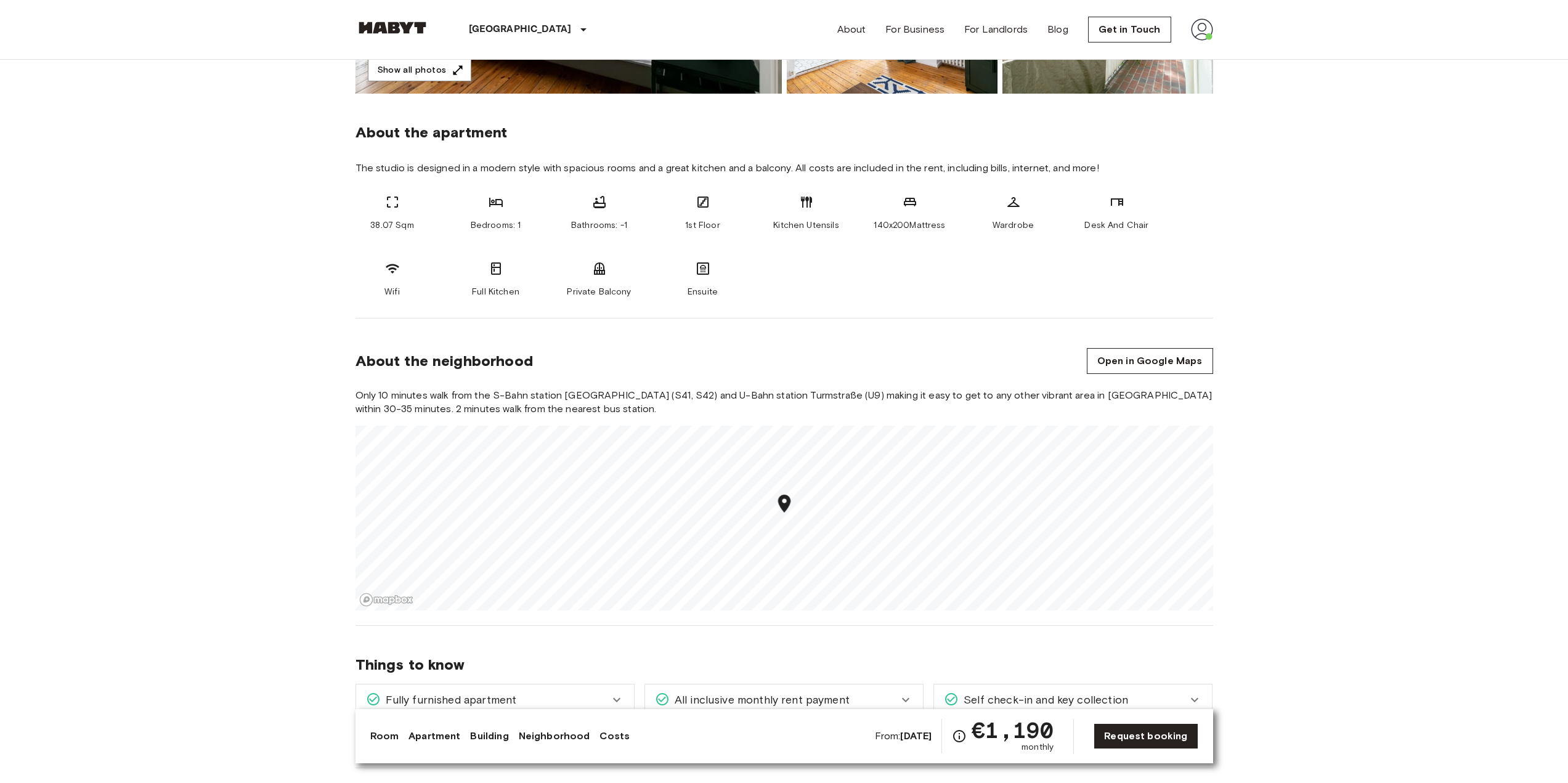
scroll to position [431, 0]
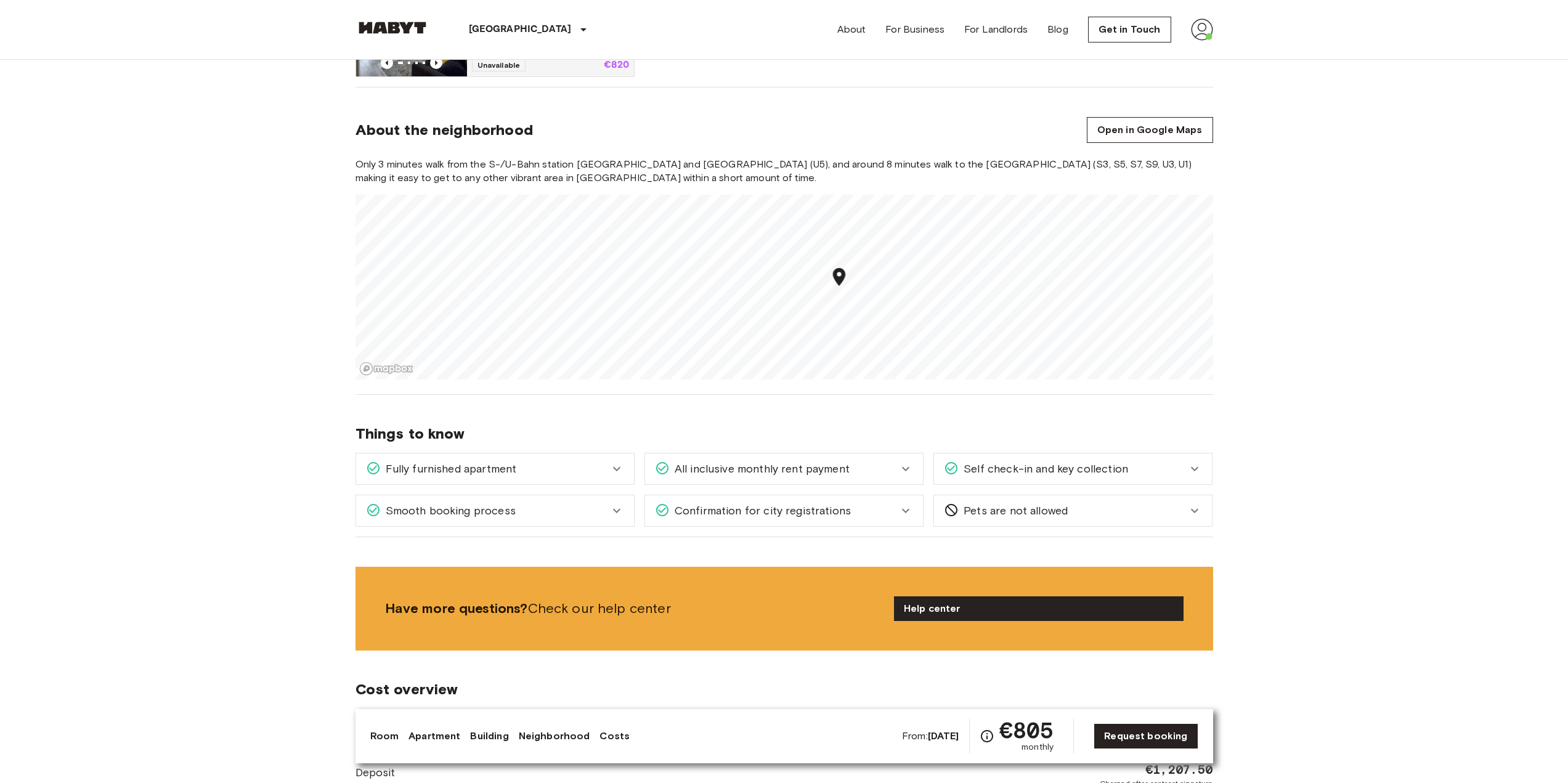
scroll to position [862, 0]
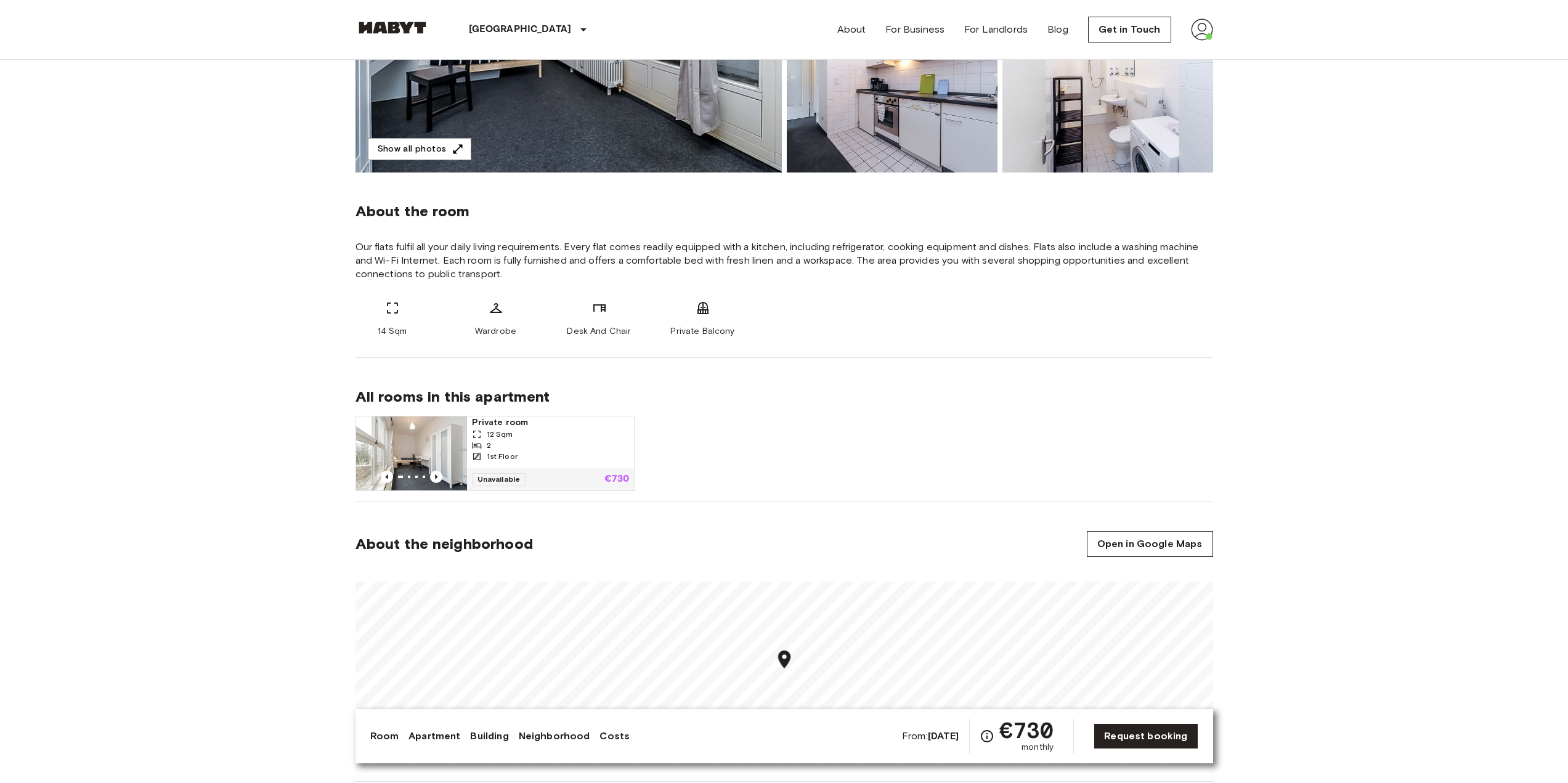
scroll to position [431, 0]
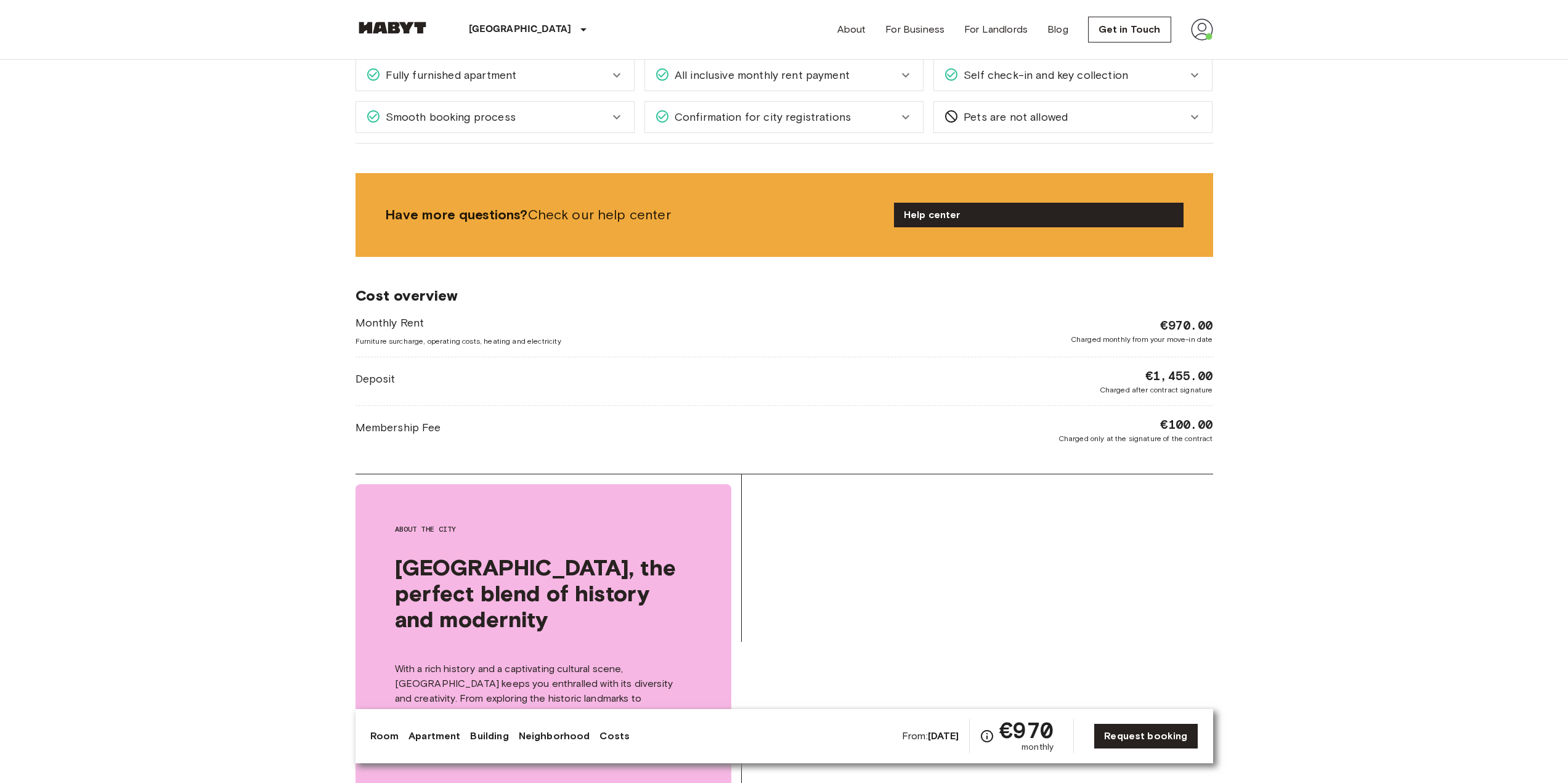
scroll to position [1108, 0]
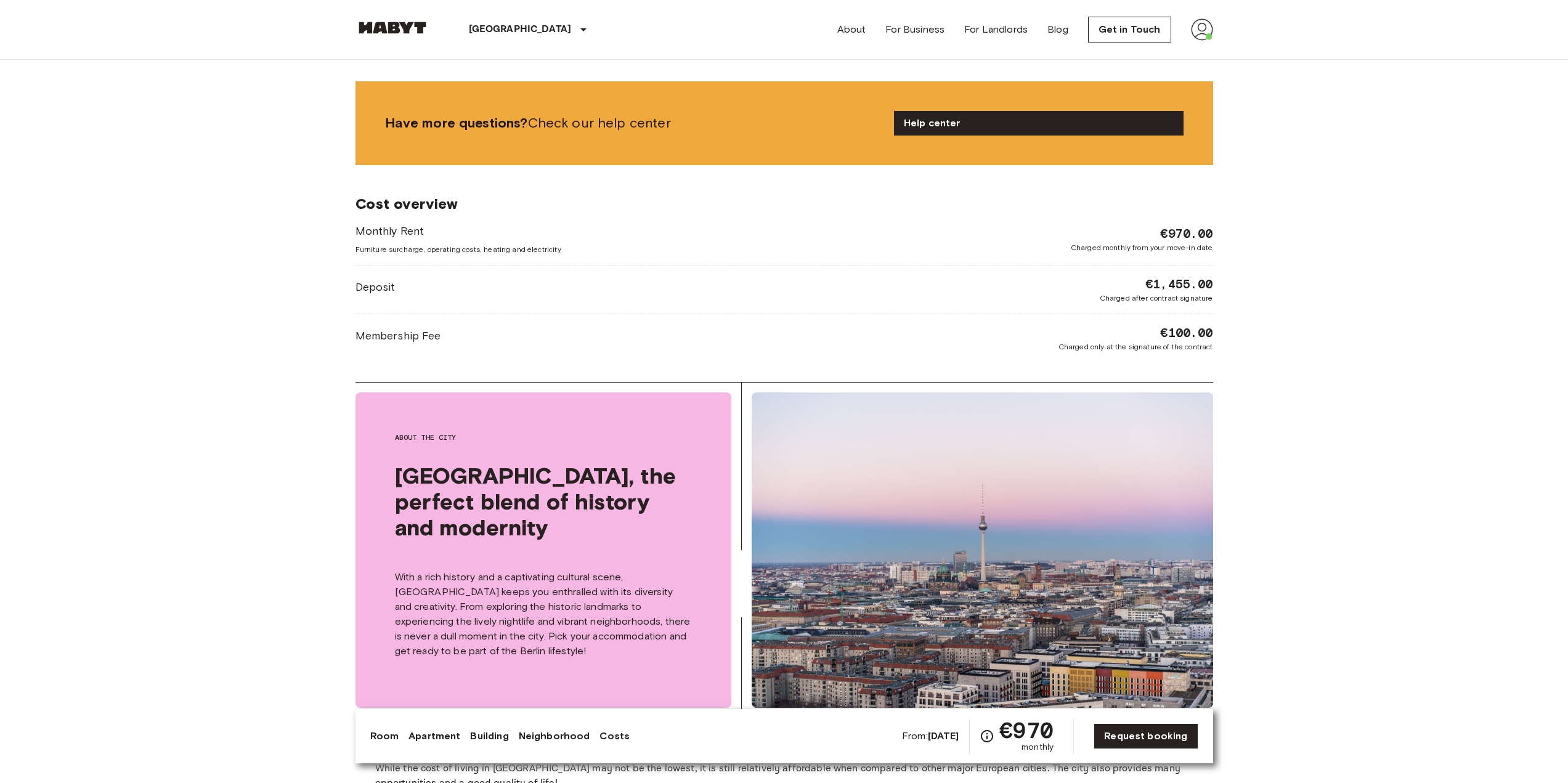
click at [1207, 32] on img at bounding box center [1202, 30] width 22 height 22
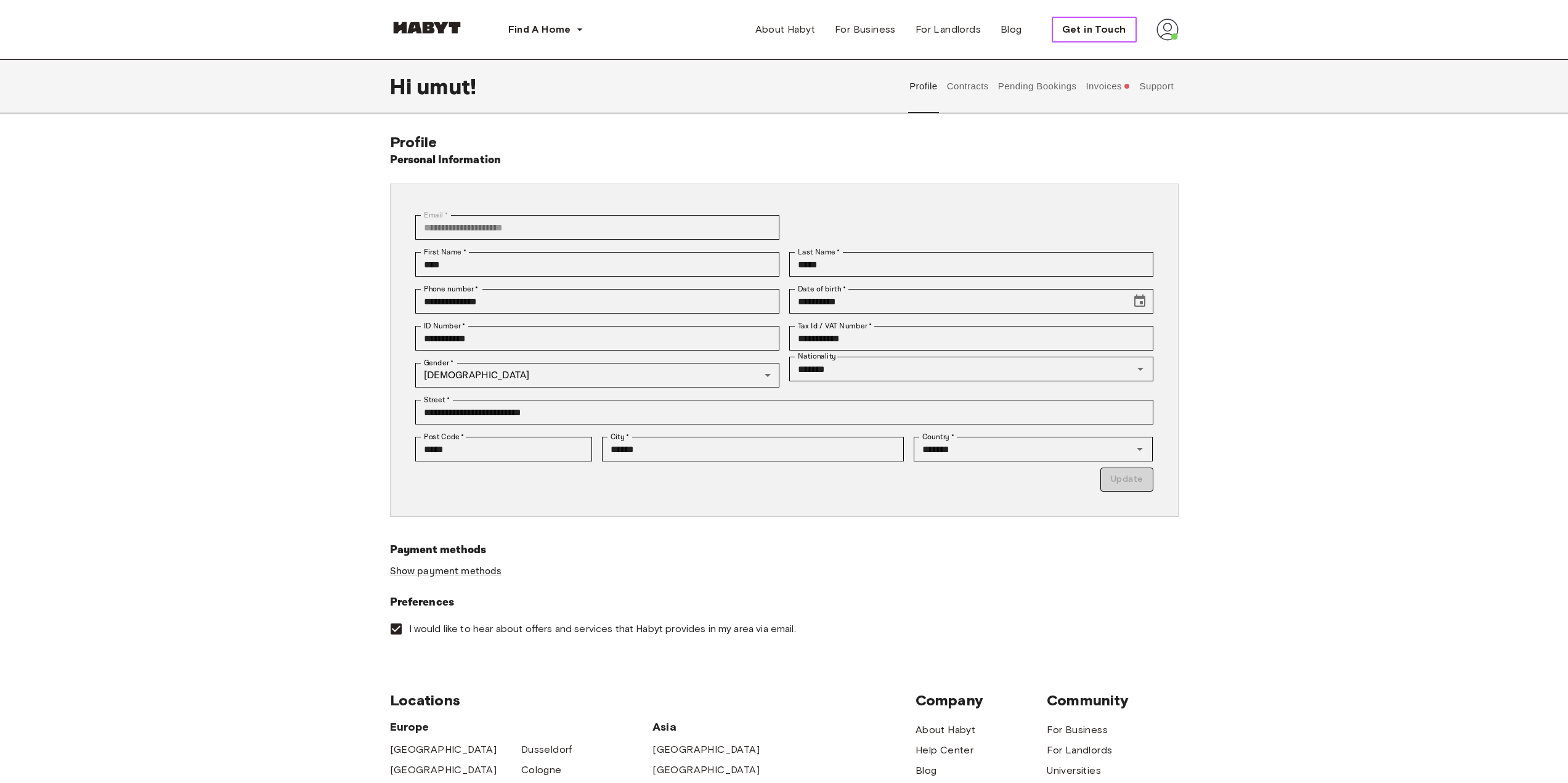
click at [1097, 23] on span "Get in Touch" at bounding box center [1095, 29] width 64 height 15
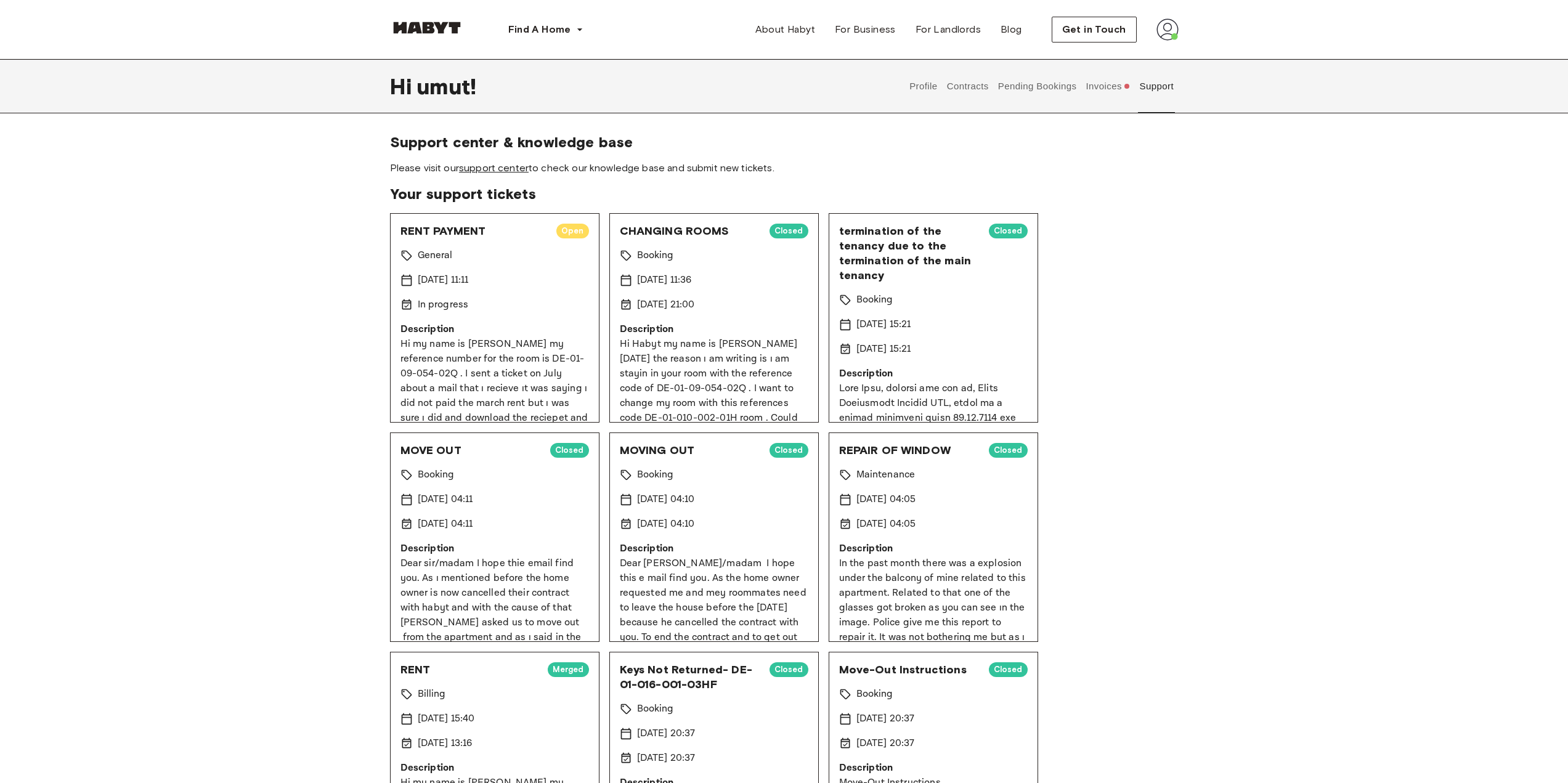
click at [510, 169] on link "support center" at bounding box center [494, 168] width 69 height 12
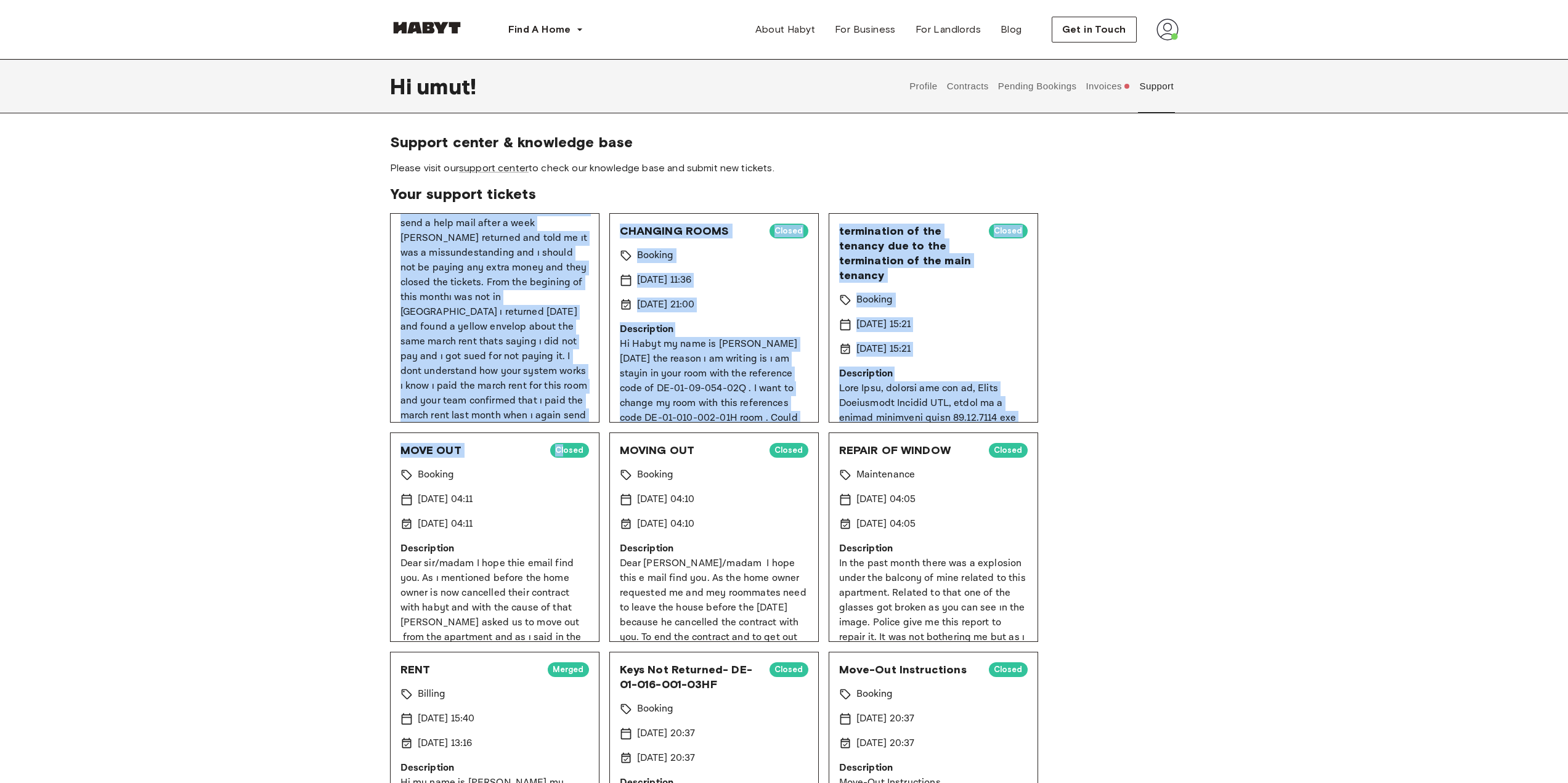
scroll to position [309, 0]
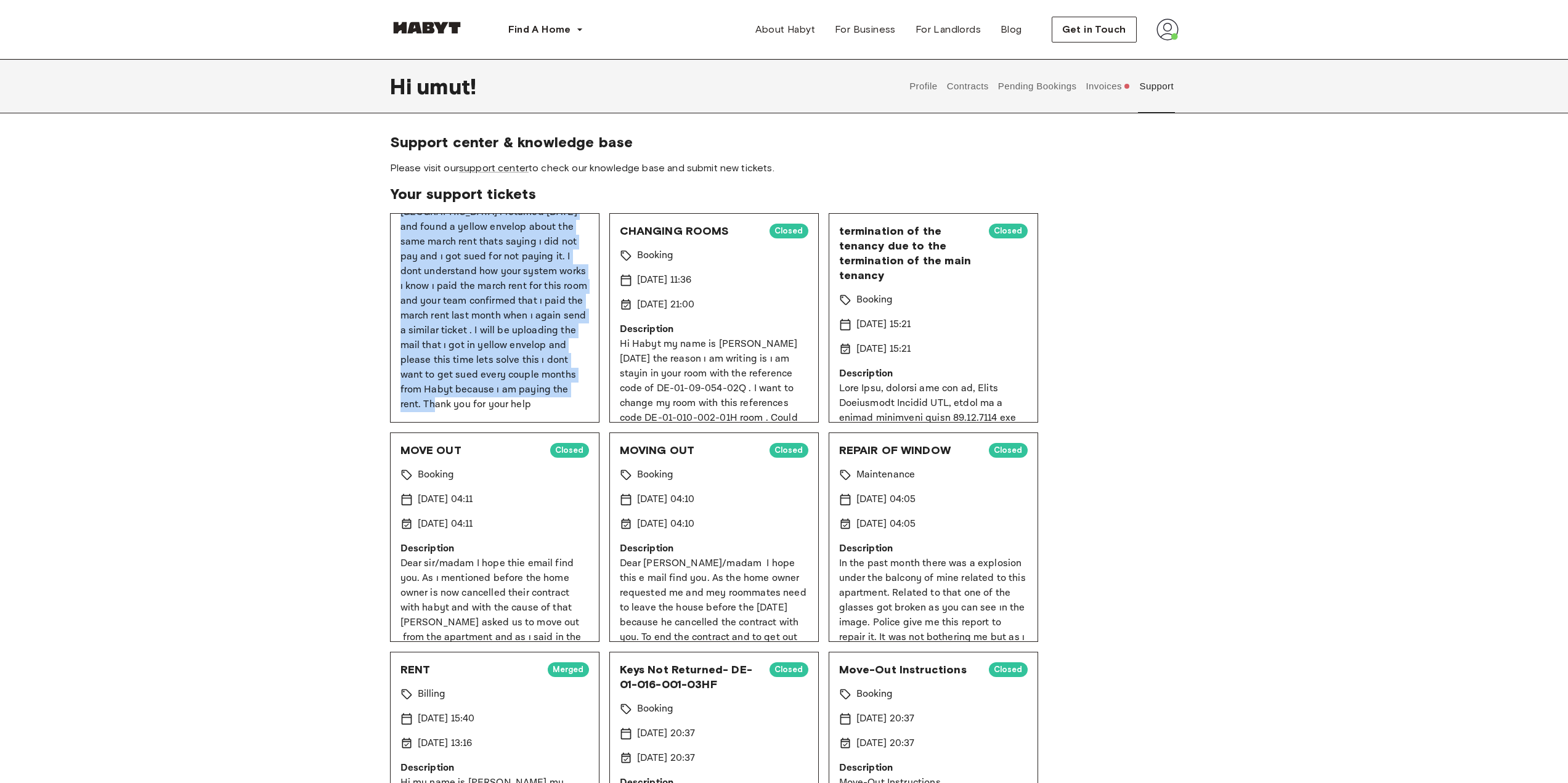
drag, startPoint x: 401, startPoint y: 342, endPoint x: 550, endPoint y: 399, distance: 159.5
click at [550, 399] on p "Hi my name is [PERSON_NAME] my reference number for the room is DE-01-09-054-02…" at bounding box center [495, 220] width 188 height 384
copy p "Hi my name is [PERSON_NAME] my reference number for the room is DE-01-09-054-02…"
